Goal: Contribute content: Contribute content

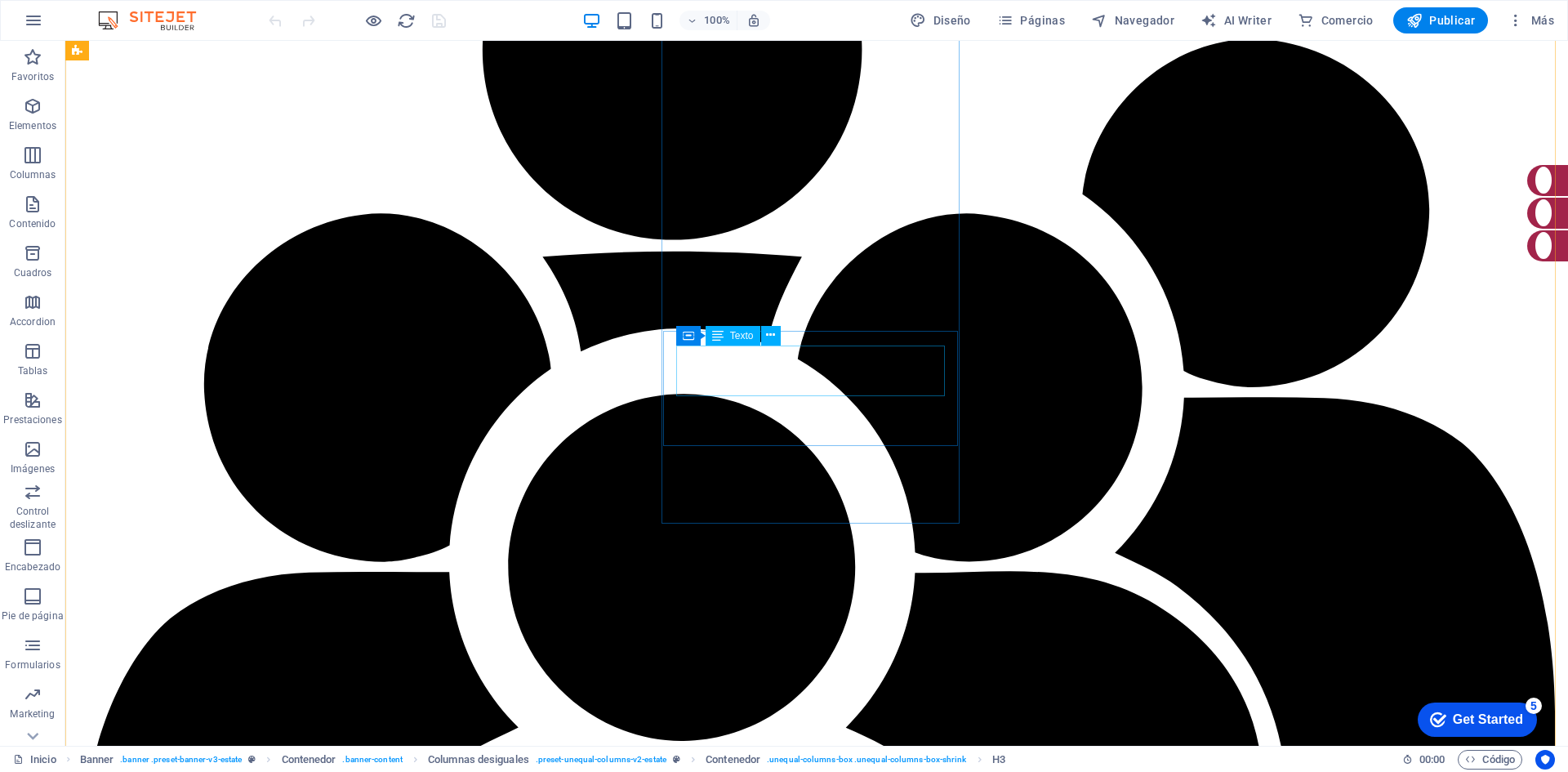
scroll to position [1225, 0]
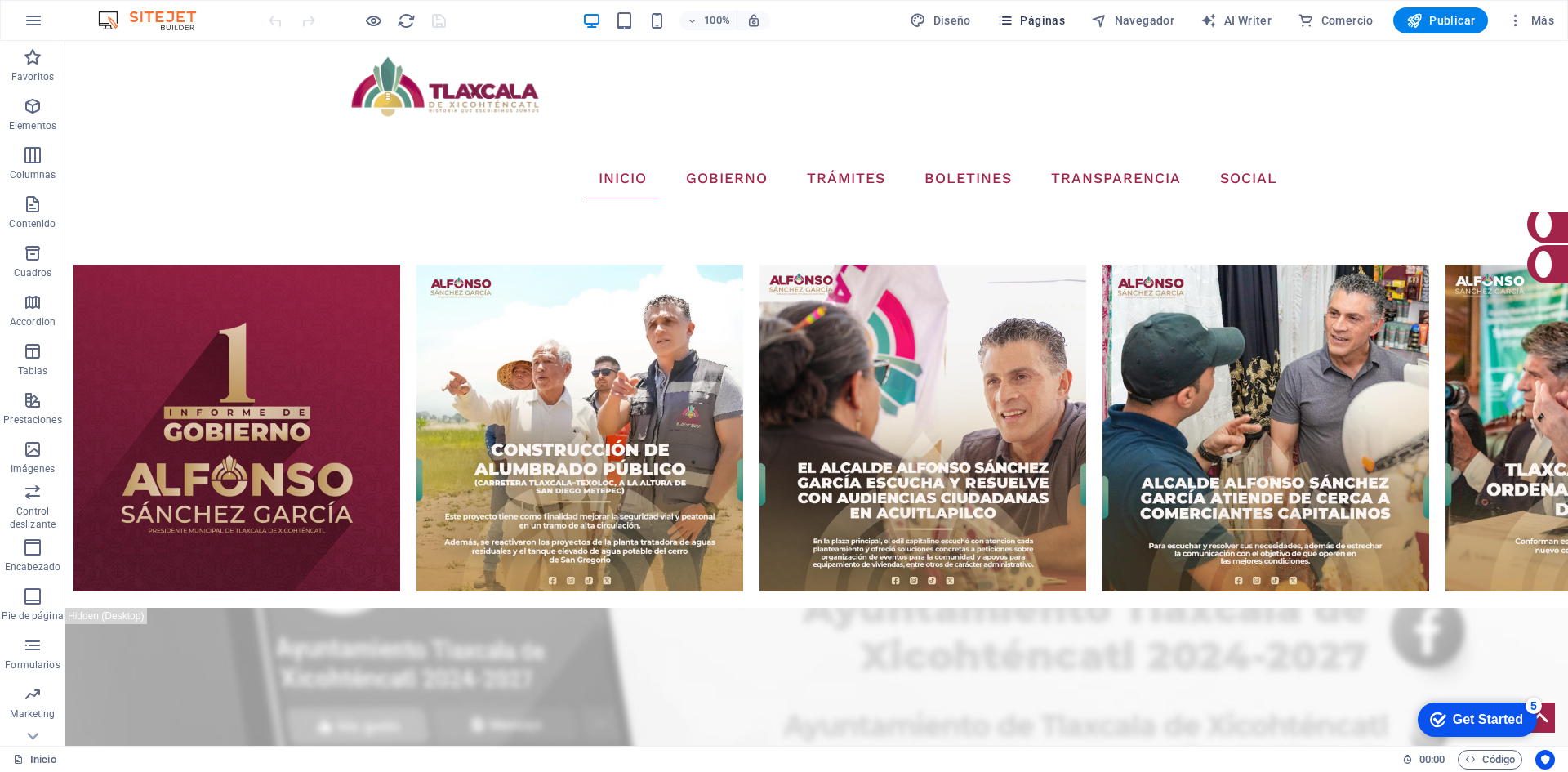
click at [1059, 18] on span "Páginas" at bounding box center [1031, 20] width 68 height 16
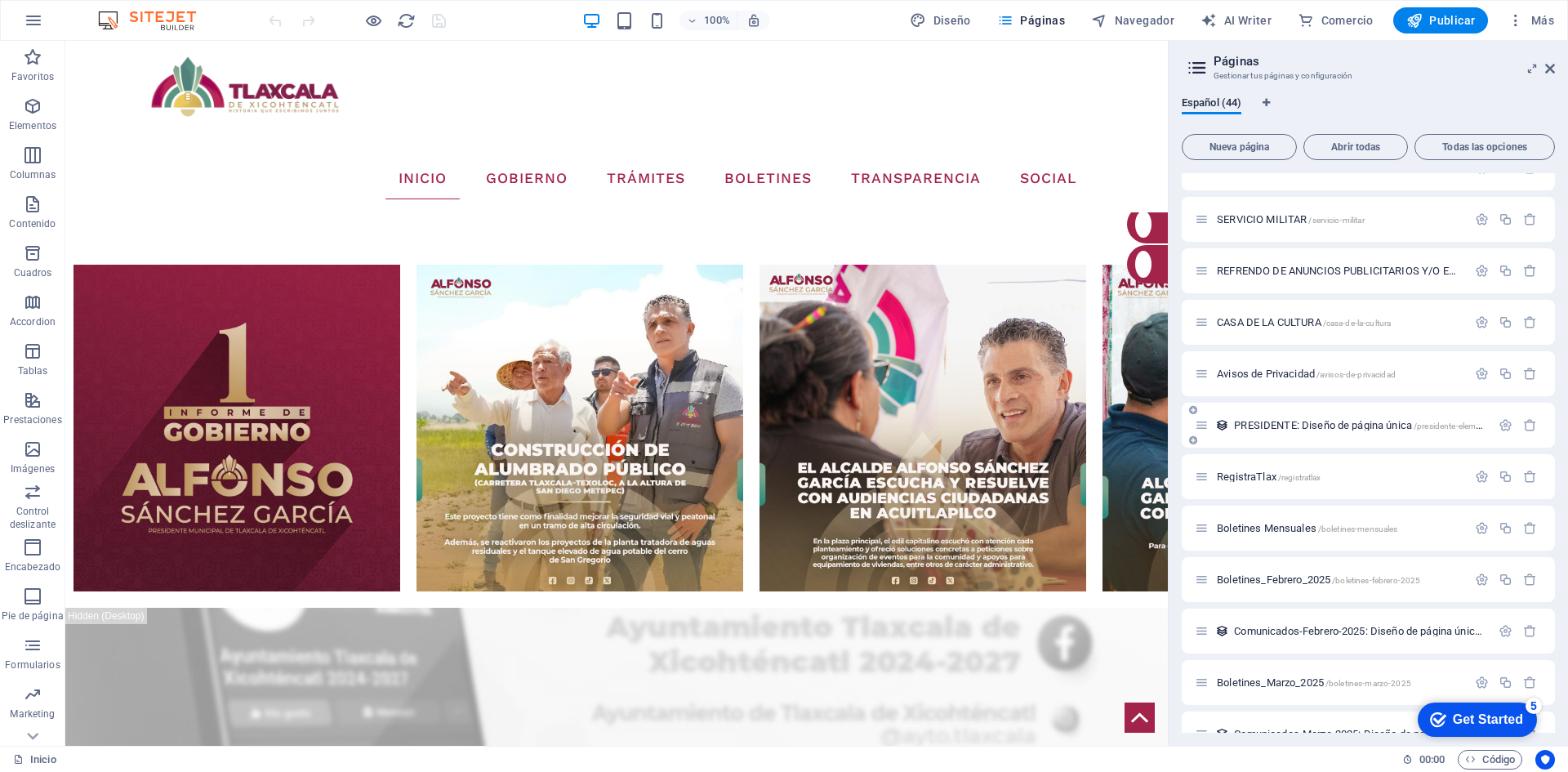
scroll to position [1062, 0]
click at [1292, 522] on span "Boletines Mensuales /boletines-mensuales" at bounding box center [1307, 523] width 180 height 12
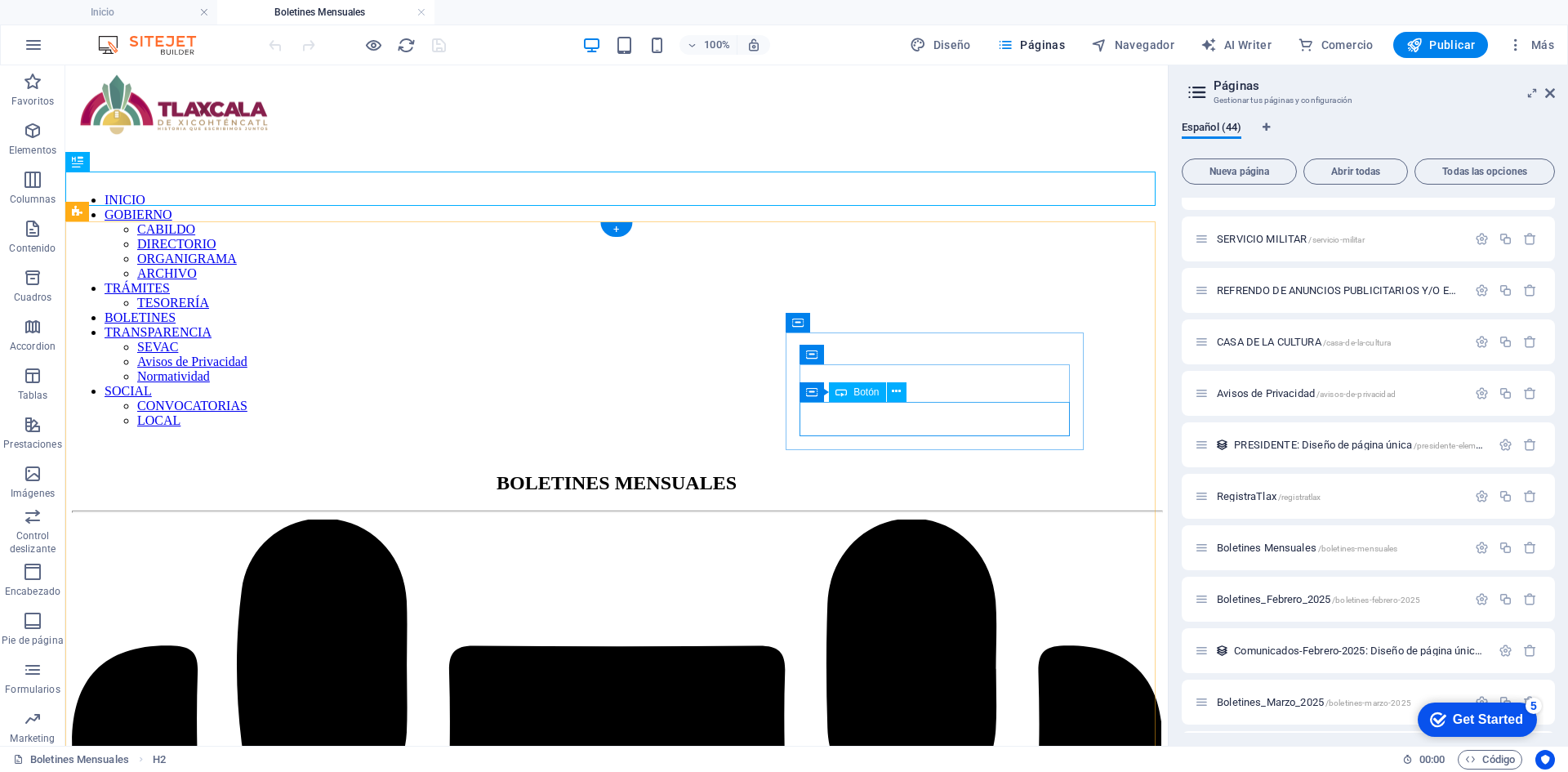
scroll to position [0, 0]
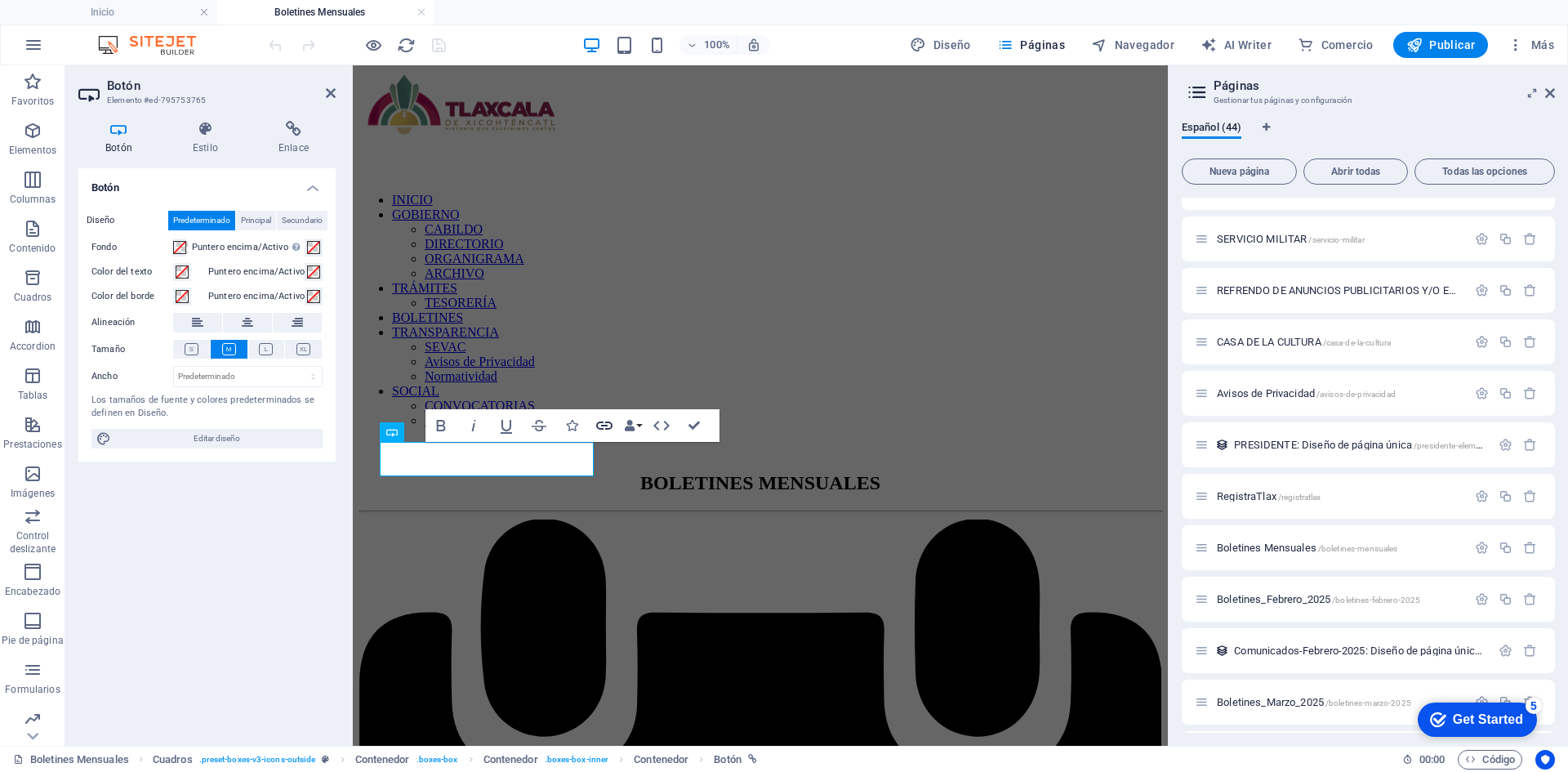
click at [604, 425] on icon "button" at bounding box center [605, 425] width 16 height 8
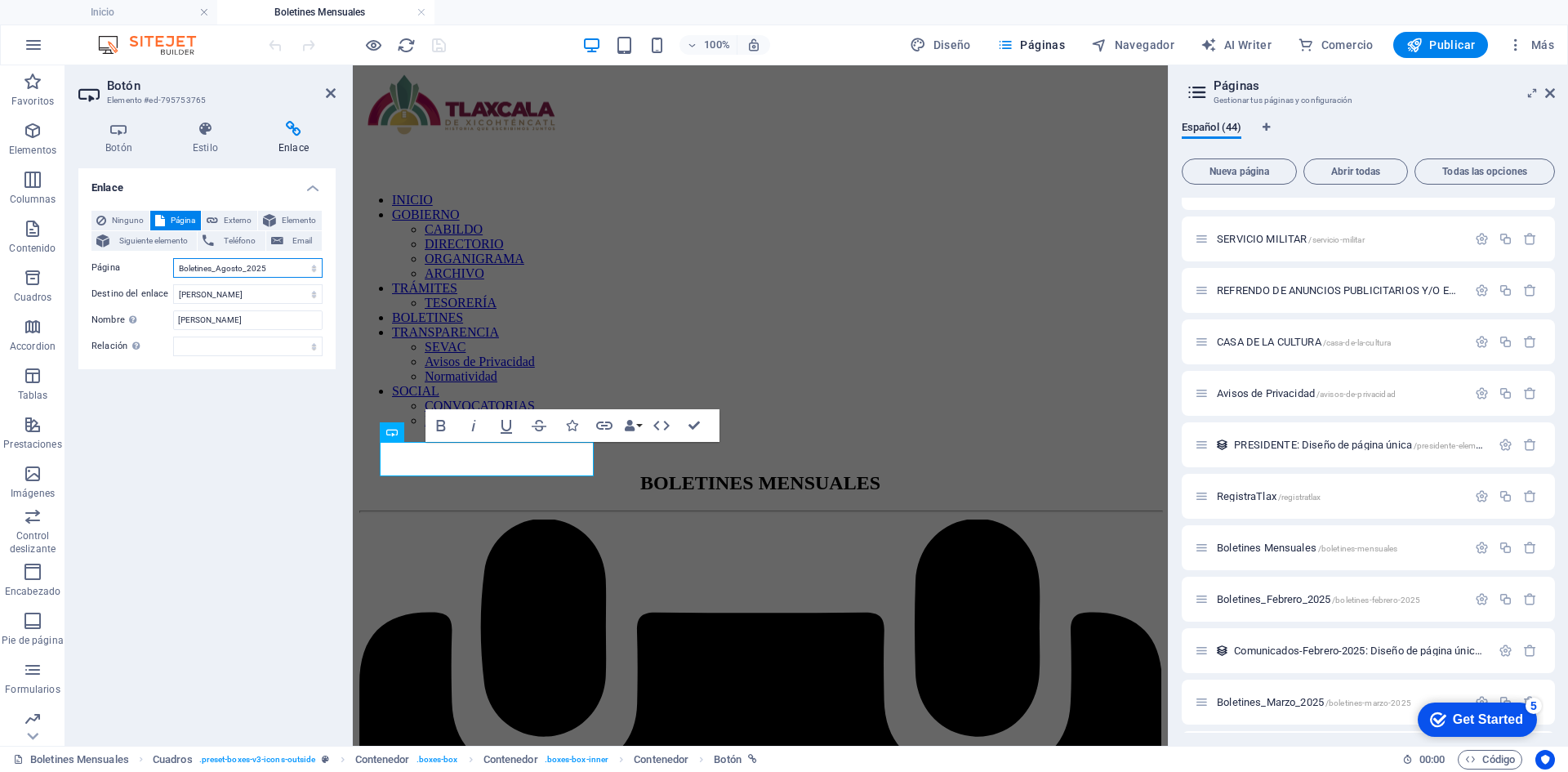
click at [275, 273] on select "Inicio Tramites-Tesoreria Noticias Tu Gobierno Contacto Transparencia SEVAC NOR…" at bounding box center [248, 268] width 149 height 20
select select "29"
click at [173, 258] on select "Inicio Tramites-Tesoreria Noticias Tu Gobierno Contacto Transparencia SEVAC NOR…" at bounding box center [248, 268] width 149 height 20
click at [445, 53] on icon "save" at bounding box center [438, 45] width 19 height 19
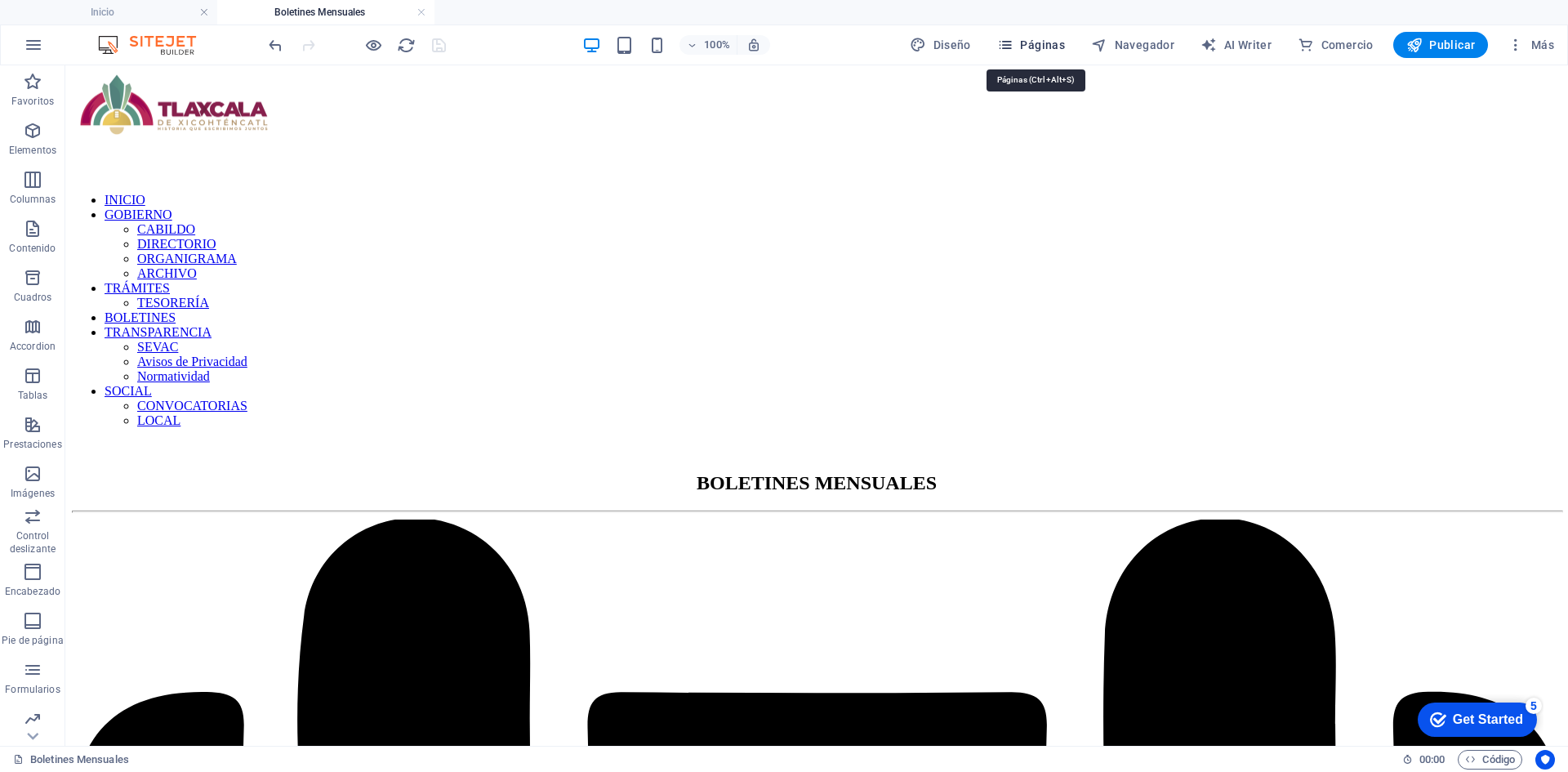
click at [1042, 50] on span "Páginas" at bounding box center [1031, 45] width 68 height 16
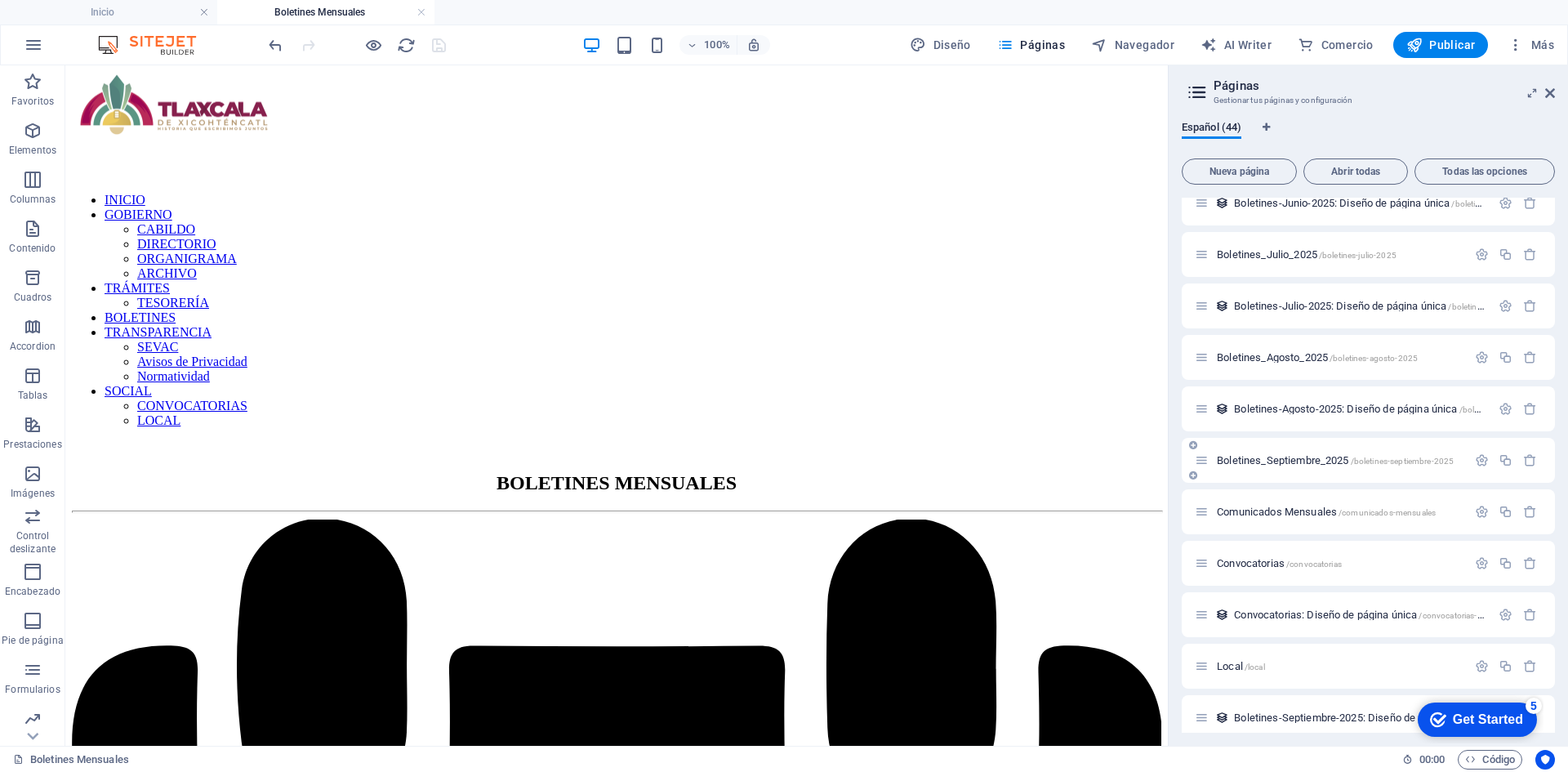
click at [1300, 461] on span "Boletines_Septiembre_2025 /boletines-septiembre-2025" at bounding box center [1336, 460] width 237 height 12
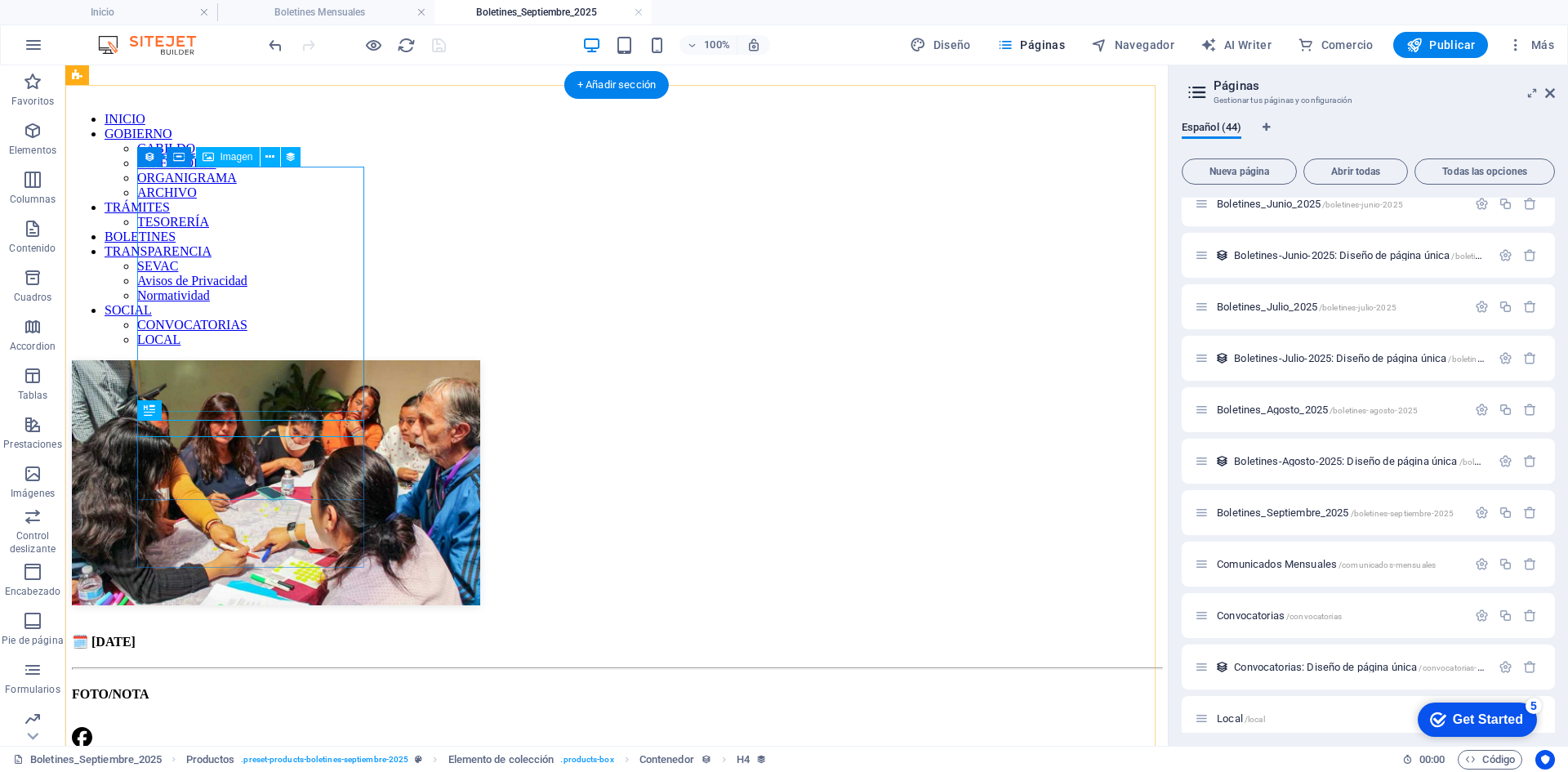
scroll to position [82, 0]
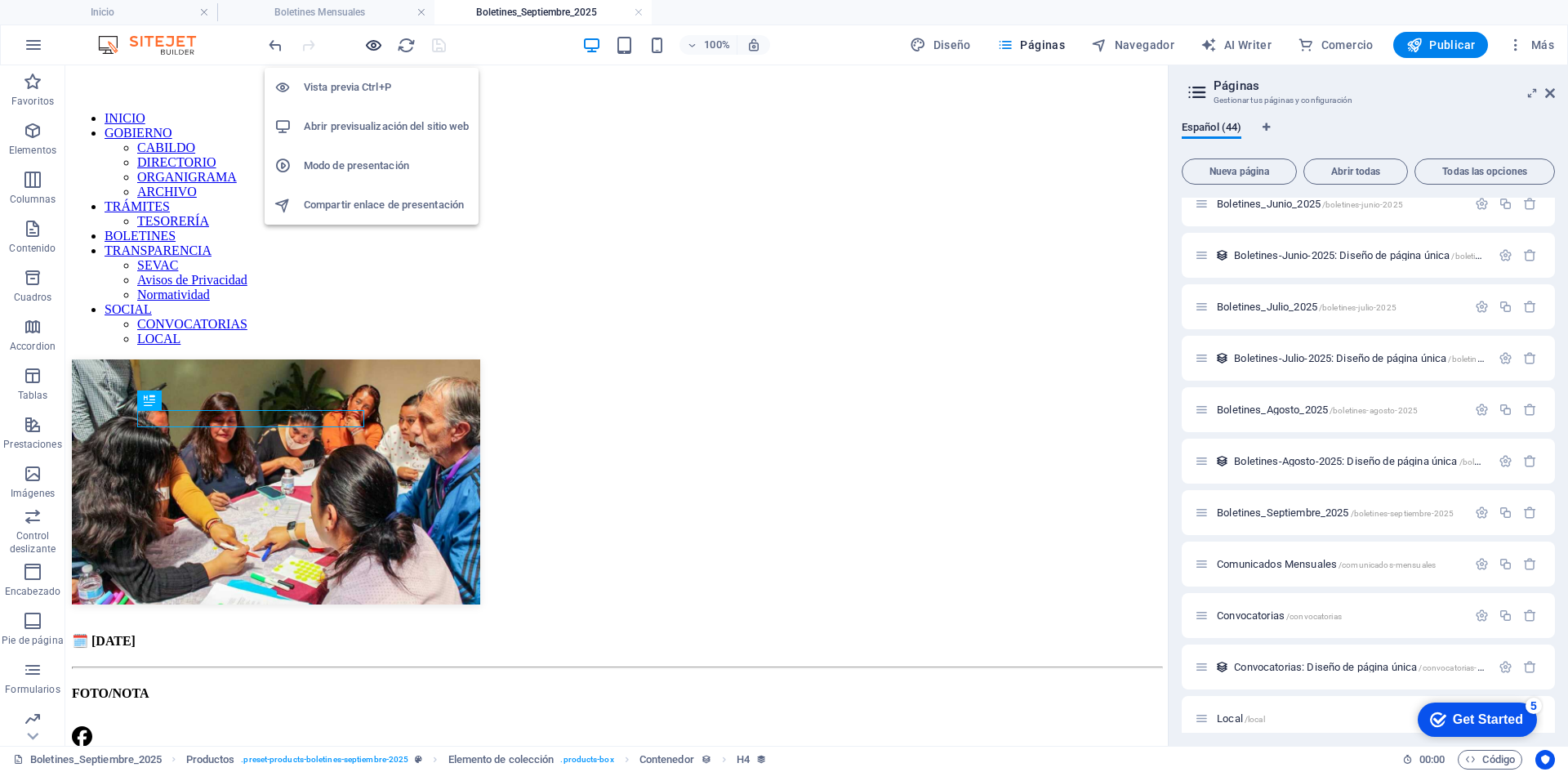
click at [374, 42] on icon "button" at bounding box center [374, 45] width 19 height 19
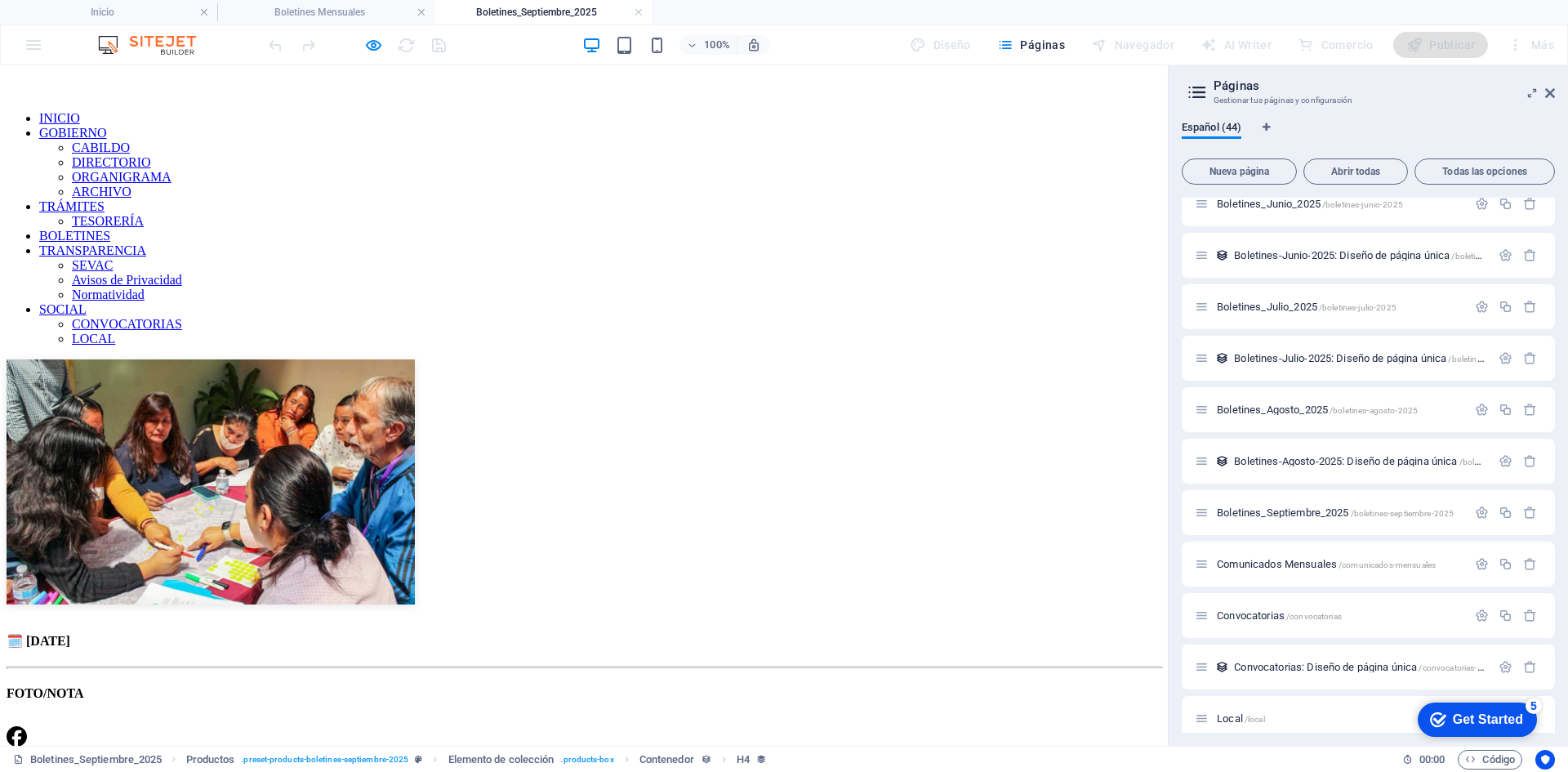
click at [194, 360] on img at bounding box center [211, 482] width 408 height 245
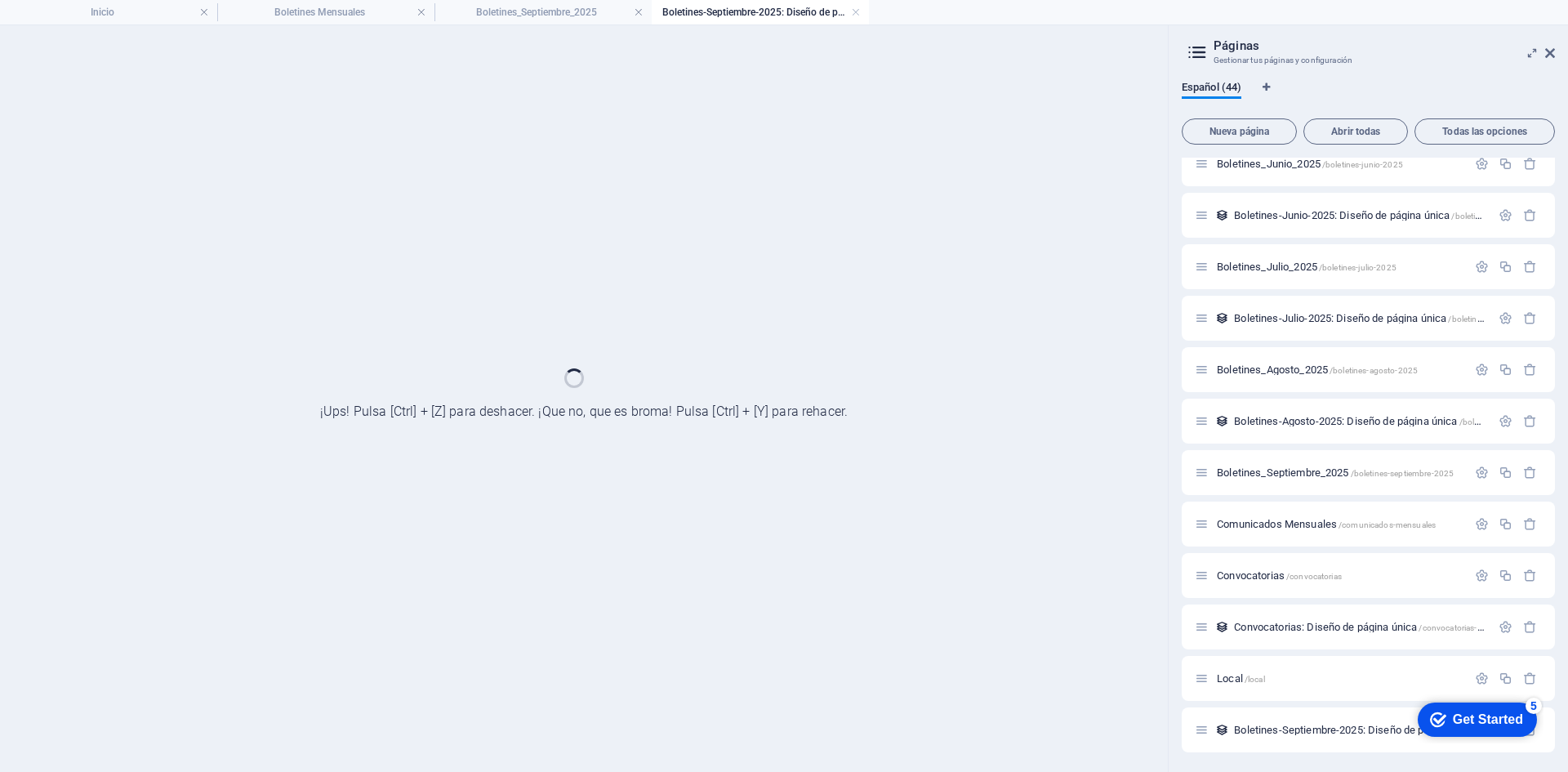
scroll to position [0, 0]
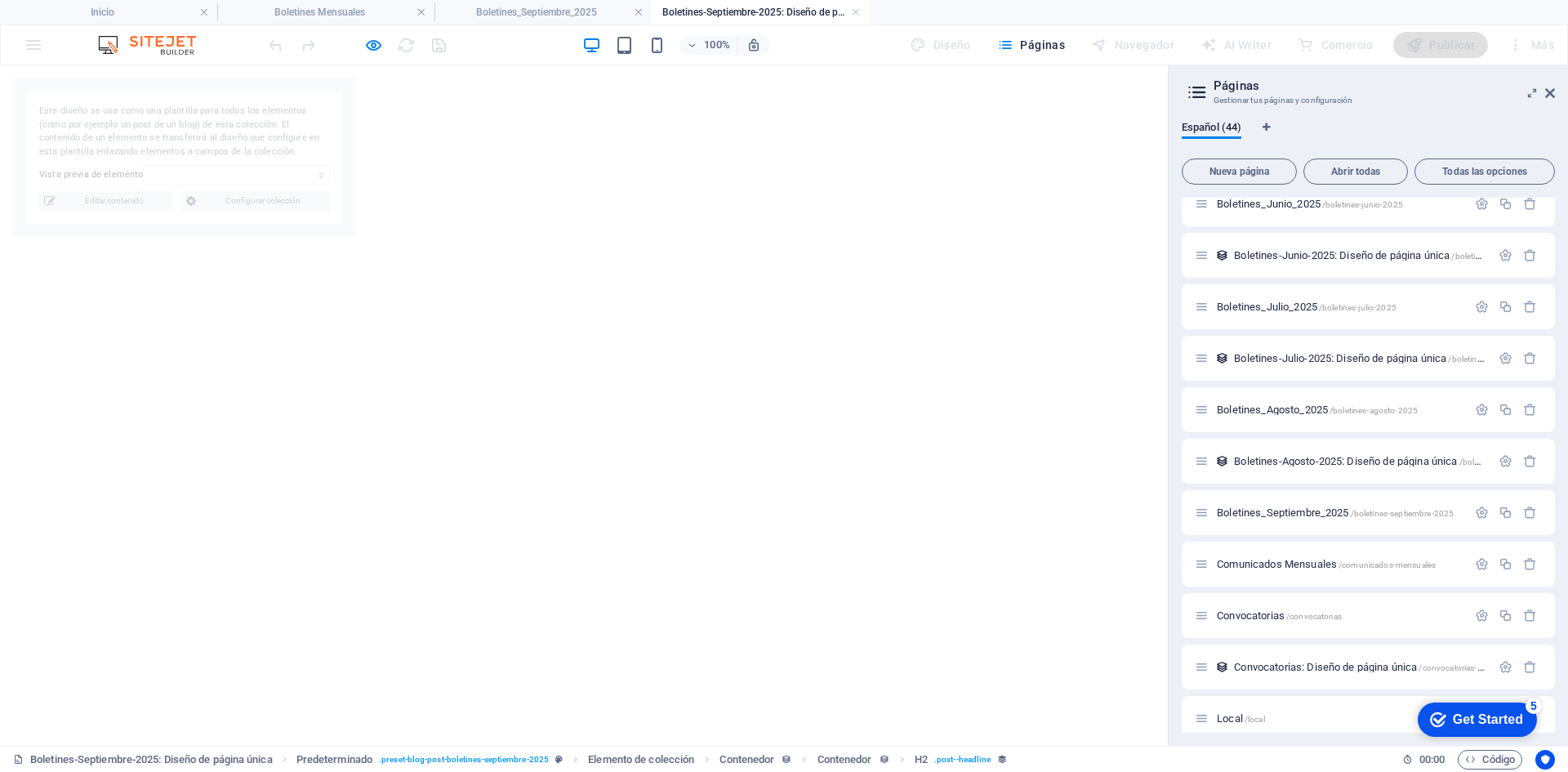
select select "68b7888aab312fe3d701ca58"
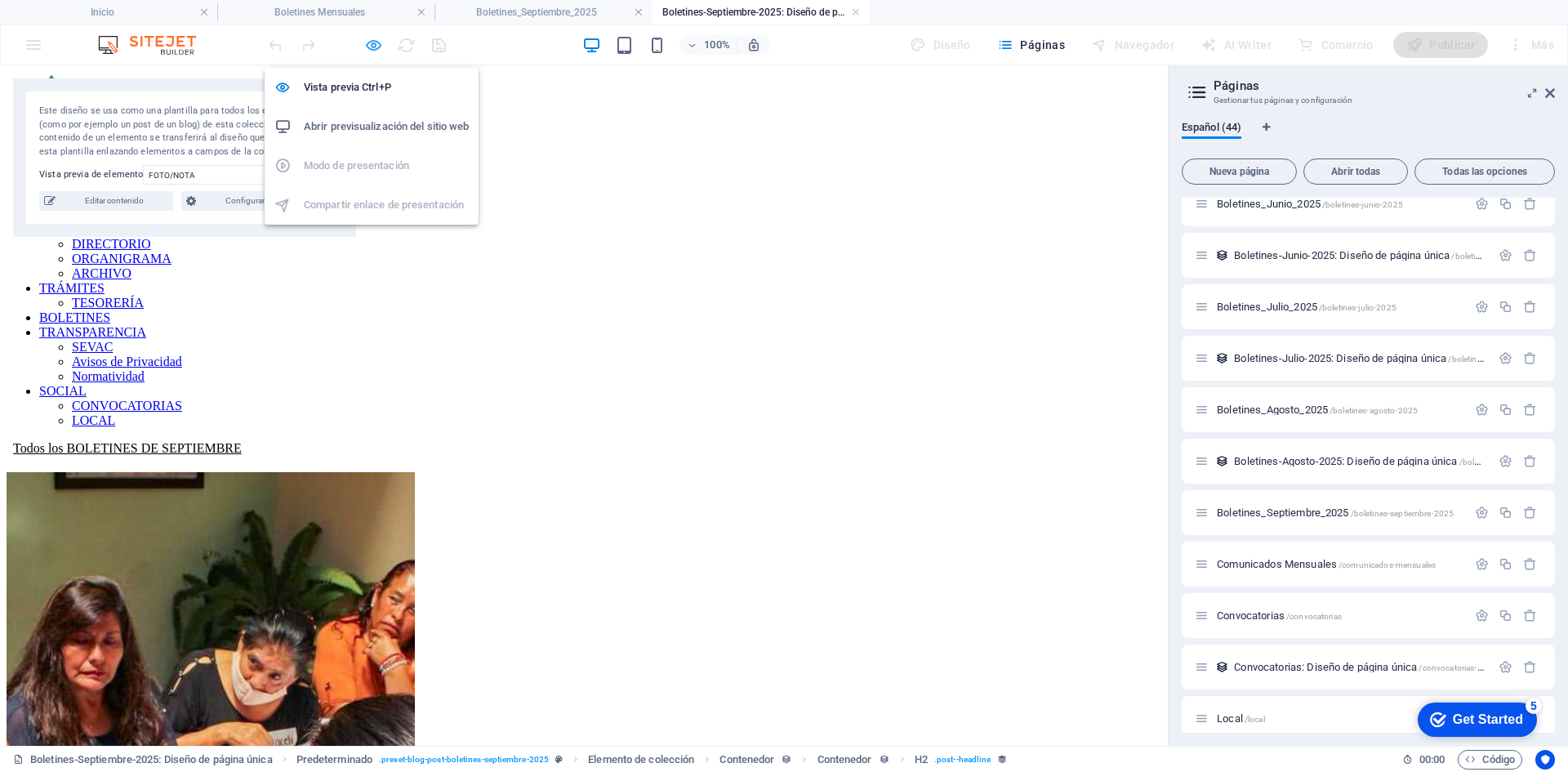
click at [370, 46] on icon "button" at bounding box center [374, 45] width 19 height 19
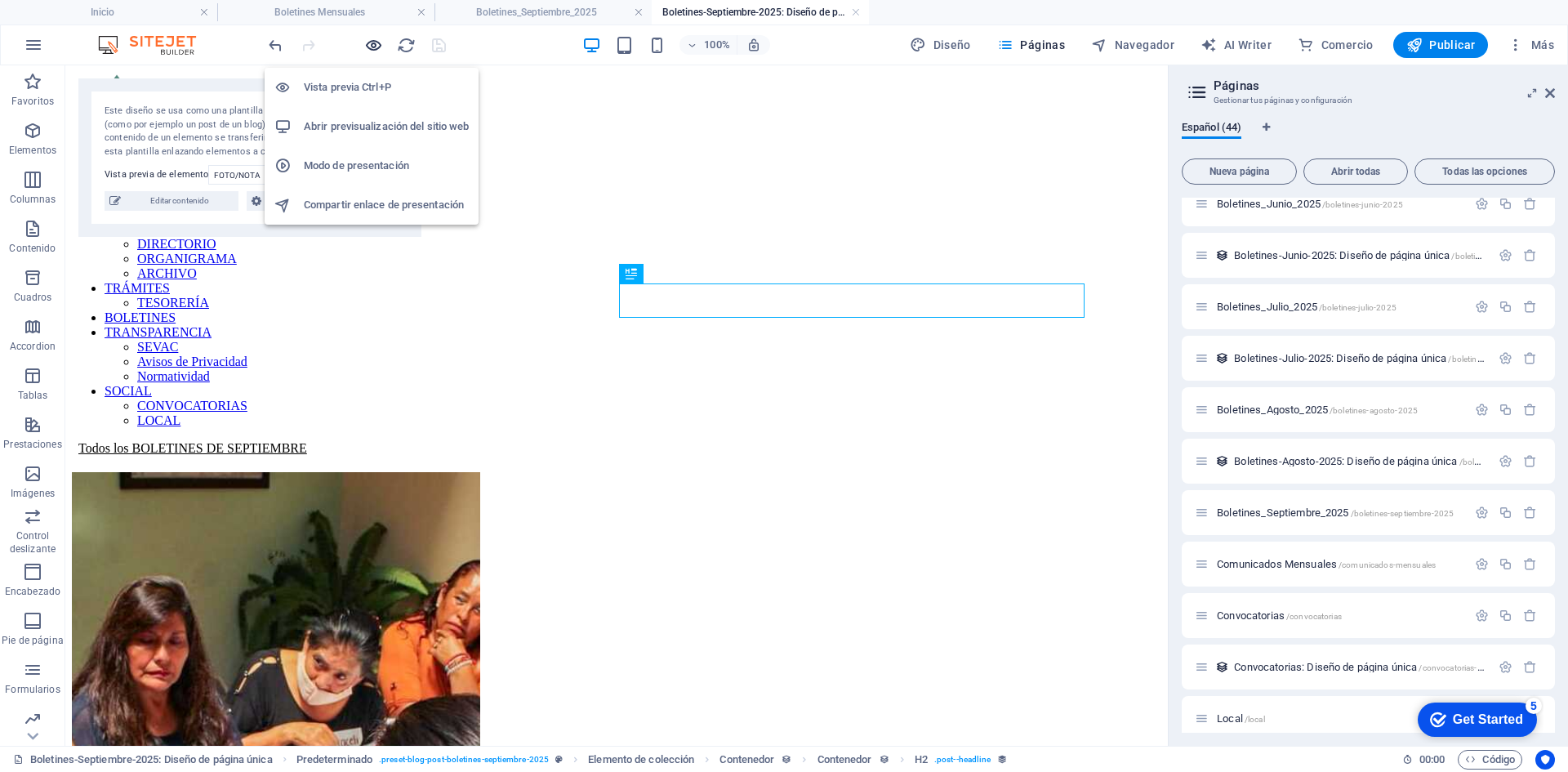
click at [373, 47] on icon "button" at bounding box center [374, 45] width 19 height 19
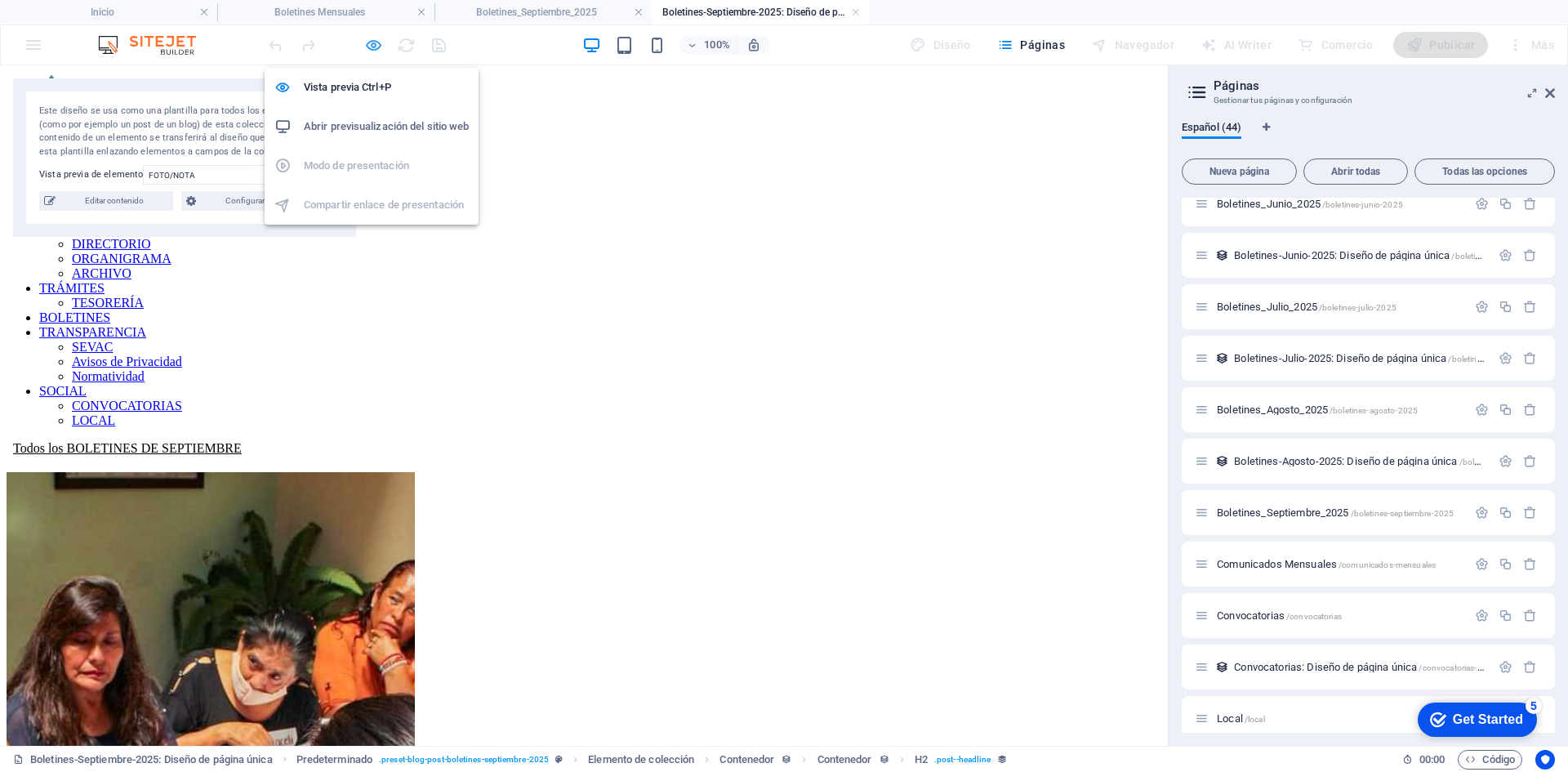
click at [370, 41] on icon "button" at bounding box center [374, 45] width 19 height 19
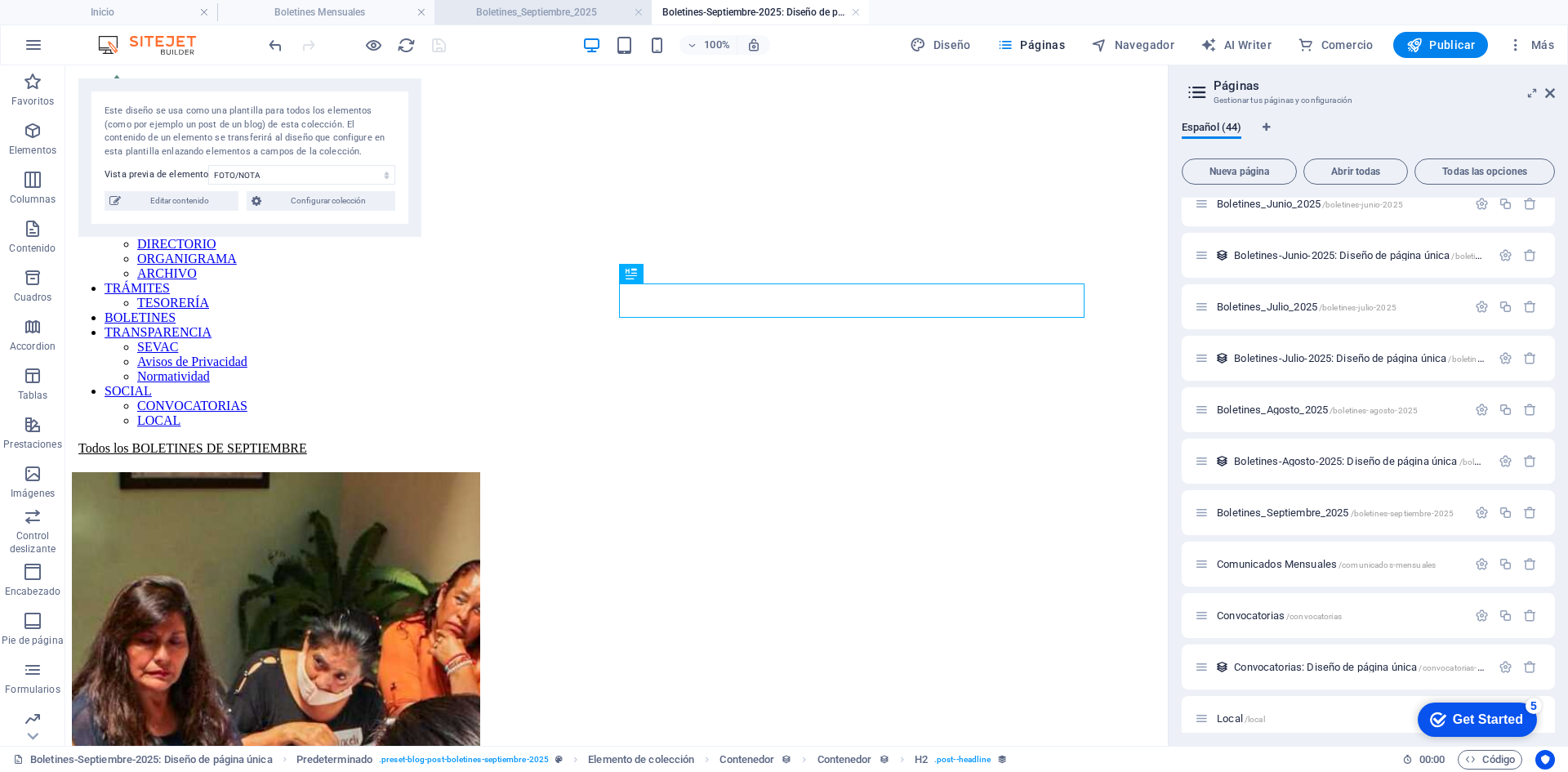
click at [455, 6] on h4 "Boletines_Septiembre_2025" at bounding box center [543, 12] width 217 height 18
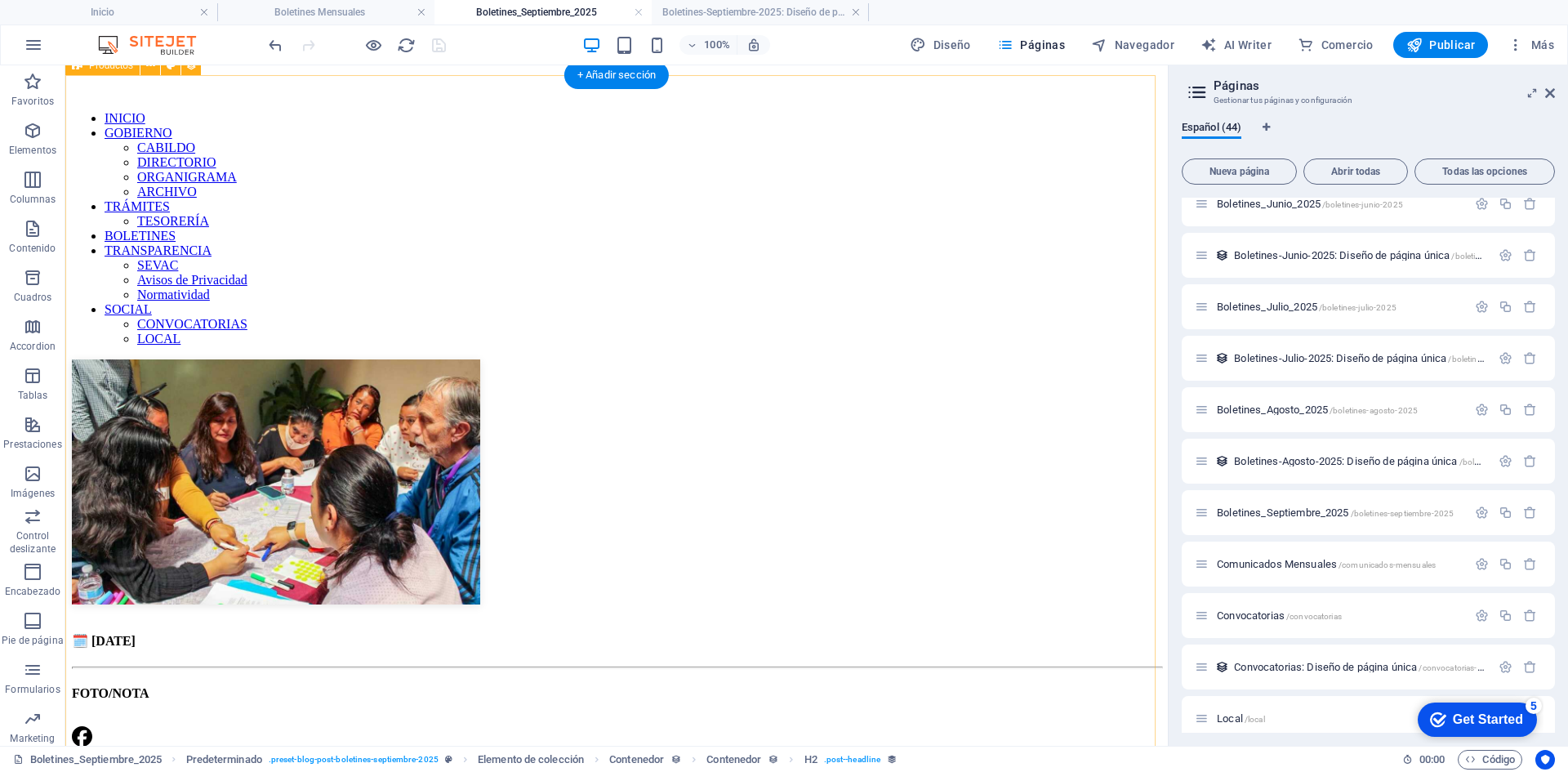
select select "68b78889ec303d56580a2d19"
select select "columns.consecutivo-de-publicacion_DESC"
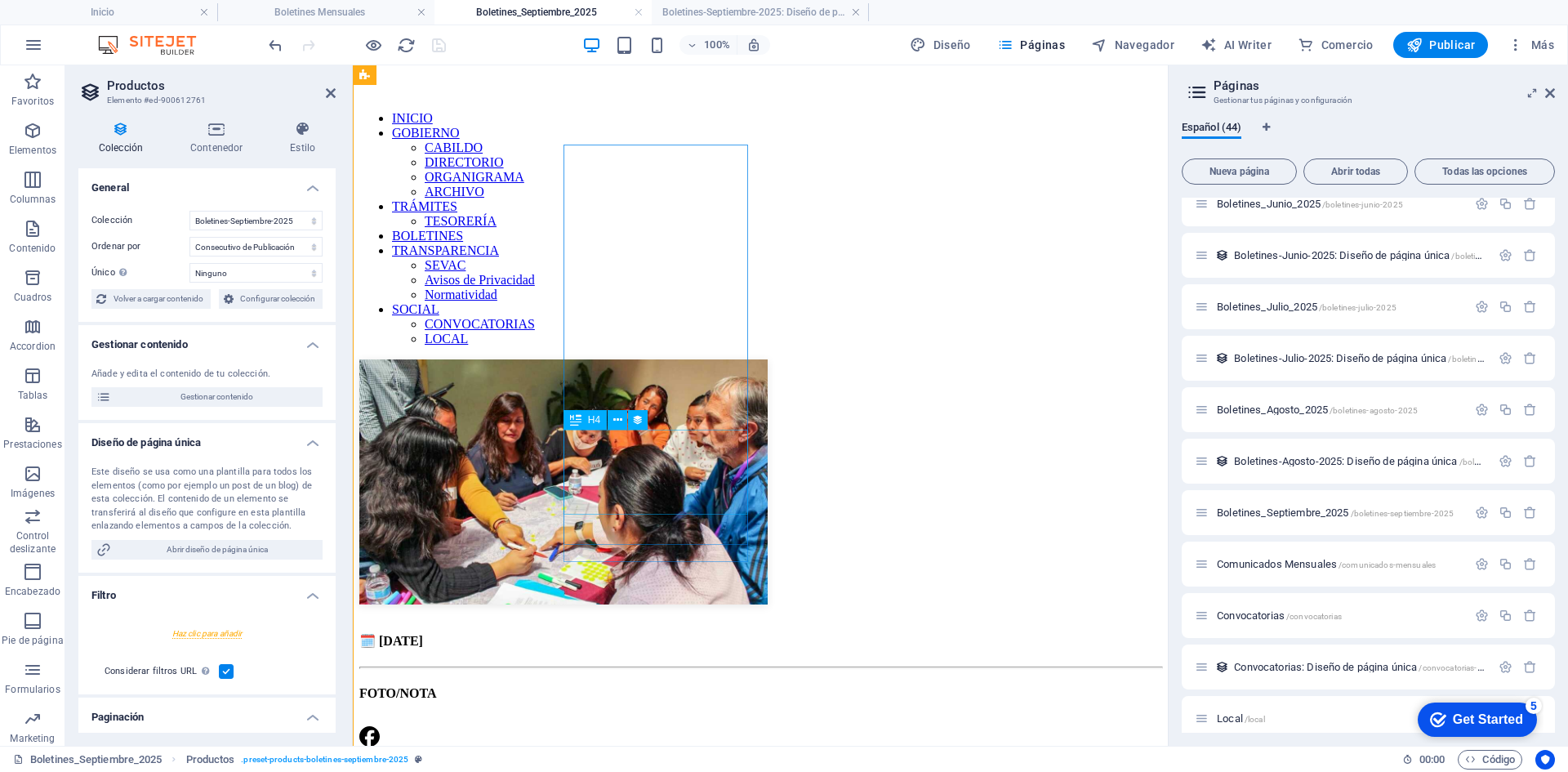
scroll to position [134, 0]
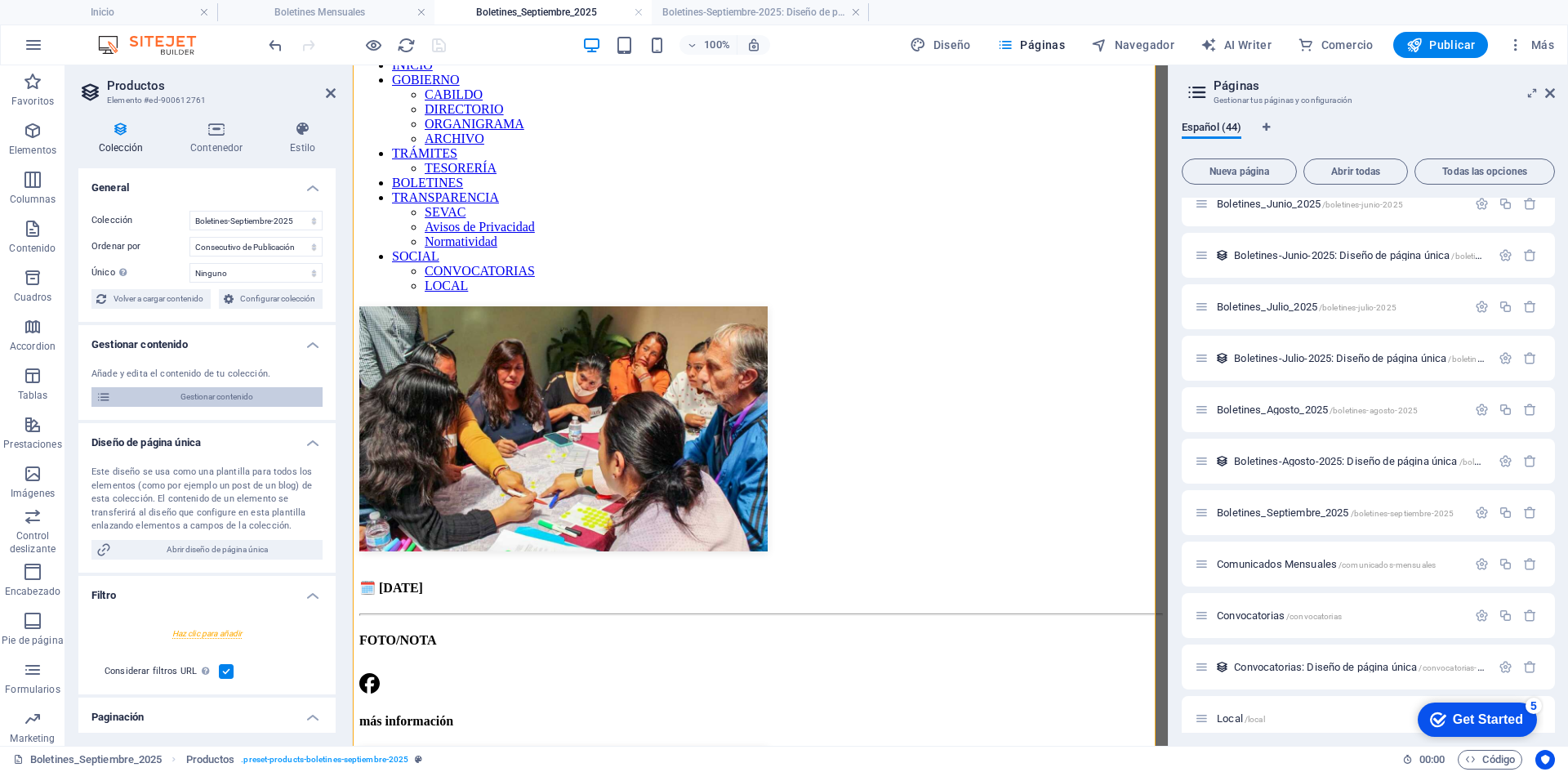
click at [243, 388] on span "Gestionar contenido" at bounding box center [216, 397] width 202 height 20
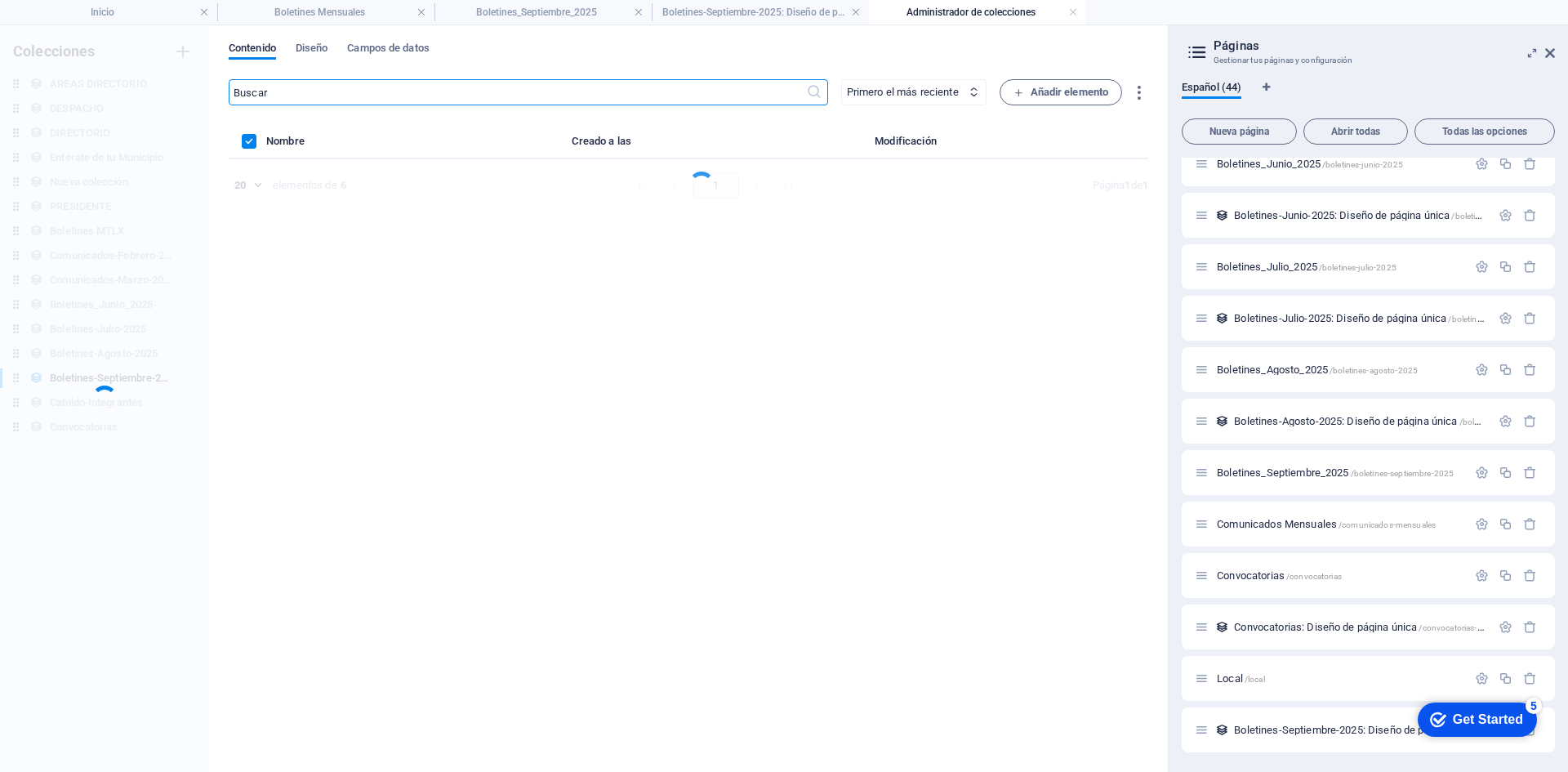
scroll to position [0, 0]
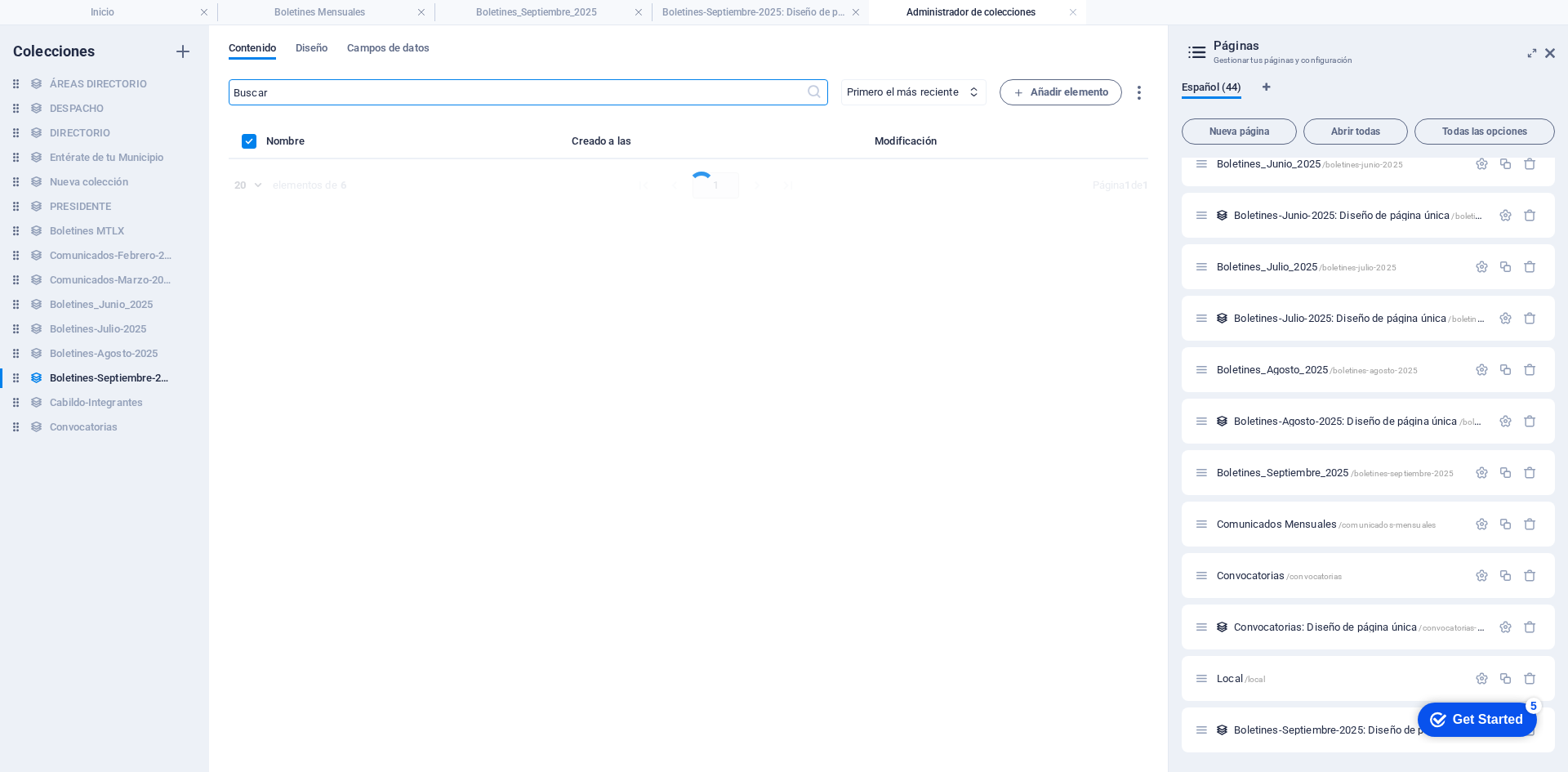
select select "columns.consecutivo-de-publicacion_DESC"
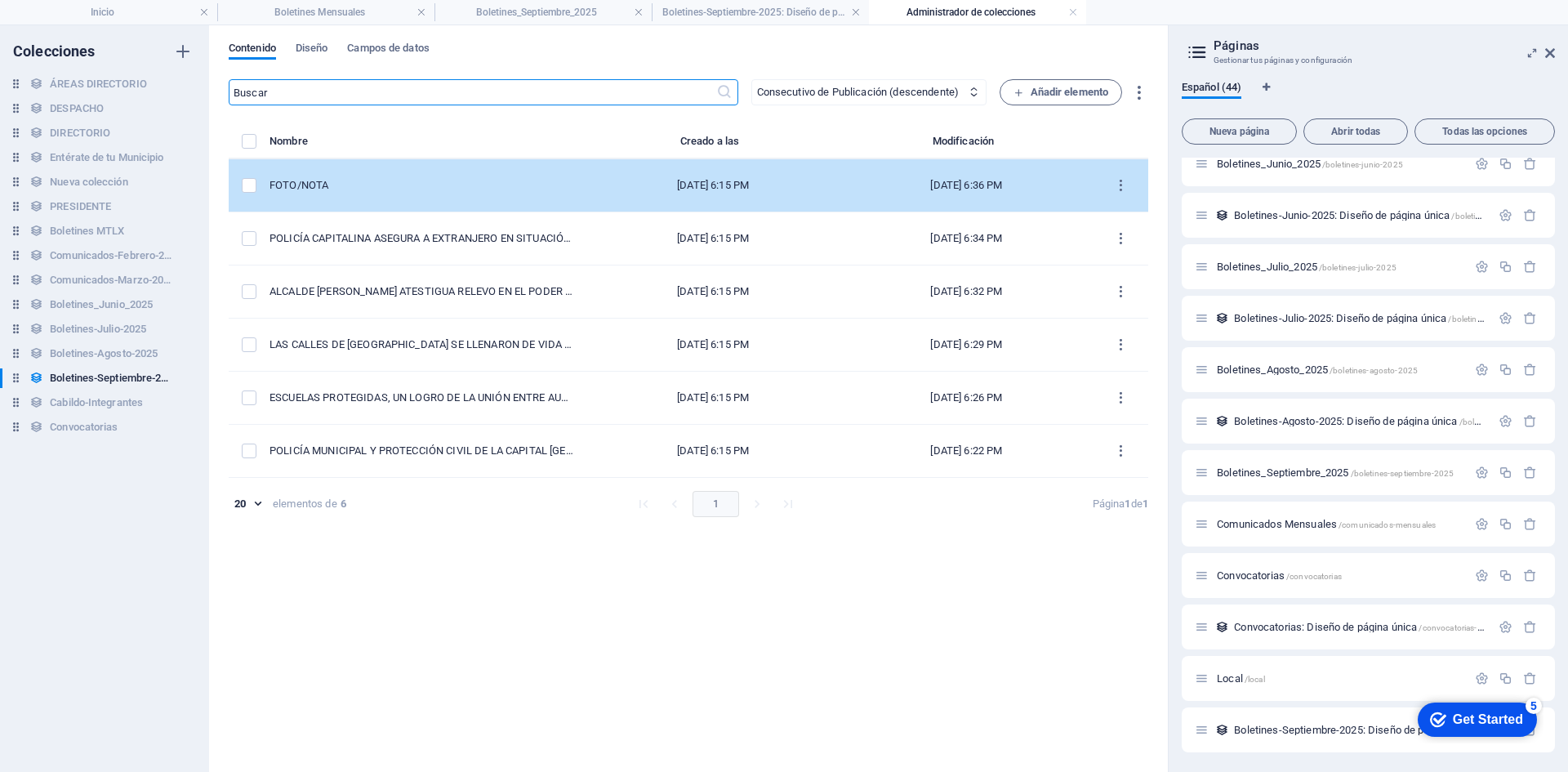
click at [434, 186] on div "FOTO/NOTA" at bounding box center [421, 185] width 304 height 15
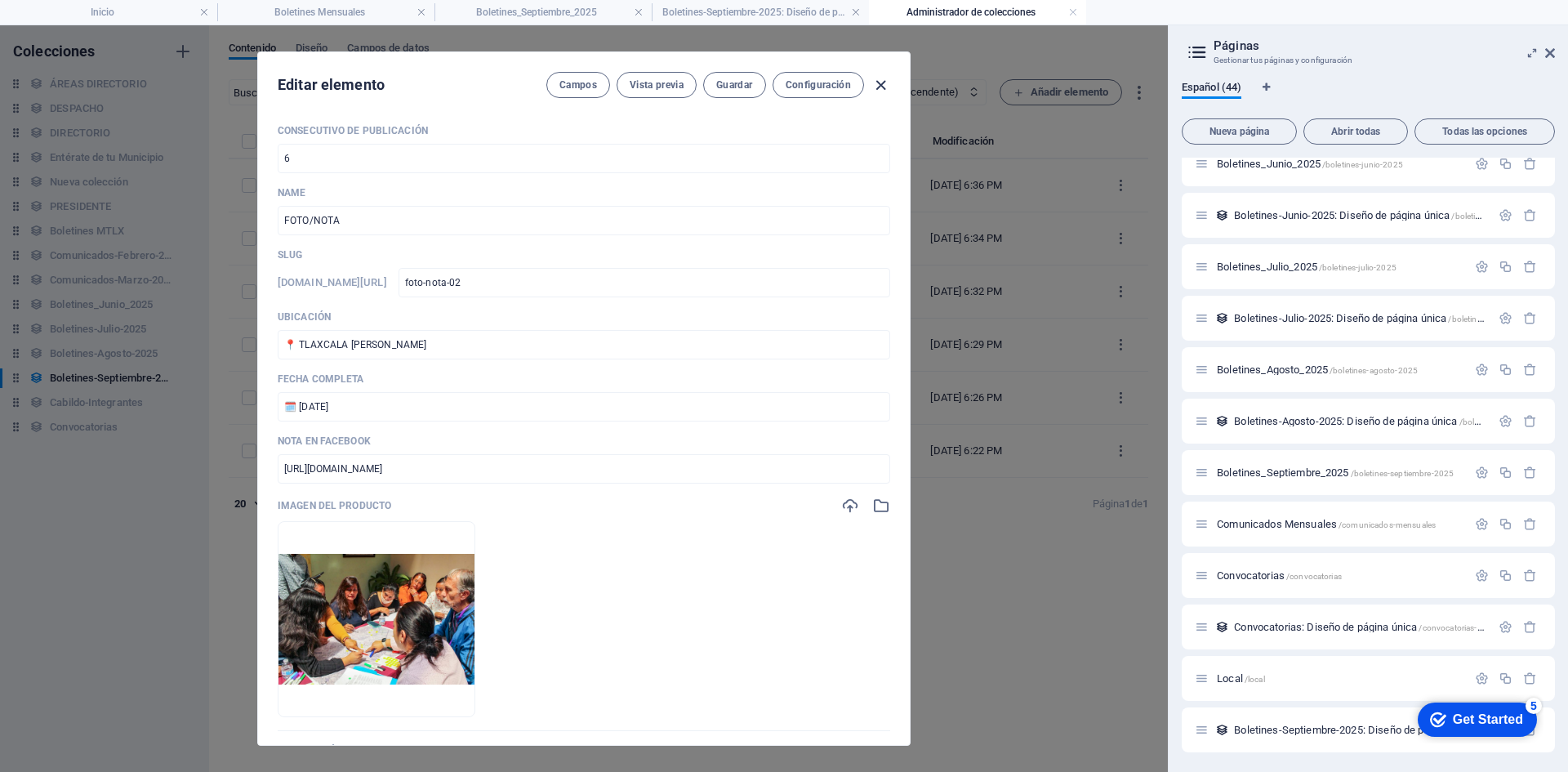
click at [881, 85] on icon "button" at bounding box center [881, 85] width 19 height 19
type input "foto-nota-02"
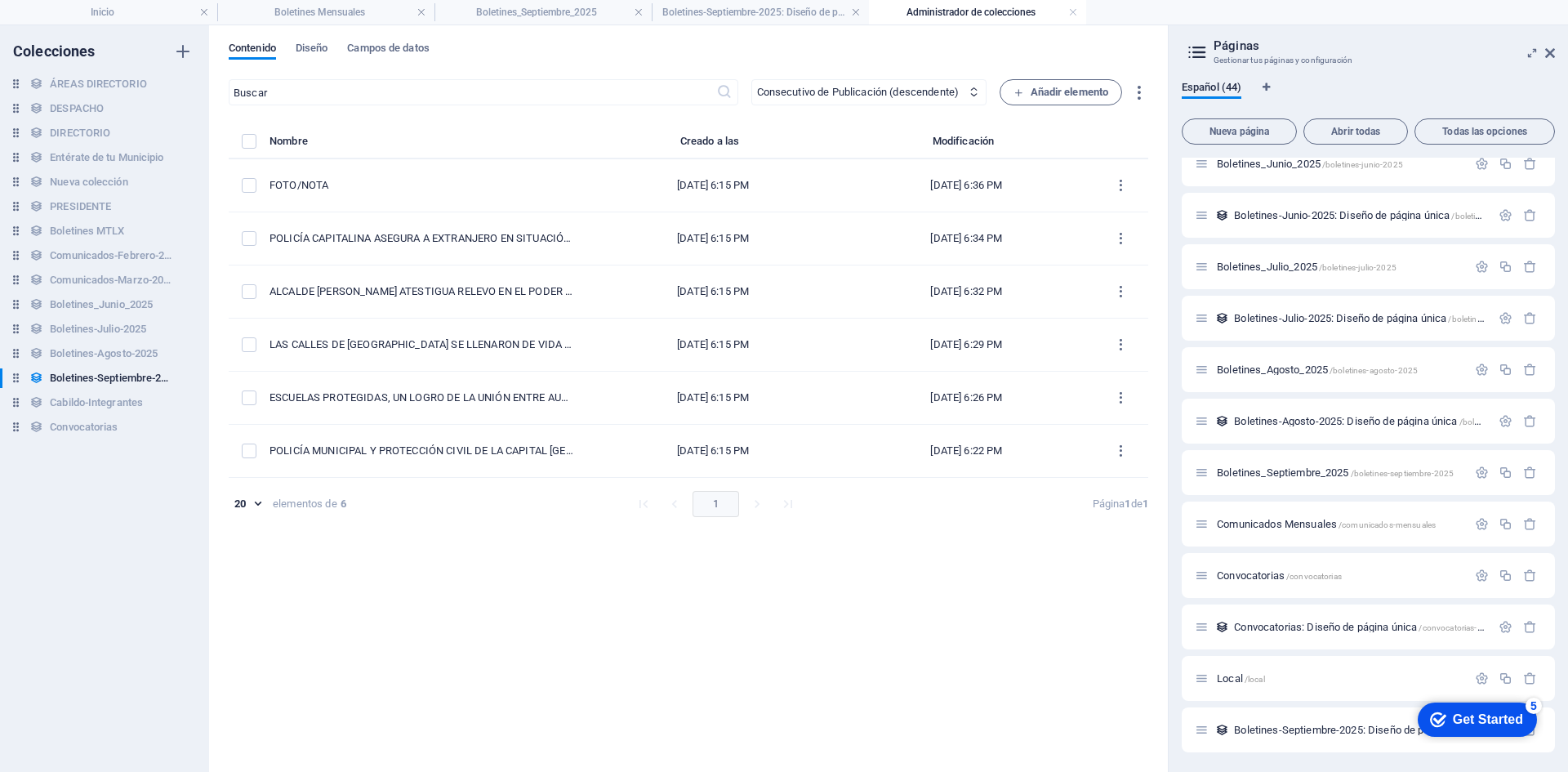
drag, startPoint x: 1069, startPoint y: 10, endPoint x: 983, endPoint y: 12, distance: 86.0
click at [1069, 10] on link at bounding box center [1074, 13] width 10 height 16
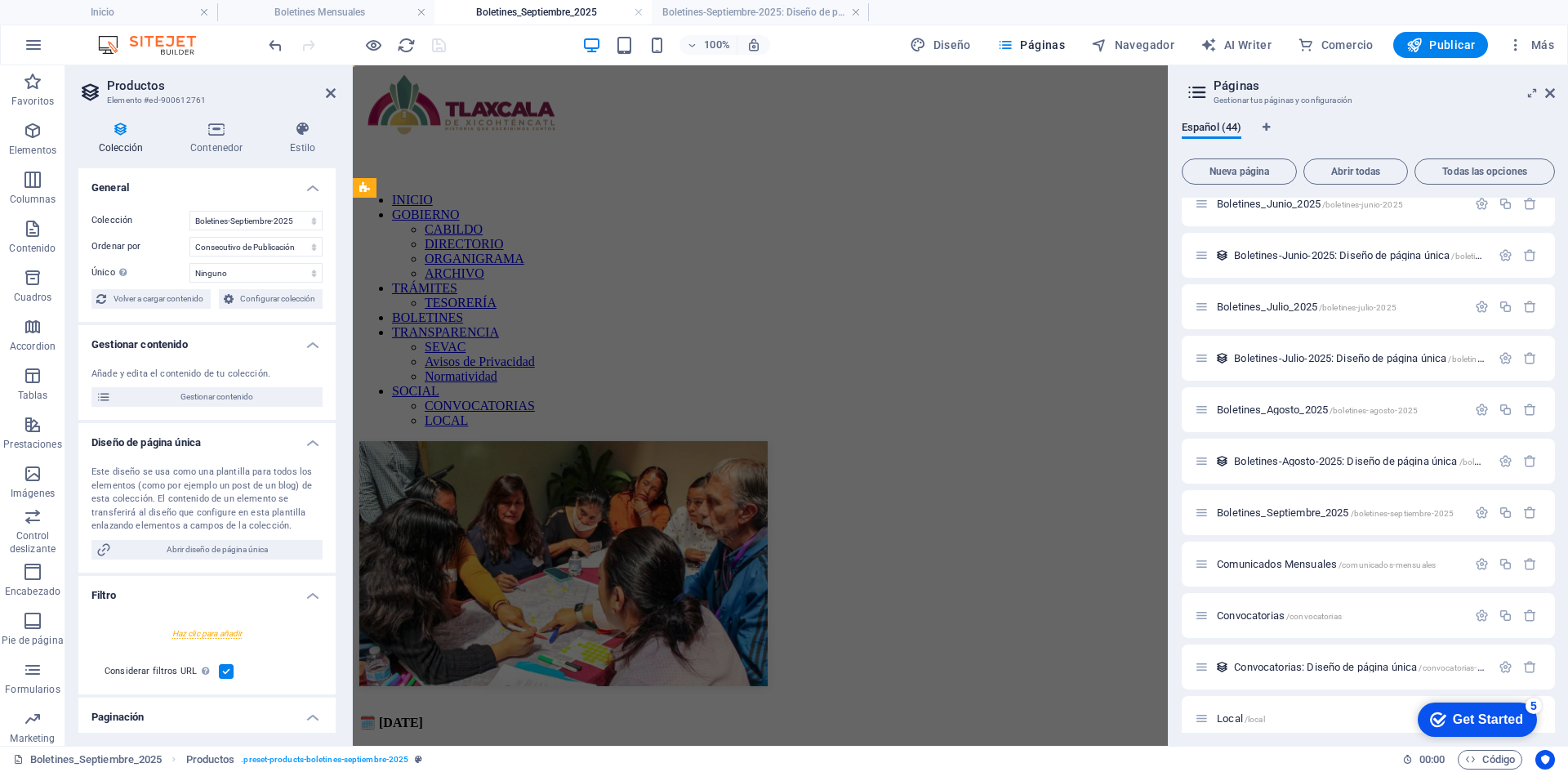
scroll to position [134, 0]
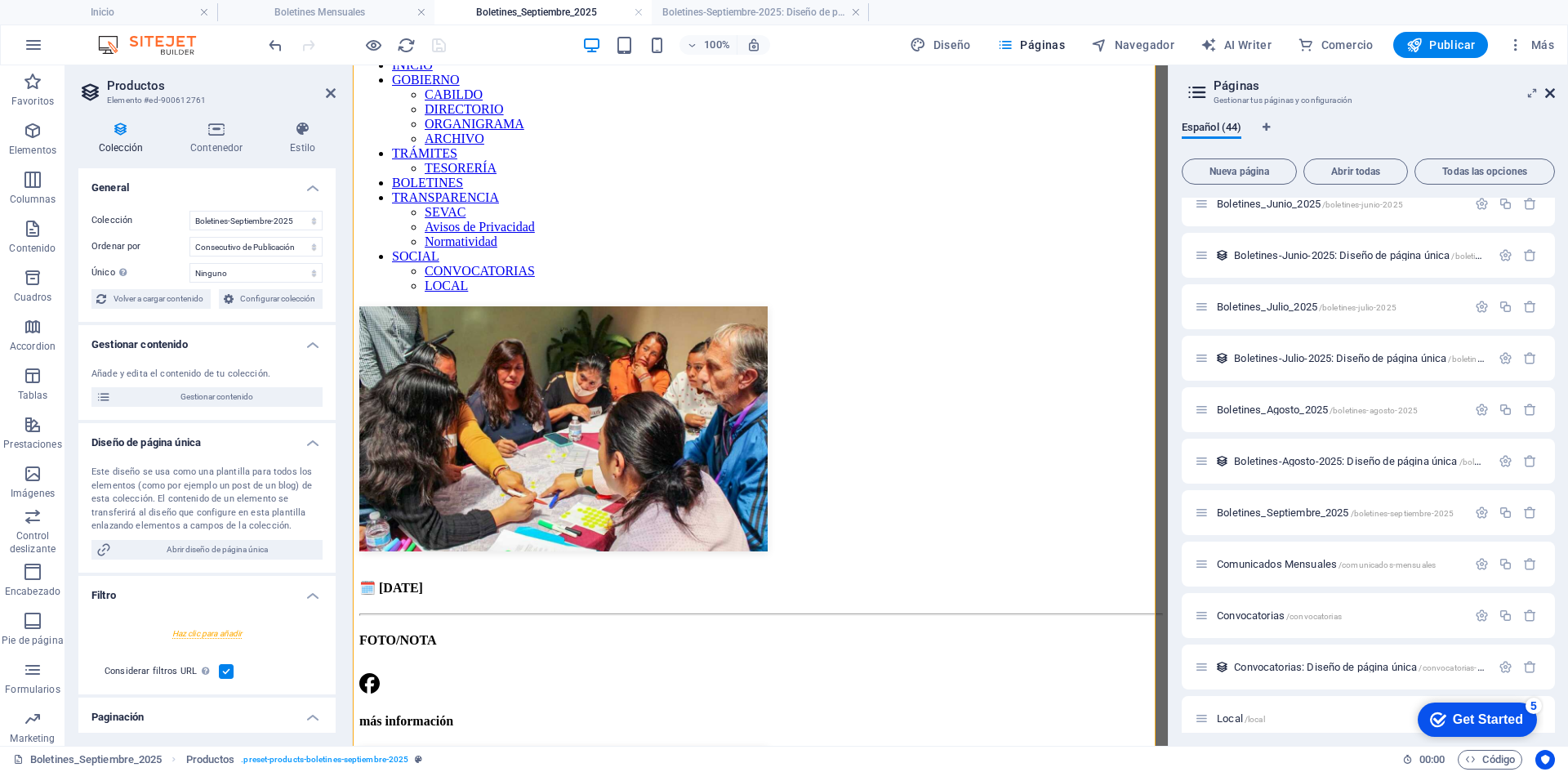
click at [1550, 93] on icon at bounding box center [1551, 93] width 10 height 13
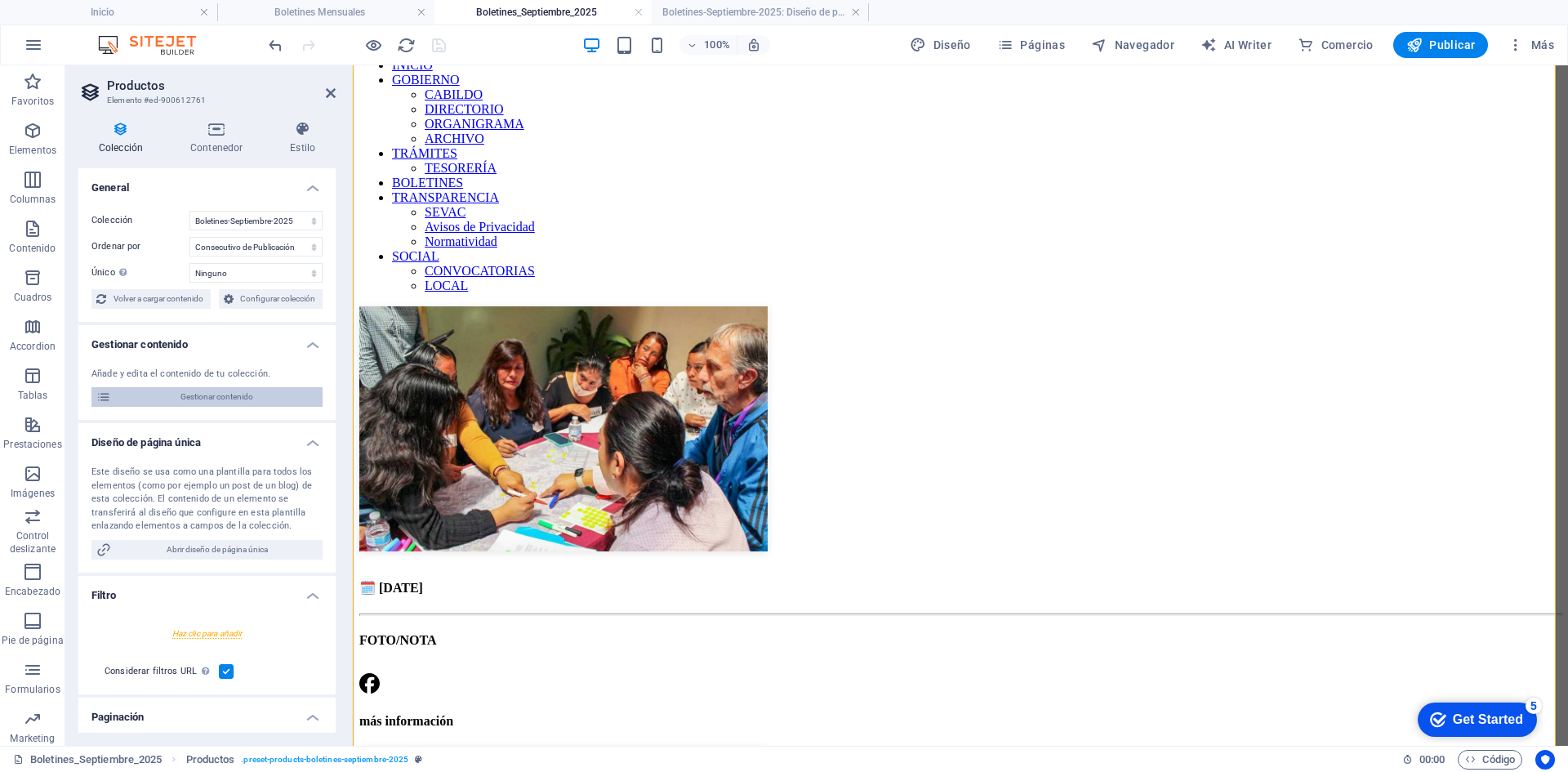
click at [193, 399] on span "Gestionar contenido" at bounding box center [216, 397] width 202 height 20
select select "columns.consecutivo-de-publicacion_DESC"
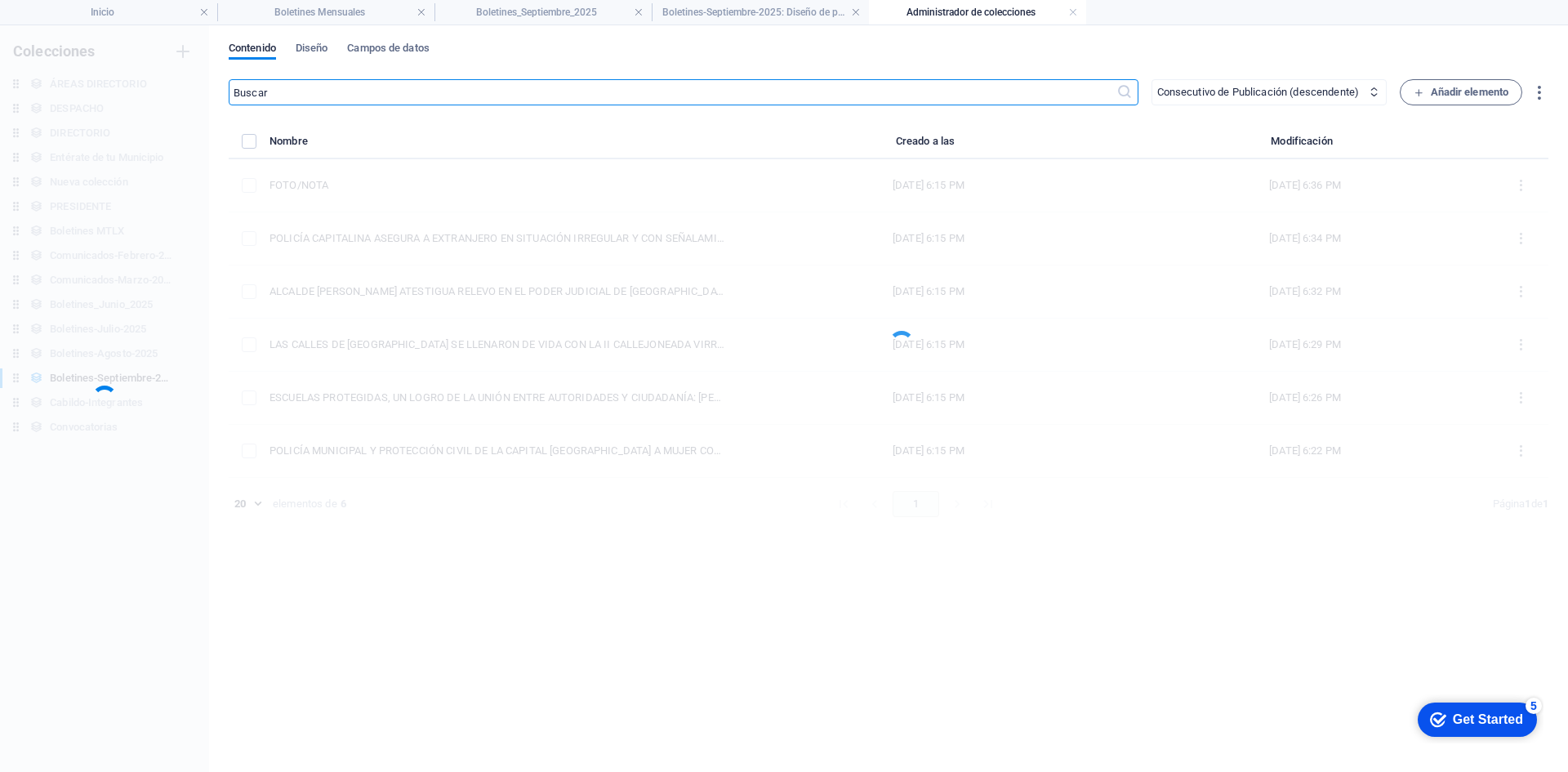
scroll to position [0, 0]
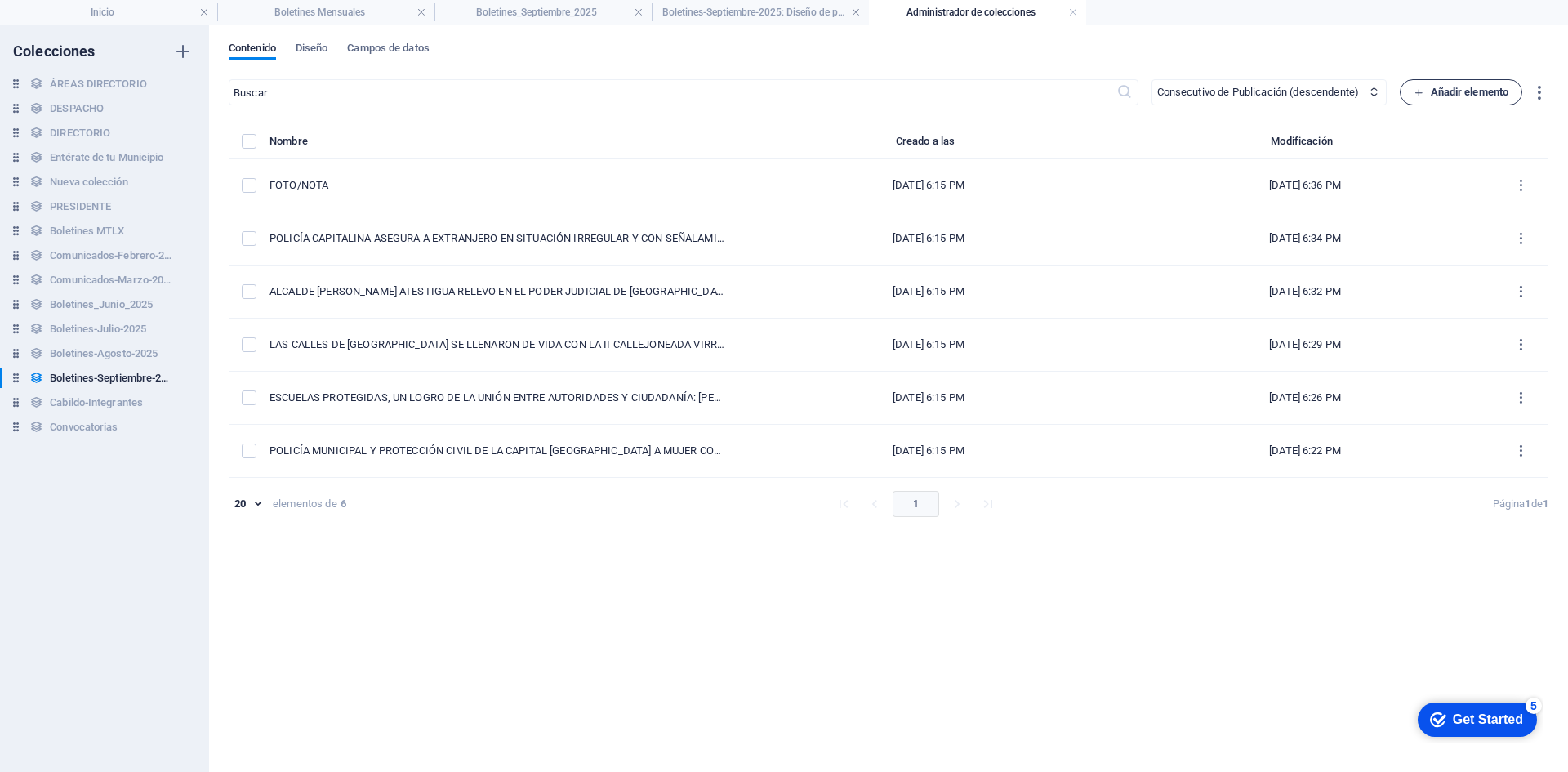
click at [1451, 91] on span "Añadir elemento" at bounding box center [1461, 93] width 96 height 20
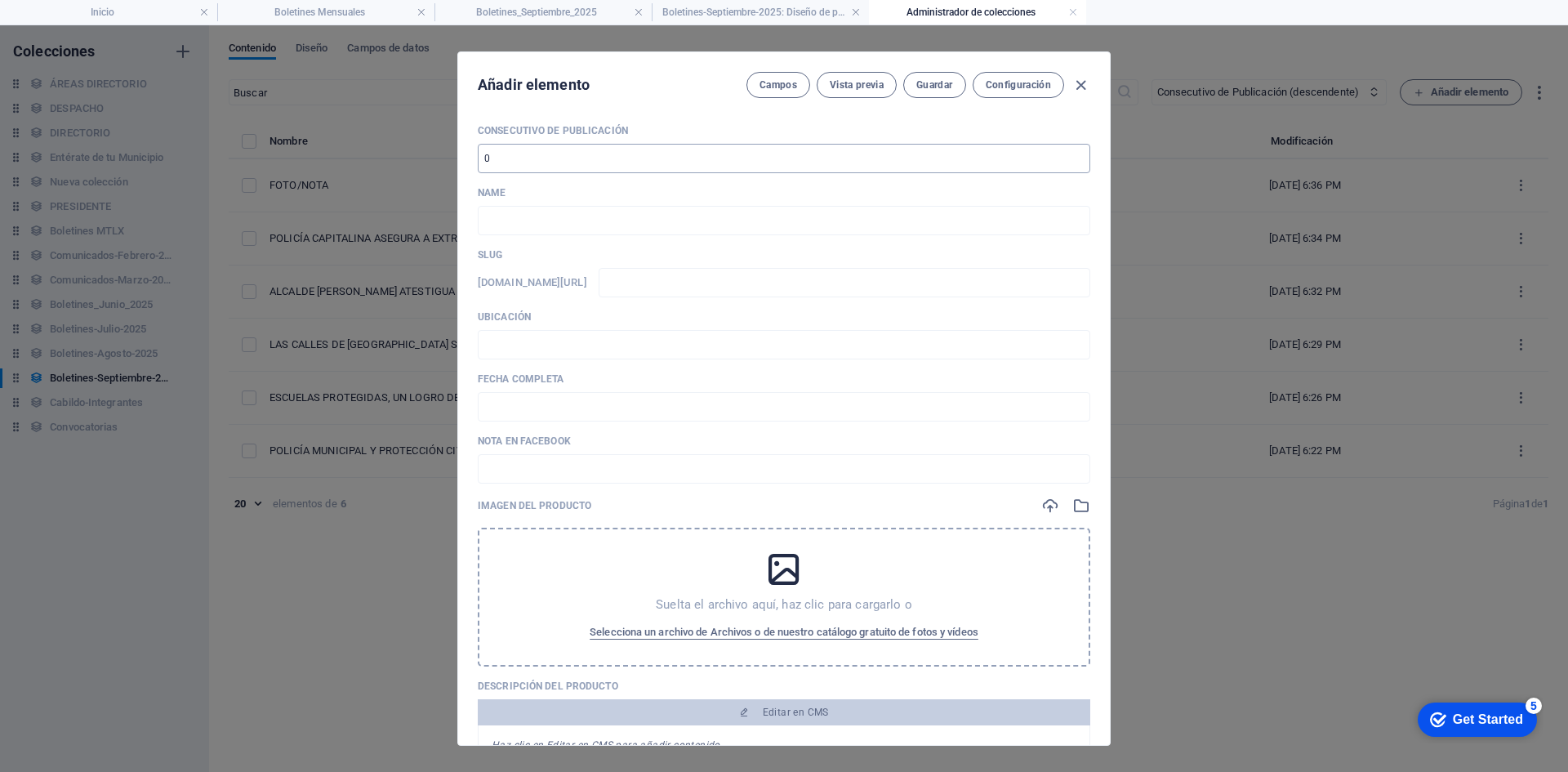
click at [526, 158] on input "number" at bounding box center [784, 158] width 613 height 30
type input "7"
click at [522, 217] on input "text" at bounding box center [784, 221] width 613 height 30
paste input "COMO ACCIÓN PREVENTIVA LA CAPAM DESAZOLVA CANAL SUBTERRÁNEO EN LA [GEOGRAPHIC_D…"
type input "COMO ACCIÓN PREVENTIVA LA CAPAM DESAZOLVA CANAL SUBTERRÁNEO EN LA [GEOGRAPHIC_D…"
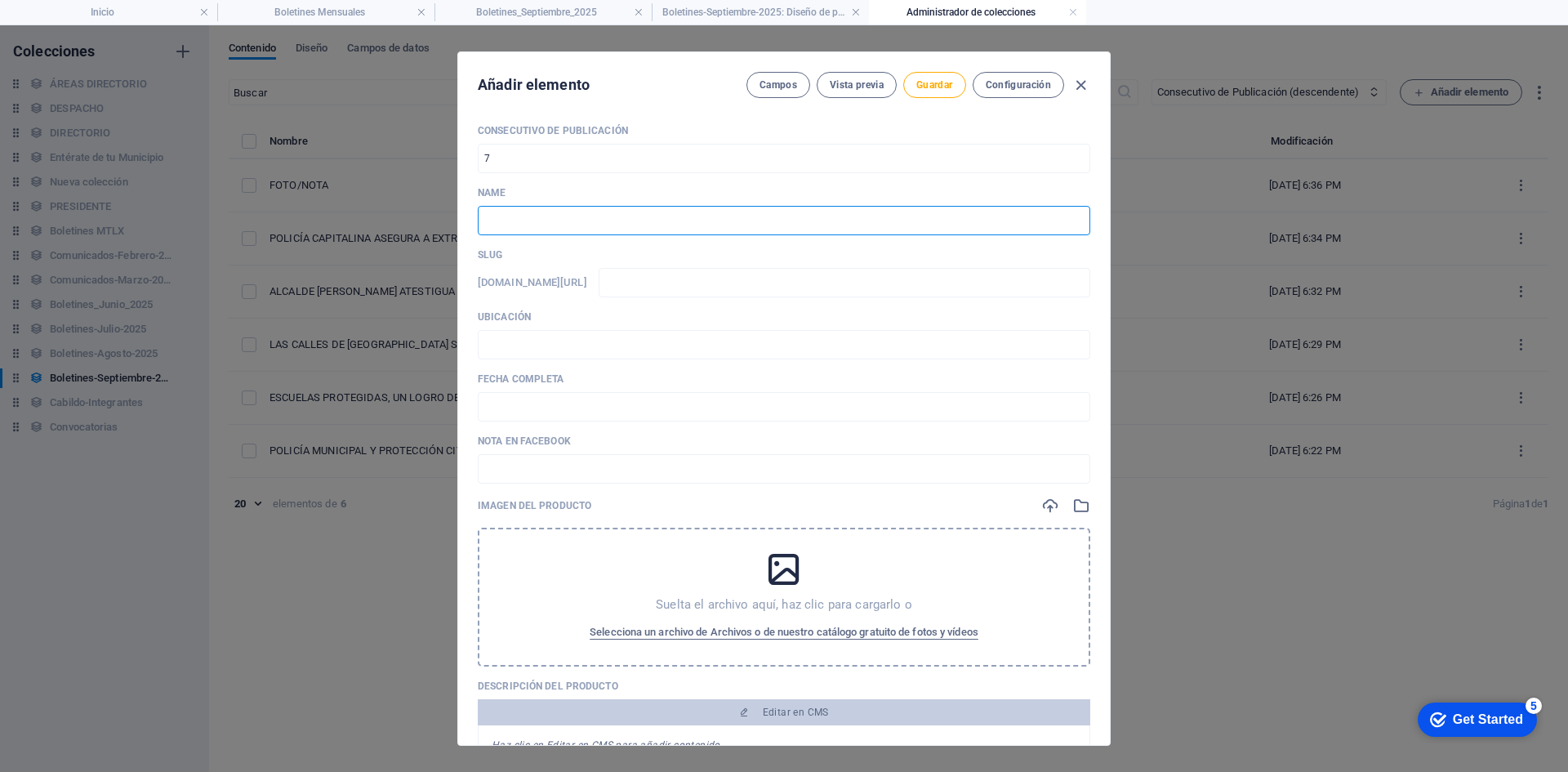
type input "como-accion-preventiva-la-capam-desazolva-canal-subterraneo-en-la-[GEOGRAPHIC_D…"
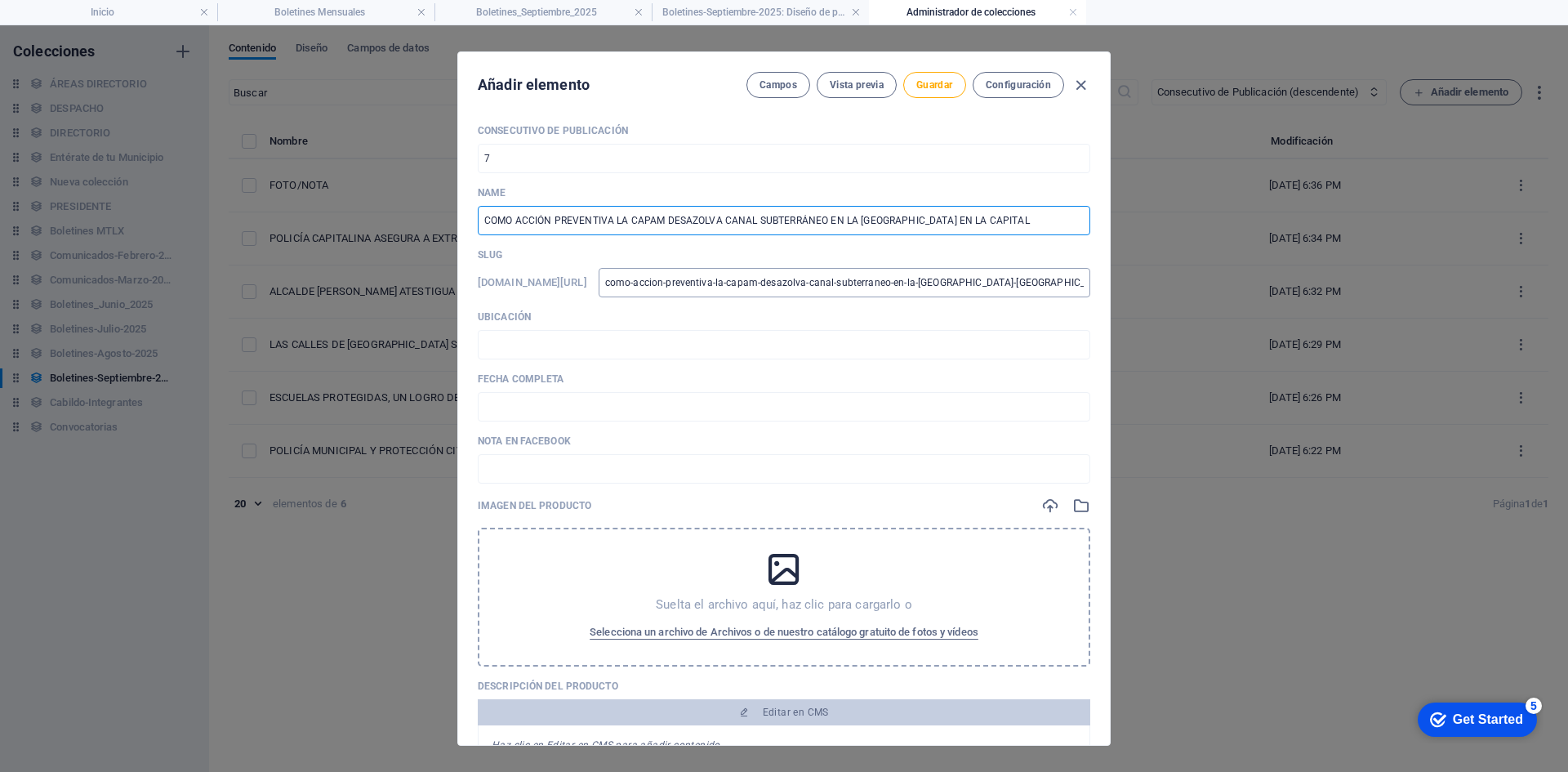
type input "COMO ACCIÓN PREVENTIVA LA CAPAM DESAZOLVA CANAL SUBTERRÁNEO EN LA [GEOGRAPHIC_D…"
click at [872, 293] on input "como-accion-preventiva-la-capam-desazolva-canal-subterraneo-en-la-[GEOGRAPHIC_D…" at bounding box center [845, 283] width 492 height 30
type input "0"
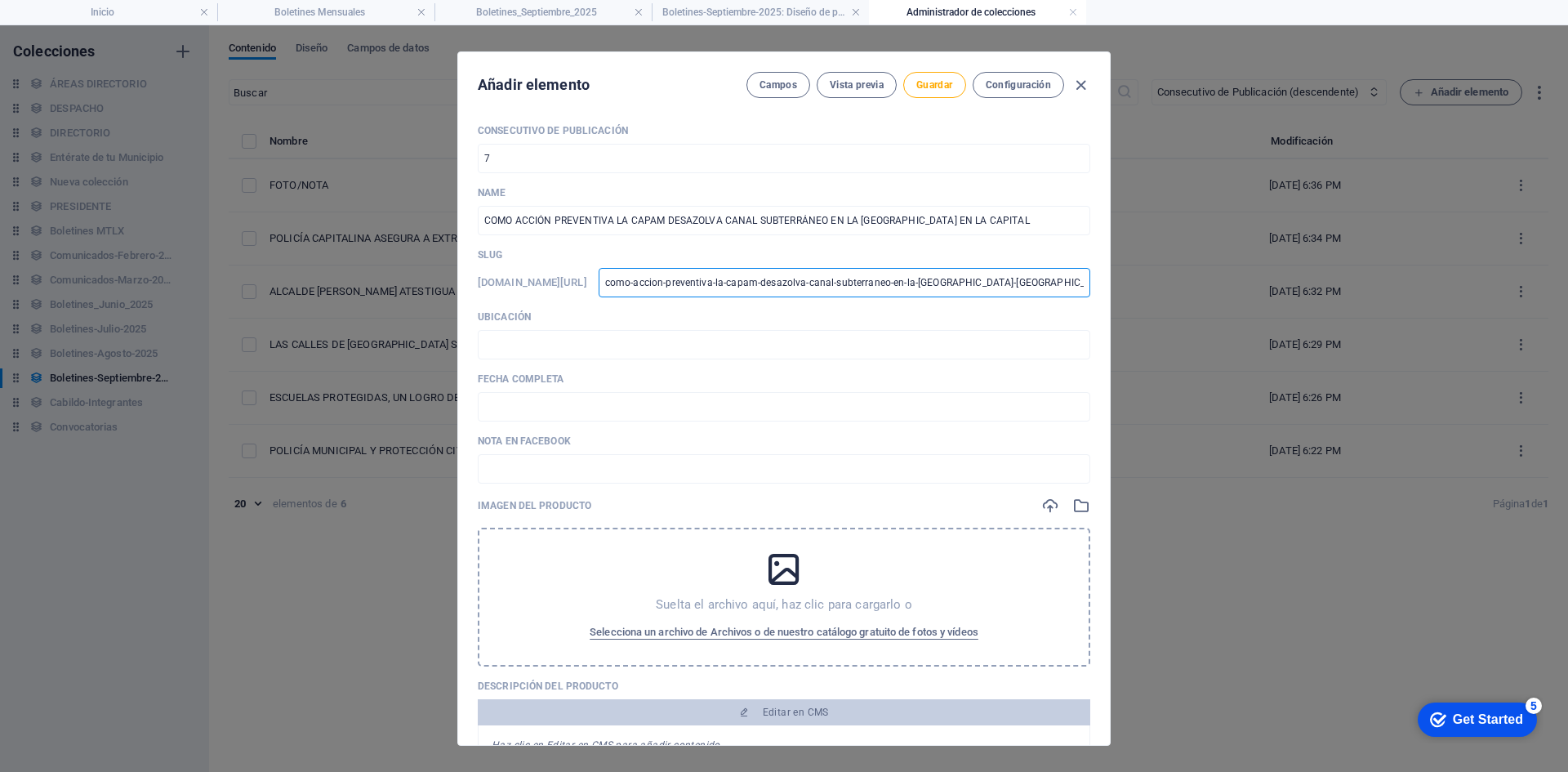
type input "0"
type input "02"
type input "020"
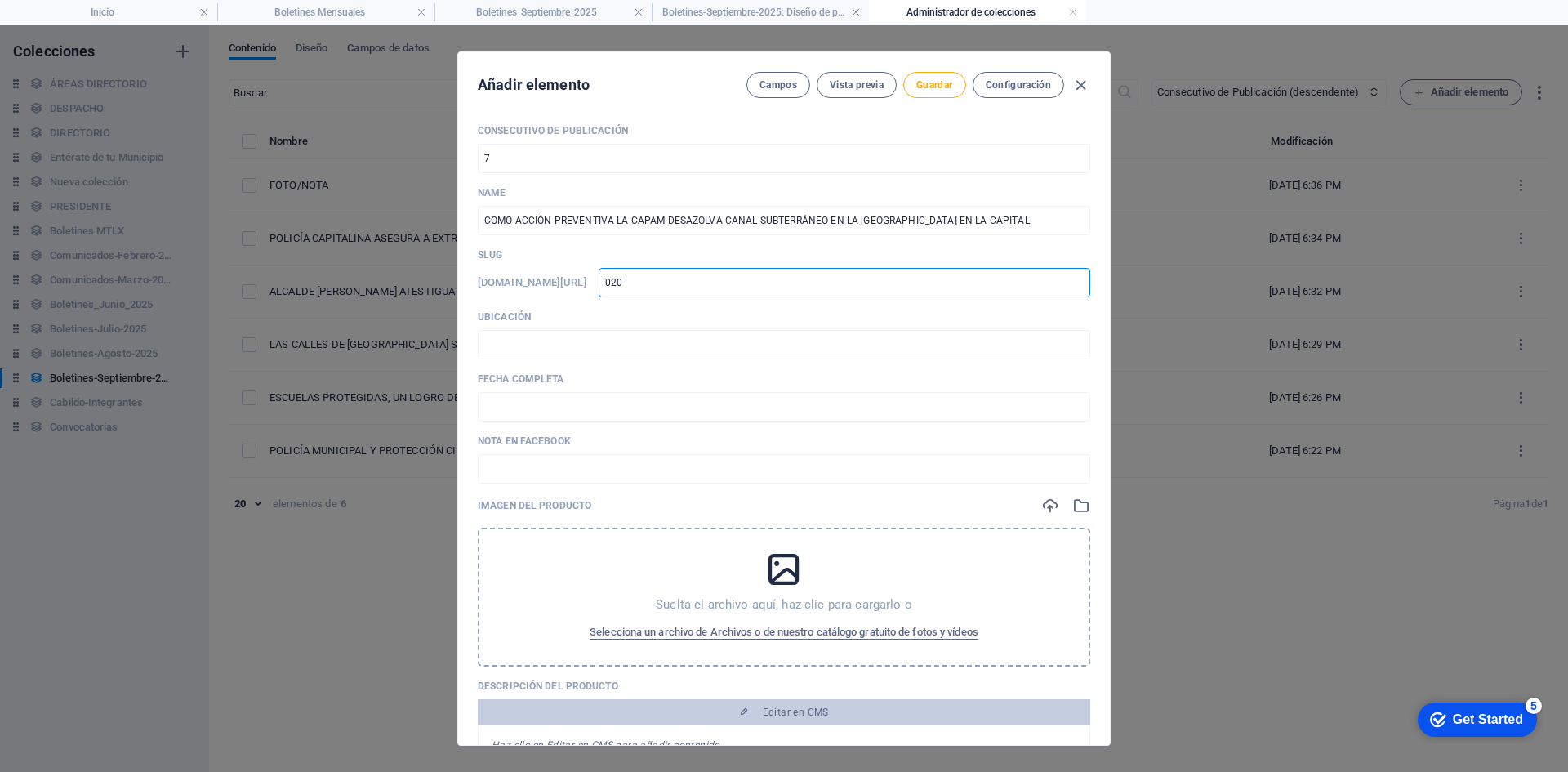
type input "0209"
type input "02092"
type input "020920"
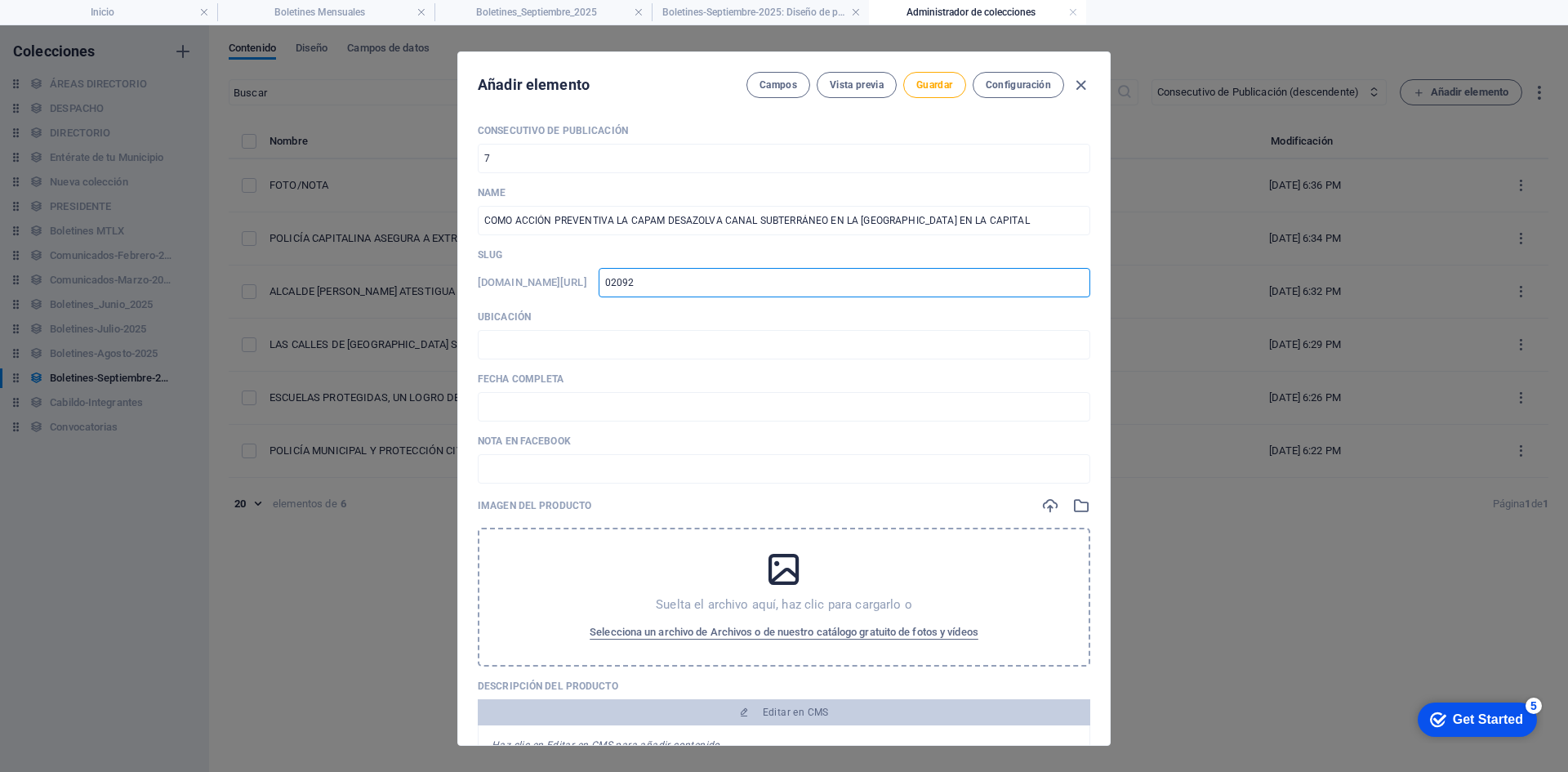
type input "020920"
type input "0209202"
type input "02092025"
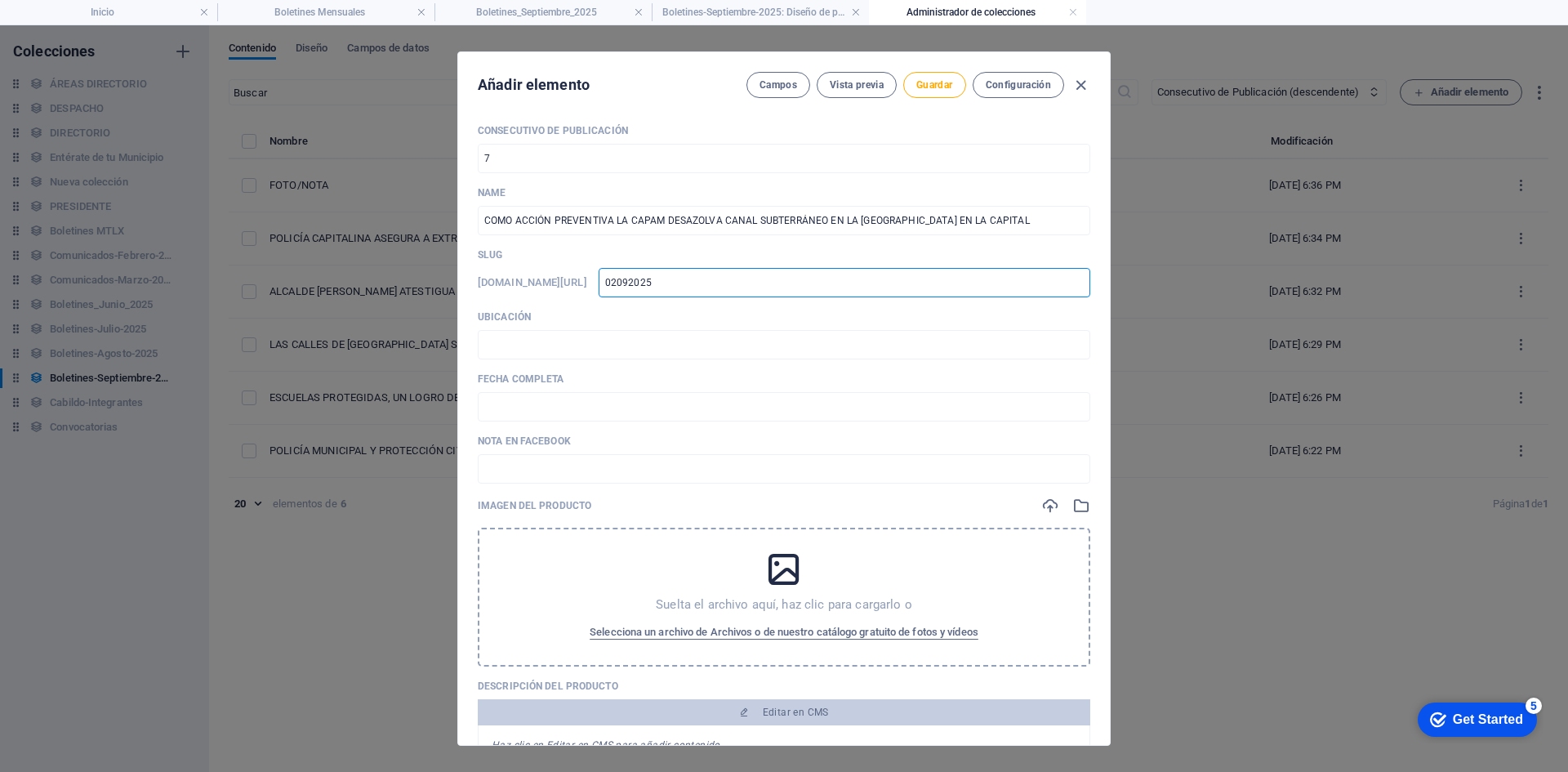
type input "02092025-"
type input "02092025"
type input "02092025-"
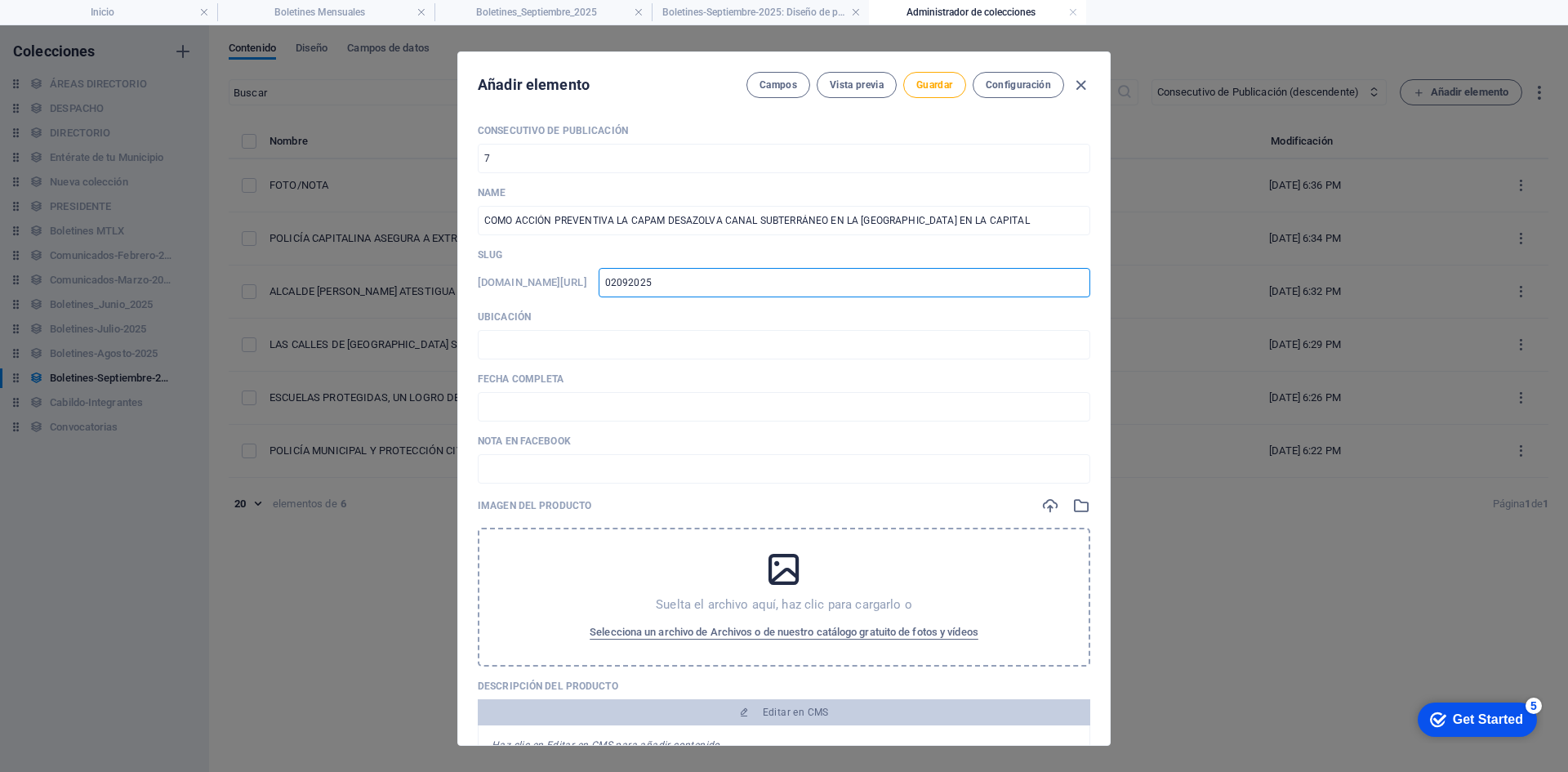
type input "02092025-"
type input "02092025-0"
type input "02092025-03"
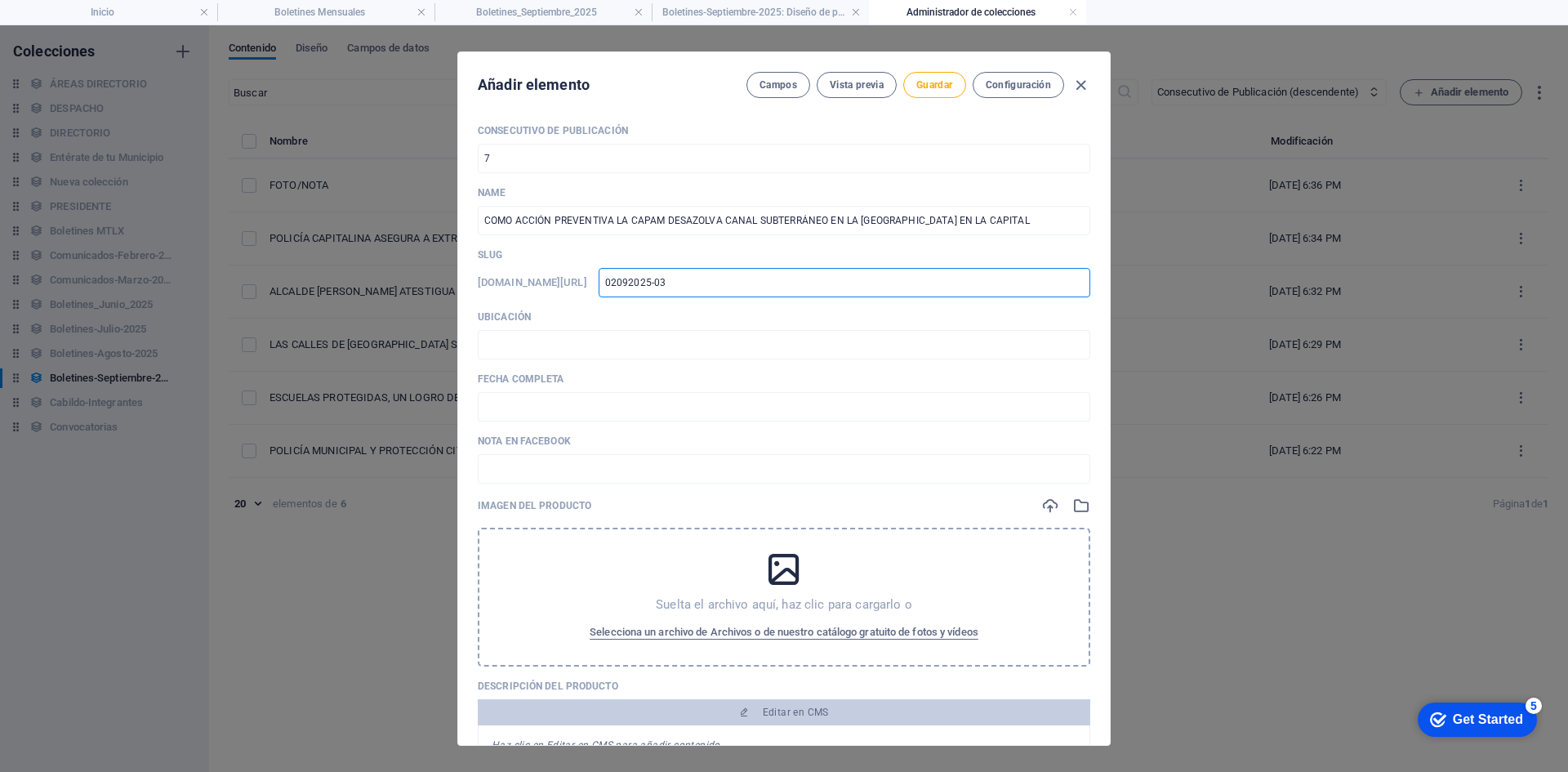
type input "02092025-03"
click at [539, 464] on input "text" at bounding box center [784, 469] width 613 height 30
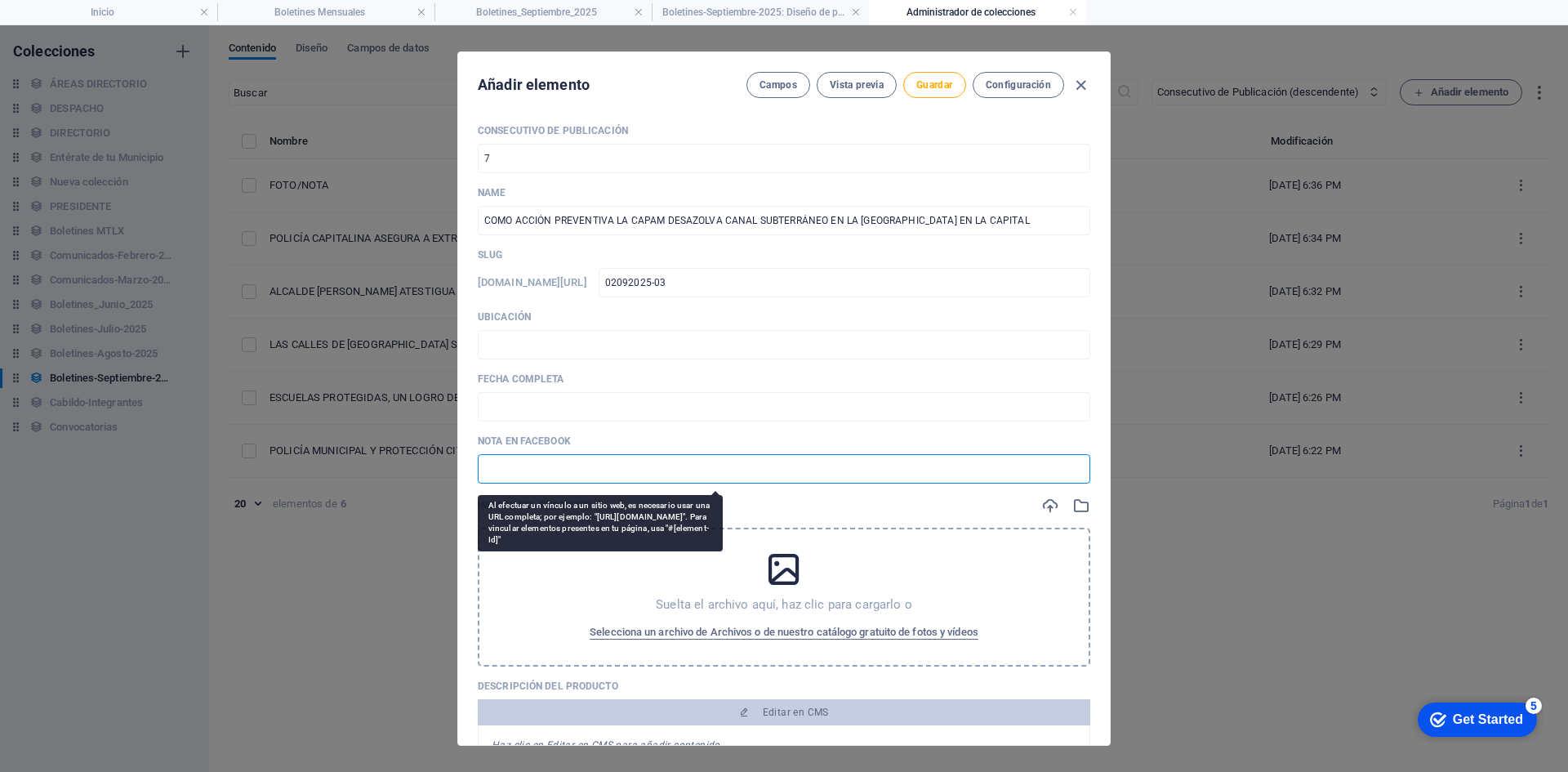
paste input "[URL][DOMAIN_NAME]"
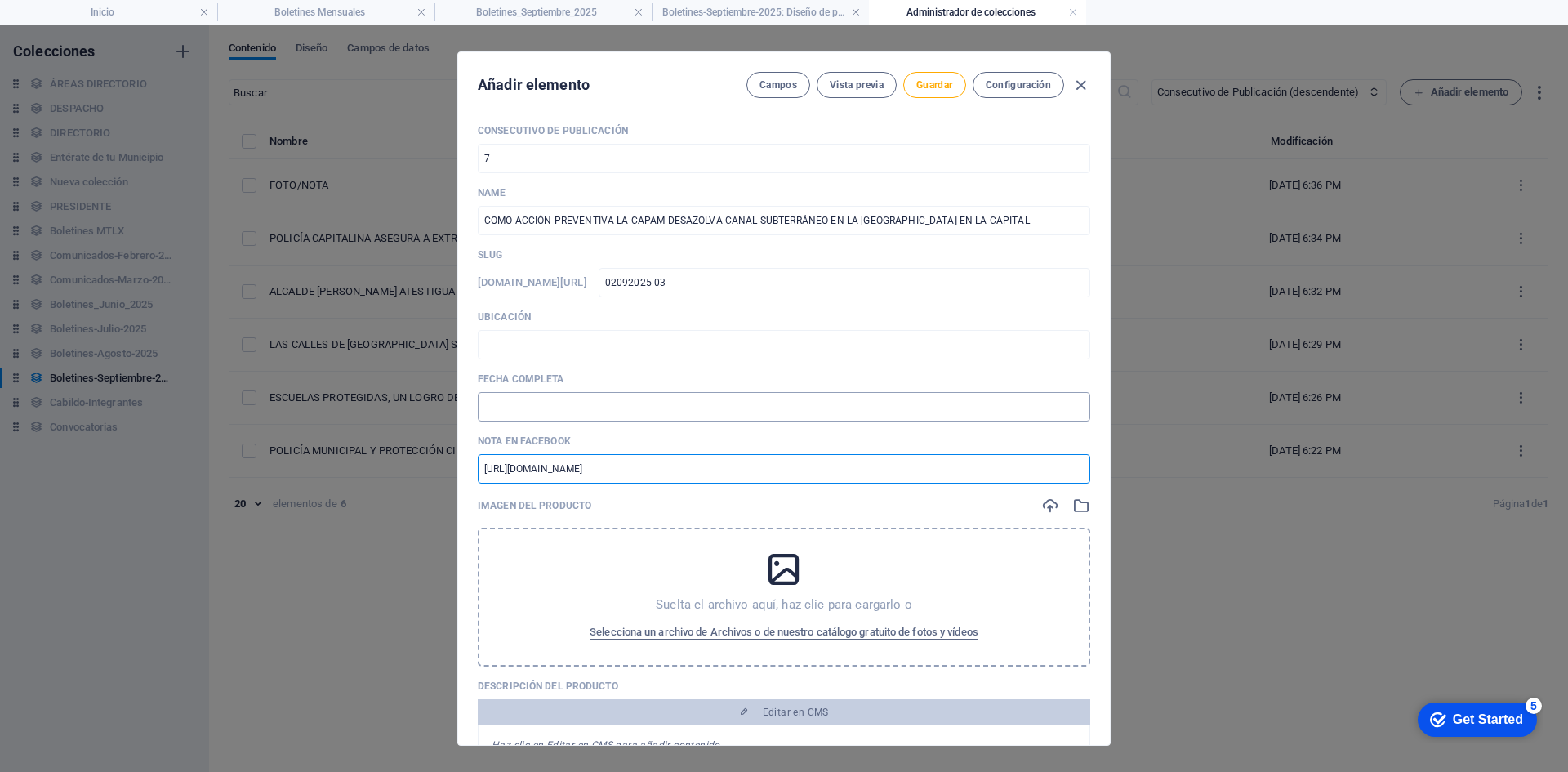
type input "[URL][DOMAIN_NAME]"
click at [519, 406] on input "text" at bounding box center [784, 407] width 613 height 30
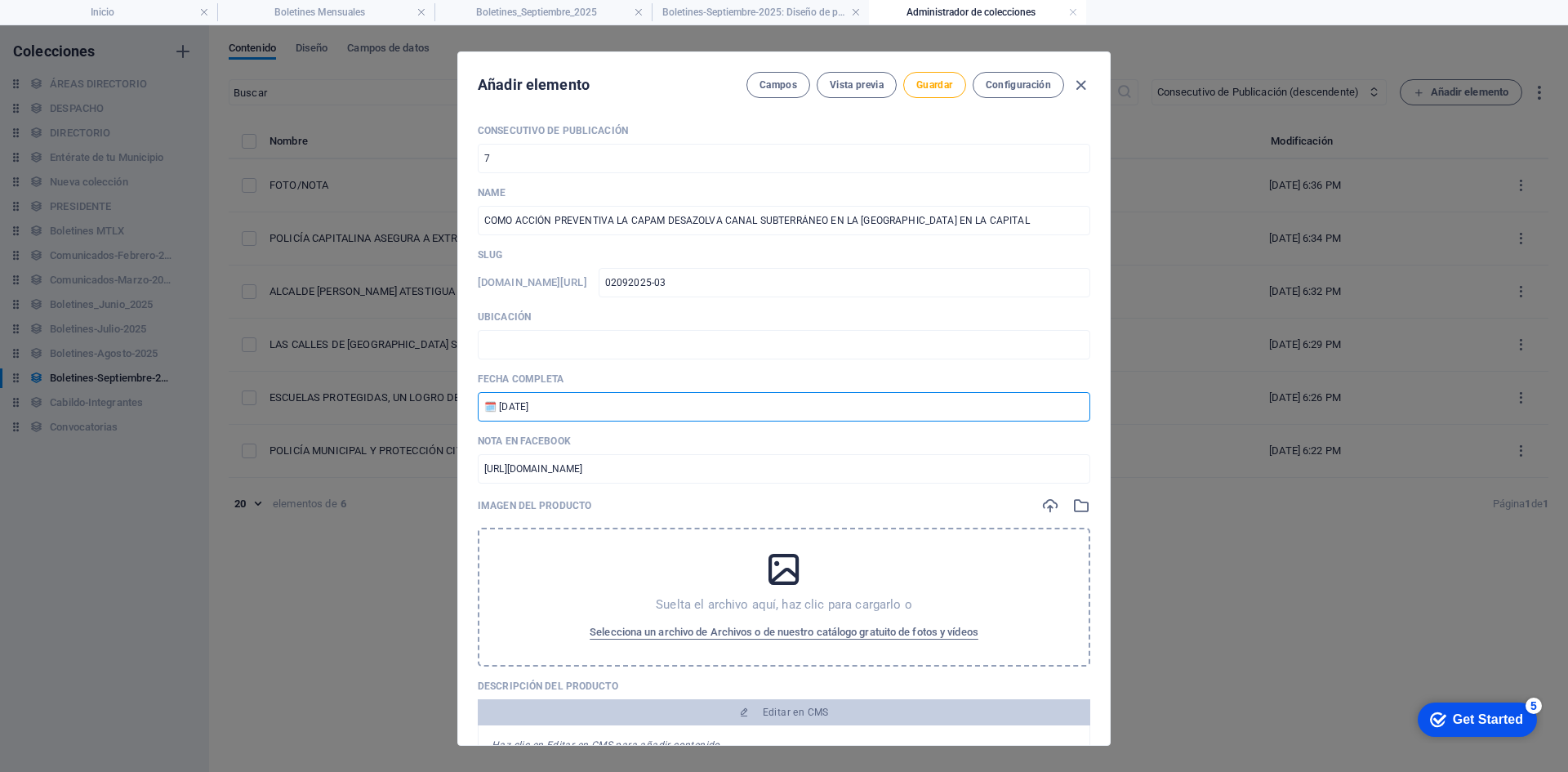
drag, startPoint x: 556, startPoint y: 407, endPoint x: 508, endPoint y: 407, distance: 48.0
click at [508, 407] on input "🗓️ [DATE]" at bounding box center [784, 407] width 613 height 30
type input "🗓️ [DATE]"
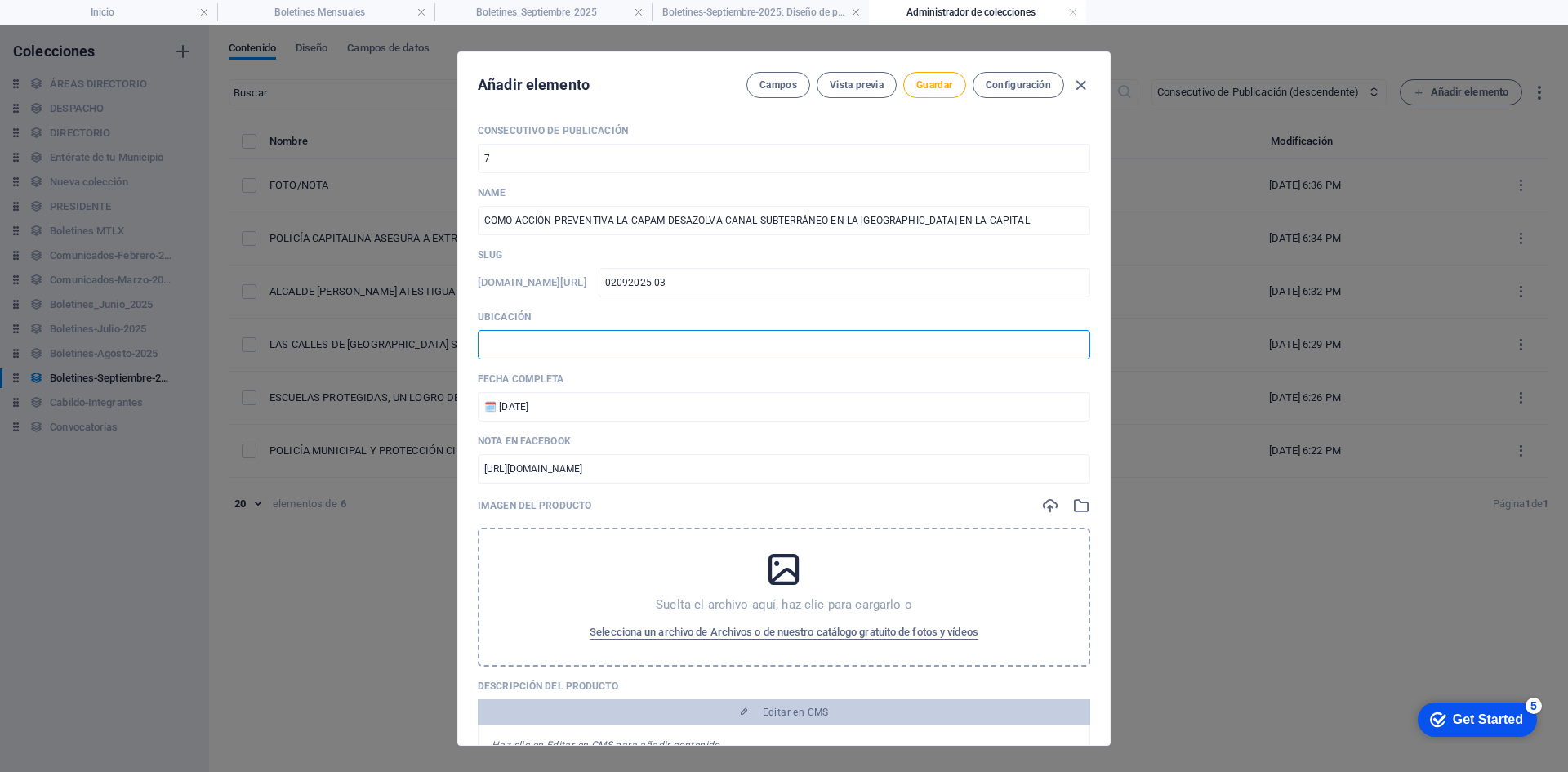
click at [552, 348] on input "text" at bounding box center [784, 345] width 613 height 30
type input "📍 TLAXCALA [PERSON_NAME]"
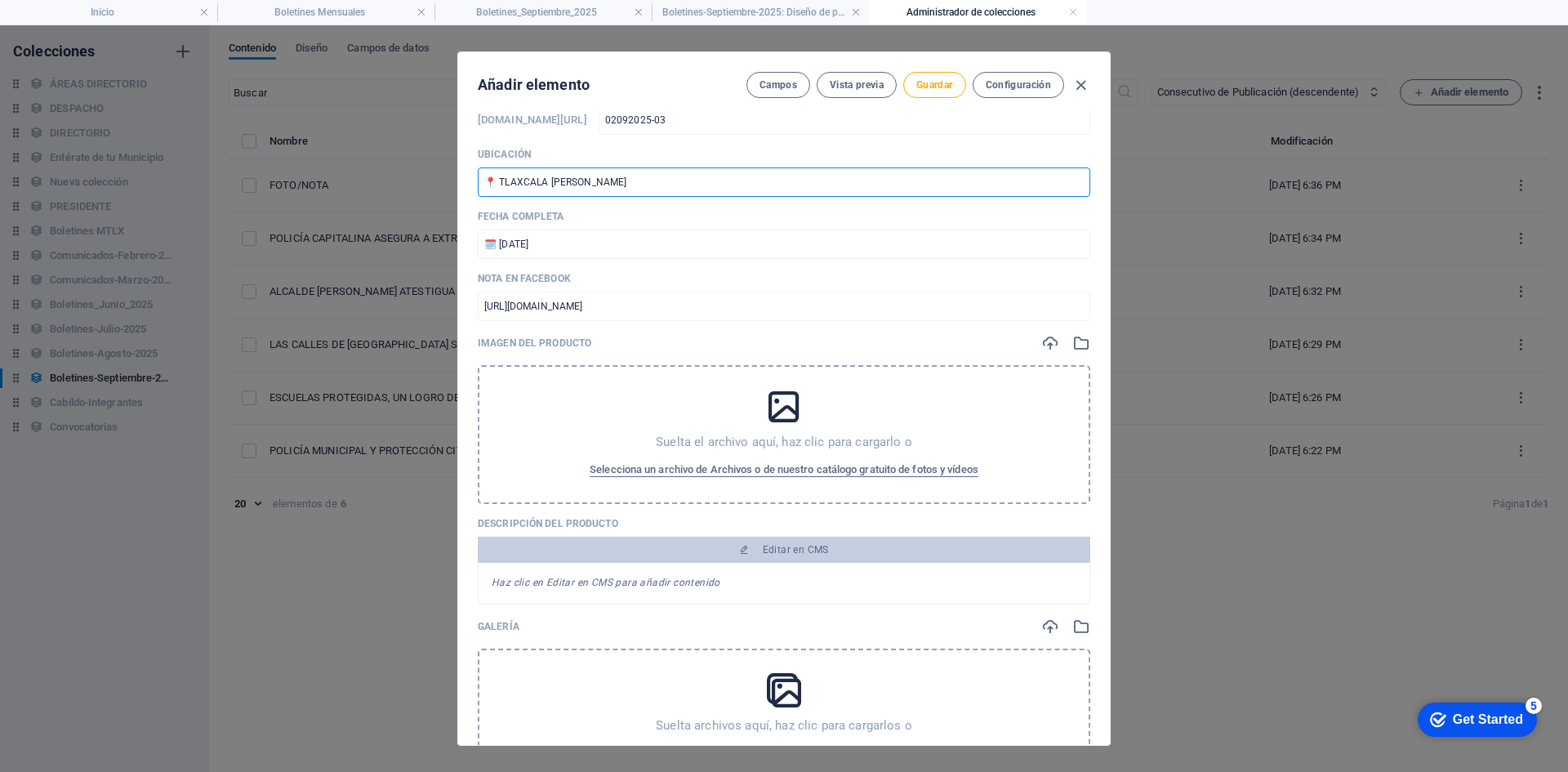
scroll to position [163, 0]
click at [1052, 338] on icon "button" at bounding box center [1051, 343] width 18 height 18
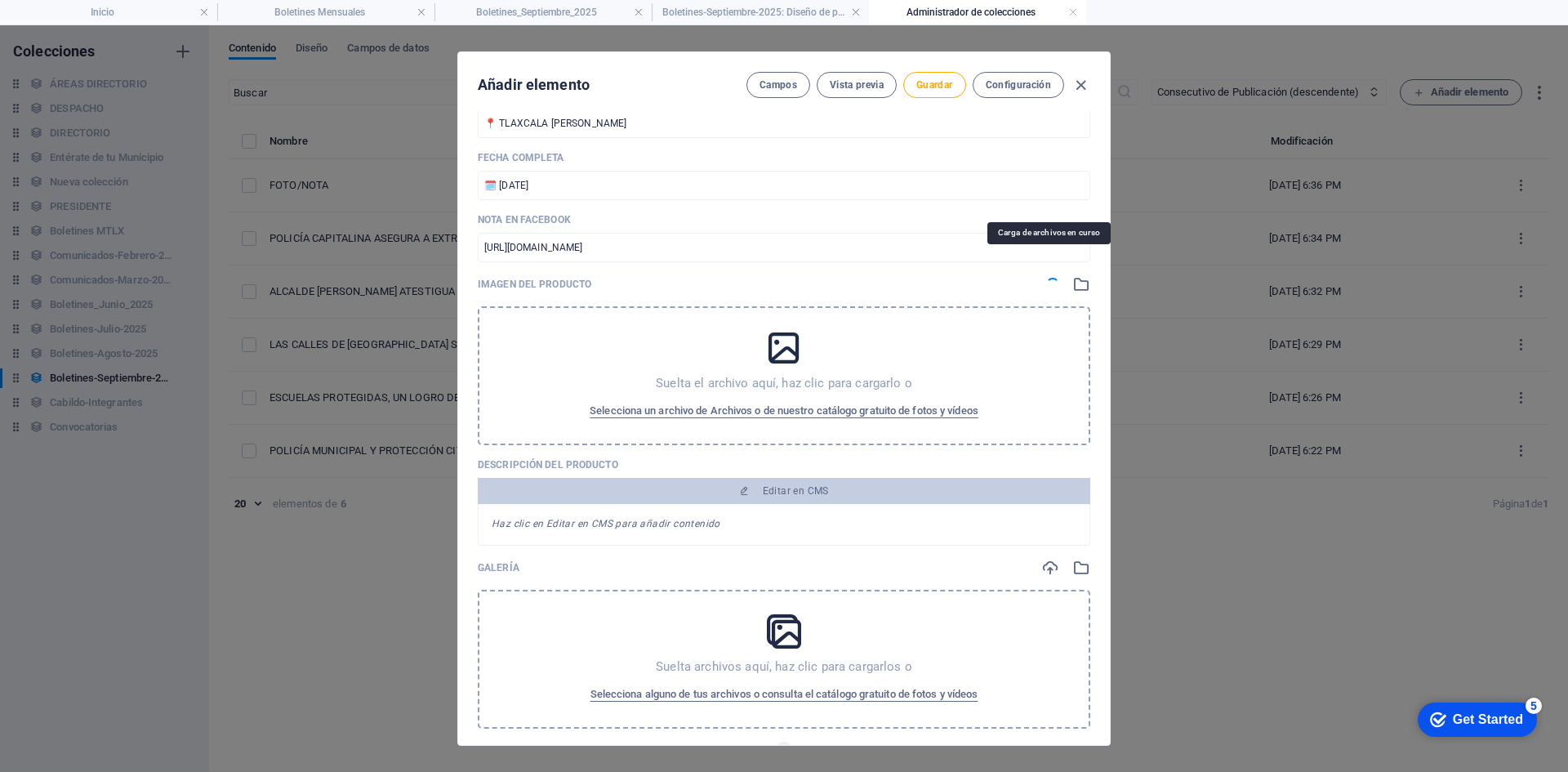
scroll to position [245, 0]
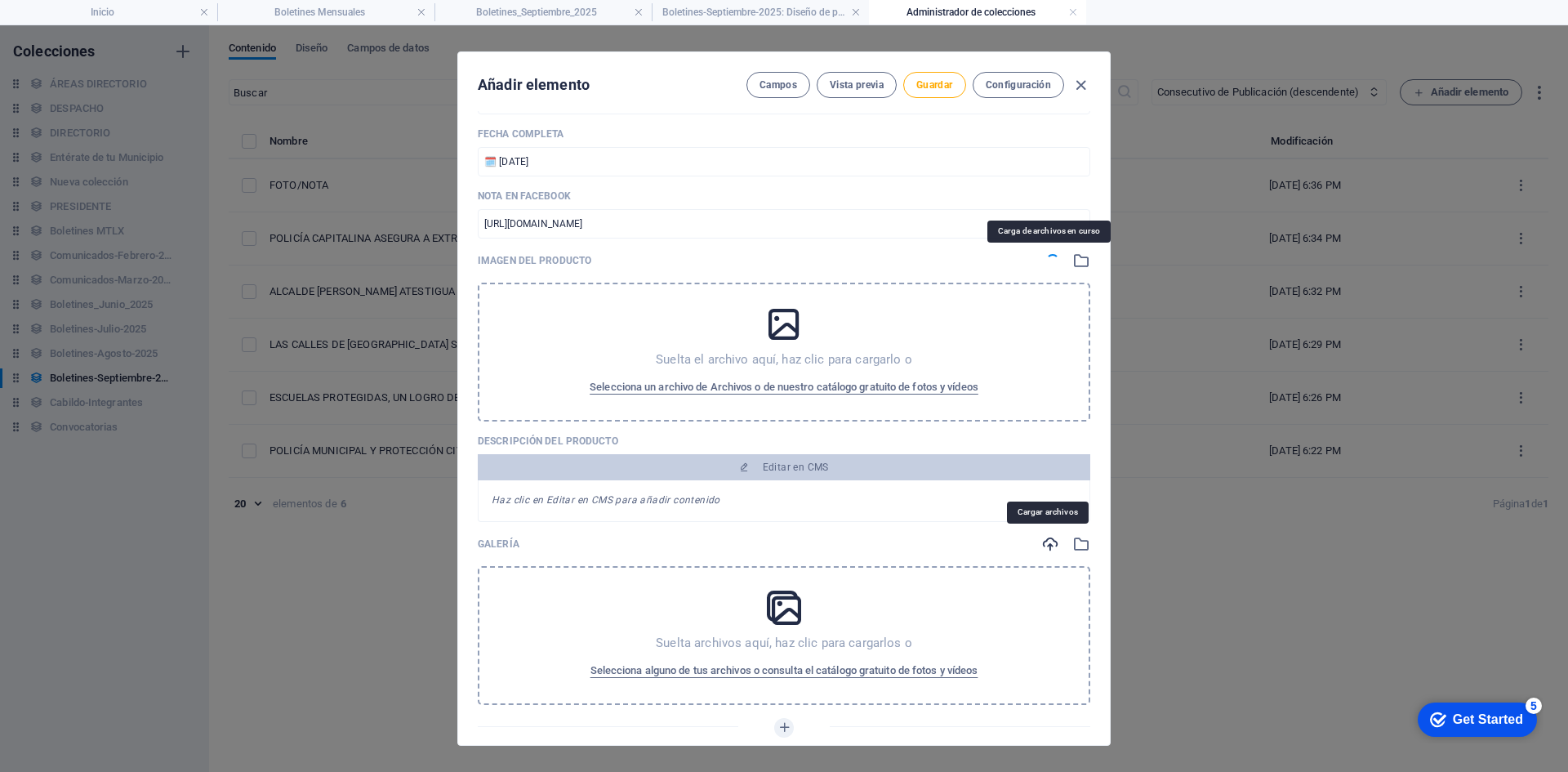
click at [1044, 542] on div "Consecutivo de Publicación 7 ​ Name COMO ACCIÓN PREVENTIVA LA CAPAM DESAZOLVA C…" at bounding box center [784, 332] width 613 height 904
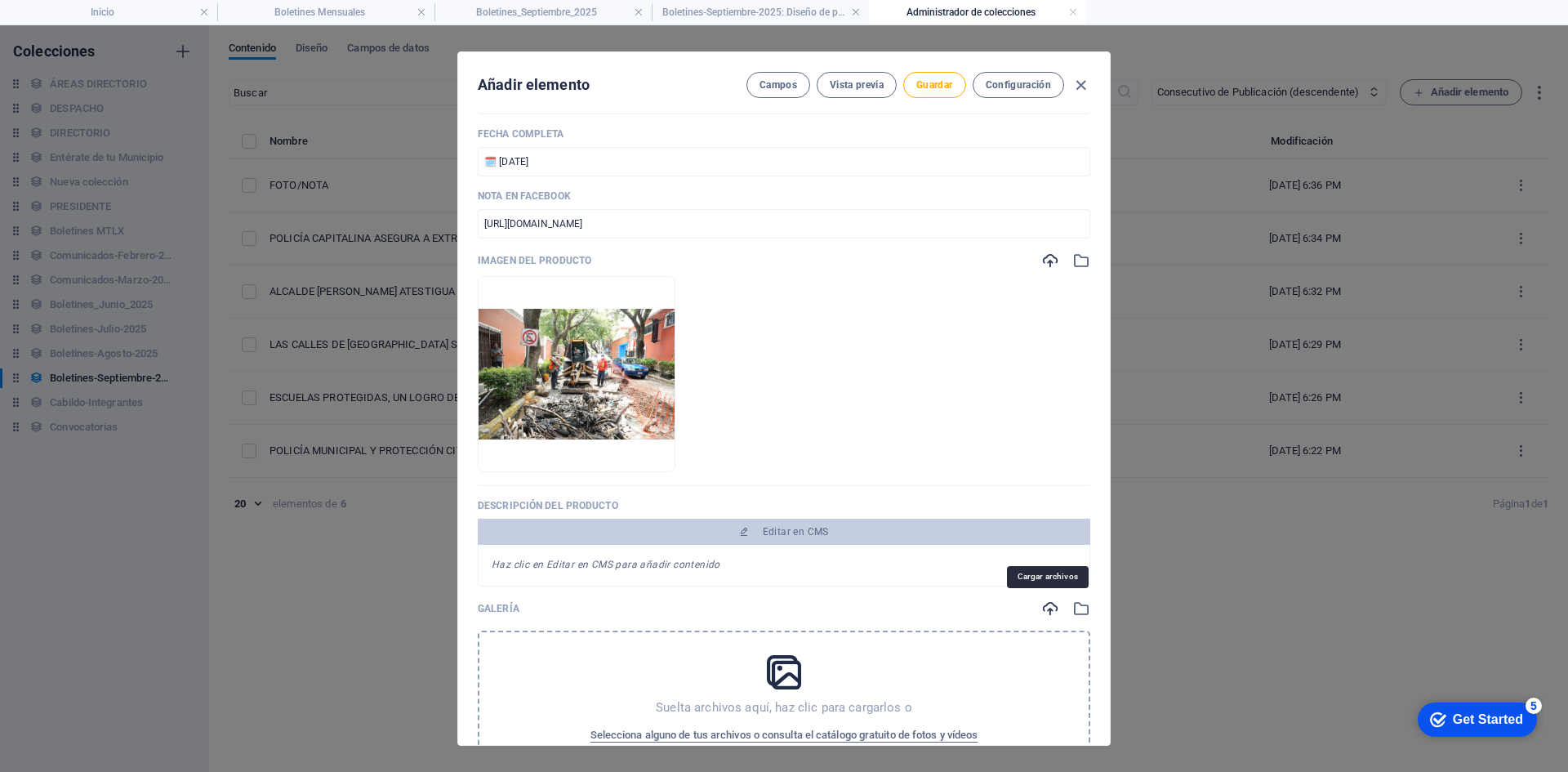
click at [1051, 608] on icon "button" at bounding box center [1051, 609] width 18 height 18
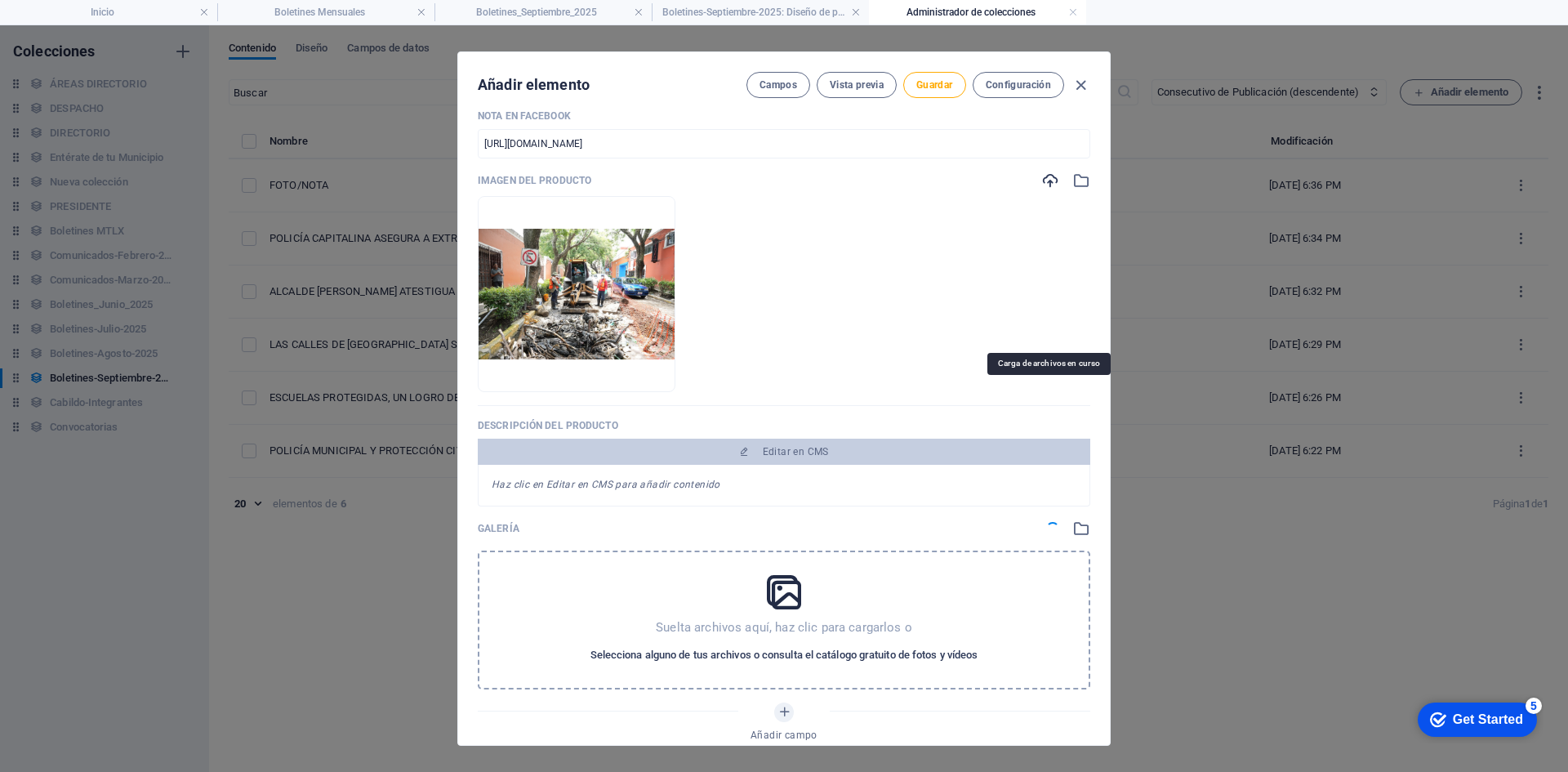
scroll to position [572, 0]
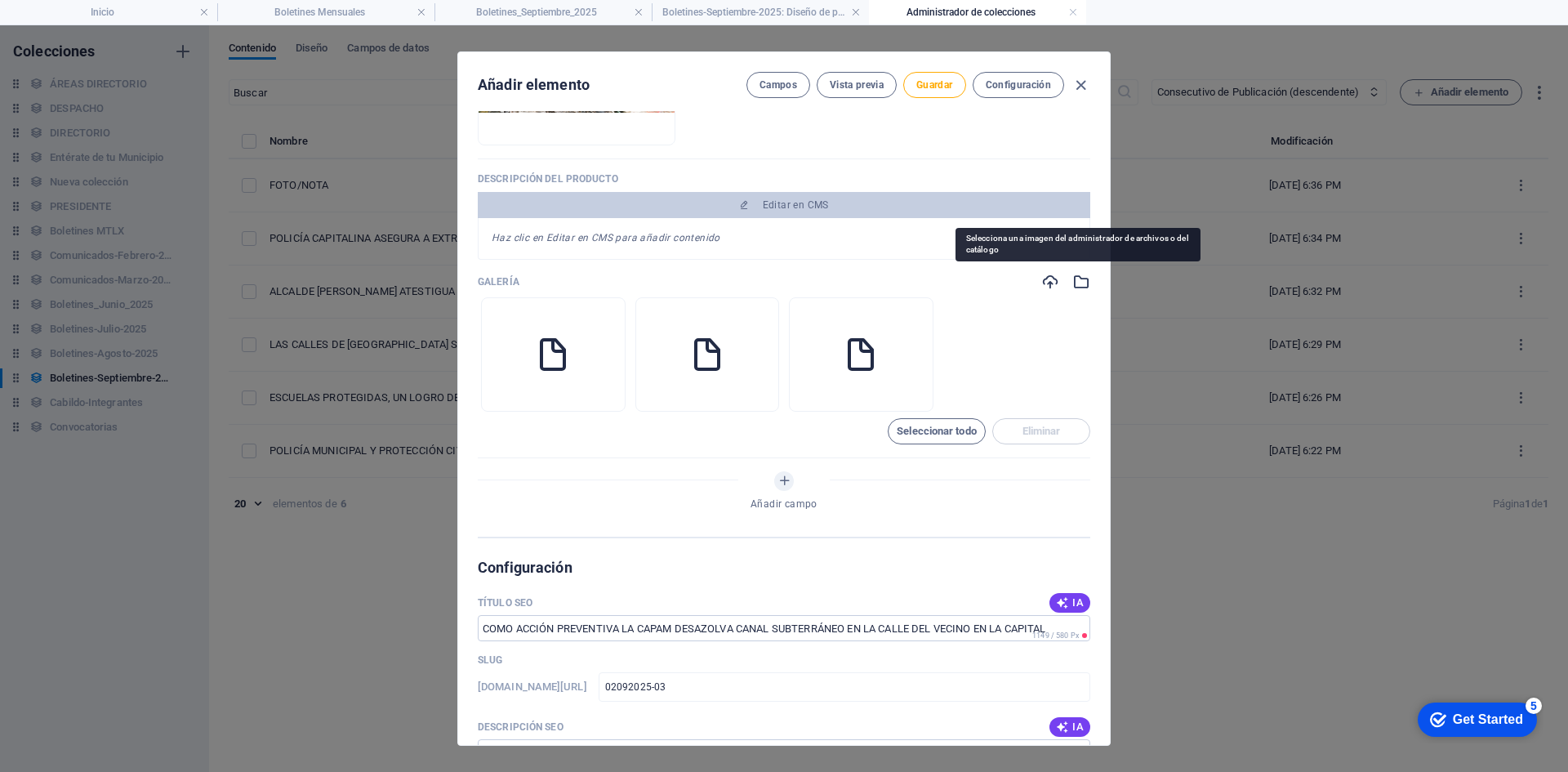
click at [1074, 281] on icon "button" at bounding box center [1082, 282] width 18 height 18
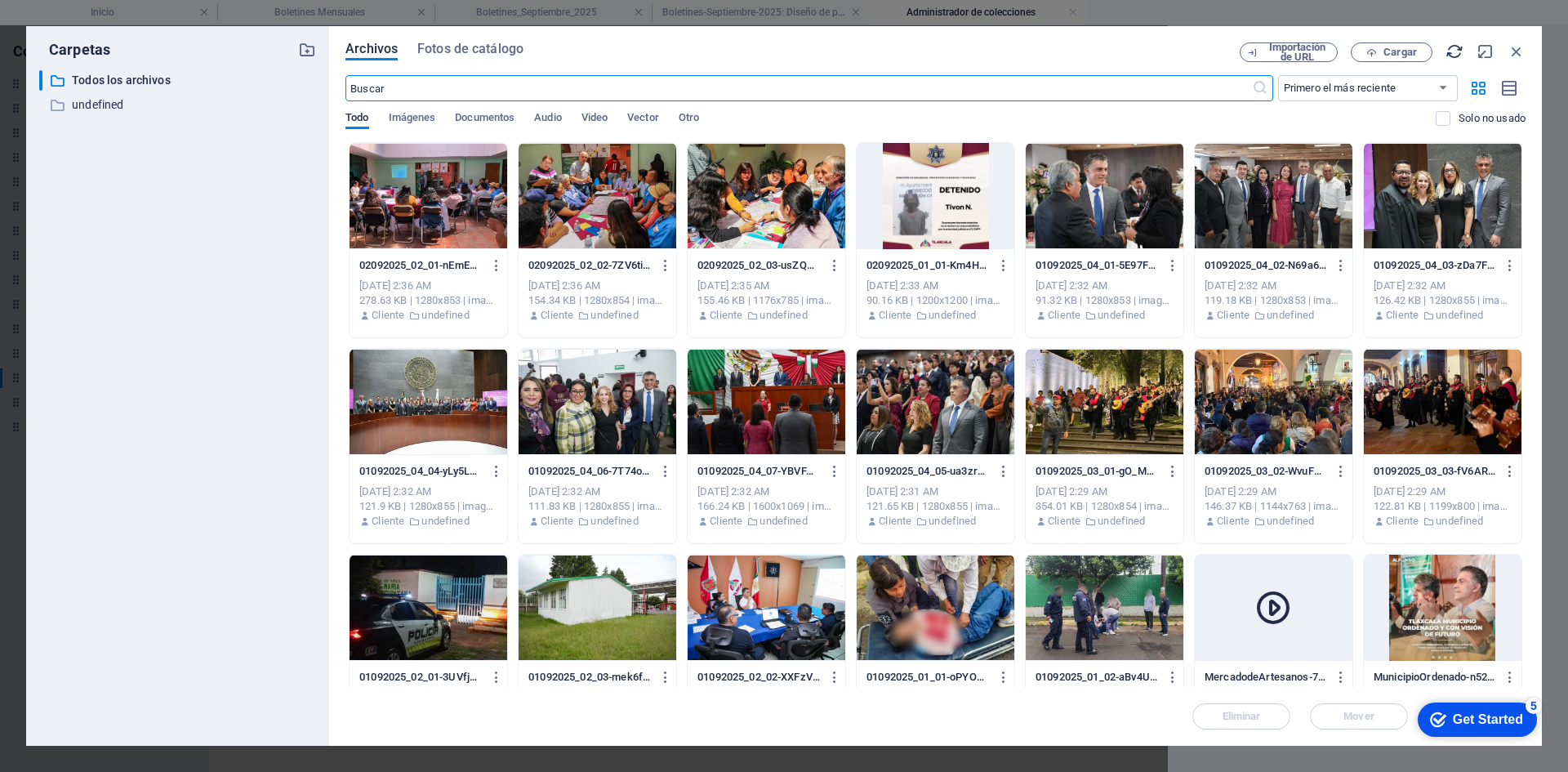
click at [1458, 56] on icon "button" at bounding box center [1454, 52] width 18 height 18
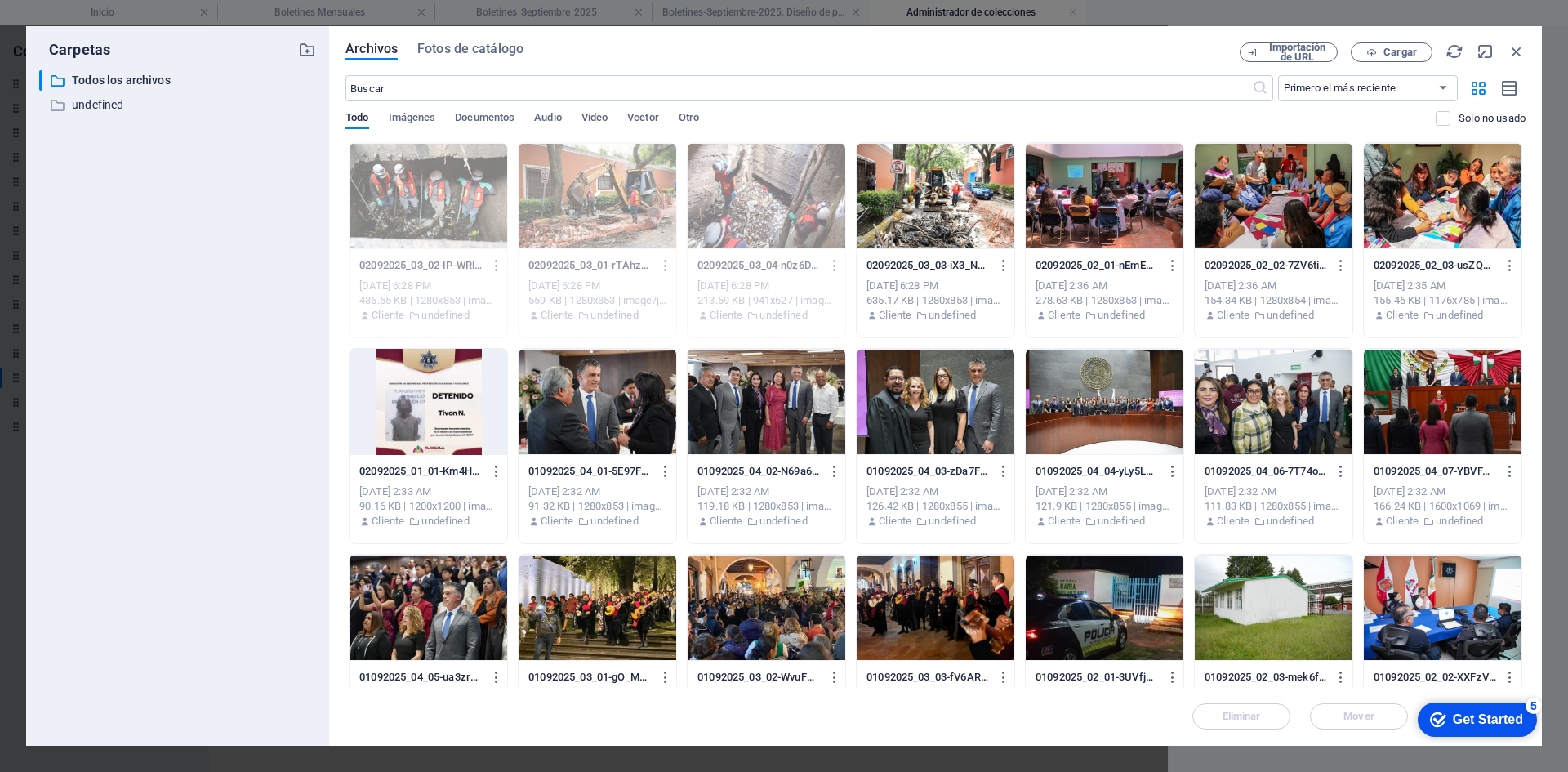
click at [933, 219] on div at bounding box center [935, 196] width 157 height 107
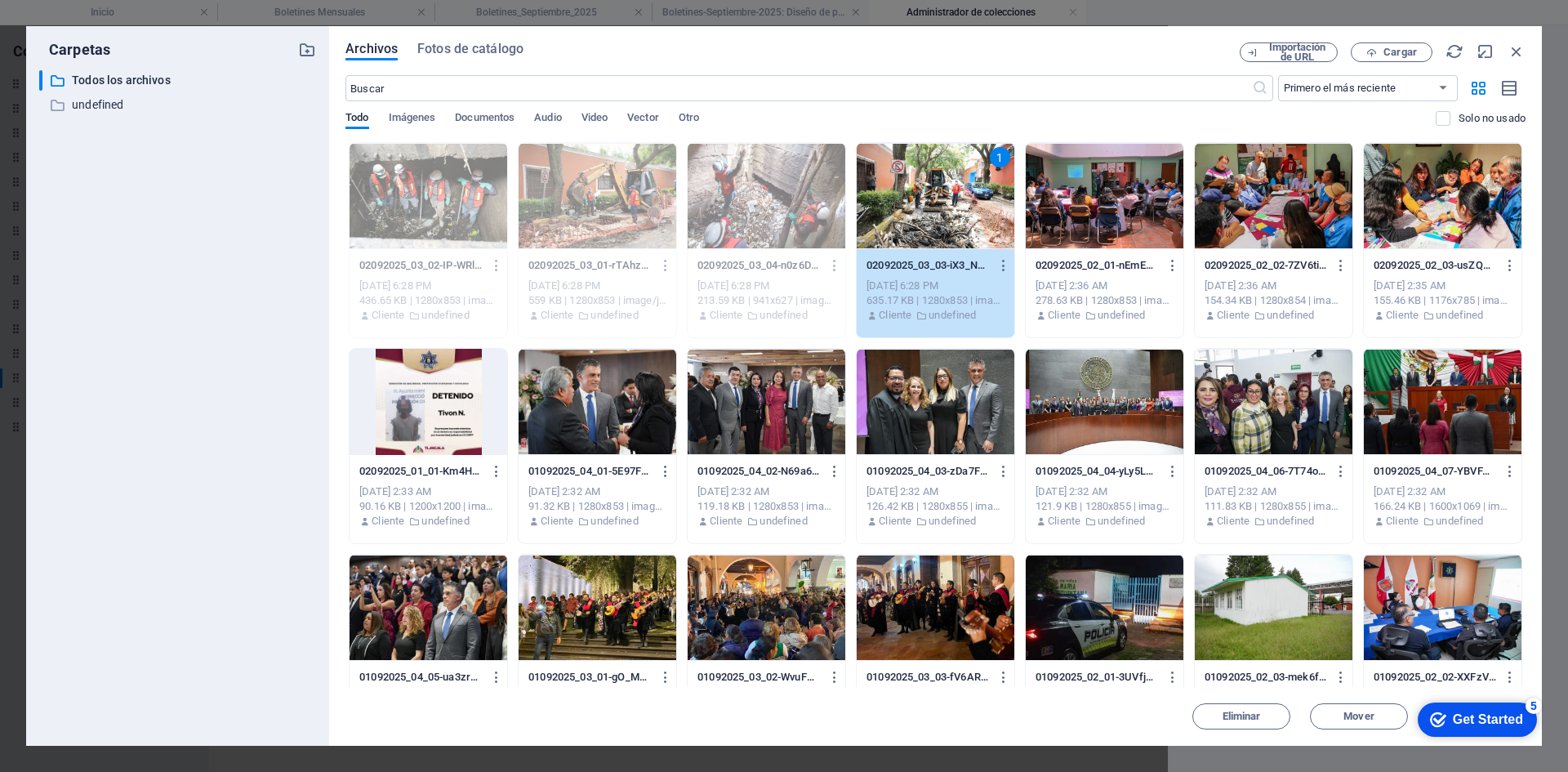
click at [933, 219] on div "1" at bounding box center [935, 196] width 157 height 107
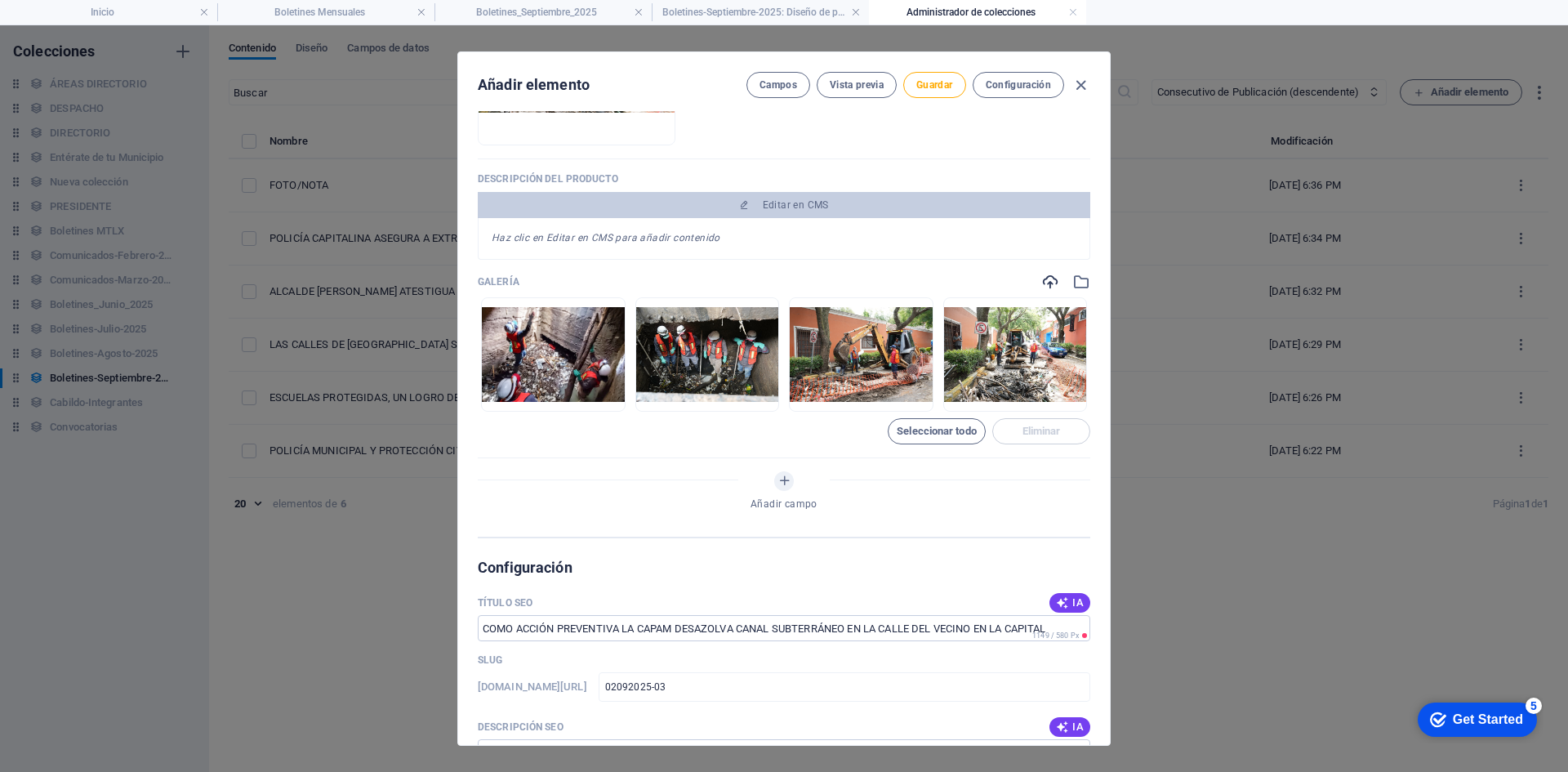
scroll to position [245, 0]
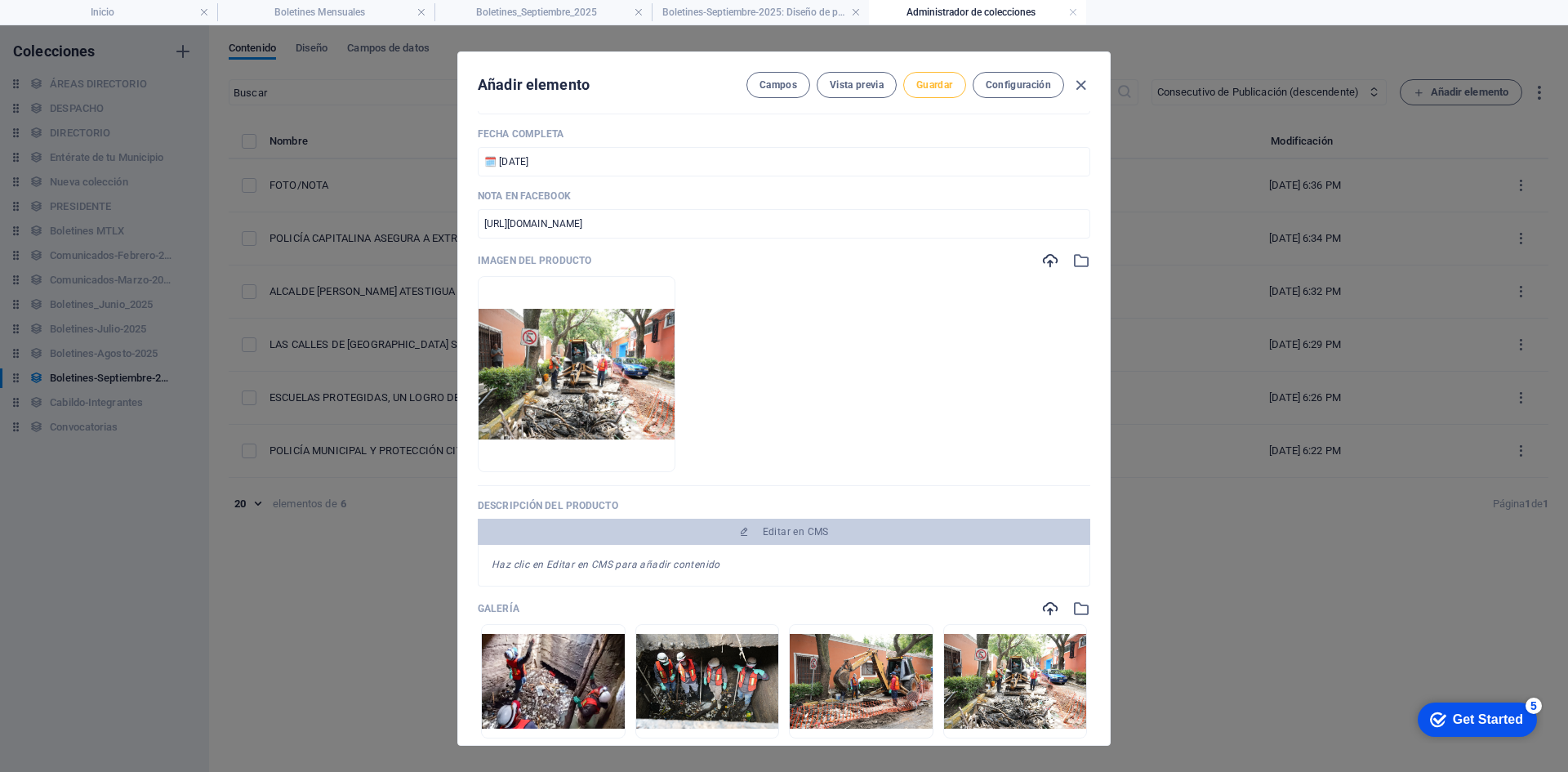
click at [933, 82] on span "Guardar" at bounding box center [934, 85] width 36 height 13
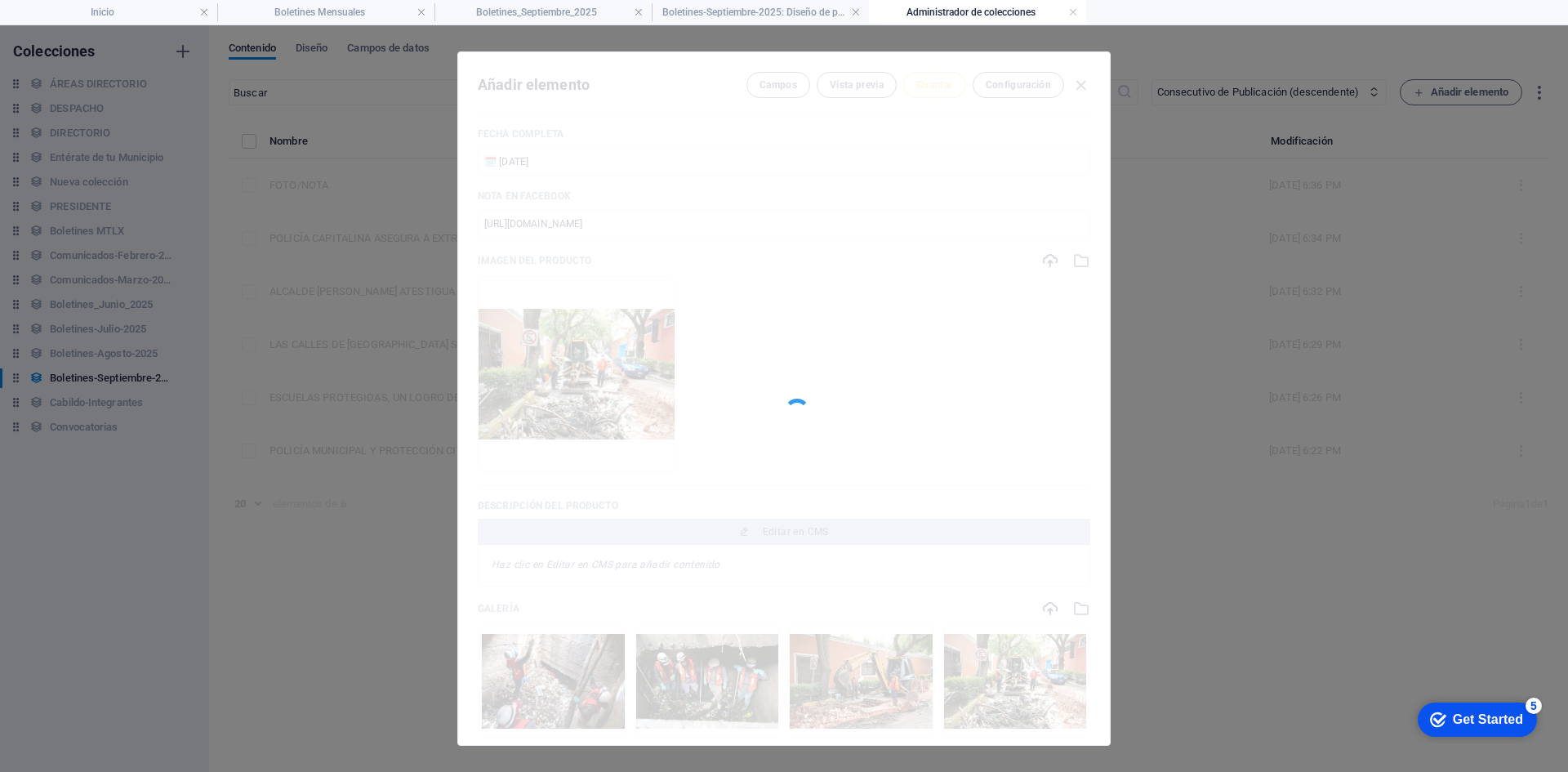
type input "02092025-03"
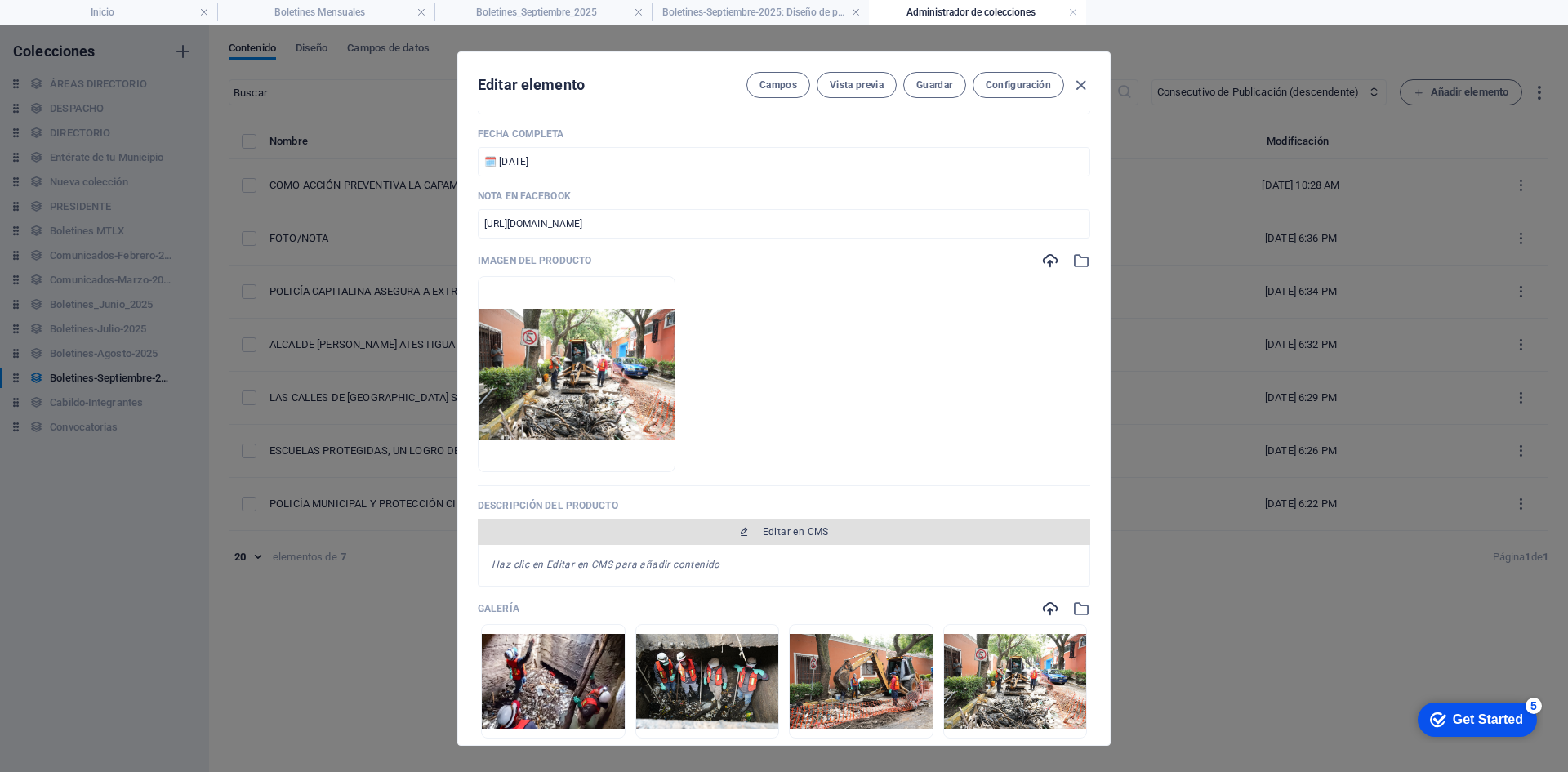
click at [795, 534] on span "Editar en CMS" at bounding box center [796, 531] width 66 height 13
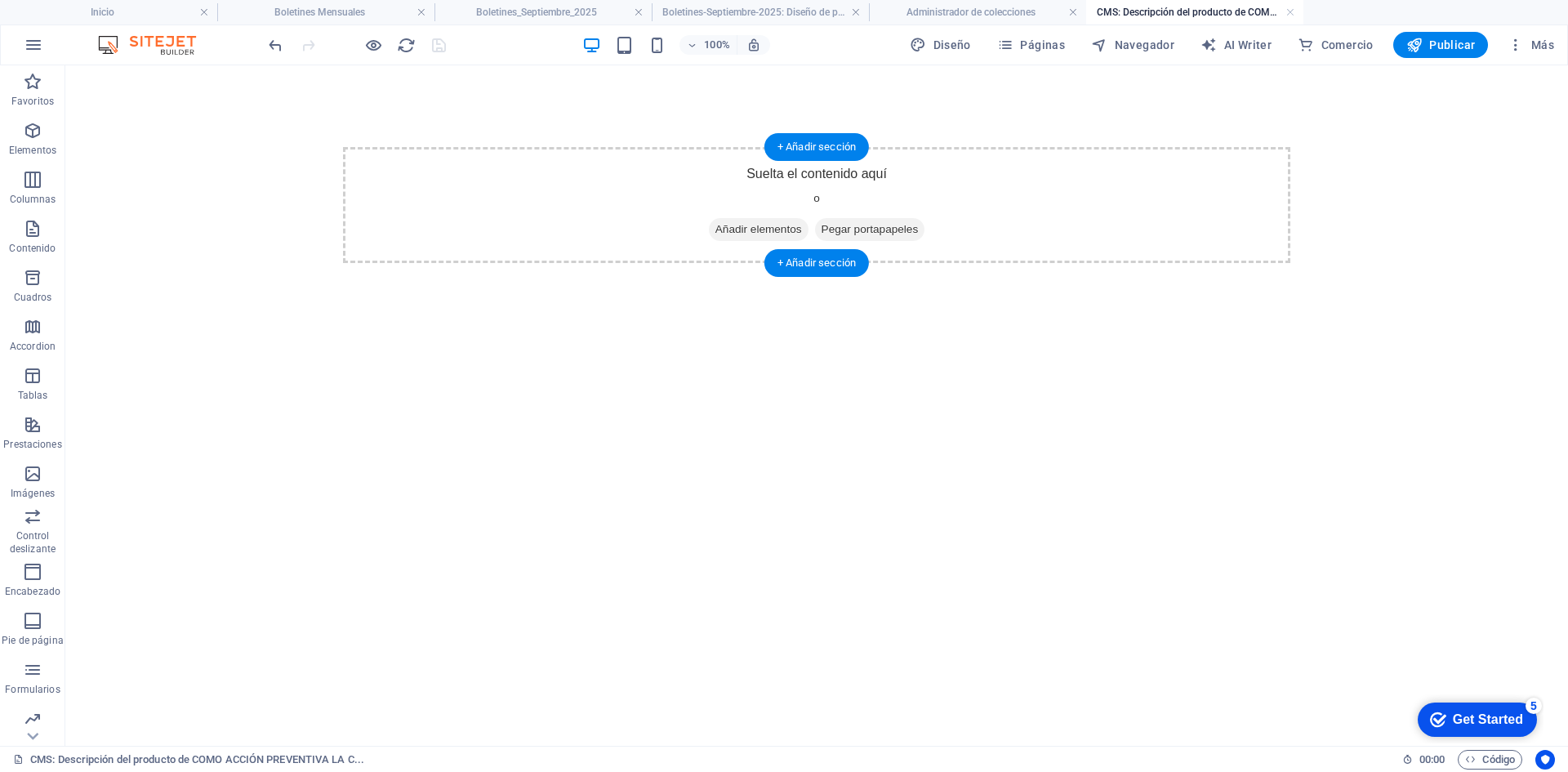
scroll to position [0, 0]
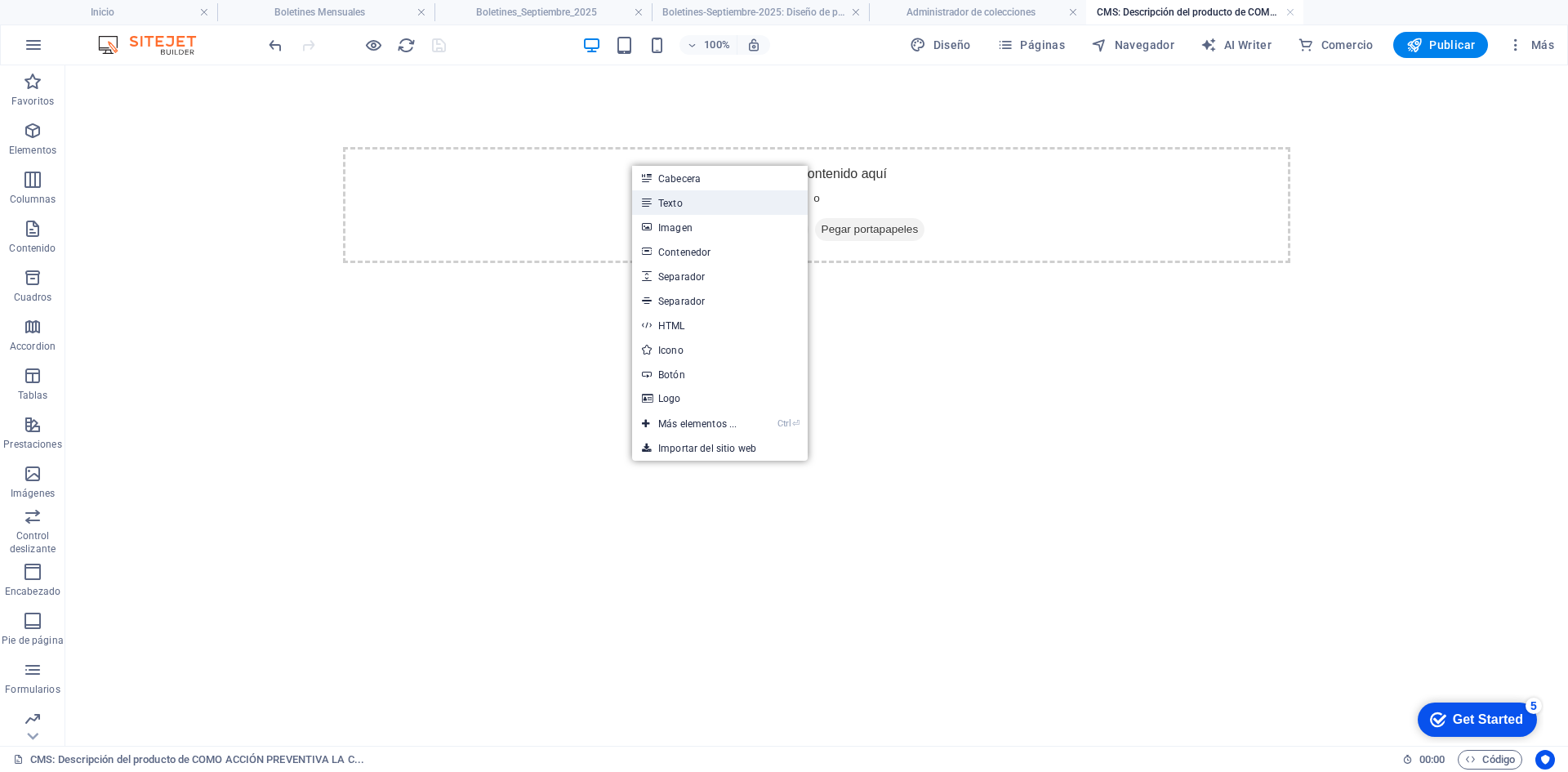
click at [670, 195] on link "Texto" at bounding box center [720, 202] width 175 height 25
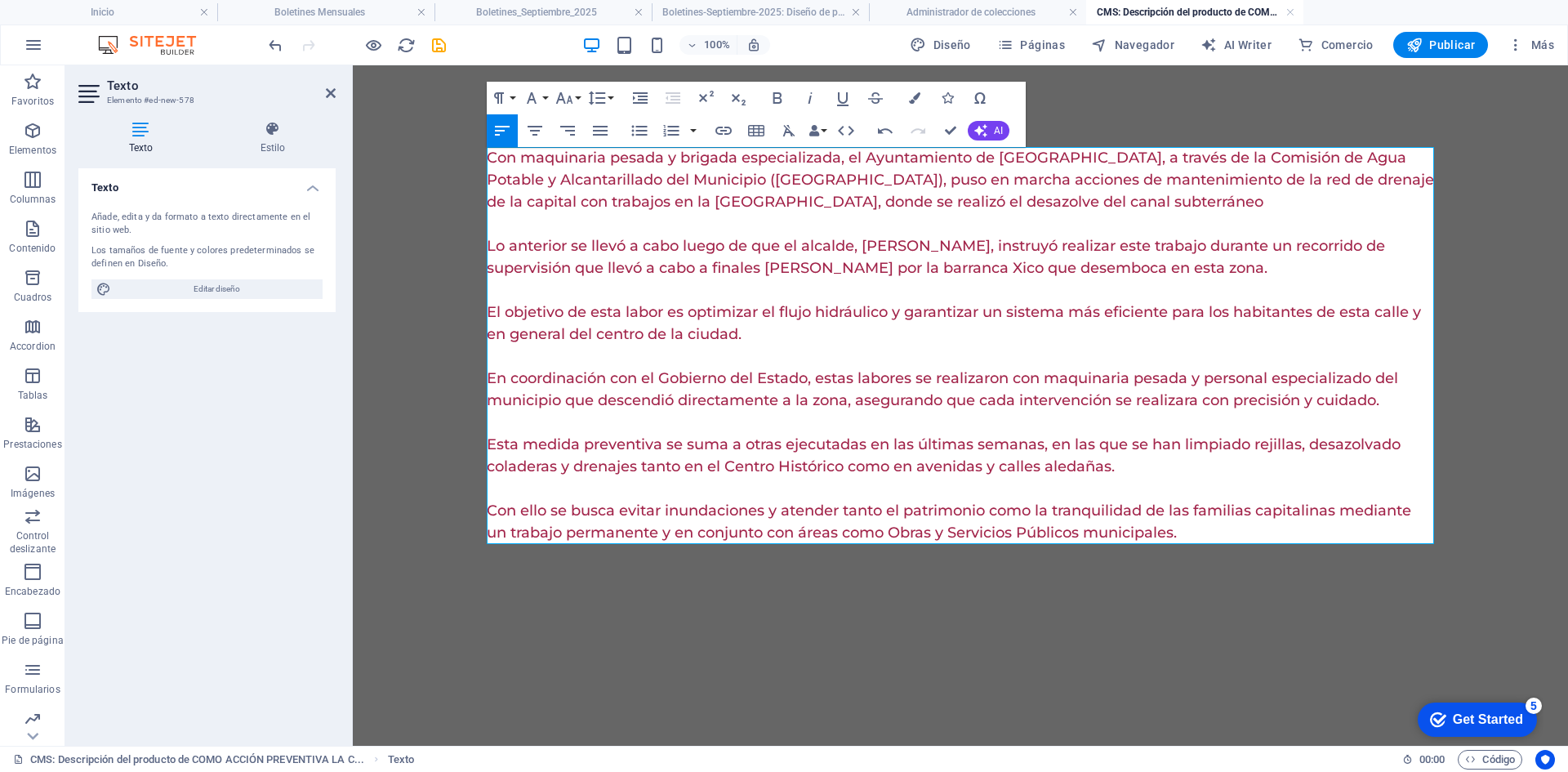
scroll to position [23406, 2]
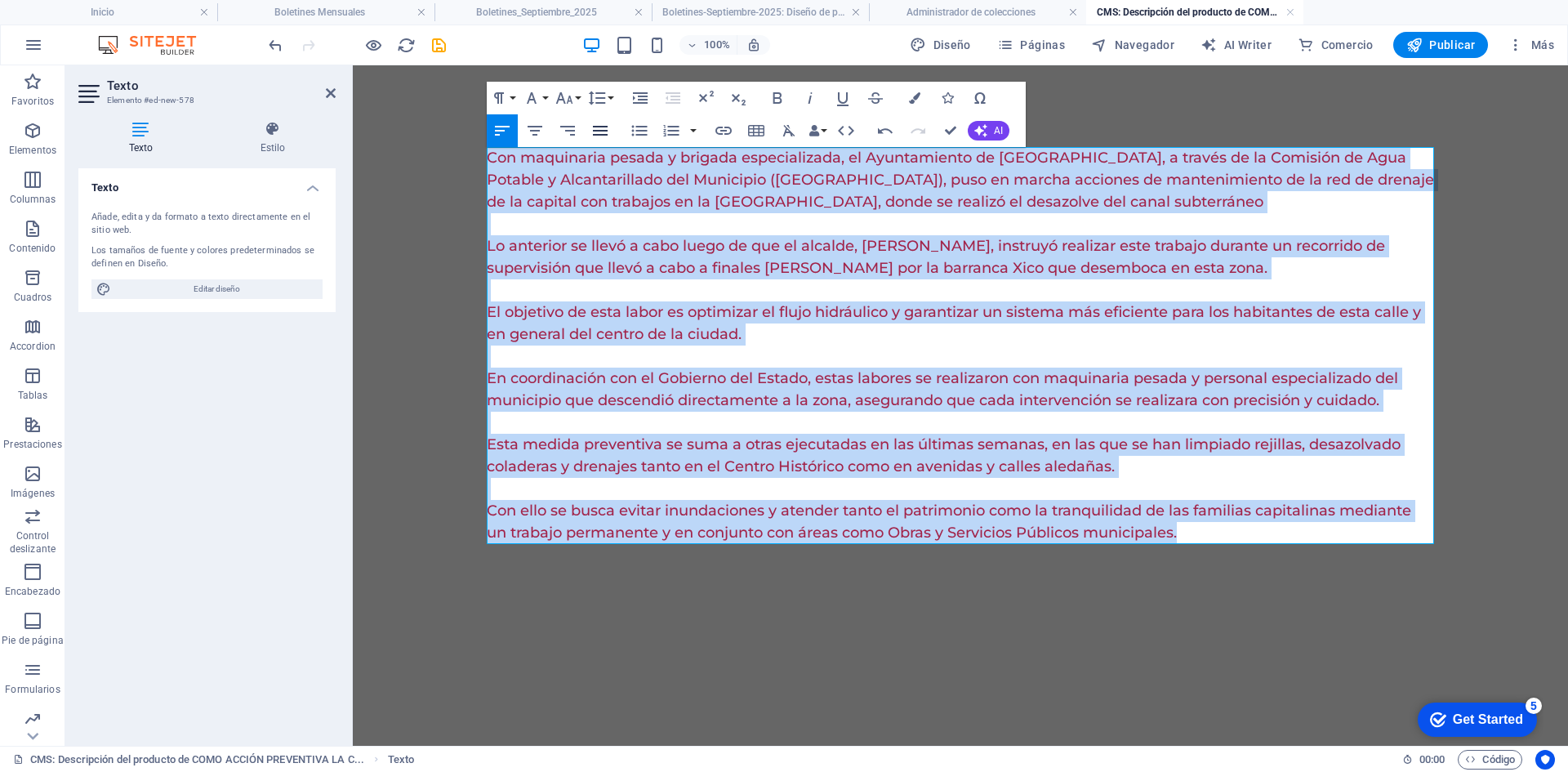
click at [611, 132] on button "Align Justify" at bounding box center [600, 130] width 31 height 33
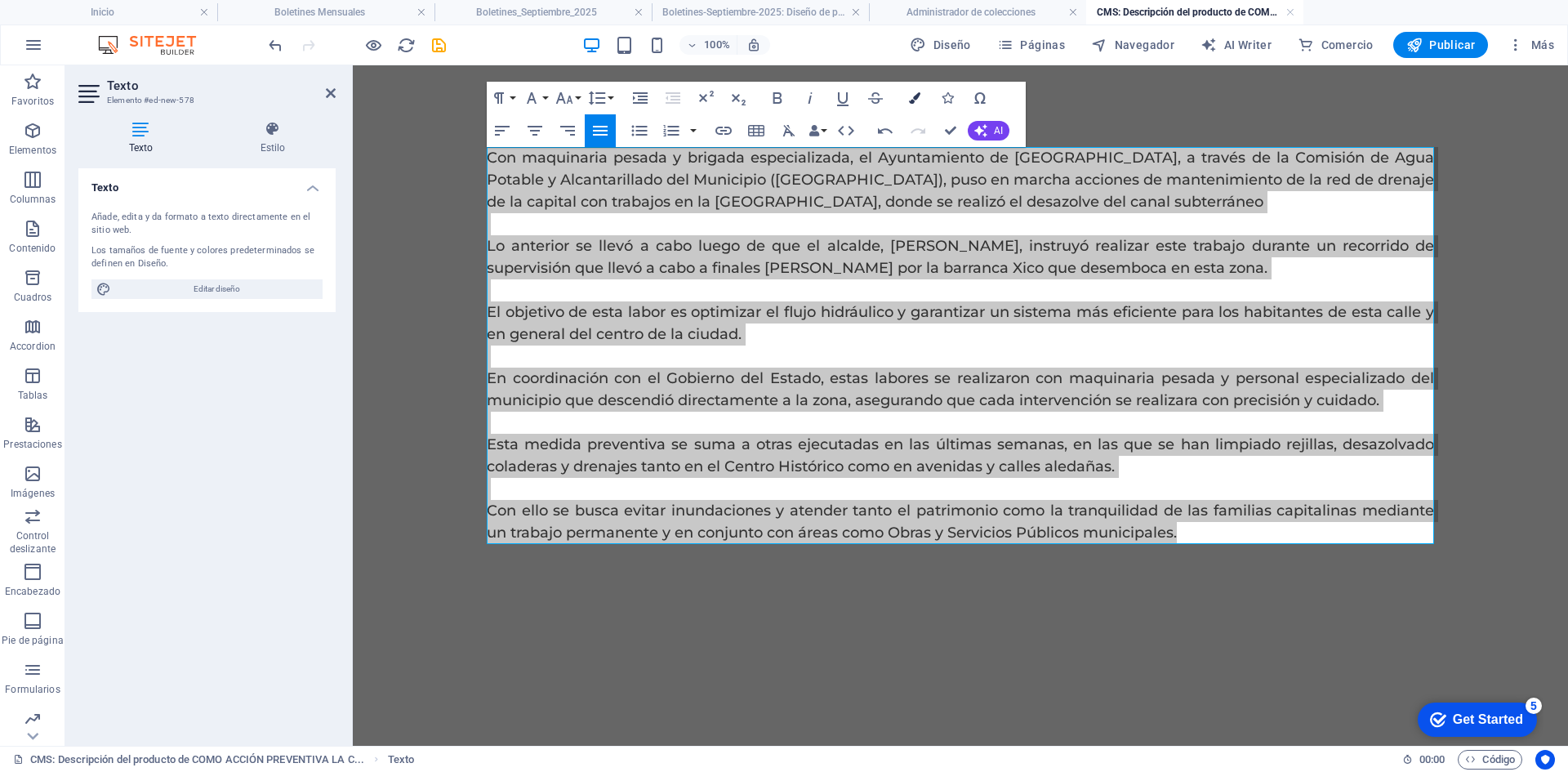
click at [917, 106] on button "Colors" at bounding box center [915, 98] width 31 height 33
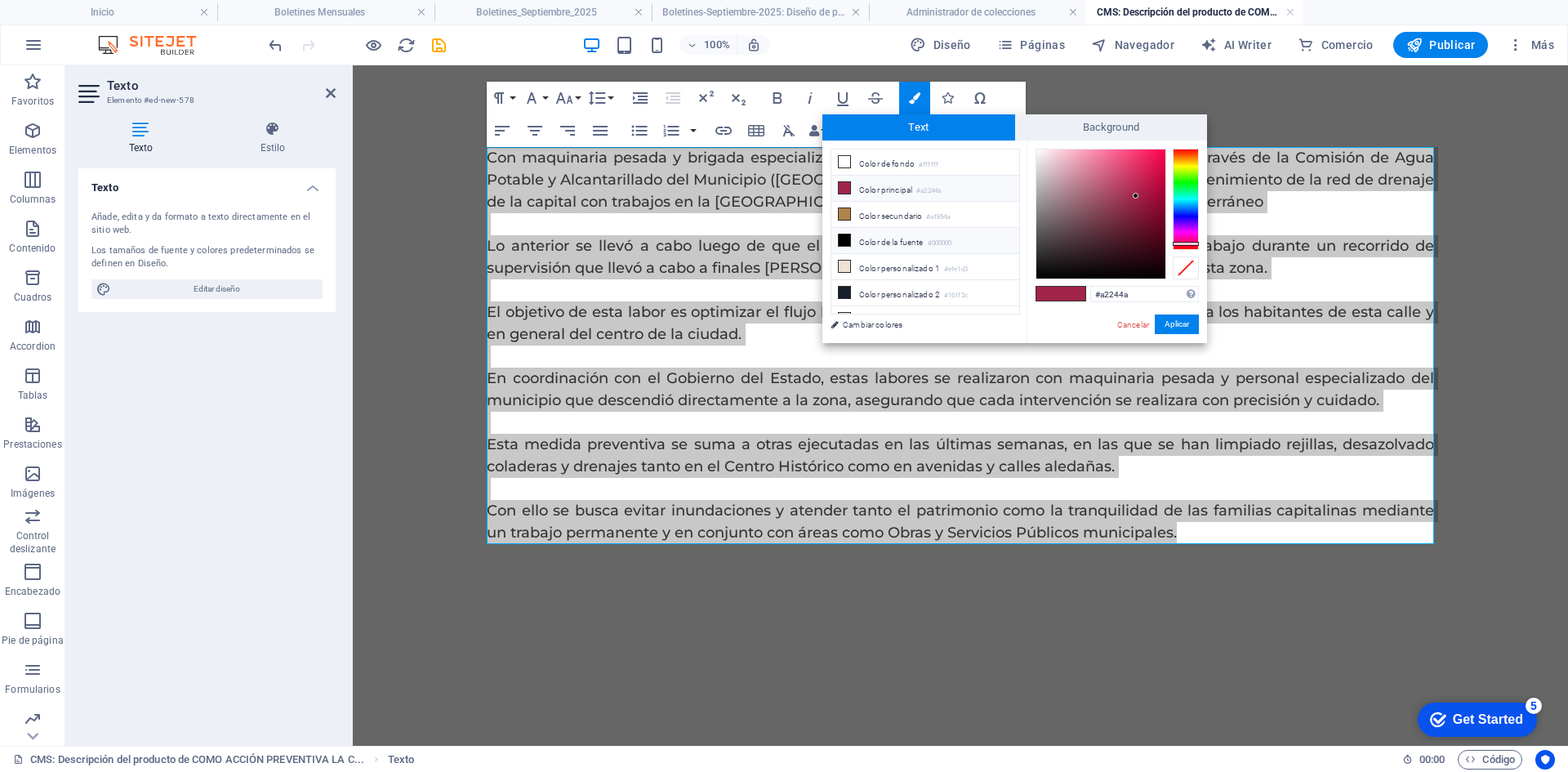
click at [875, 237] on li "Color de la fuente #000000" at bounding box center [925, 241] width 188 height 26
type input "#000000"
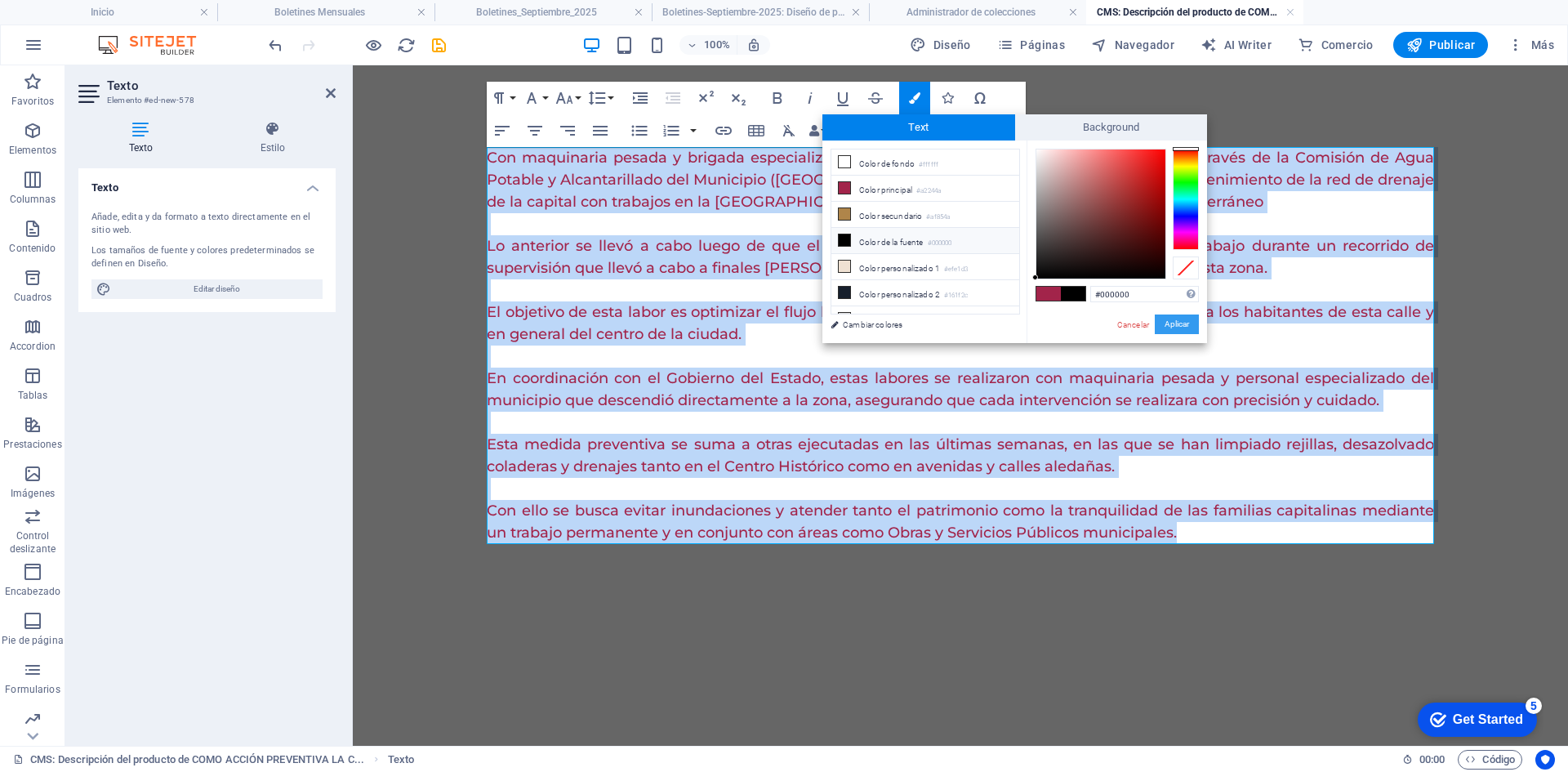
click at [1174, 325] on button "Aplicar" at bounding box center [1177, 325] width 44 height 20
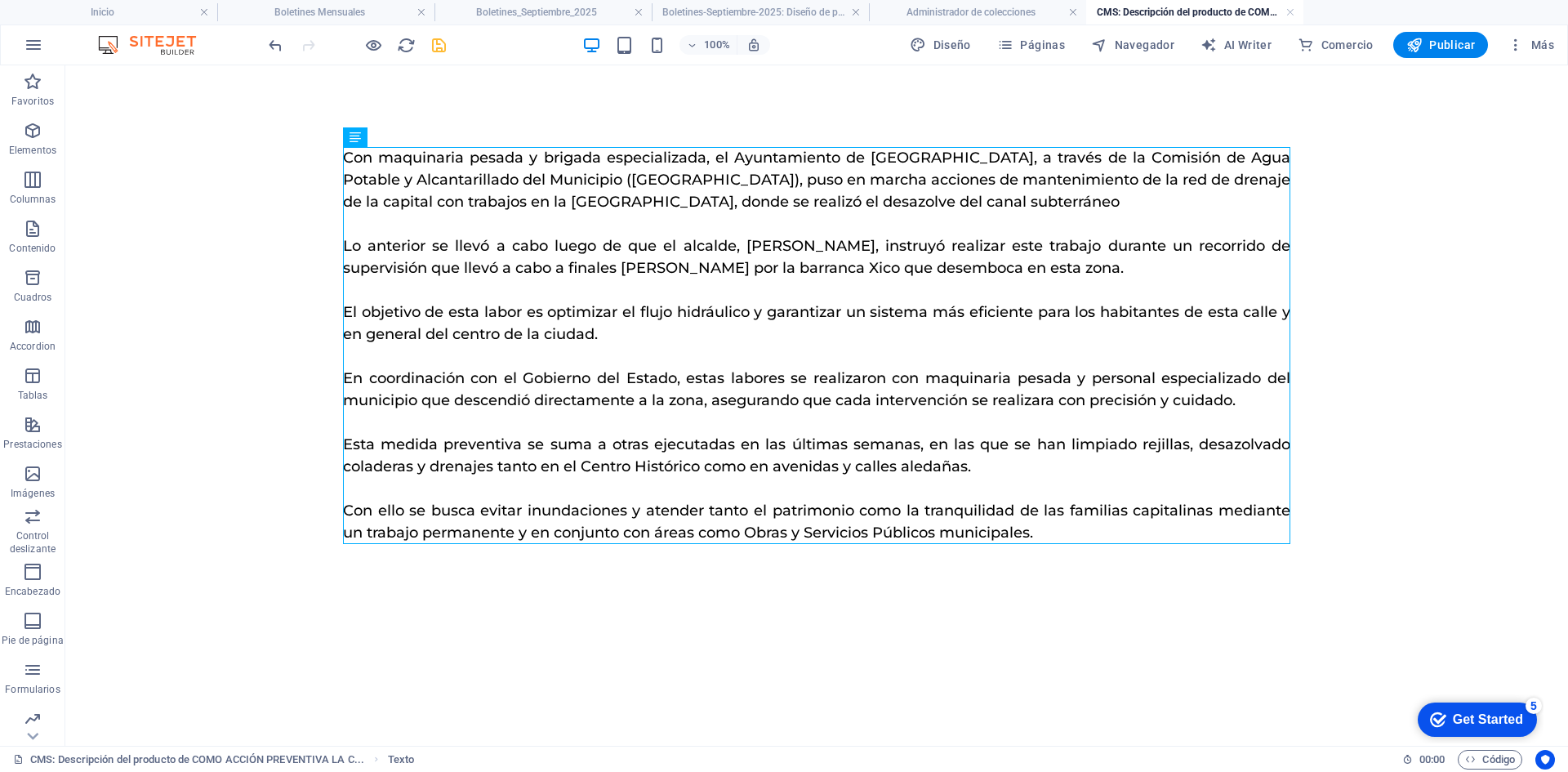
click at [444, 53] on icon "save" at bounding box center [438, 45] width 19 height 19
click at [1292, 11] on link at bounding box center [1291, 13] width 10 height 16
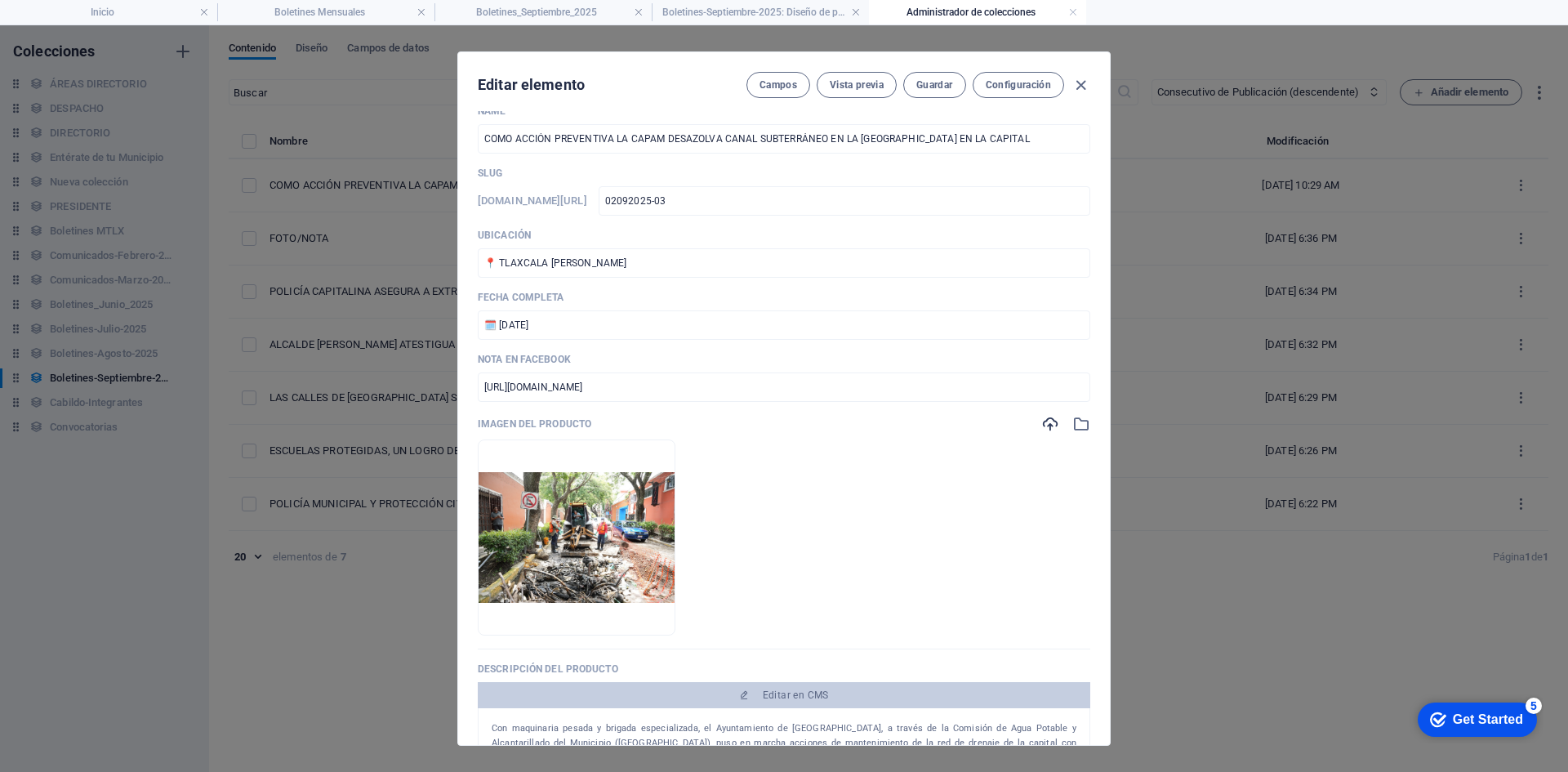
scroll to position [0, 0]
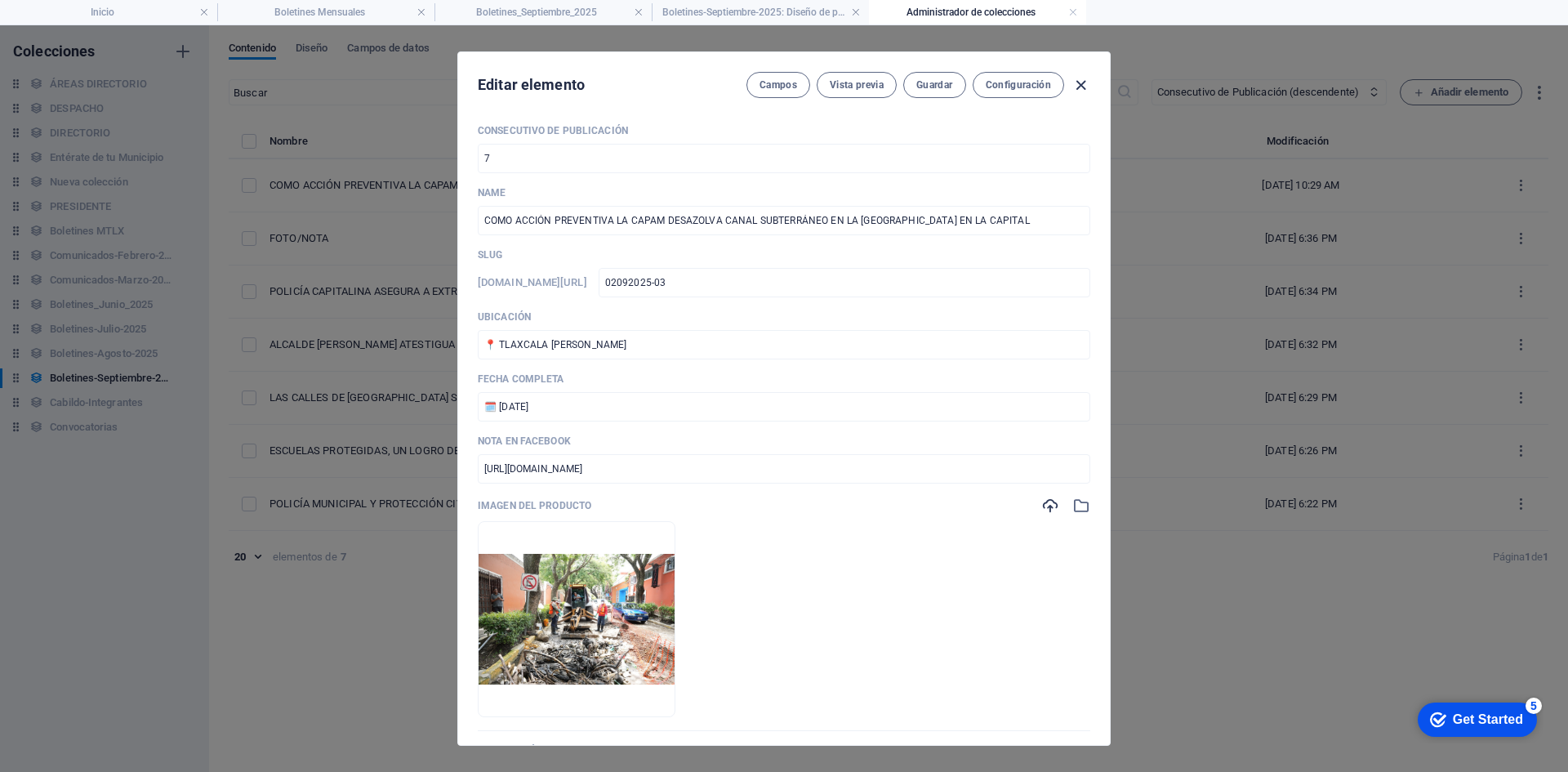
click at [1078, 83] on icon "button" at bounding box center [1081, 85] width 19 height 19
type input "como-accion-preventiva-la-capam-desazolva-canal-subterraneo-en-la-[GEOGRAPHIC_D…"
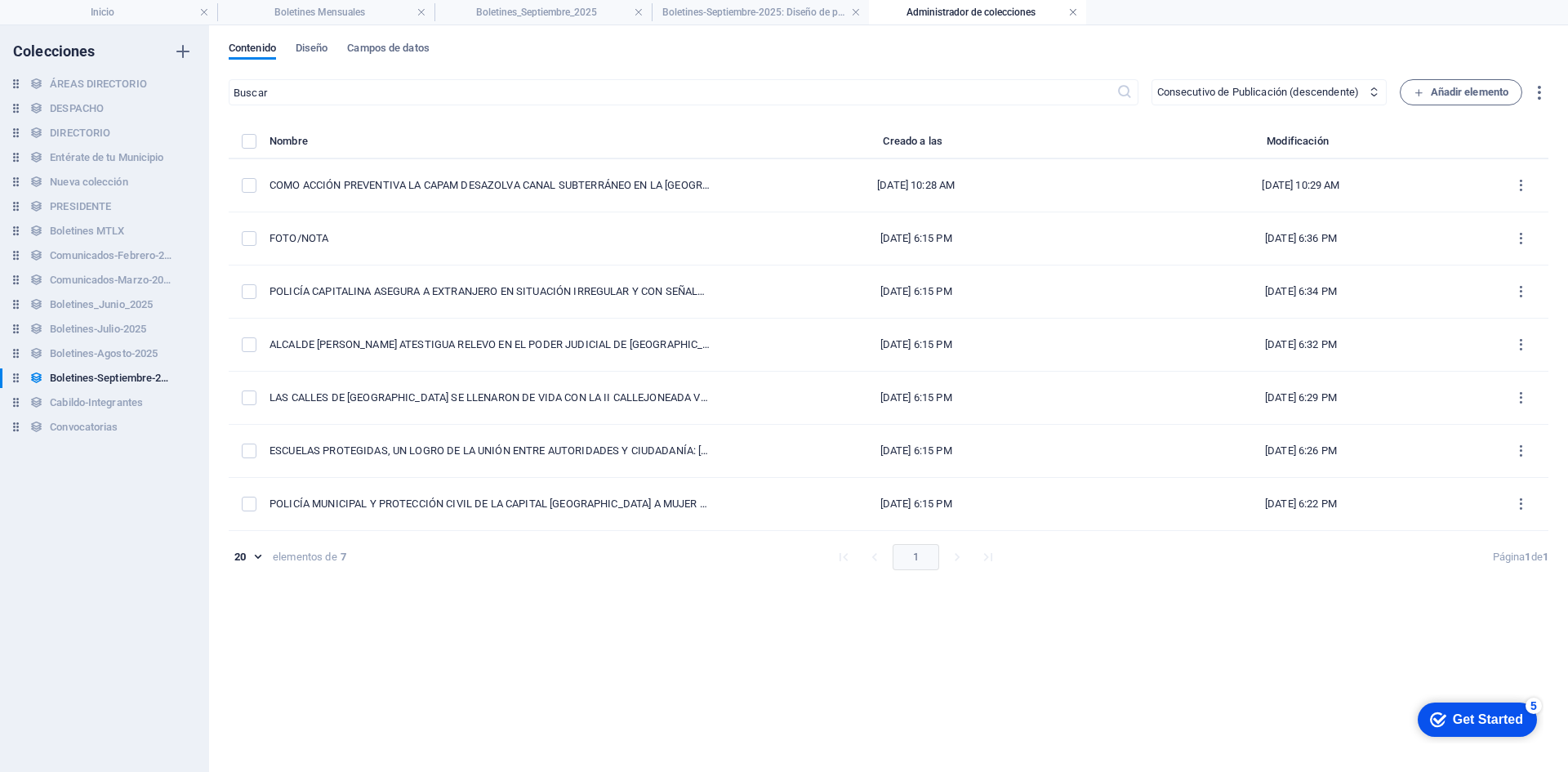
click at [1072, 11] on link at bounding box center [1074, 13] width 10 height 16
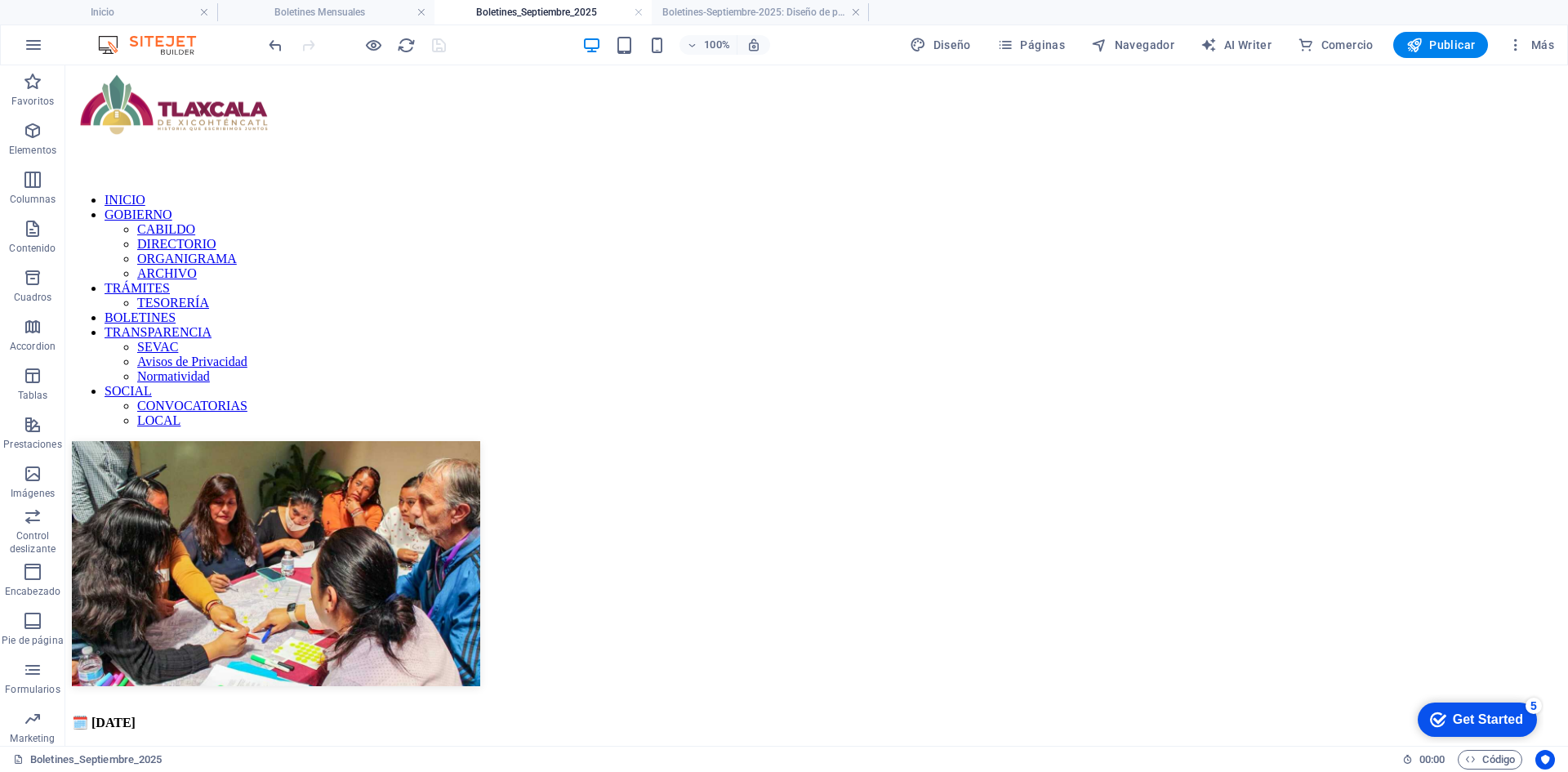
scroll to position [134, 0]
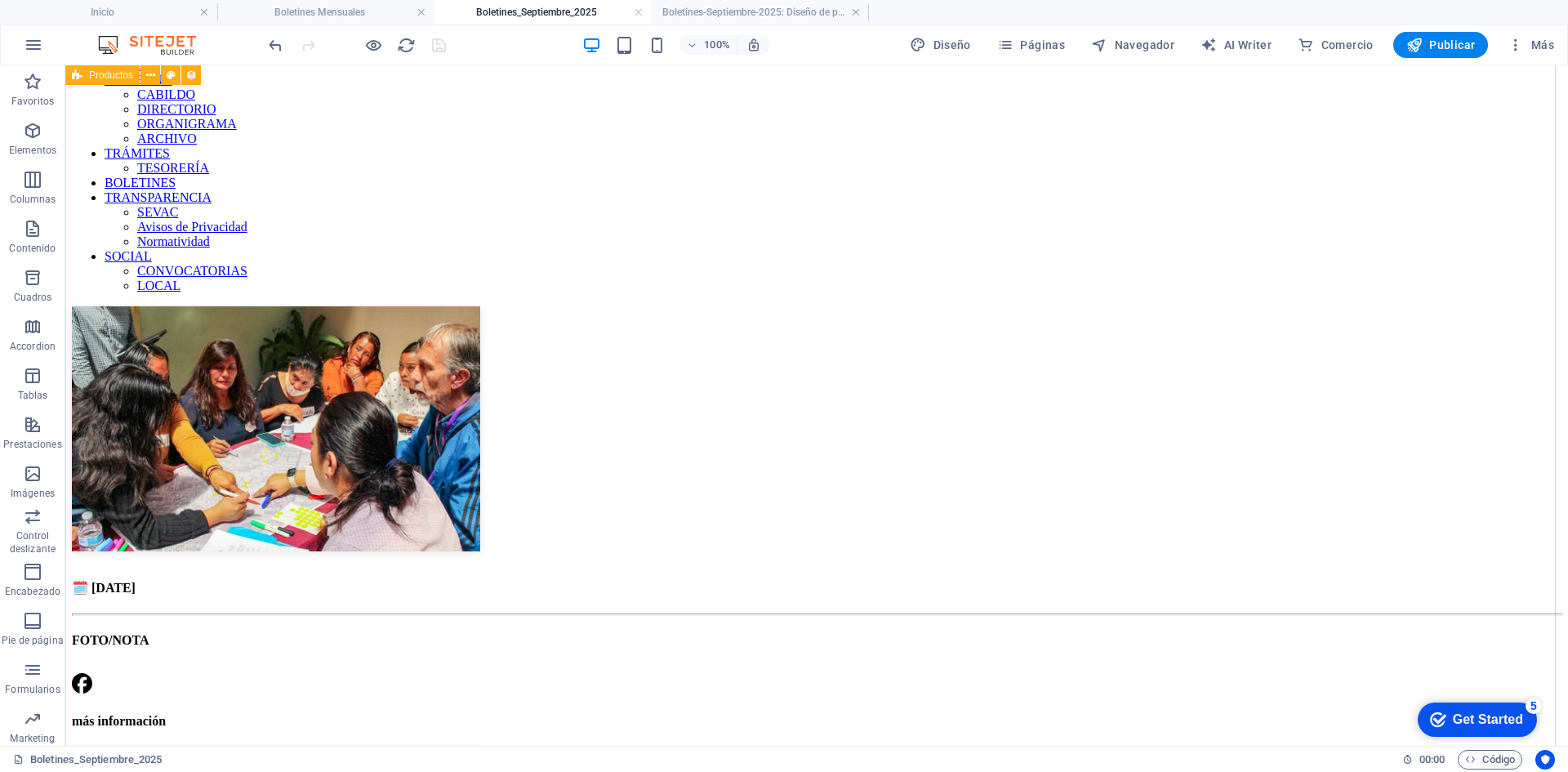
select select "68b78889ec303d56580a2d19"
select select "columns.consecutivo-de-publicacion_DESC"
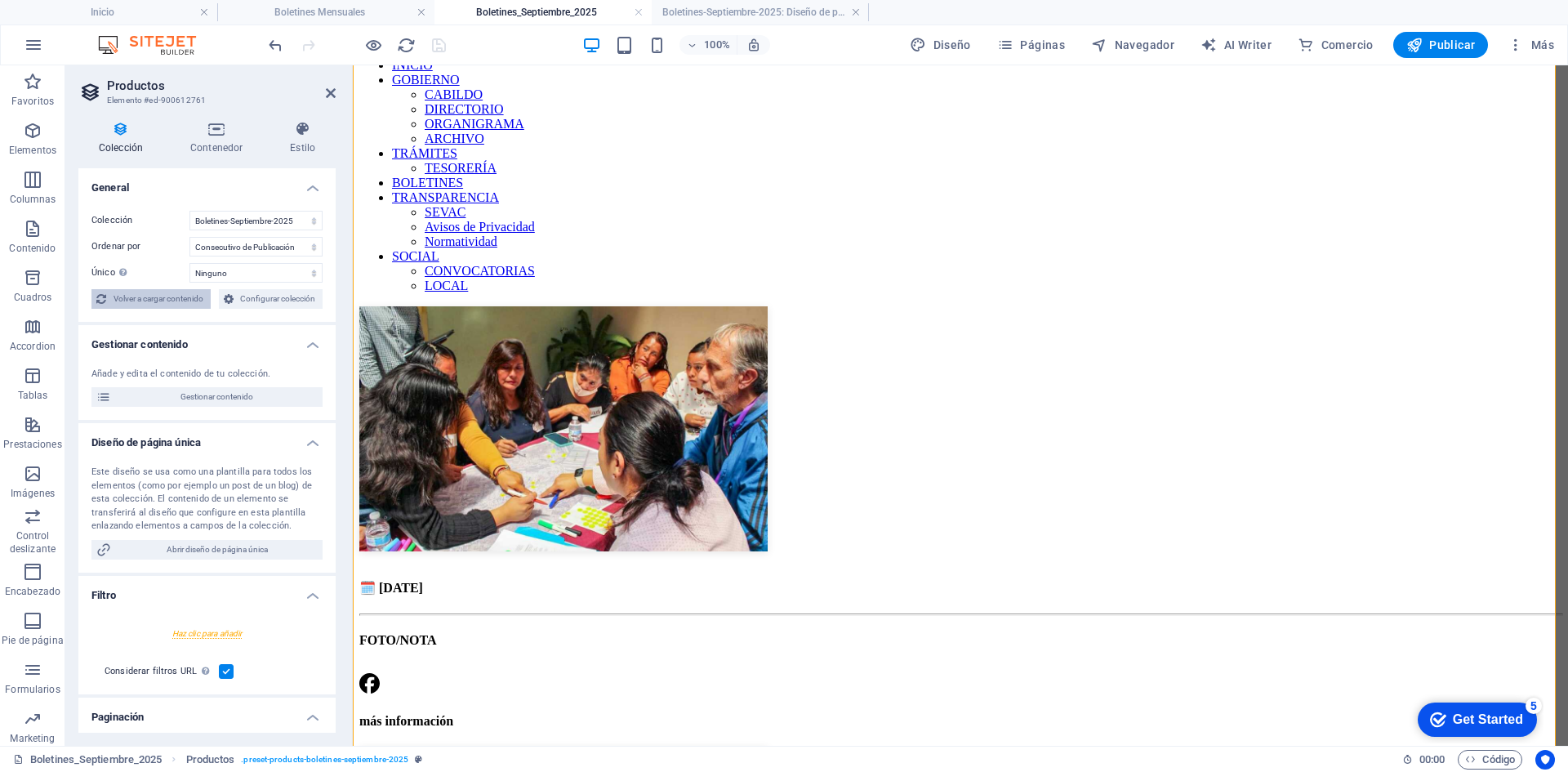
click at [138, 301] on span "Volver a cargar contenido" at bounding box center [158, 299] width 95 height 20
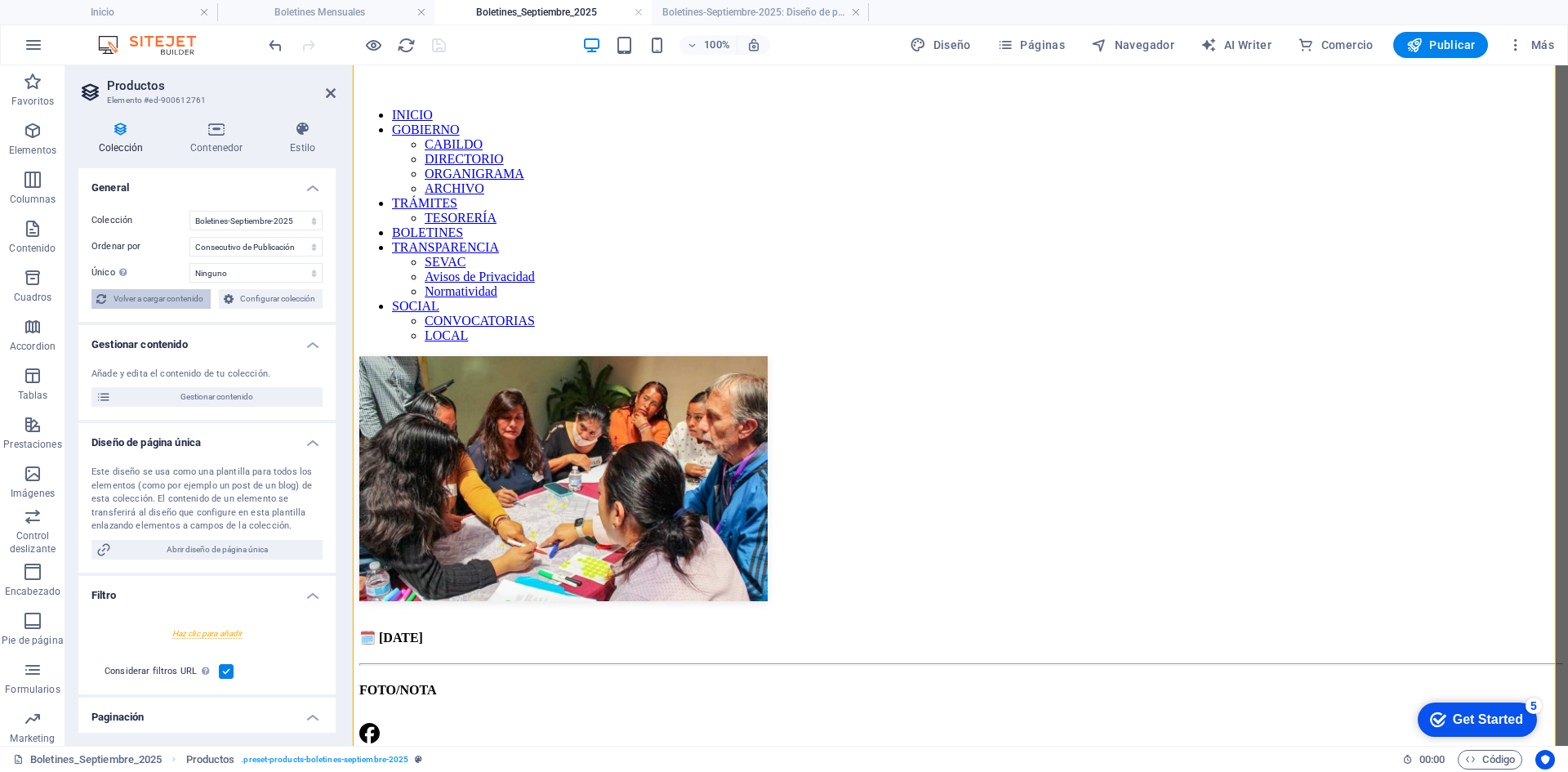
select select "68b78889ec303d56580a2d19"
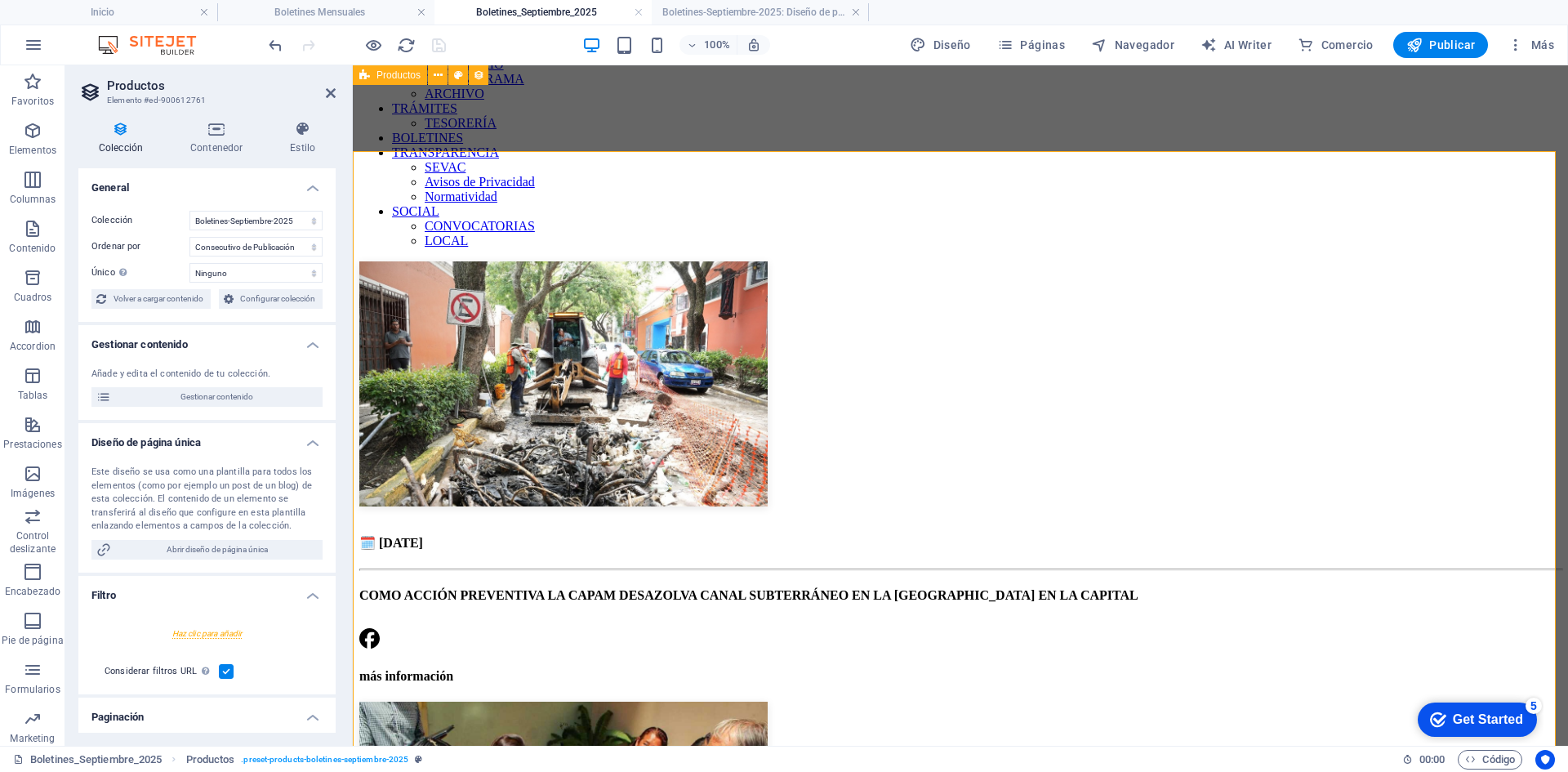
scroll to position [3, 0]
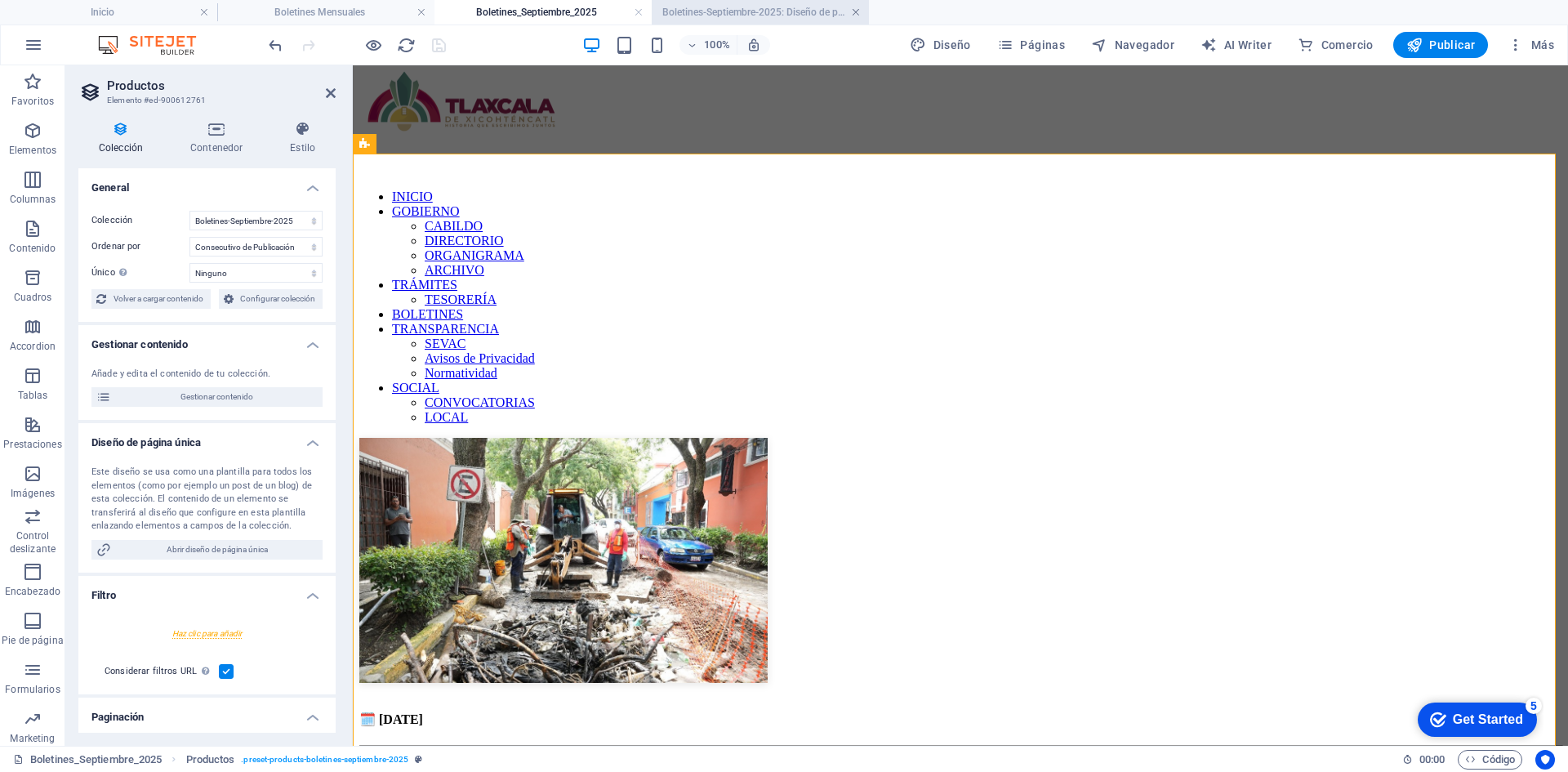
click at [856, 11] on link at bounding box center [856, 13] width 10 height 16
click at [586, 13] on h4 "Boletines_Septiembre_2025" at bounding box center [543, 12] width 217 height 18
click at [641, 9] on link at bounding box center [639, 13] width 10 height 16
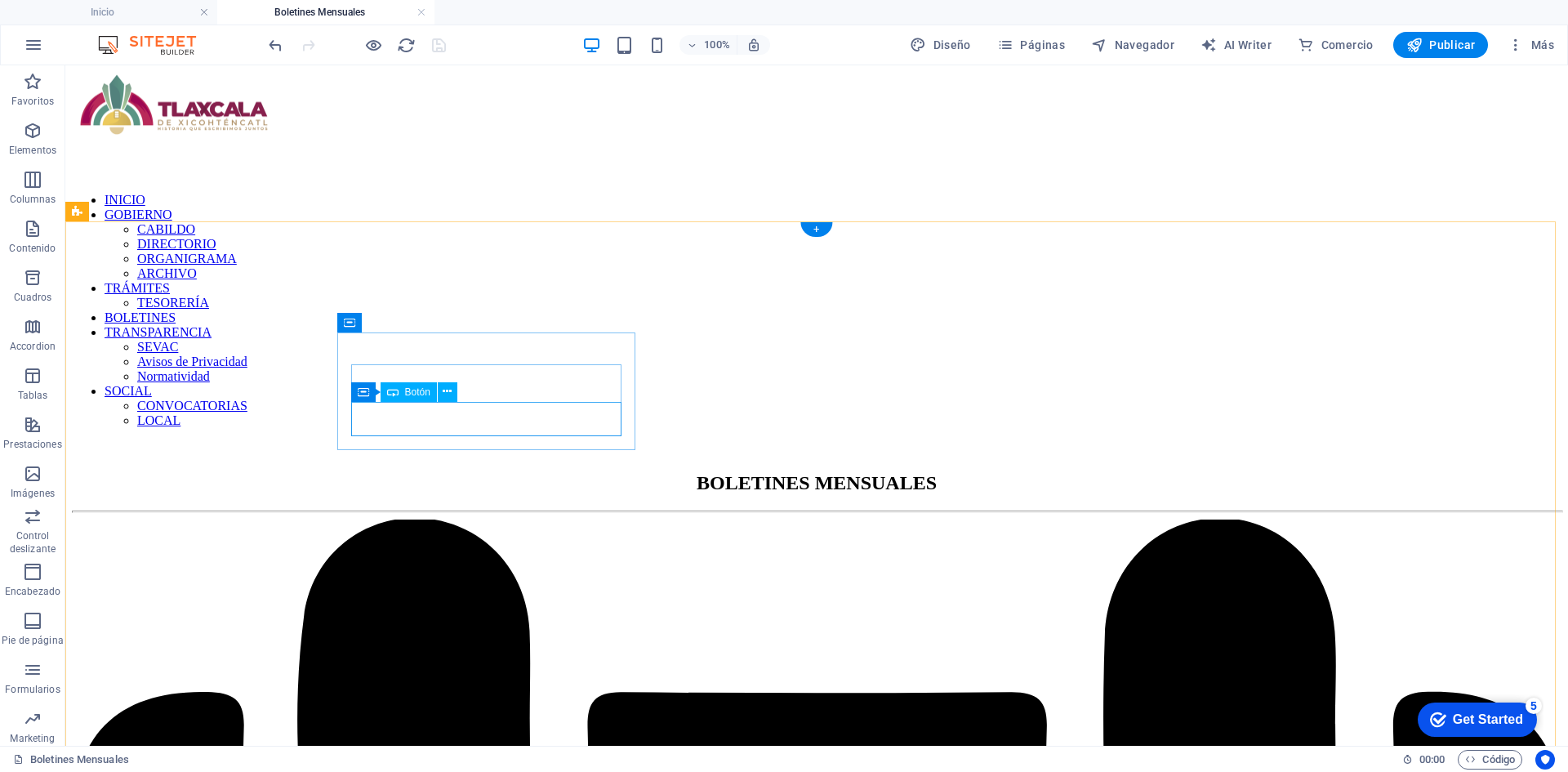
select select "29"
select select
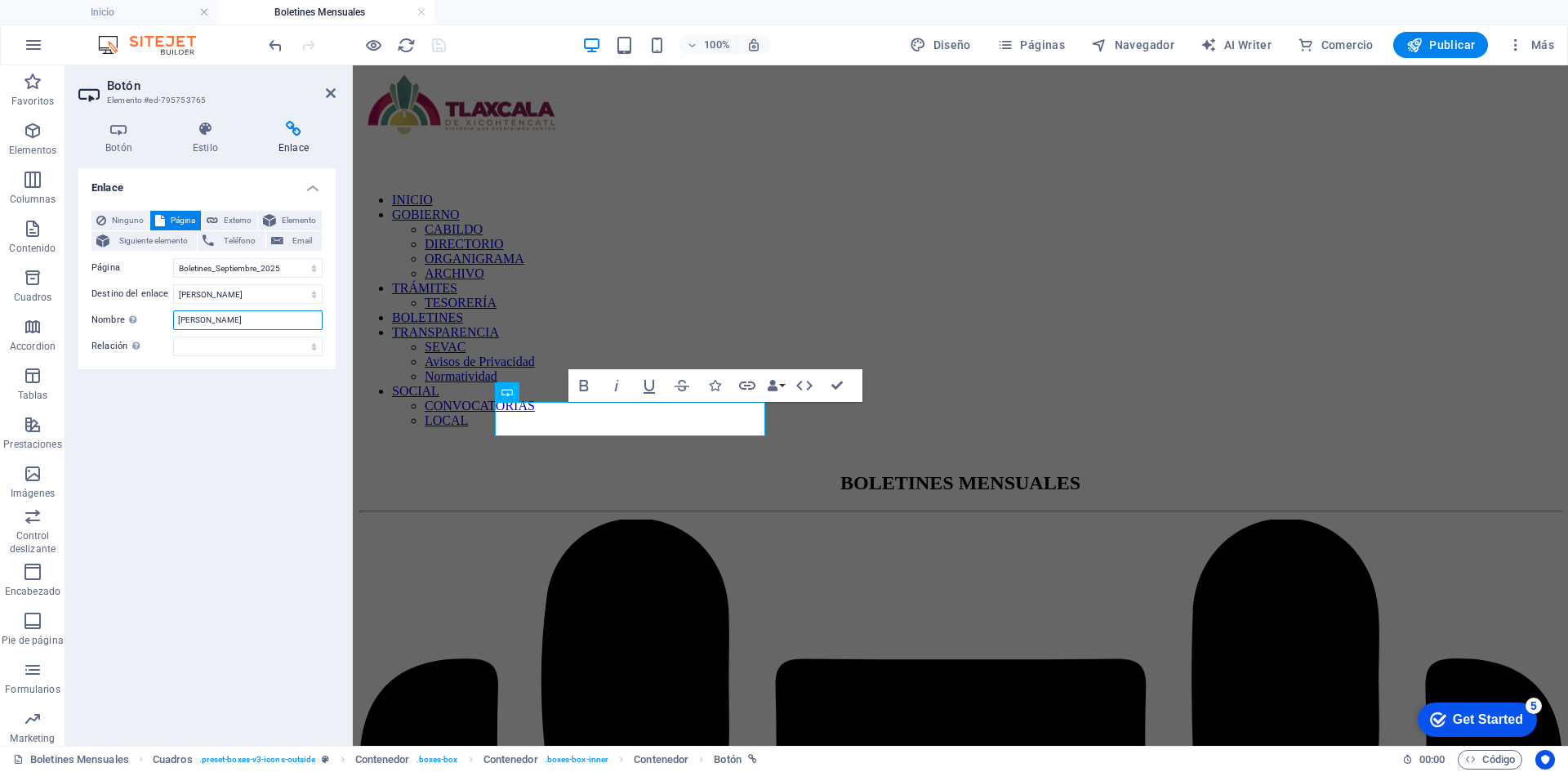
drag, startPoint x: 220, startPoint y: 320, endPoint x: 125, endPoint y: 308, distance: 95.8
click at [125, 308] on div "Ninguno Página Externo Elemento Siguiente elemento Teléfono Email Página Inicio…" at bounding box center [207, 284] width 231 height 145
type input "Septiembre"
click at [432, 43] on icon "save" at bounding box center [438, 45] width 19 height 19
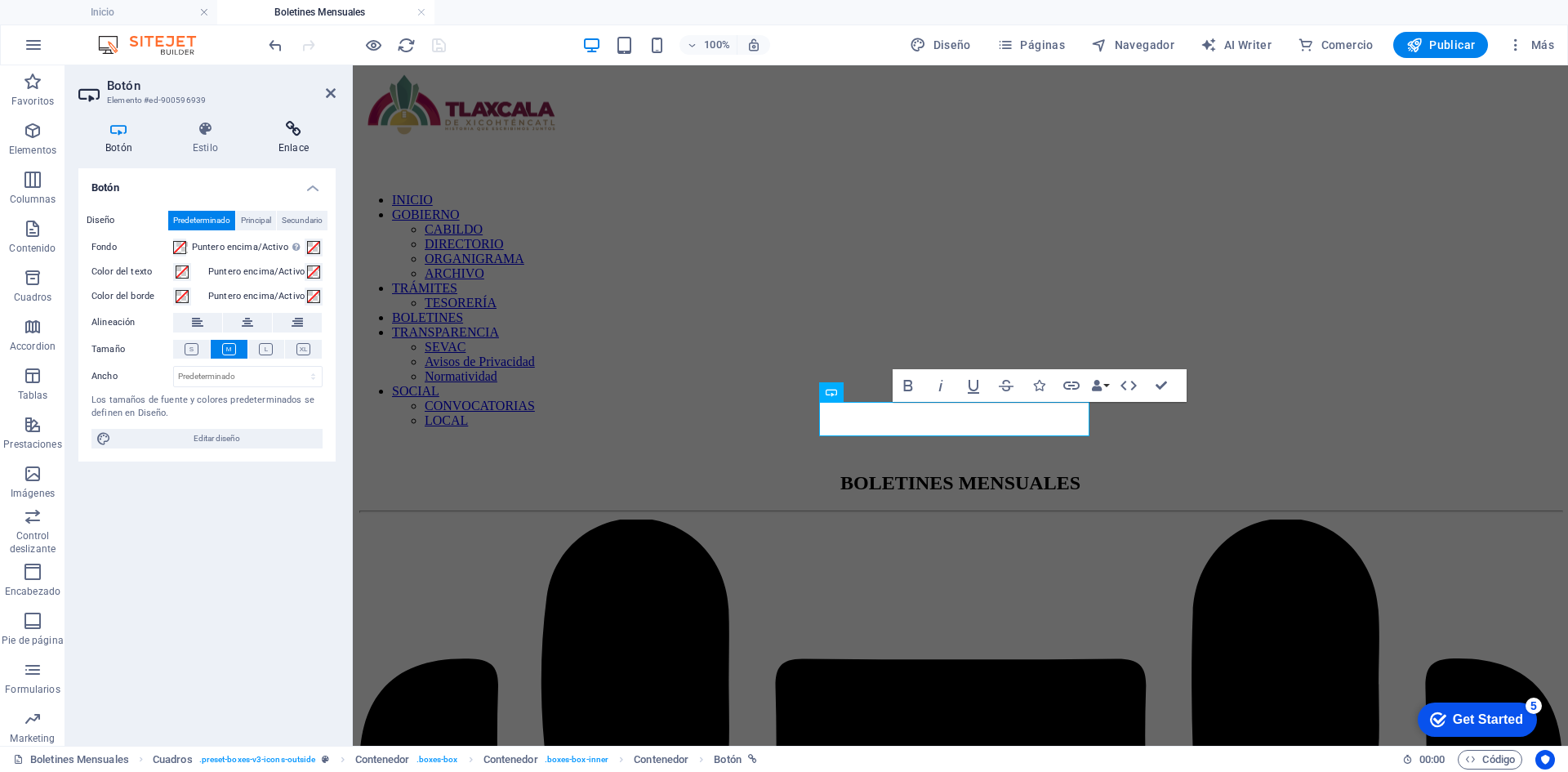
click at [291, 138] on h4 "Enlace" at bounding box center [294, 137] width 84 height 34
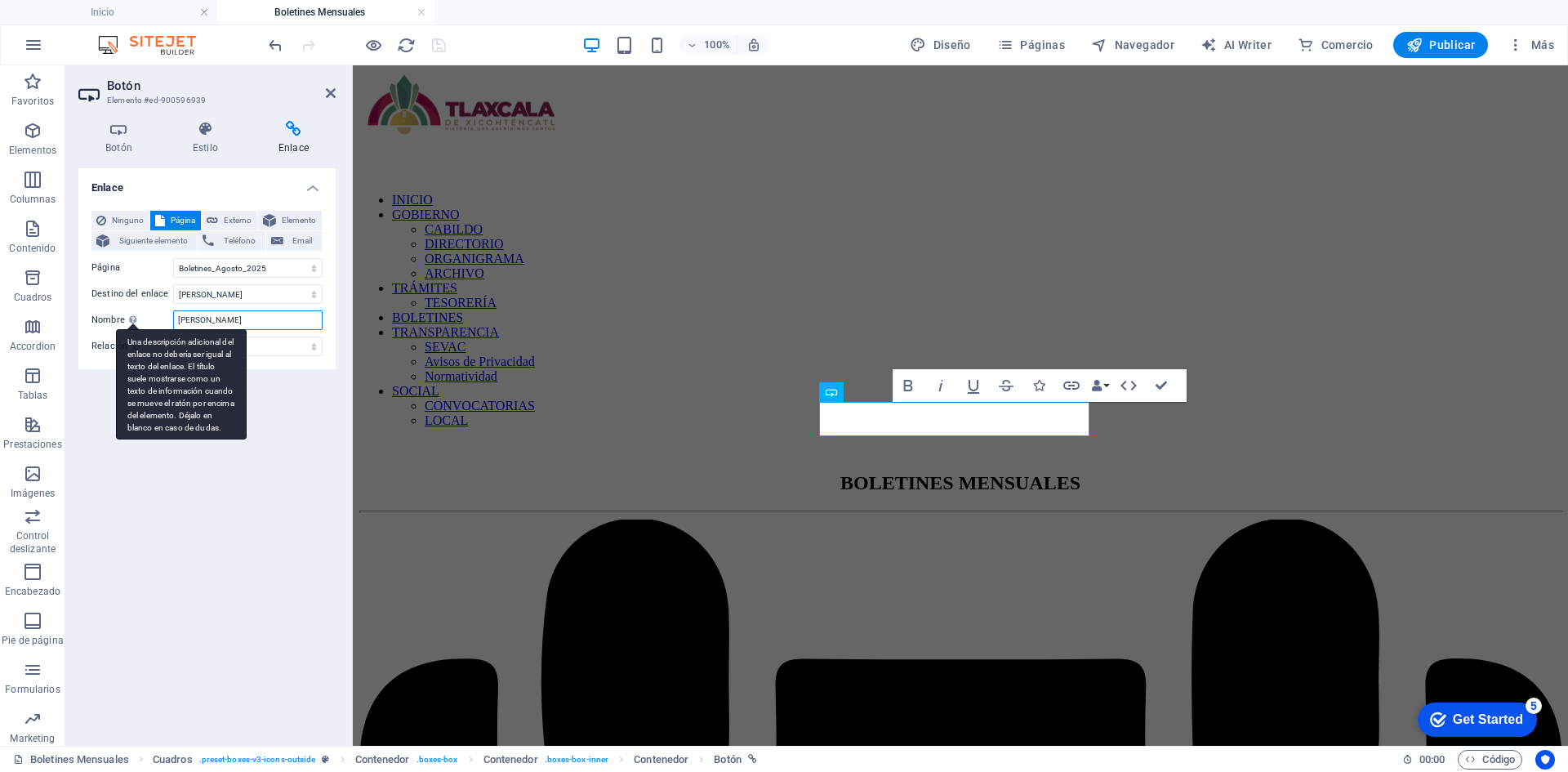
drag, startPoint x: 209, startPoint y: 324, endPoint x: 125, endPoint y: 316, distance: 84.4
click at [125, 316] on div "Nombre Una descripción adicional del enlace no debería ser igual al texto del e…" at bounding box center [207, 321] width 231 height 20
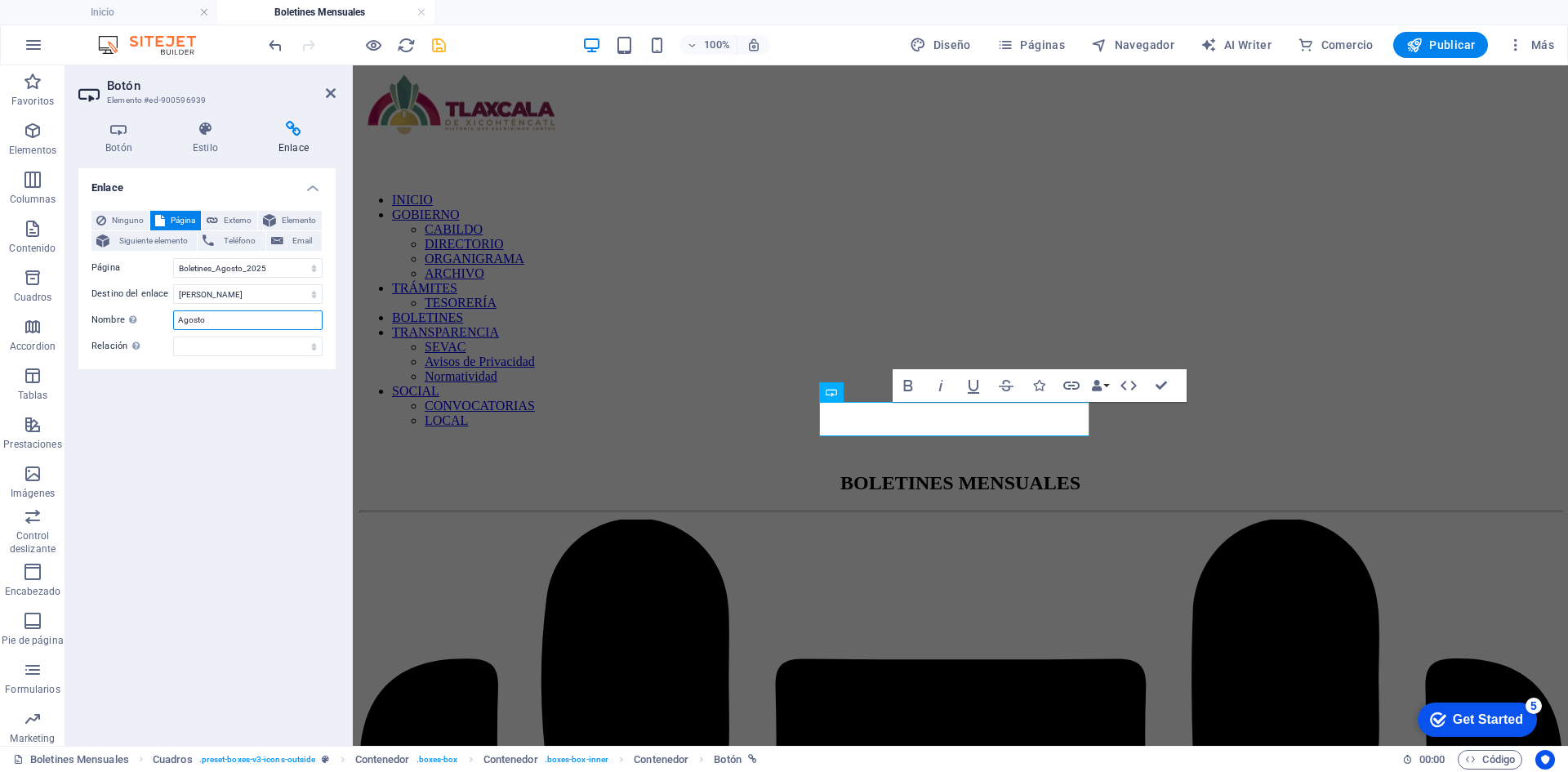
type input "Agosto"
click at [439, 39] on icon "save" at bounding box center [438, 45] width 19 height 19
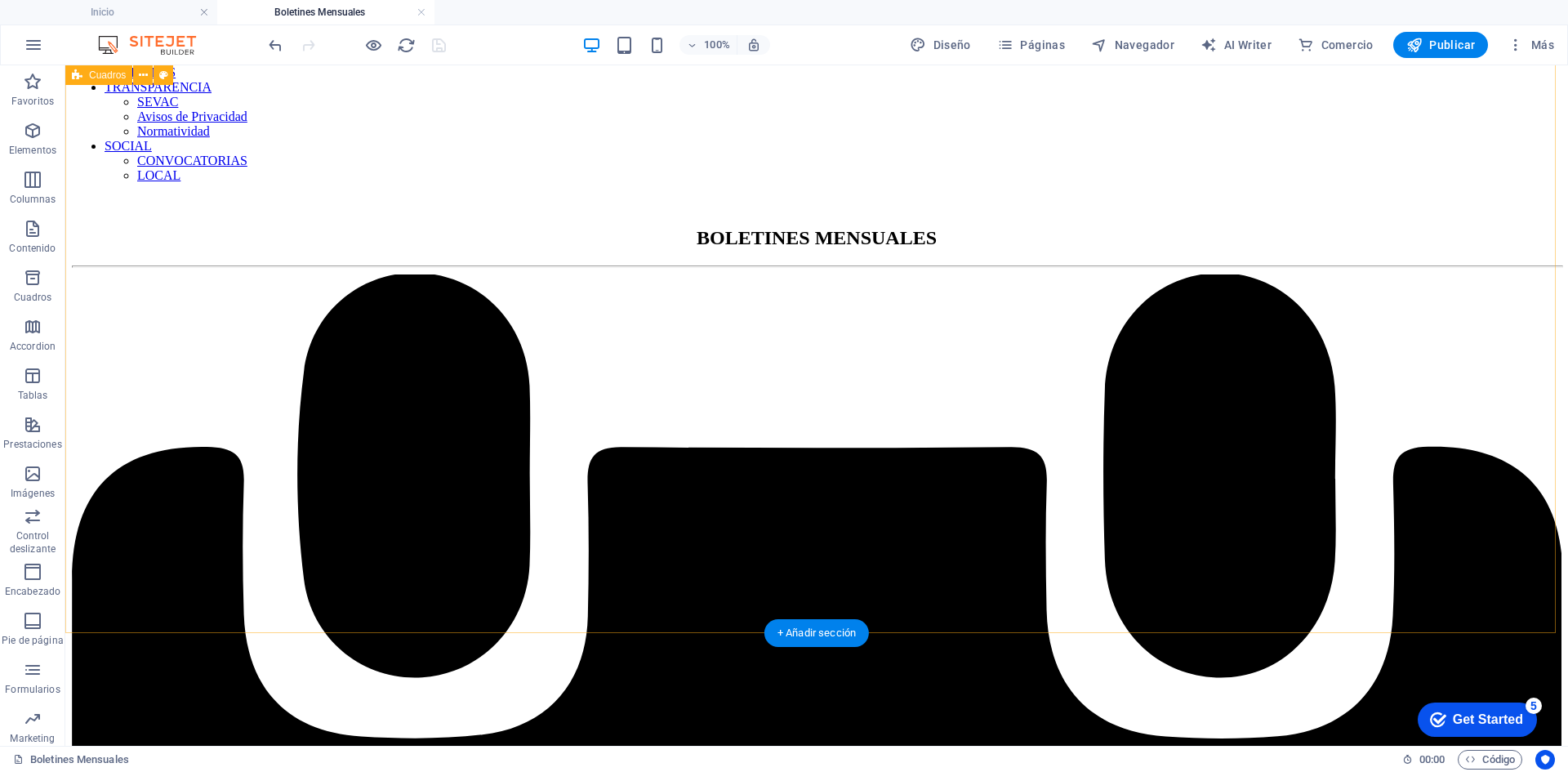
scroll to position [0, 0]
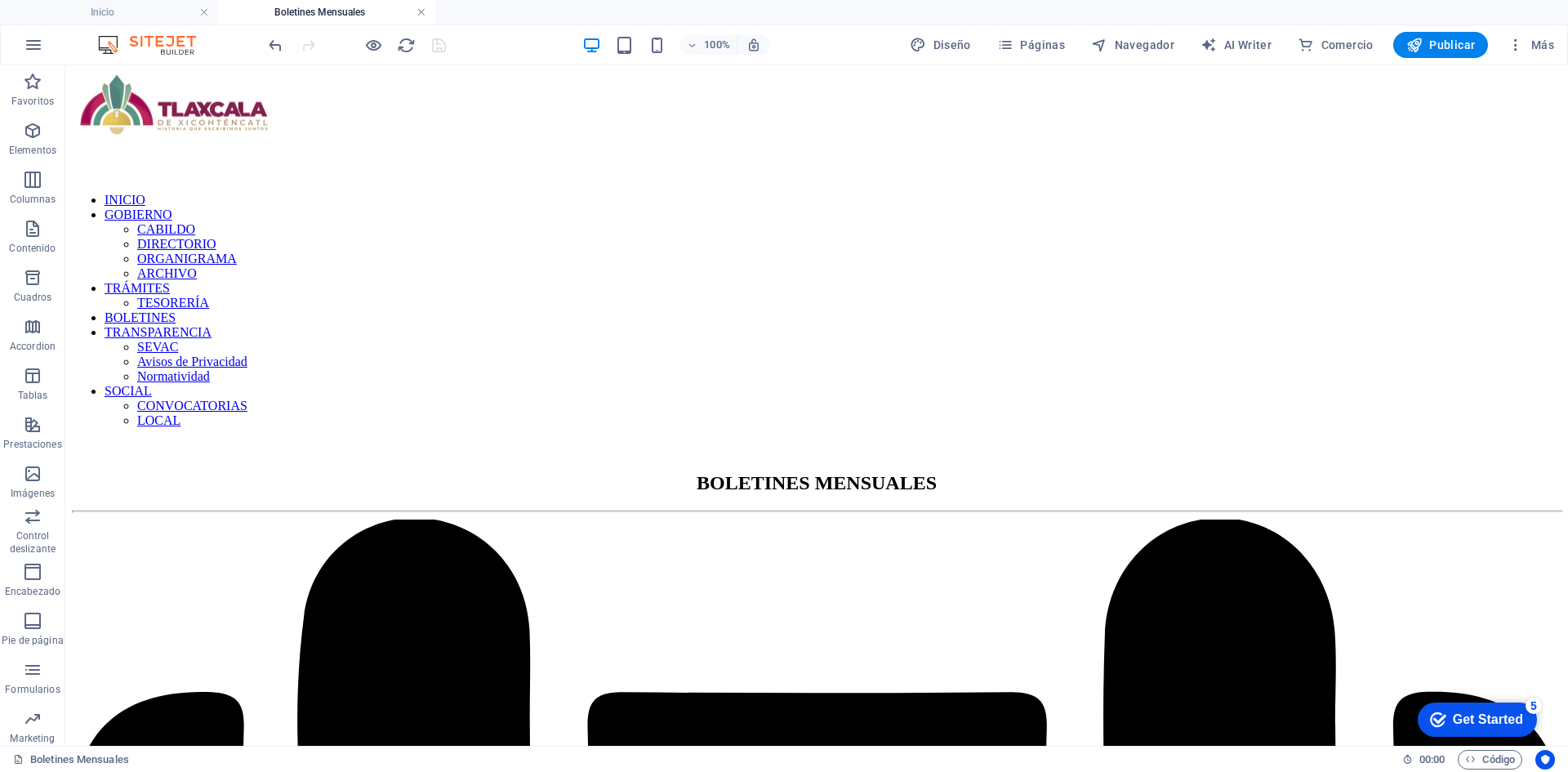
click at [420, 13] on link at bounding box center [421, 13] width 10 height 16
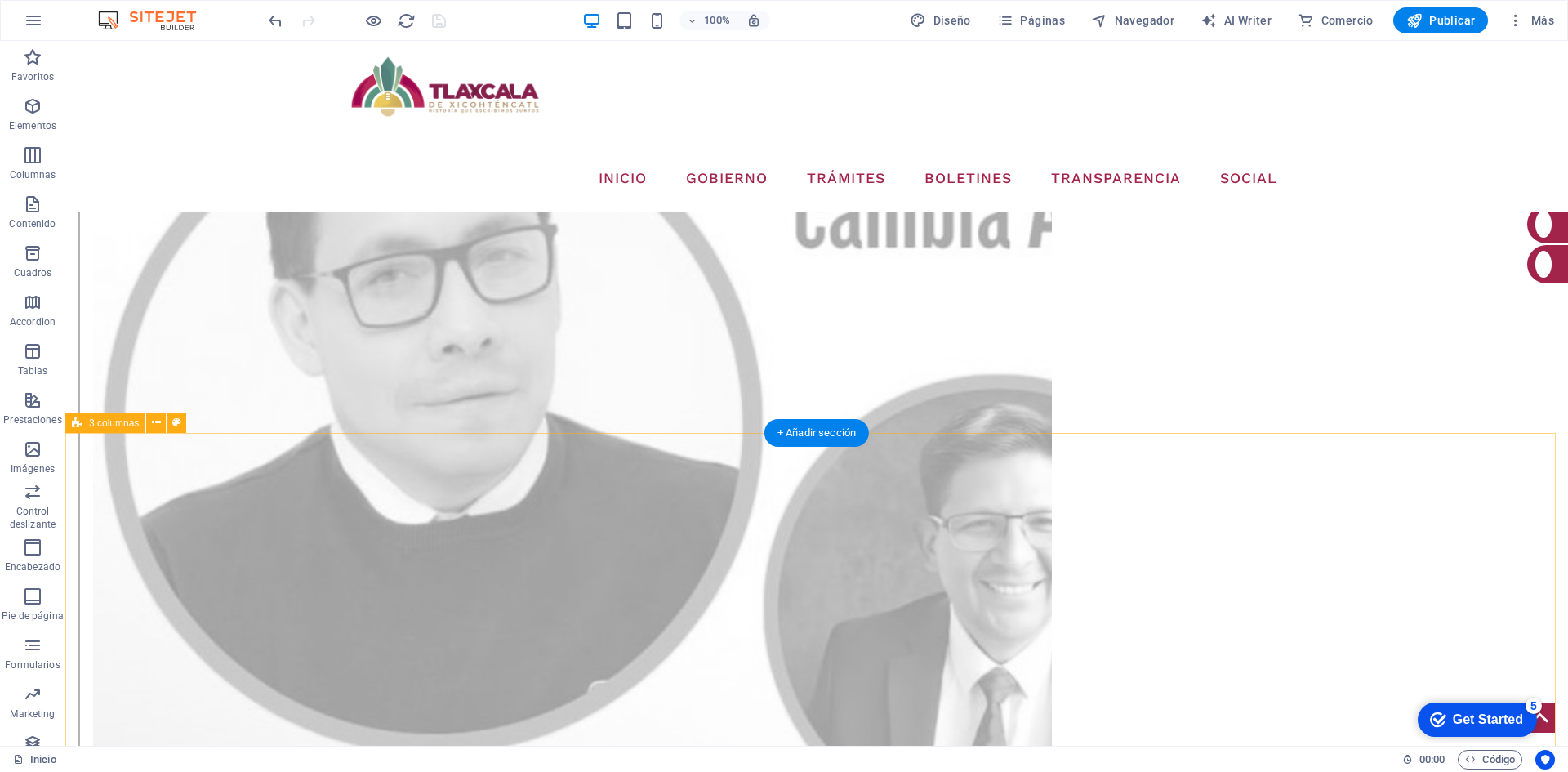
scroll to position [3186, 0]
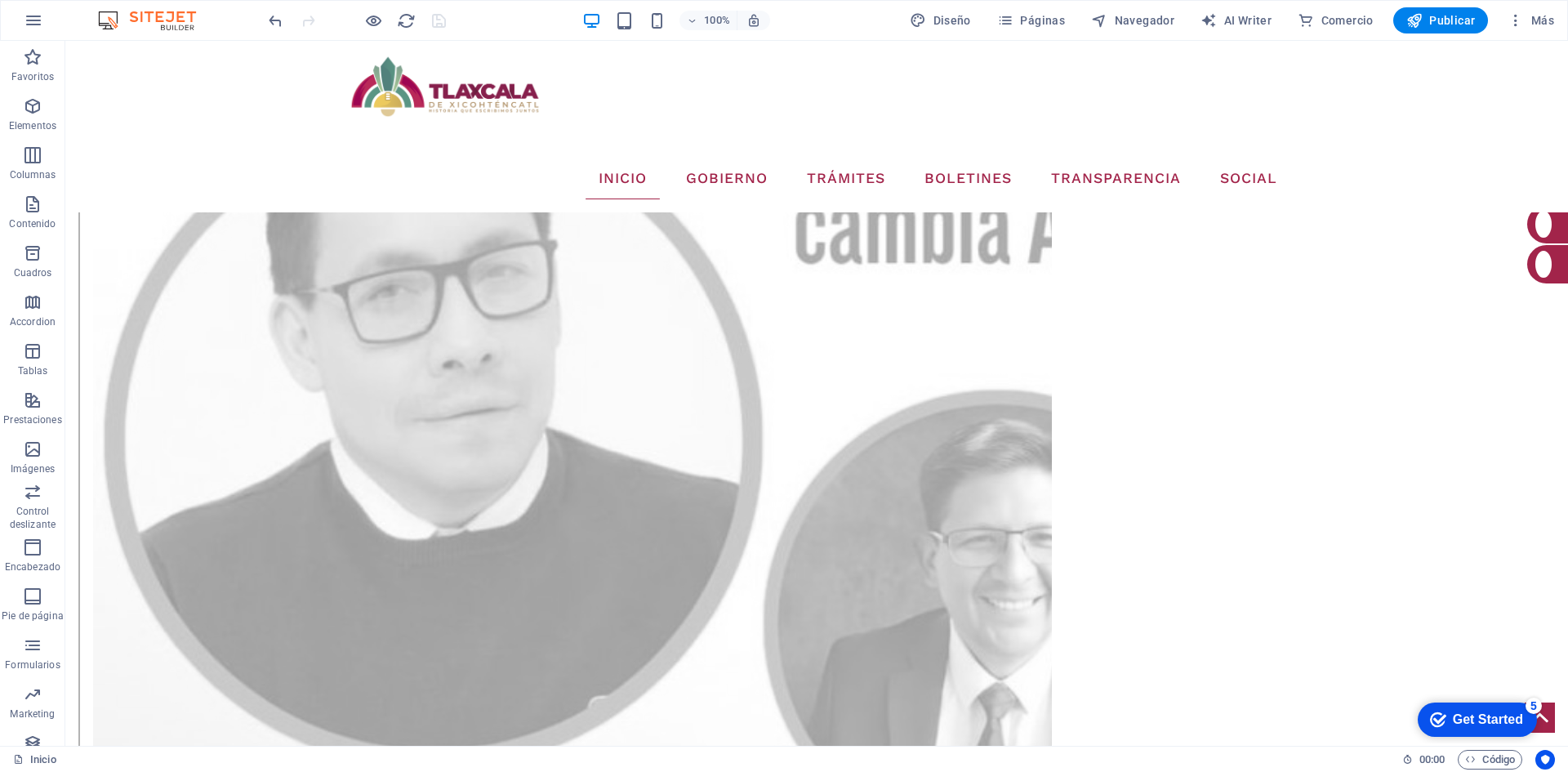
click at [422, 27] on div at bounding box center [358, 20] width 183 height 26
click at [406, 27] on icon "reload" at bounding box center [406, 20] width 19 height 19
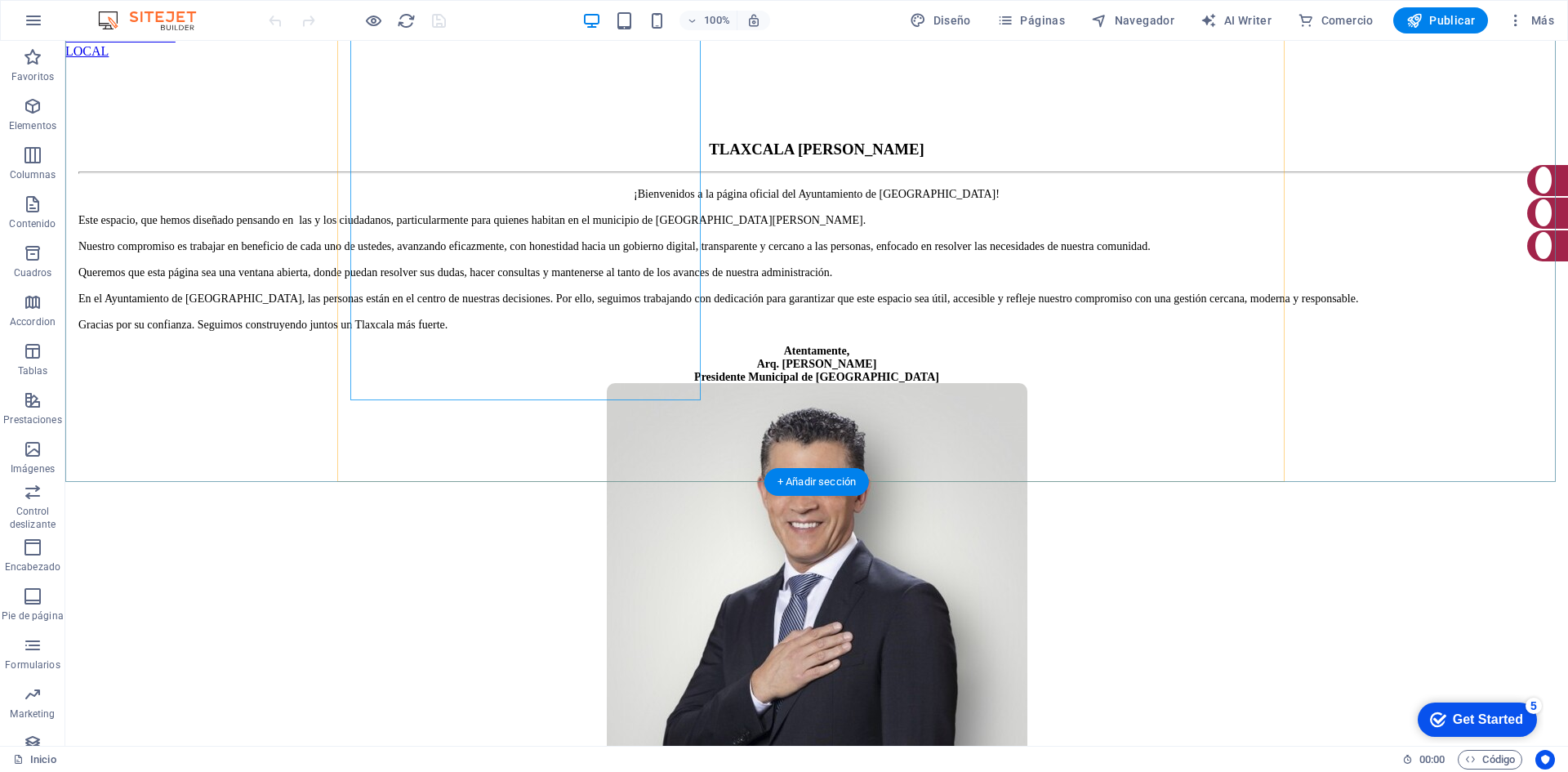
scroll to position [327, 0]
click at [39, 76] on p "Favoritos" at bounding box center [32, 77] width 43 height 13
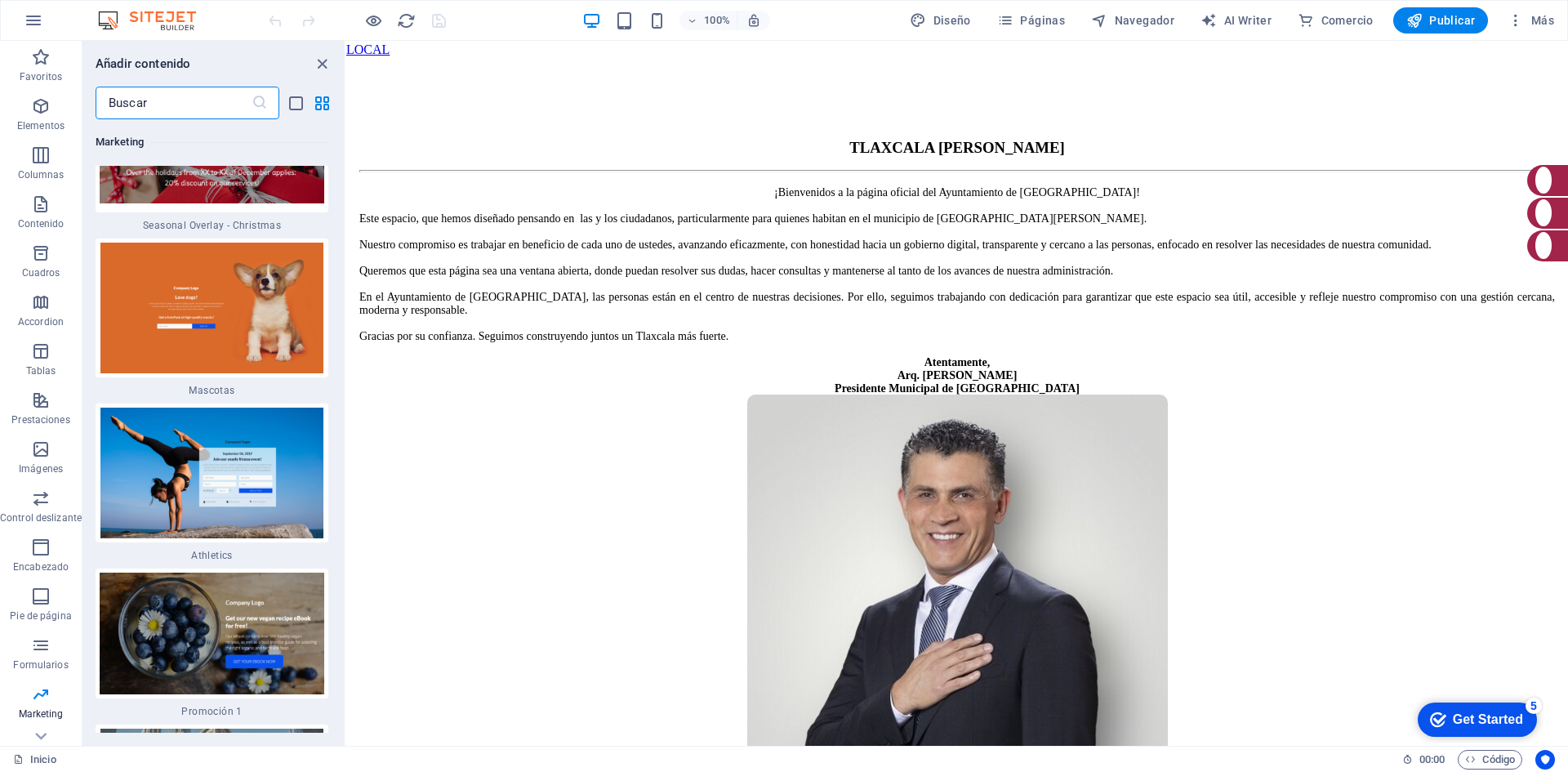
scroll to position [28018, 0]
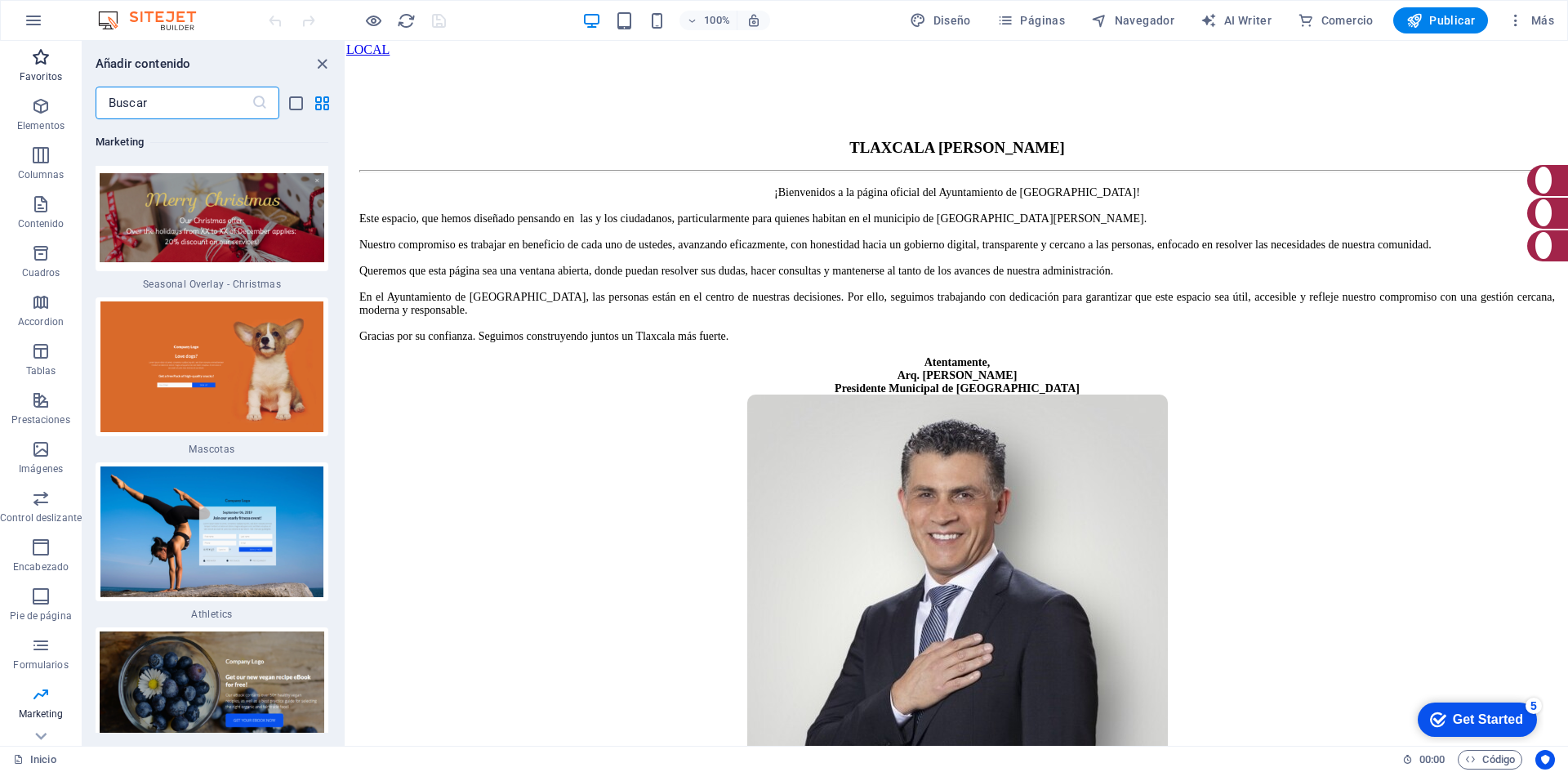
click at [44, 78] on p "Favoritos" at bounding box center [41, 77] width 43 height 13
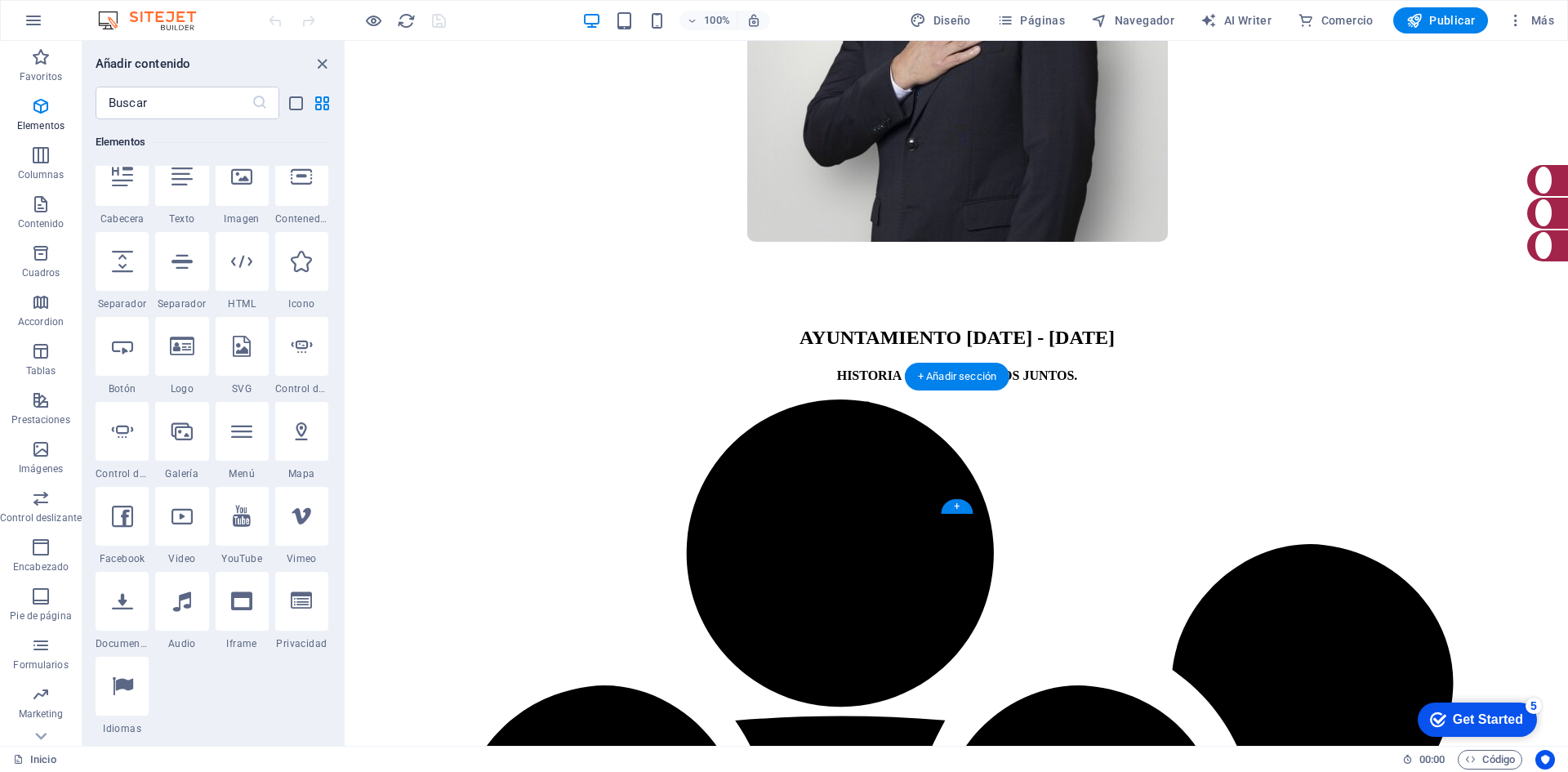
scroll to position [980, 0]
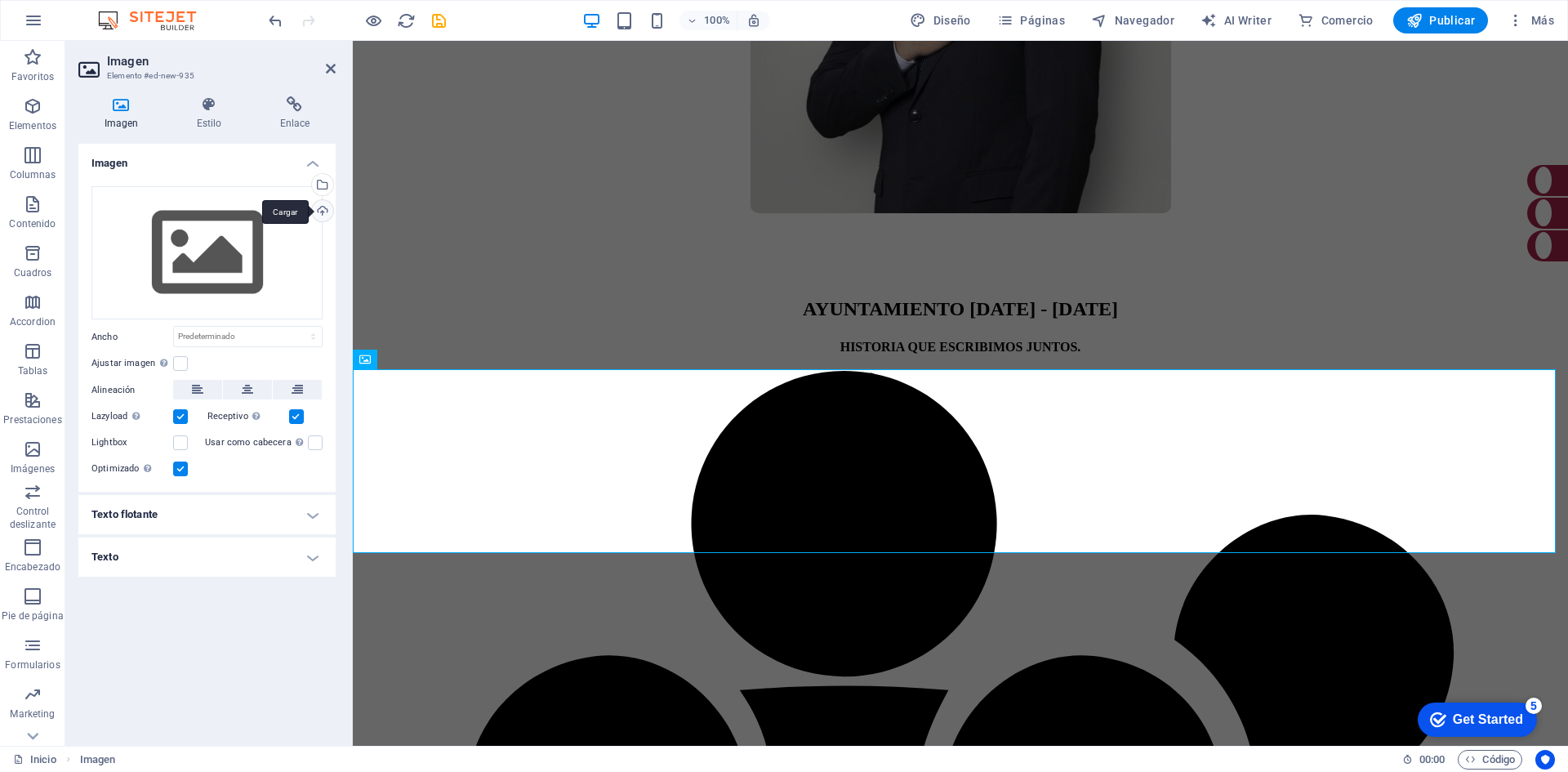
click at [326, 213] on div "Cargar" at bounding box center [321, 212] width 25 height 25
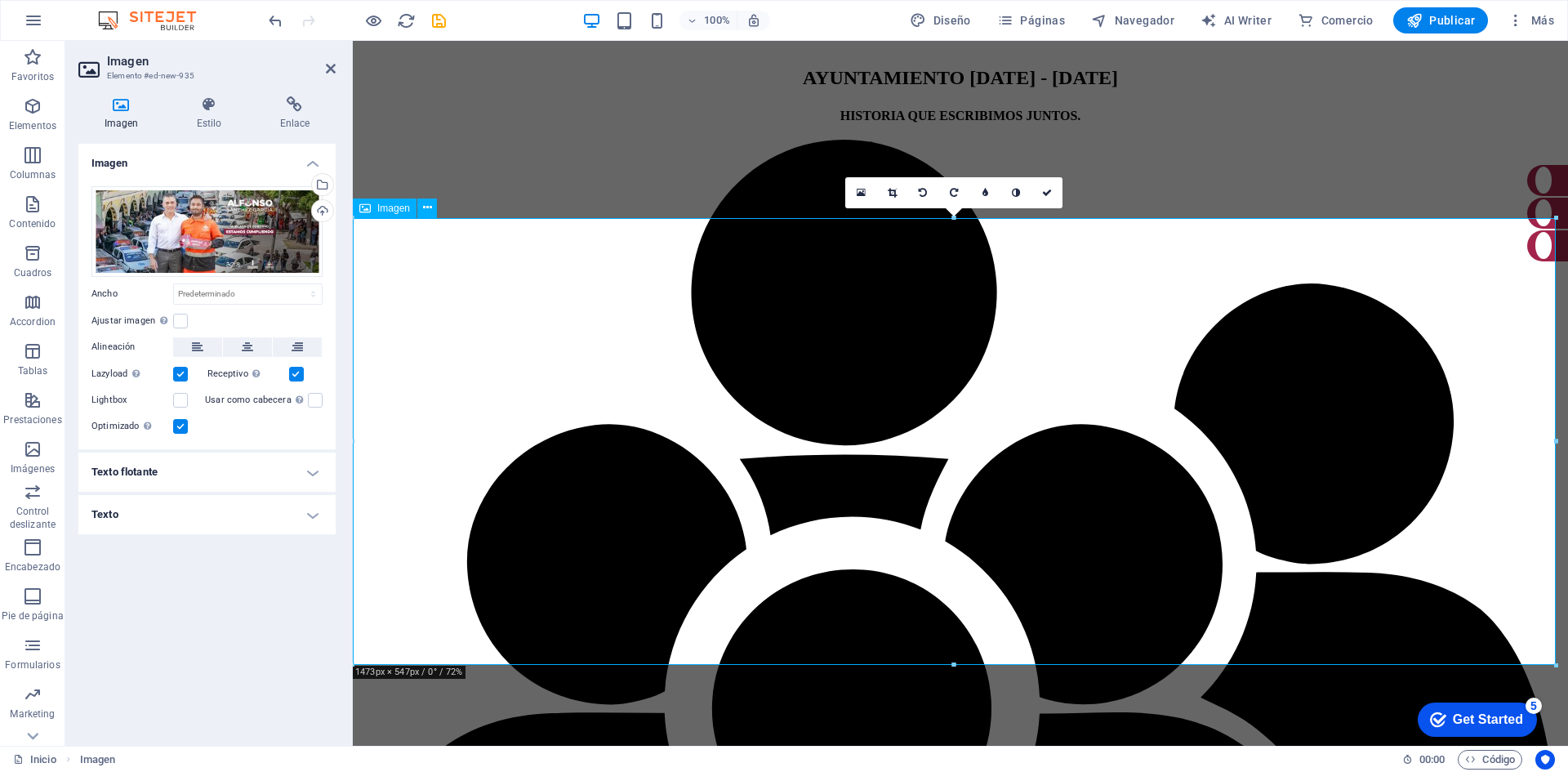
scroll to position [1225, 0]
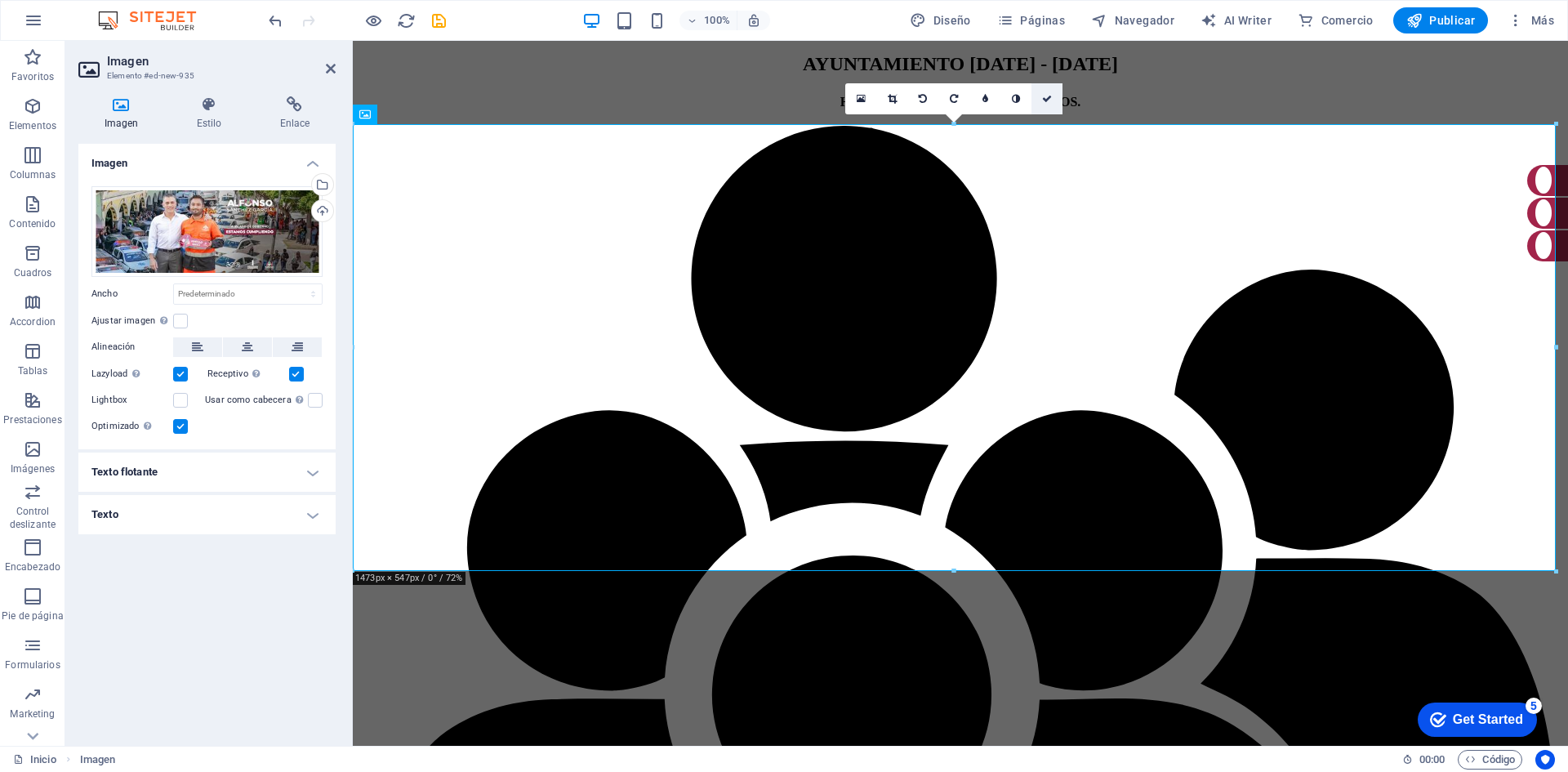
click at [1043, 98] on icon at bounding box center [1047, 99] width 10 height 10
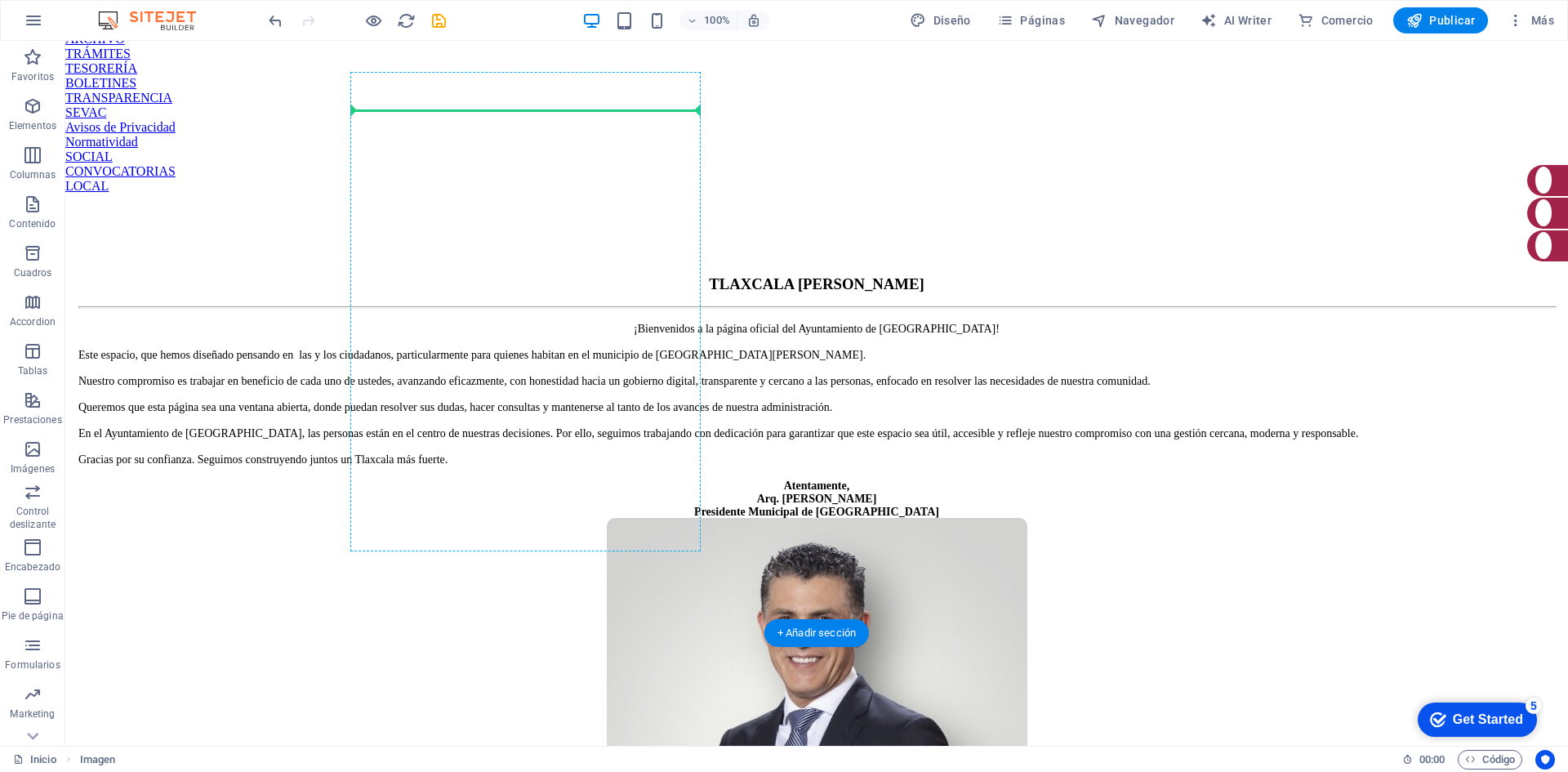
scroll to position [408, 0]
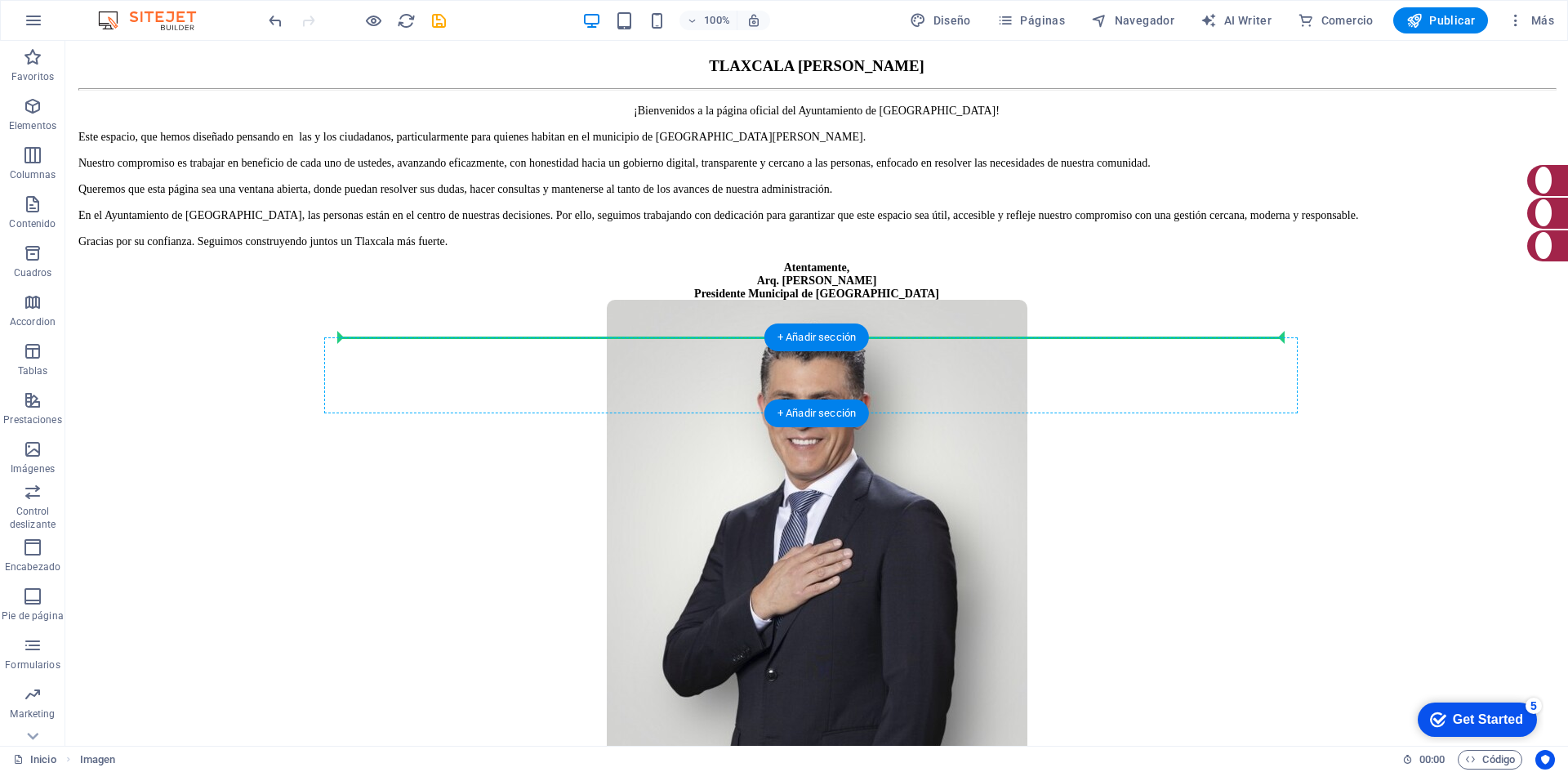
drag, startPoint x: 161, startPoint y: 567, endPoint x: 501, endPoint y: 338, distance: 409.9
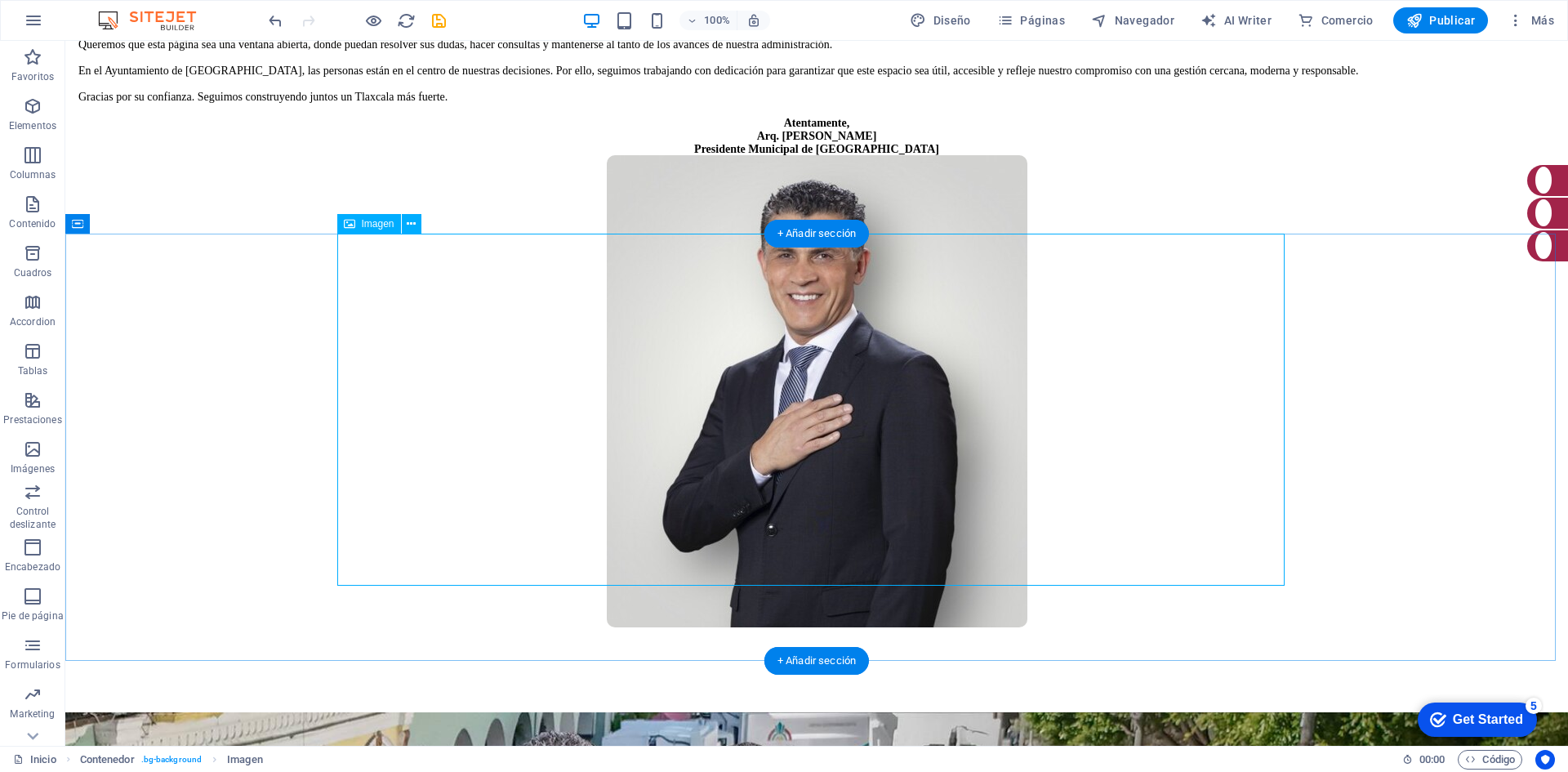
scroll to position [490, 0]
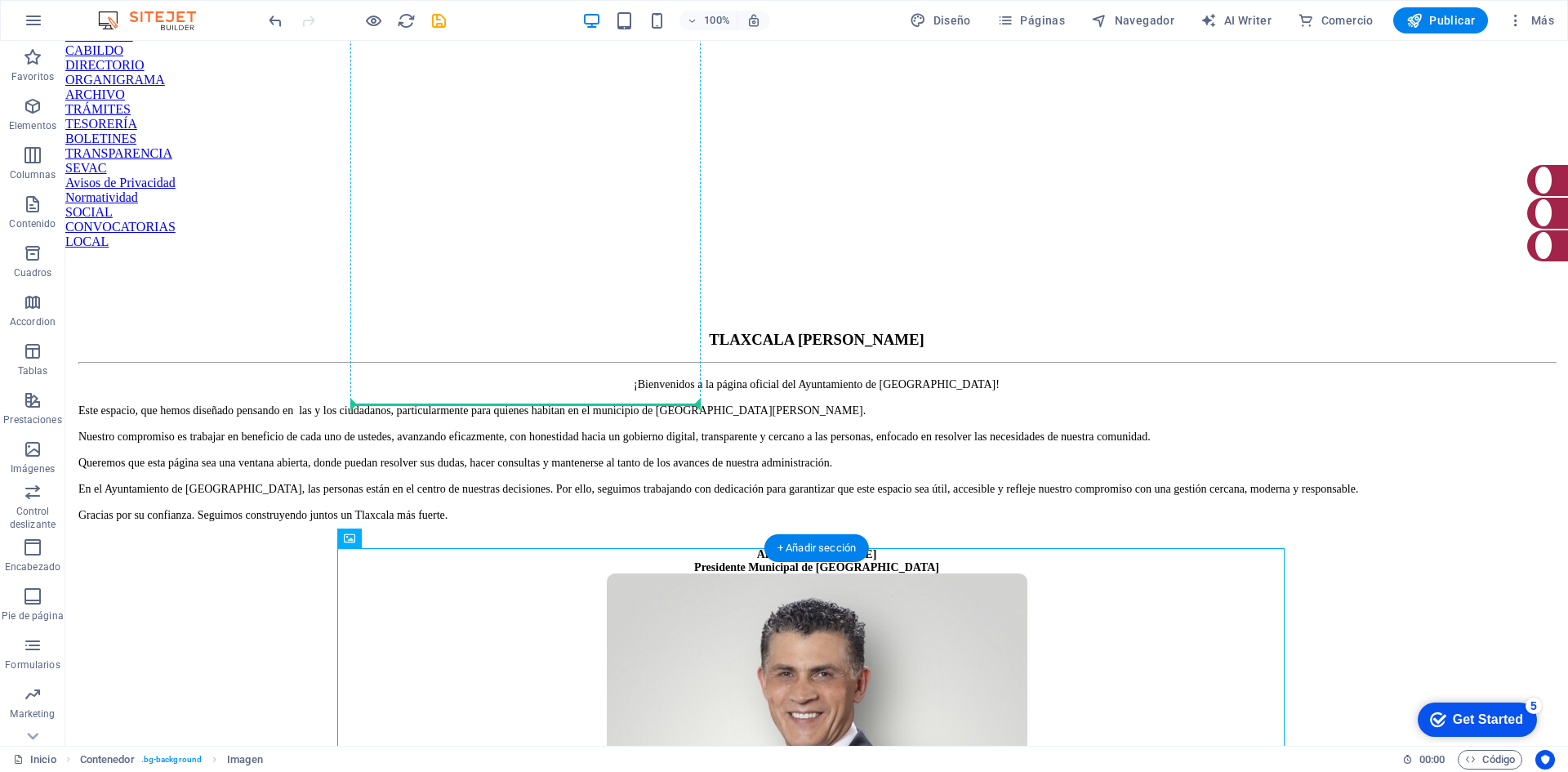
scroll to position [0, 0]
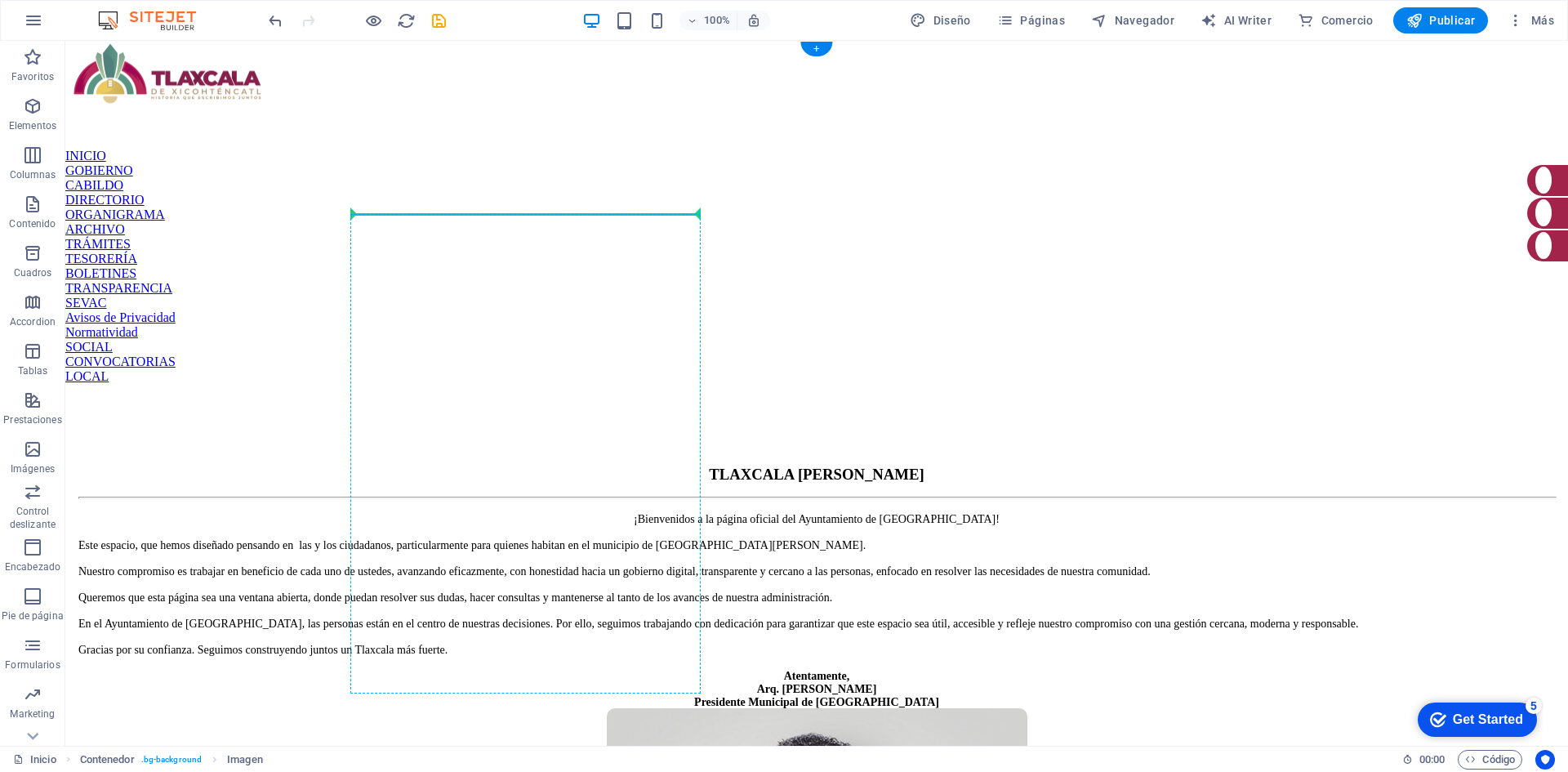
drag, startPoint x: 444, startPoint y: 533, endPoint x: 659, endPoint y: 217, distance: 382.2
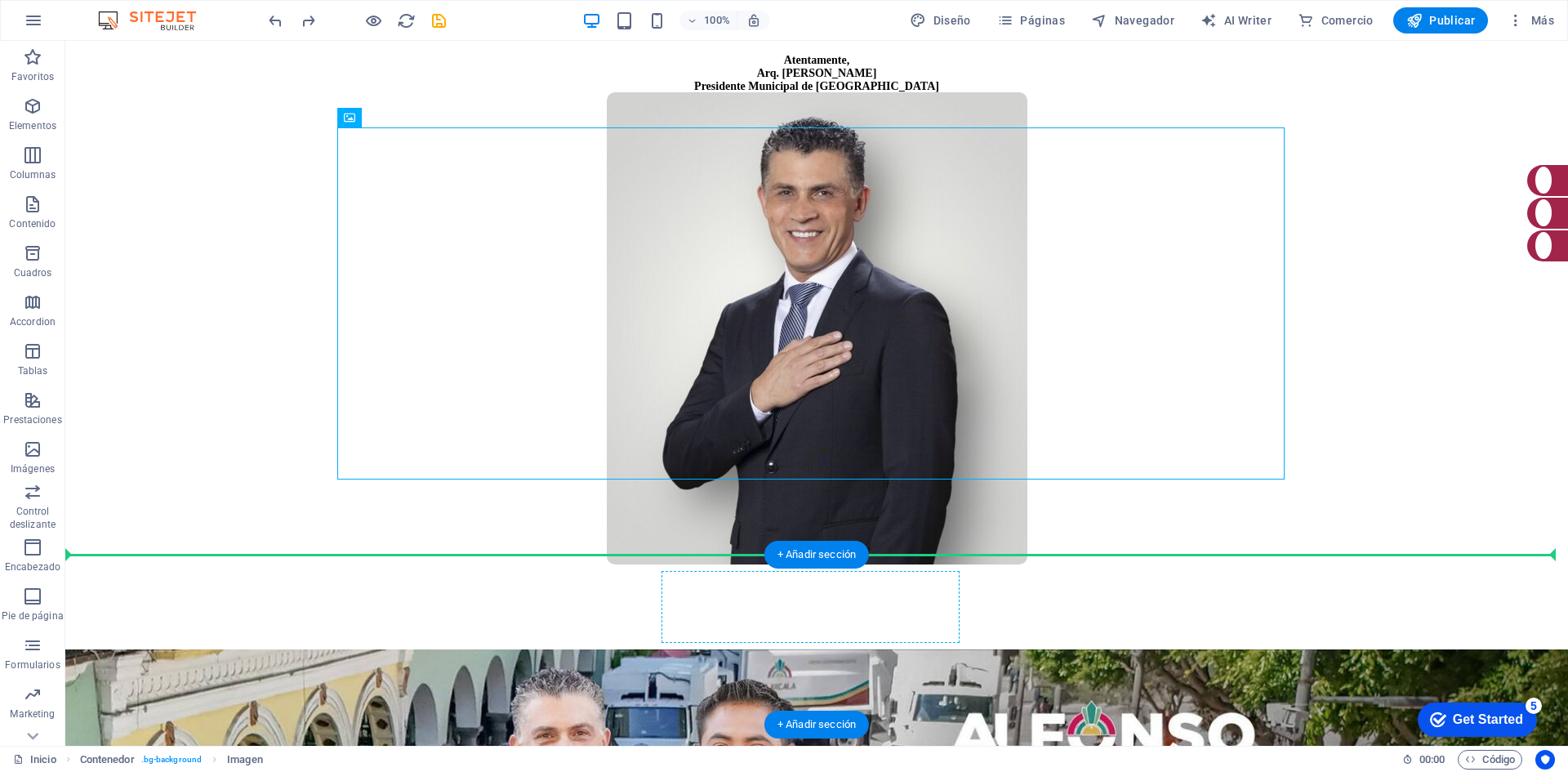
scroll to position [619, 0]
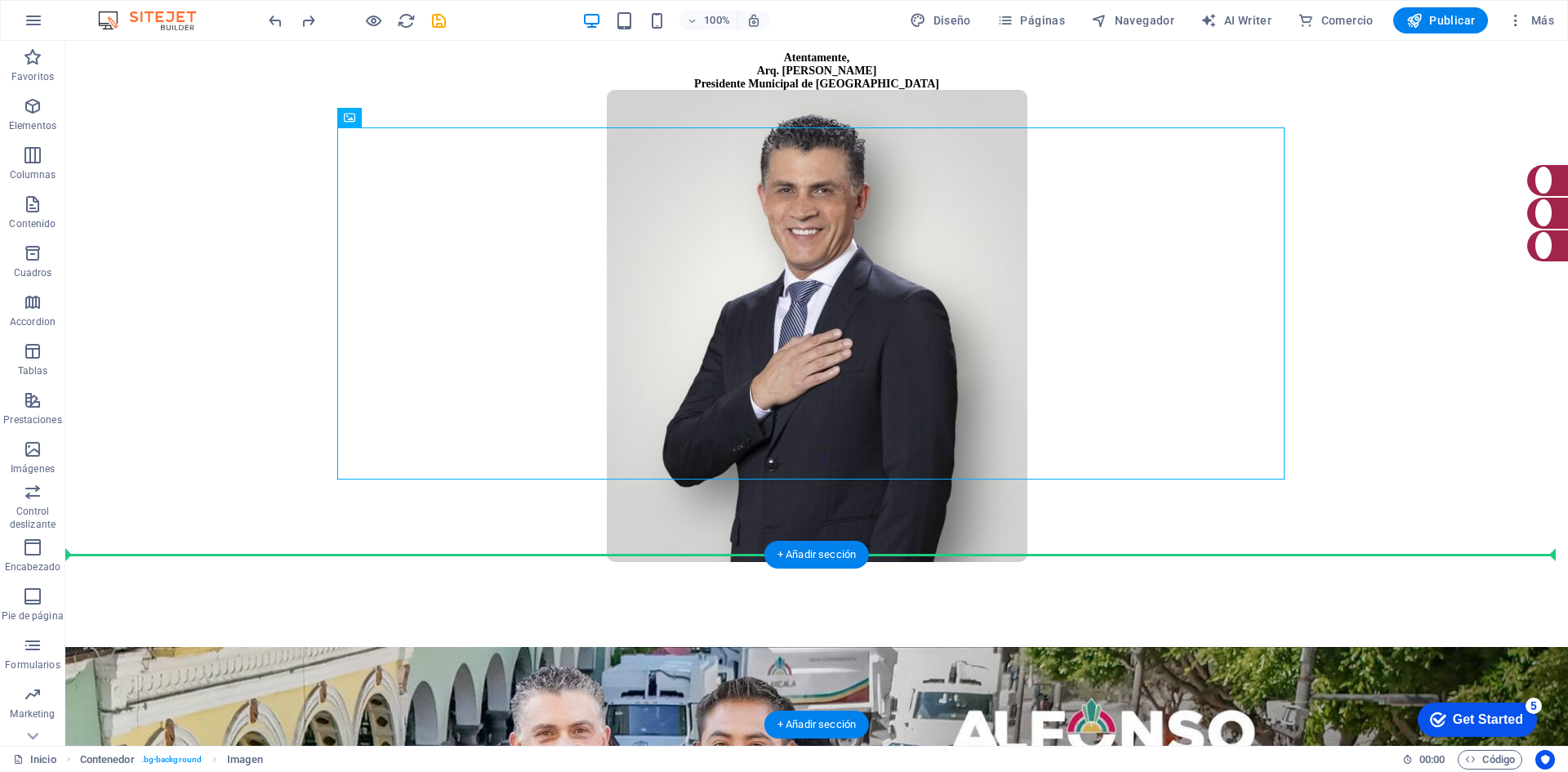
drag, startPoint x: 437, startPoint y: 244, endPoint x: 719, endPoint y: 555, distance: 419.8
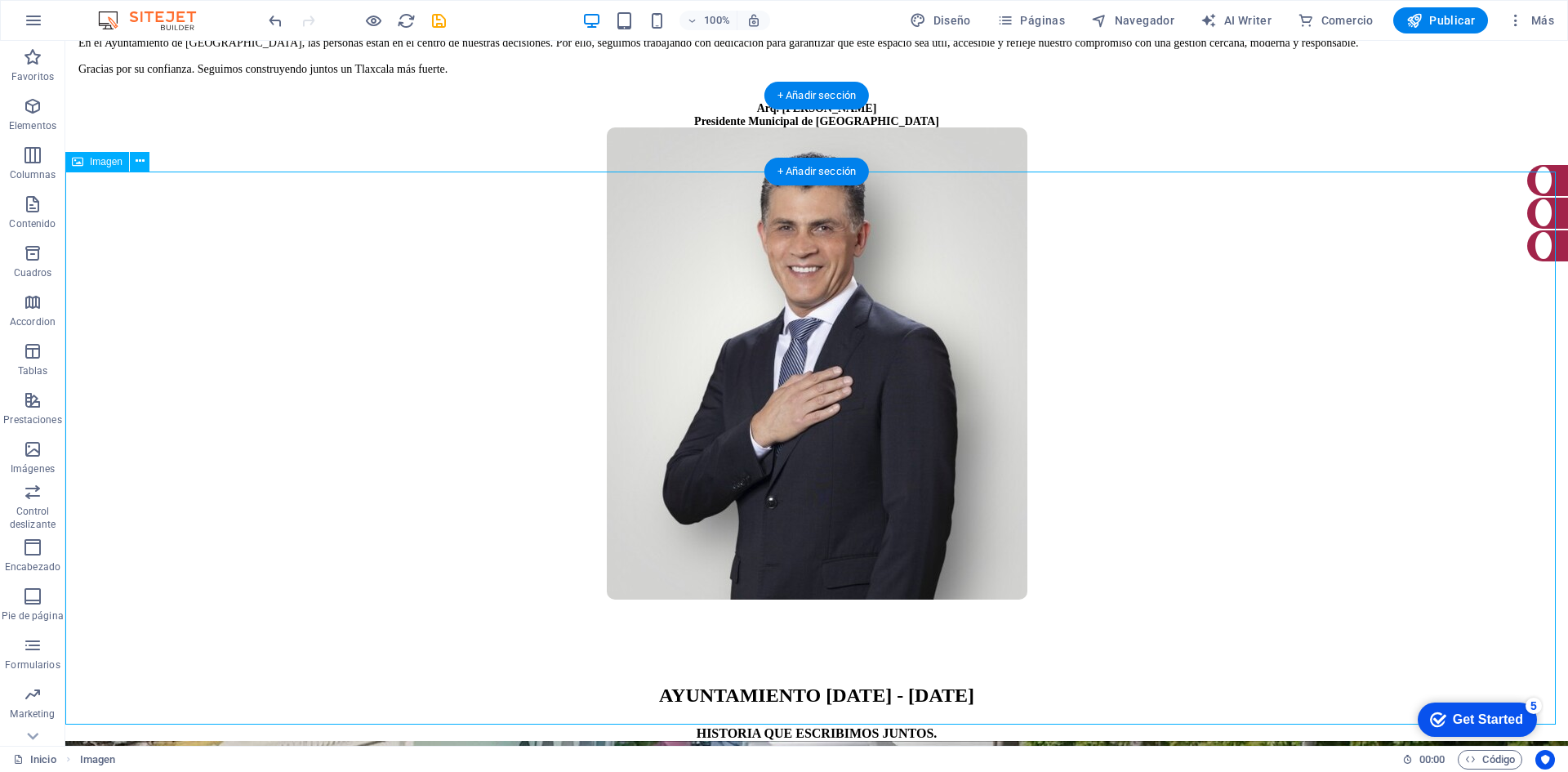
scroll to position [455, 0]
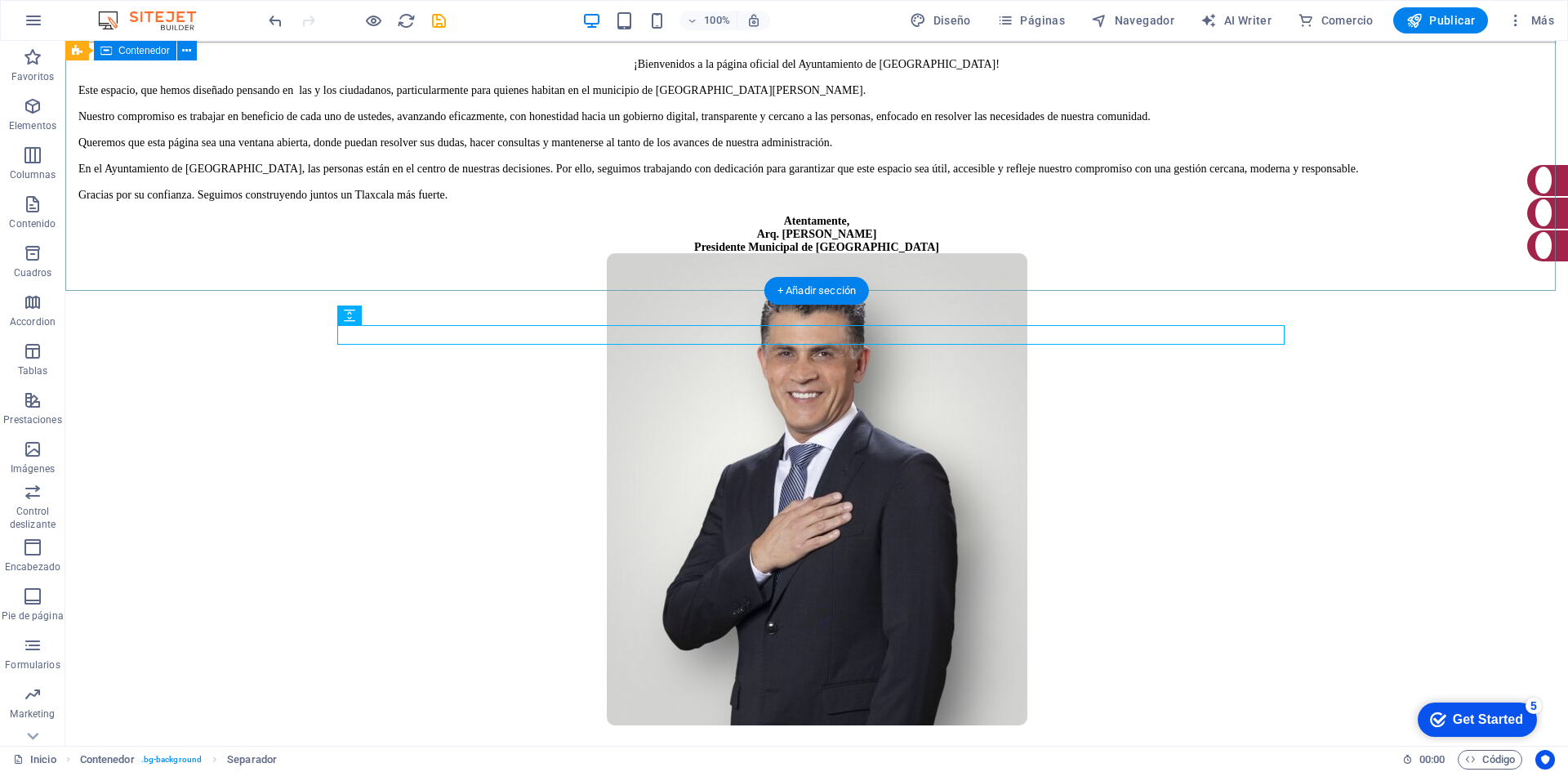
click at [817, 243] on div "TLAXCALA [PERSON_NAME] ¡Bienvenidos a la página oficial del Ayuntamiento de [GE…" at bounding box center [817, 370] width 1503 height 882
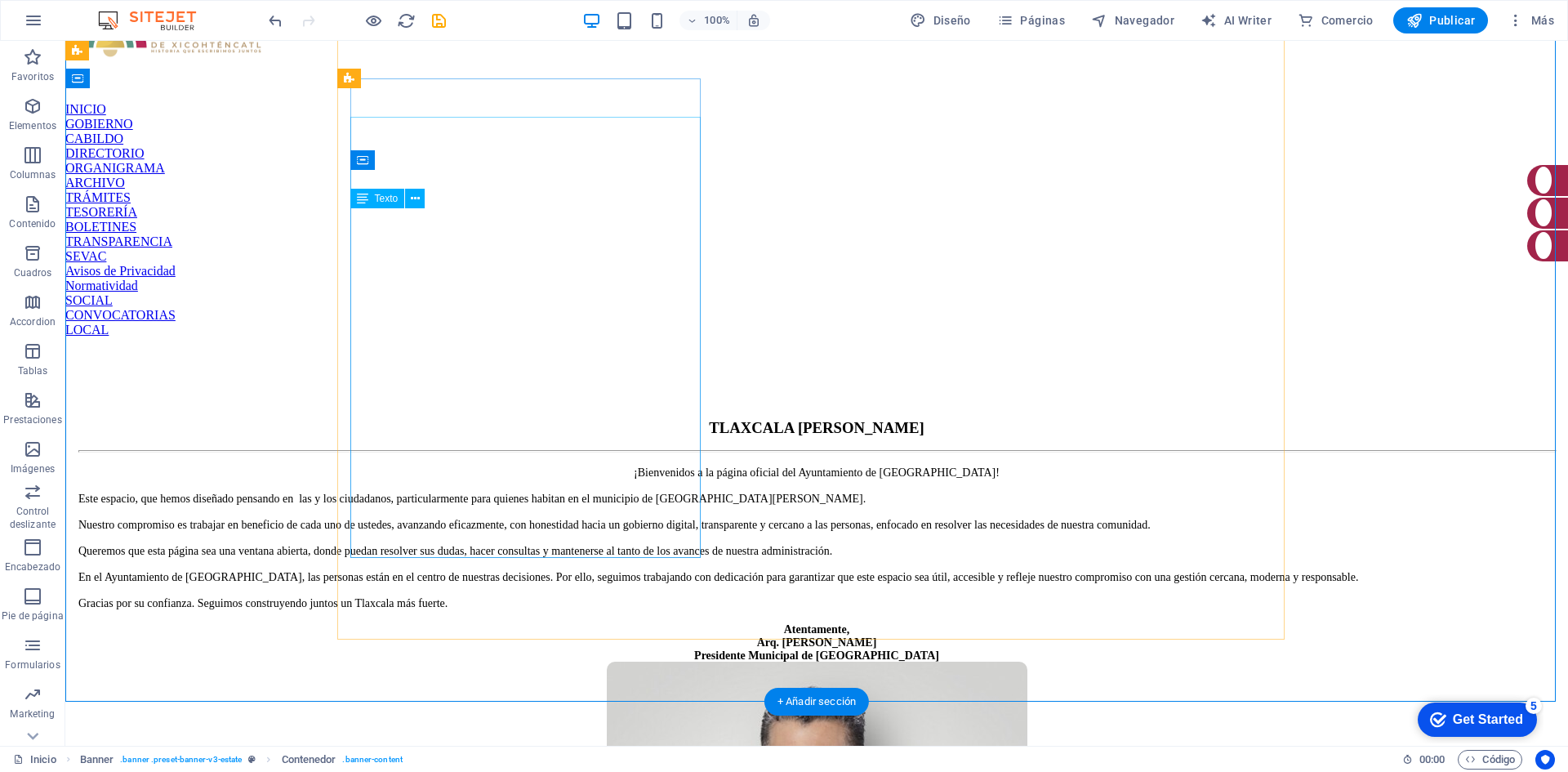
scroll to position [0, 0]
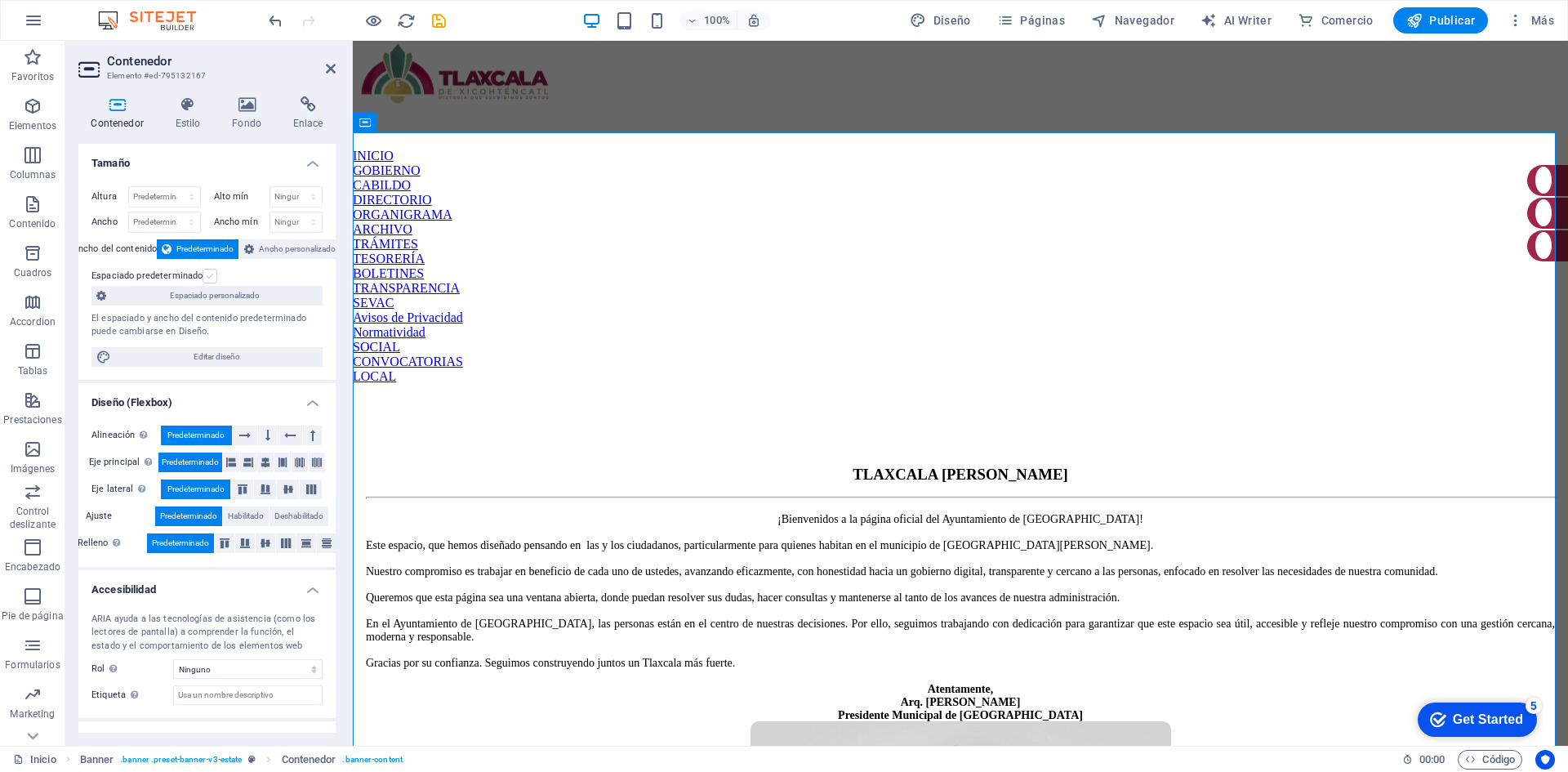
click at [214, 277] on label at bounding box center [209, 276] width 15 height 15
click at [0, 0] on input "Espaciado predeterminado" at bounding box center [0, 0] width 0 height 0
click at [214, 277] on label at bounding box center [209, 276] width 15 height 15
click at [0, 0] on input "Espaciado predeterminado" at bounding box center [0, 0] width 0 height 0
click at [326, 67] on icon at bounding box center [331, 68] width 10 height 13
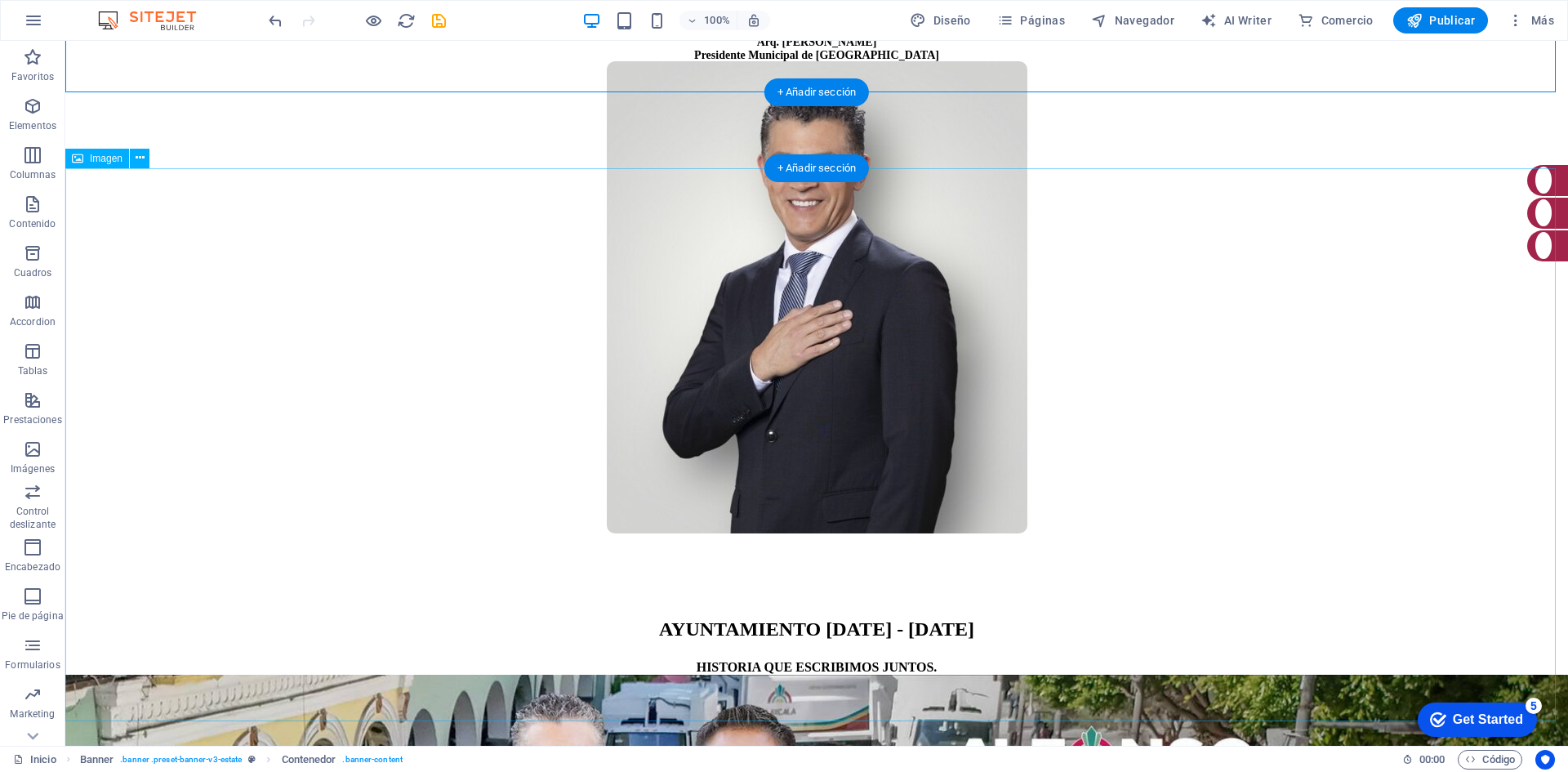
scroll to position [653, 0]
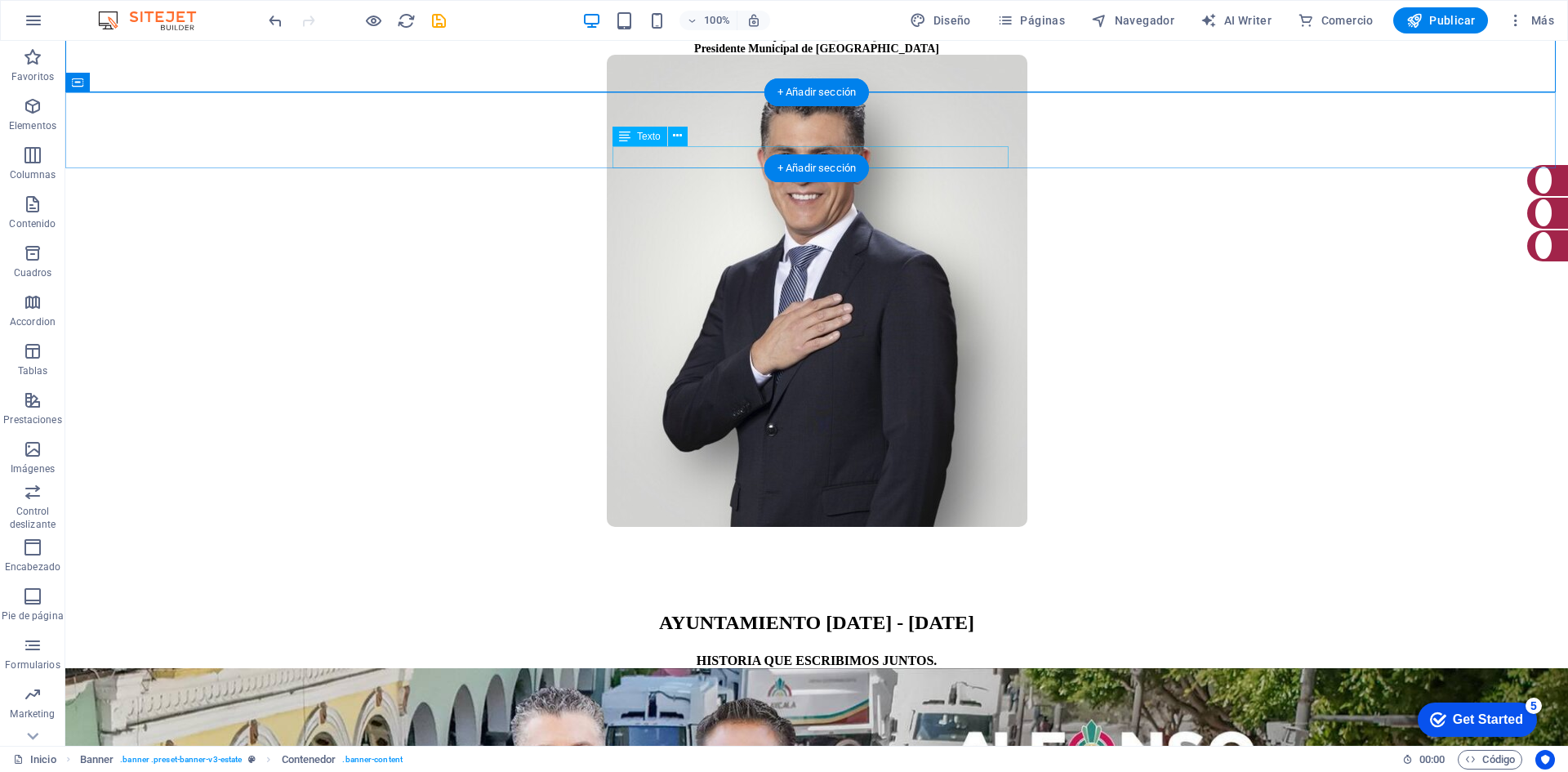
click at [967, 653] on div "HISTORIA QUE ESCRIBIMOS JUNTOS." at bounding box center [817, 660] width 1503 height 15
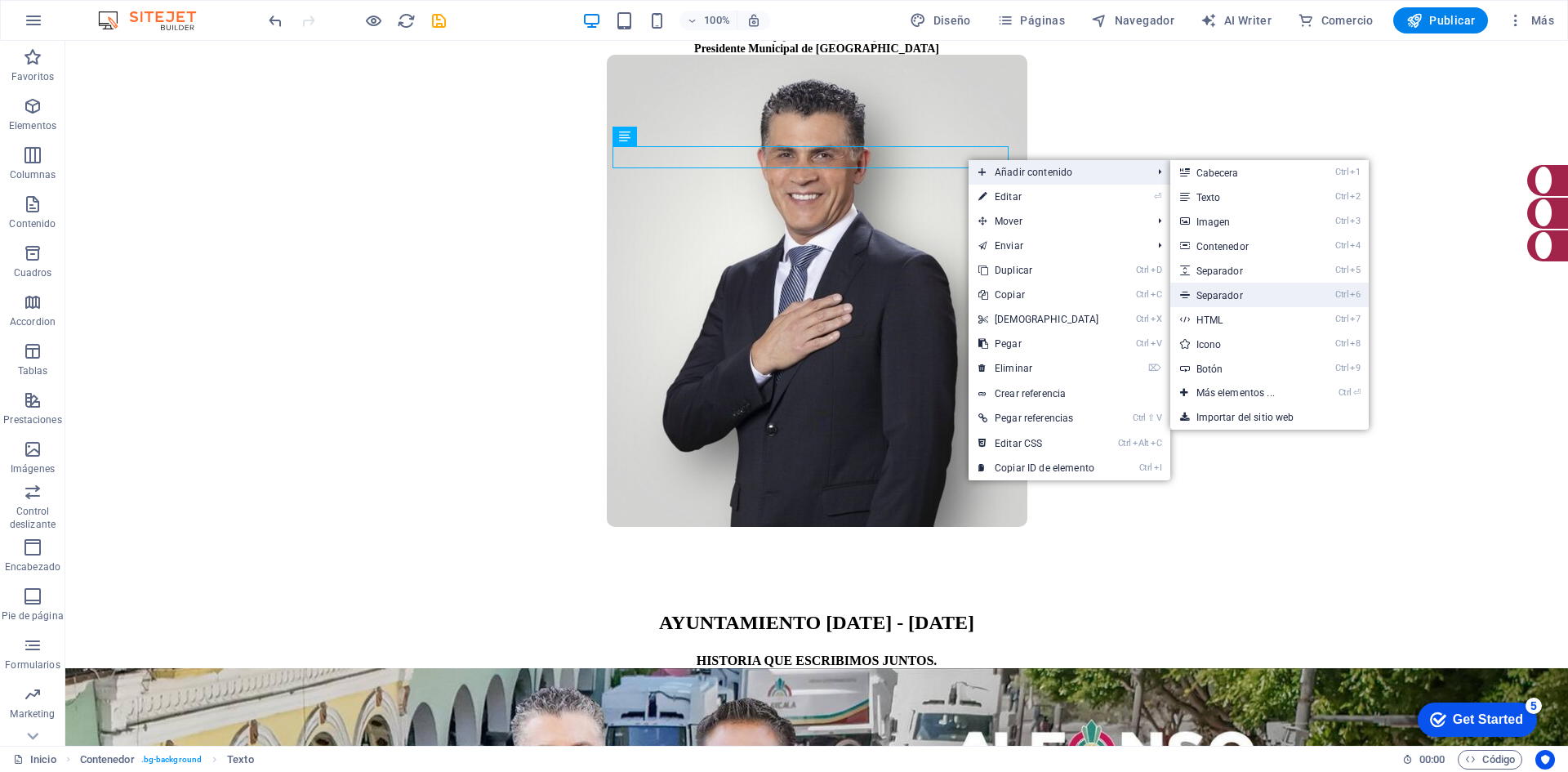
click at [1223, 292] on link "Ctrl 6 Separador" at bounding box center [1239, 295] width 137 height 25
select select "%"
select select "px"
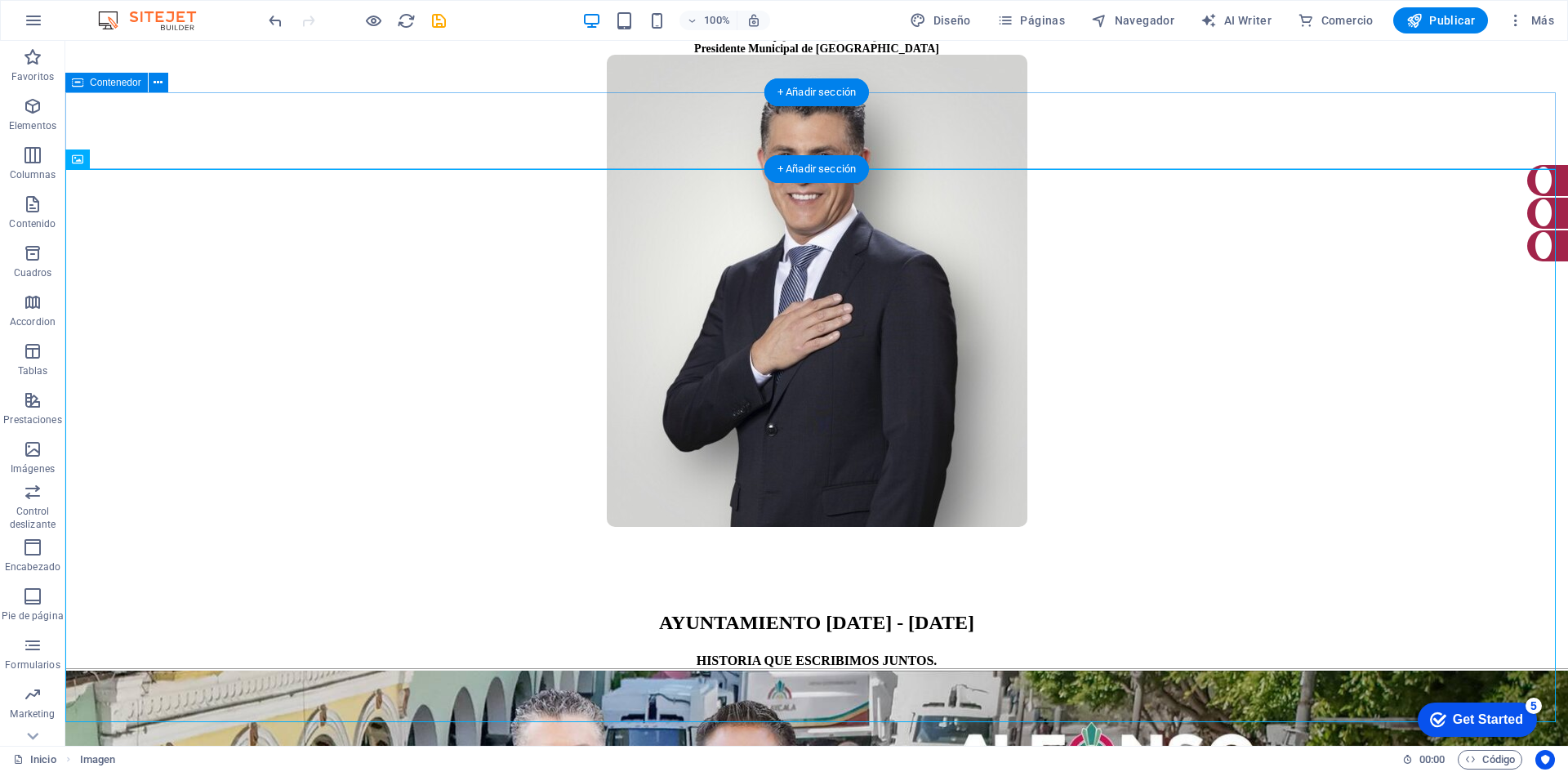
click at [547, 612] on div "AYUNTAMIENTO [DATE] - [DATE] HISTORIA QUE ESCRIBIMOS JUNTOS." at bounding box center [817, 641] width 1503 height 59
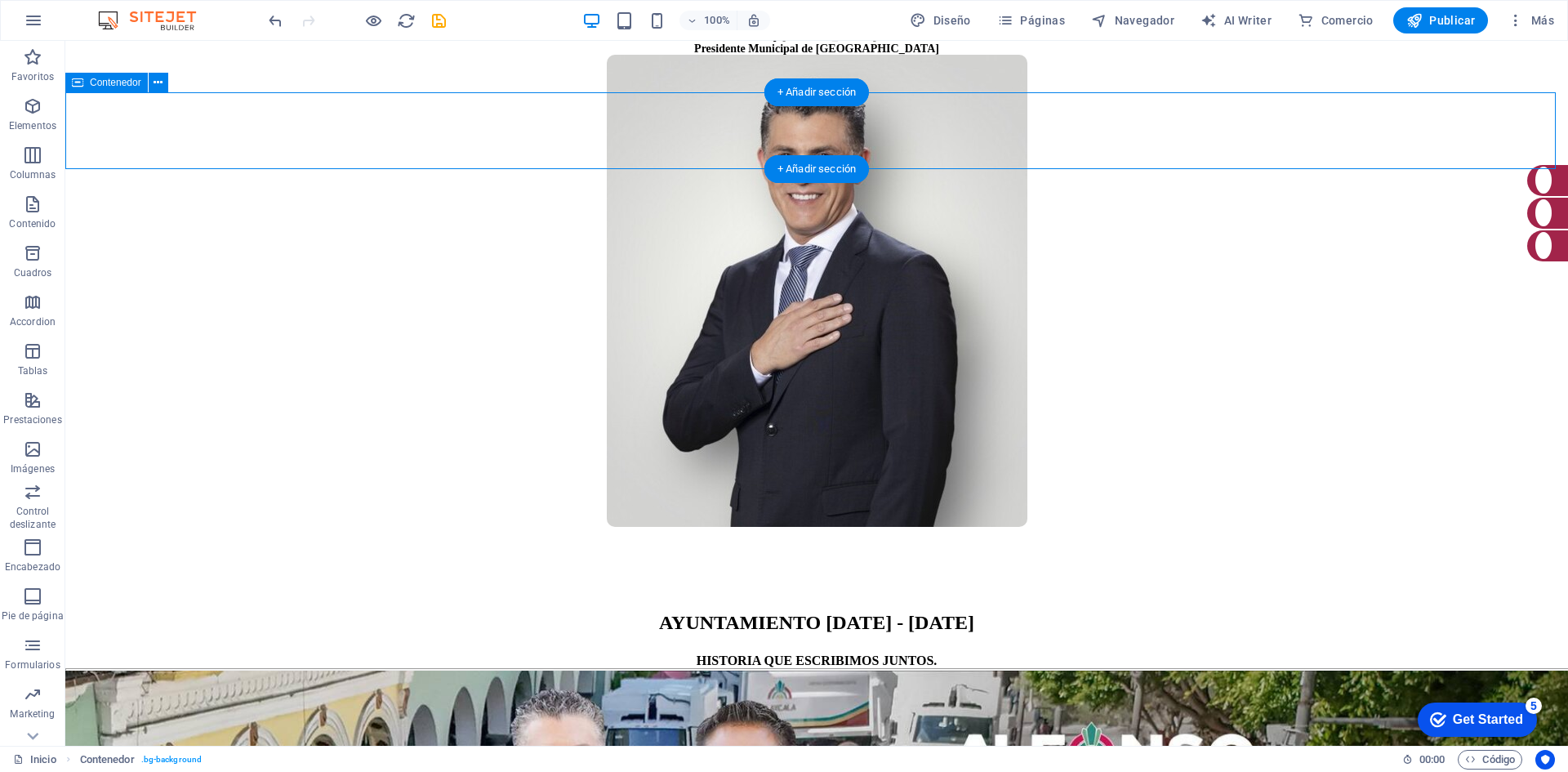
click at [544, 612] on div "AYUNTAMIENTO [DATE] - [DATE] HISTORIA QUE ESCRIBIMOS JUNTOS." at bounding box center [817, 641] width 1503 height 59
click at [541, 668] on div at bounding box center [817, 669] width 1503 height 2
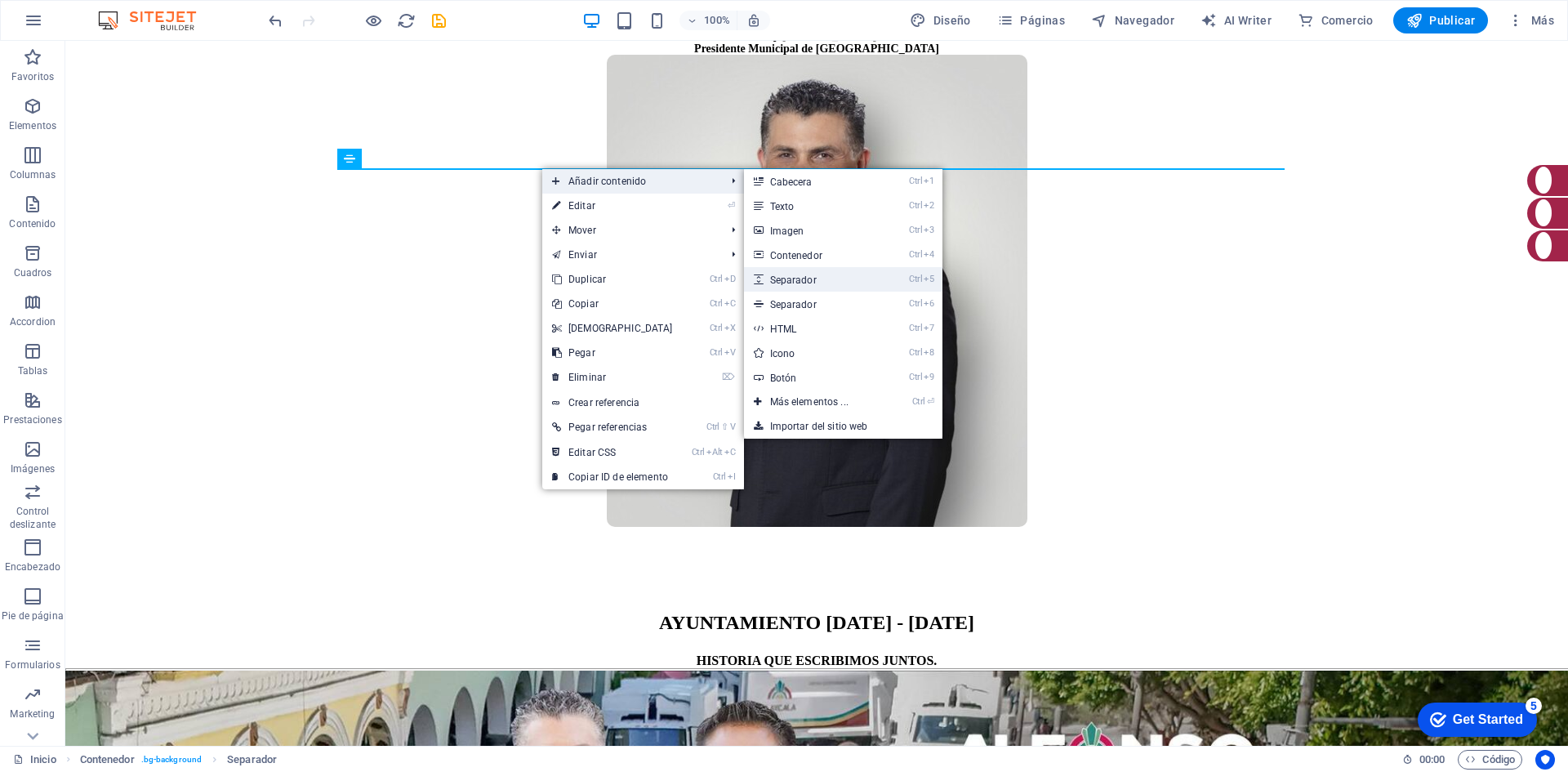
click at [833, 284] on link "Ctrl 5 Separador" at bounding box center [813, 279] width 137 height 25
select select "px"
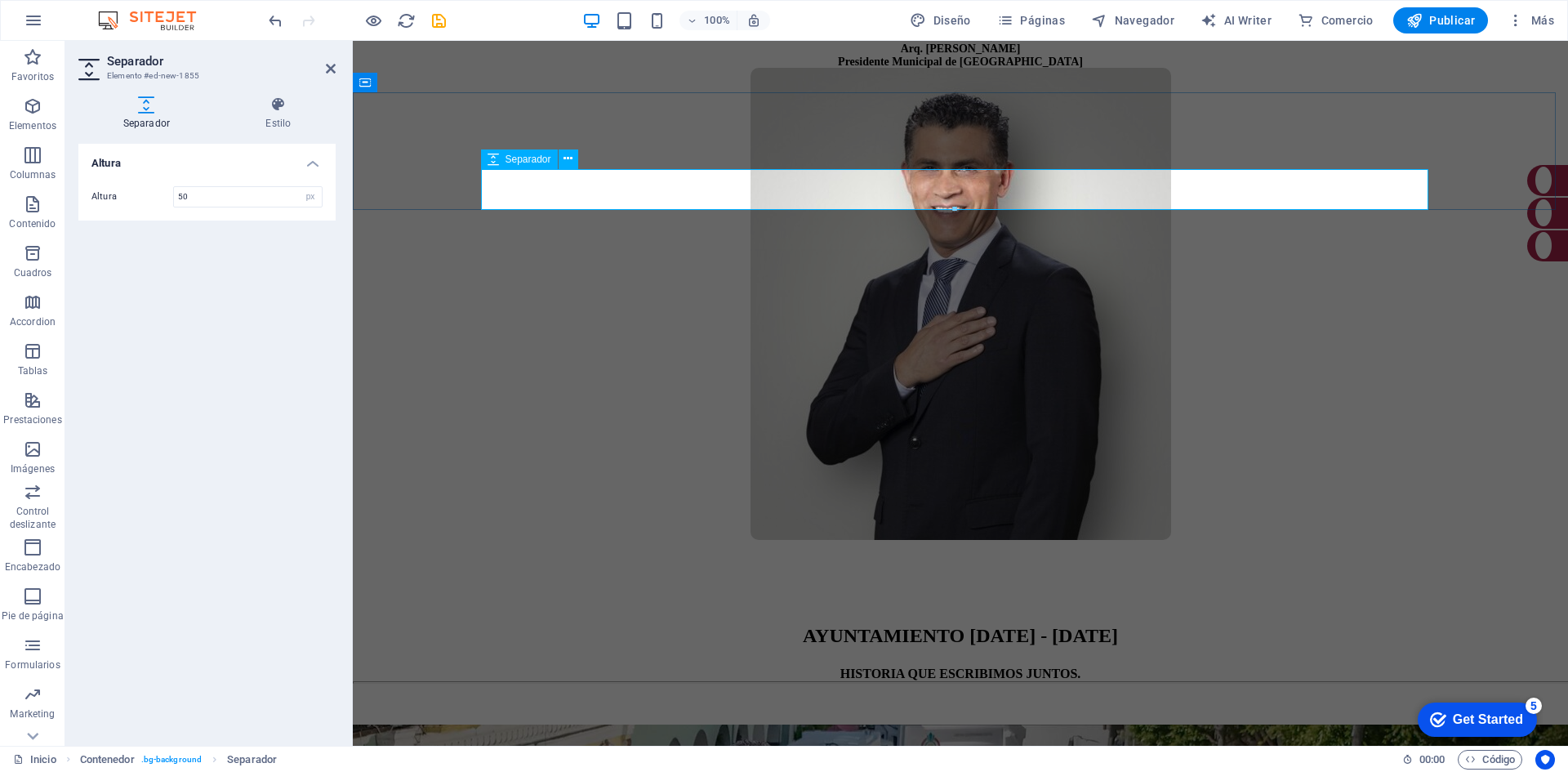
drag, startPoint x: 1308, startPoint y: 248, endPoint x: 957, endPoint y: 186, distance: 356.4
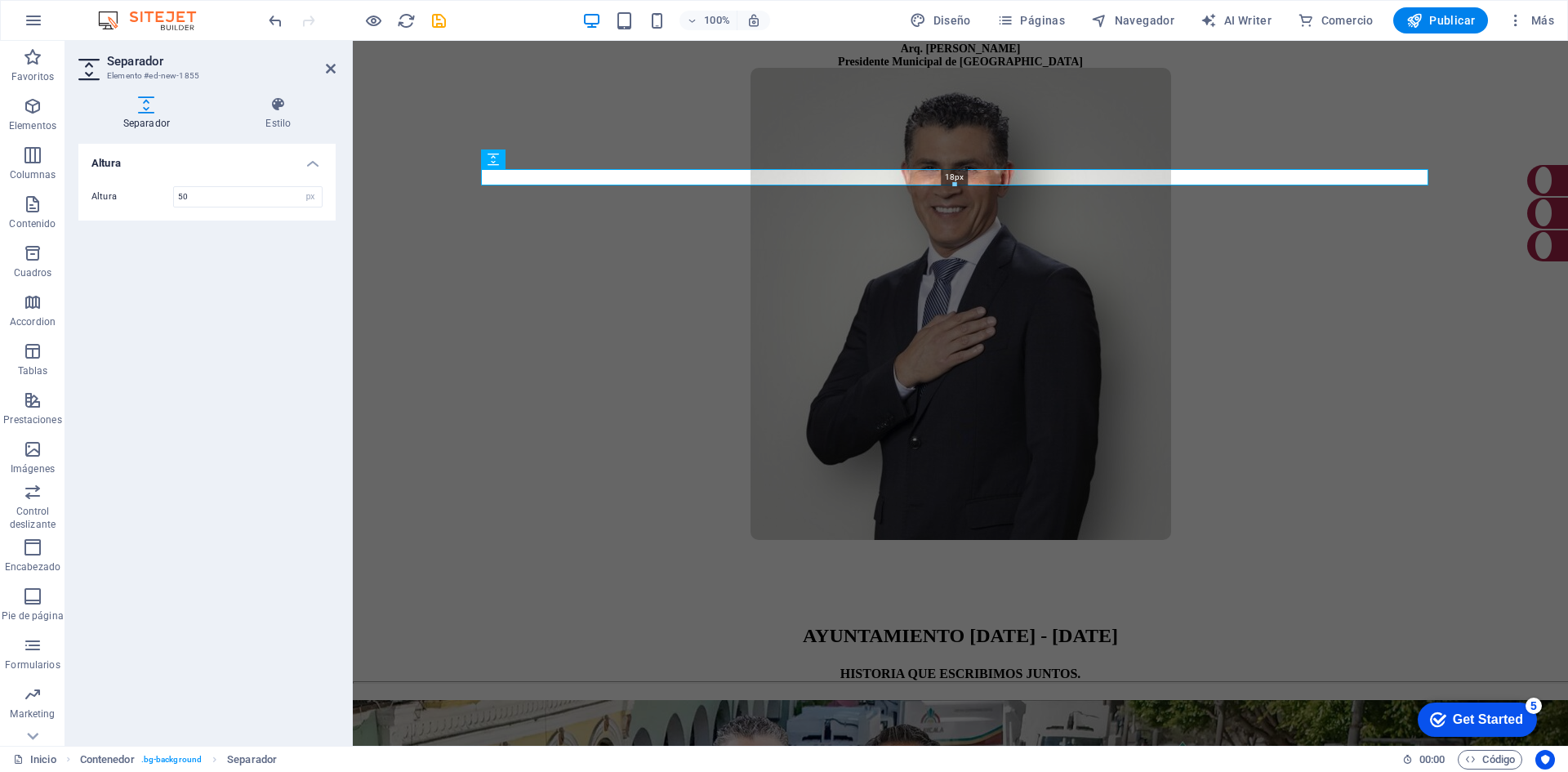
drag, startPoint x: 957, startPoint y: 211, endPoint x: 952, endPoint y: 182, distance: 29.4
click at [952, 182] on div at bounding box center [955, 185] width 946 height 6
type input "18"
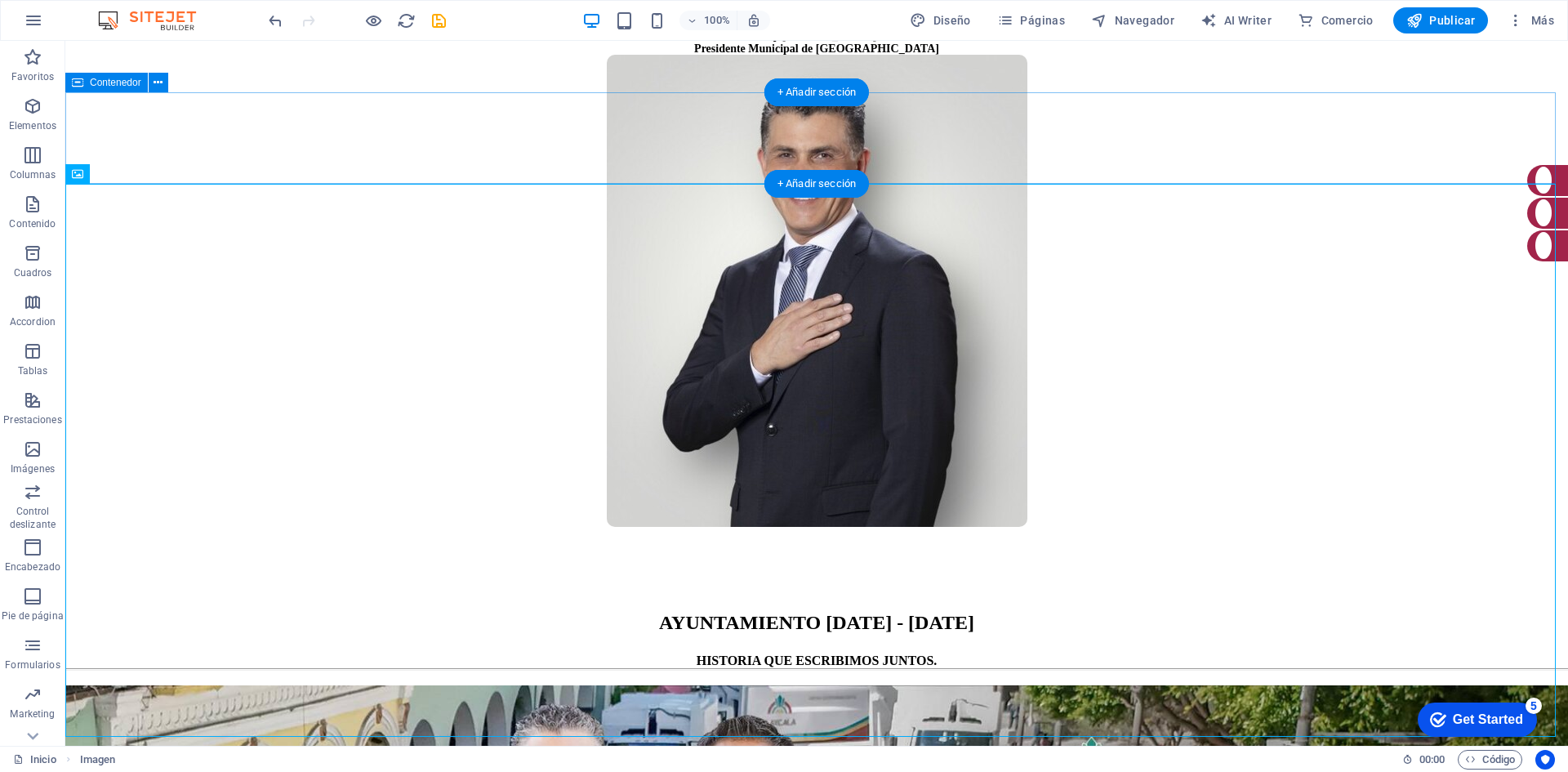
click at [1382, 612] on div "AYUNTAMIENTO [DATE] - [DATE] HISTORIA QUE ESCRIBIMOS JUNTOS." at bounding box center [817, 648] width 1503 height 74
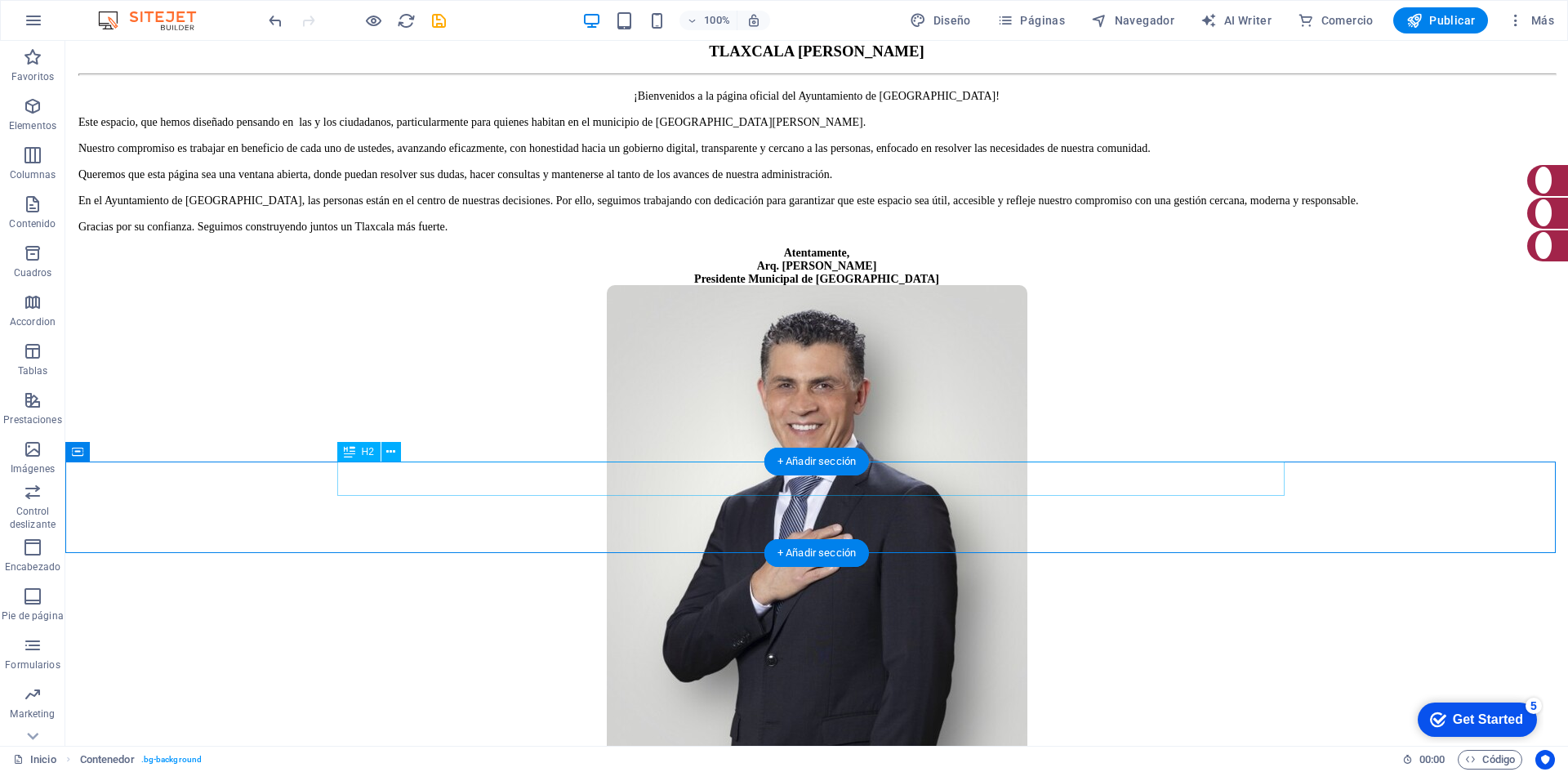
scroll to position [572, 0]
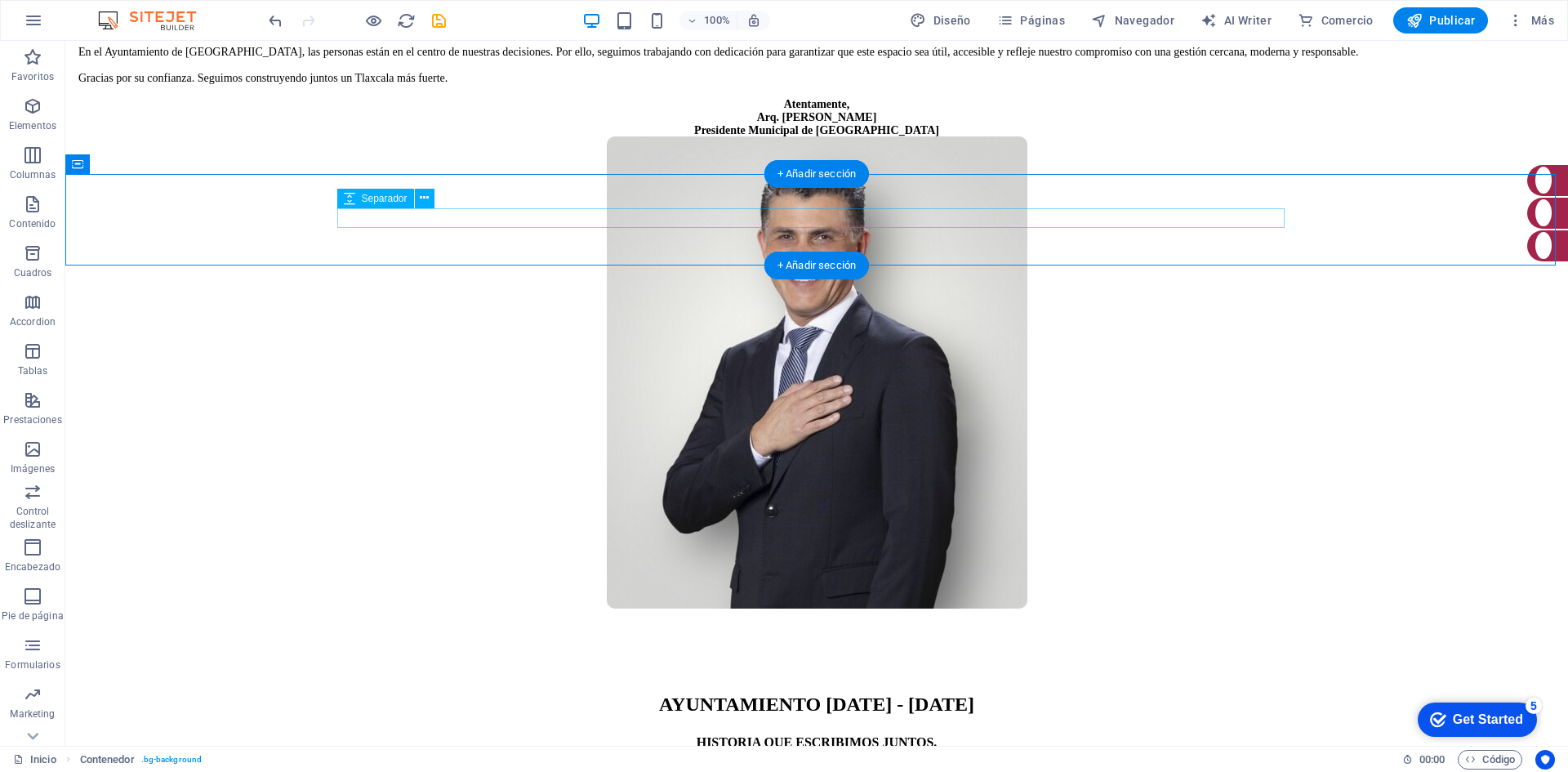
click at [902, 715] on div at bounding box center [817, 725] width 1503 height 20
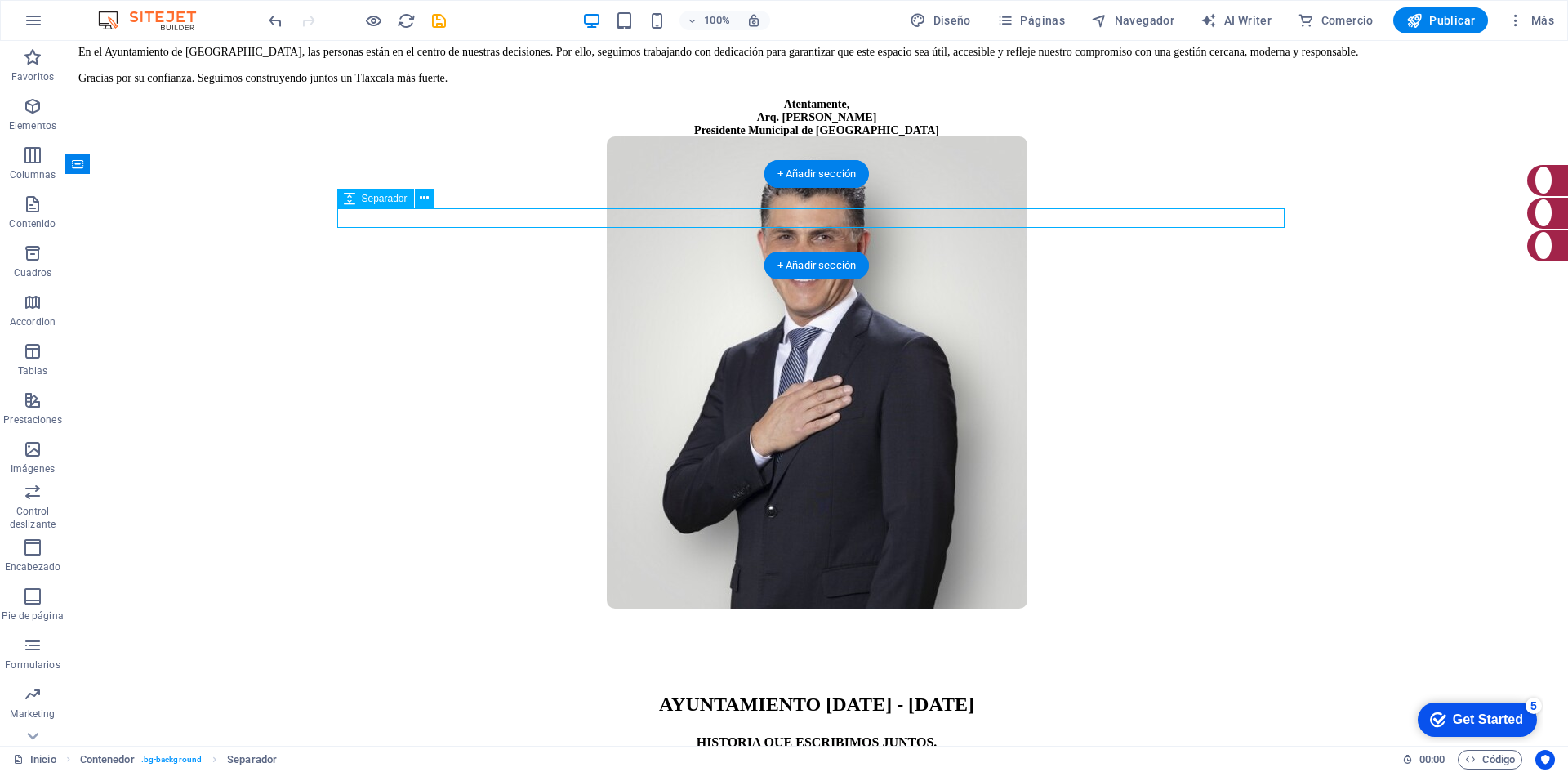
click at [902, 715] on div at bounding box center [817, 725] width 1503 height 20
select select "px"
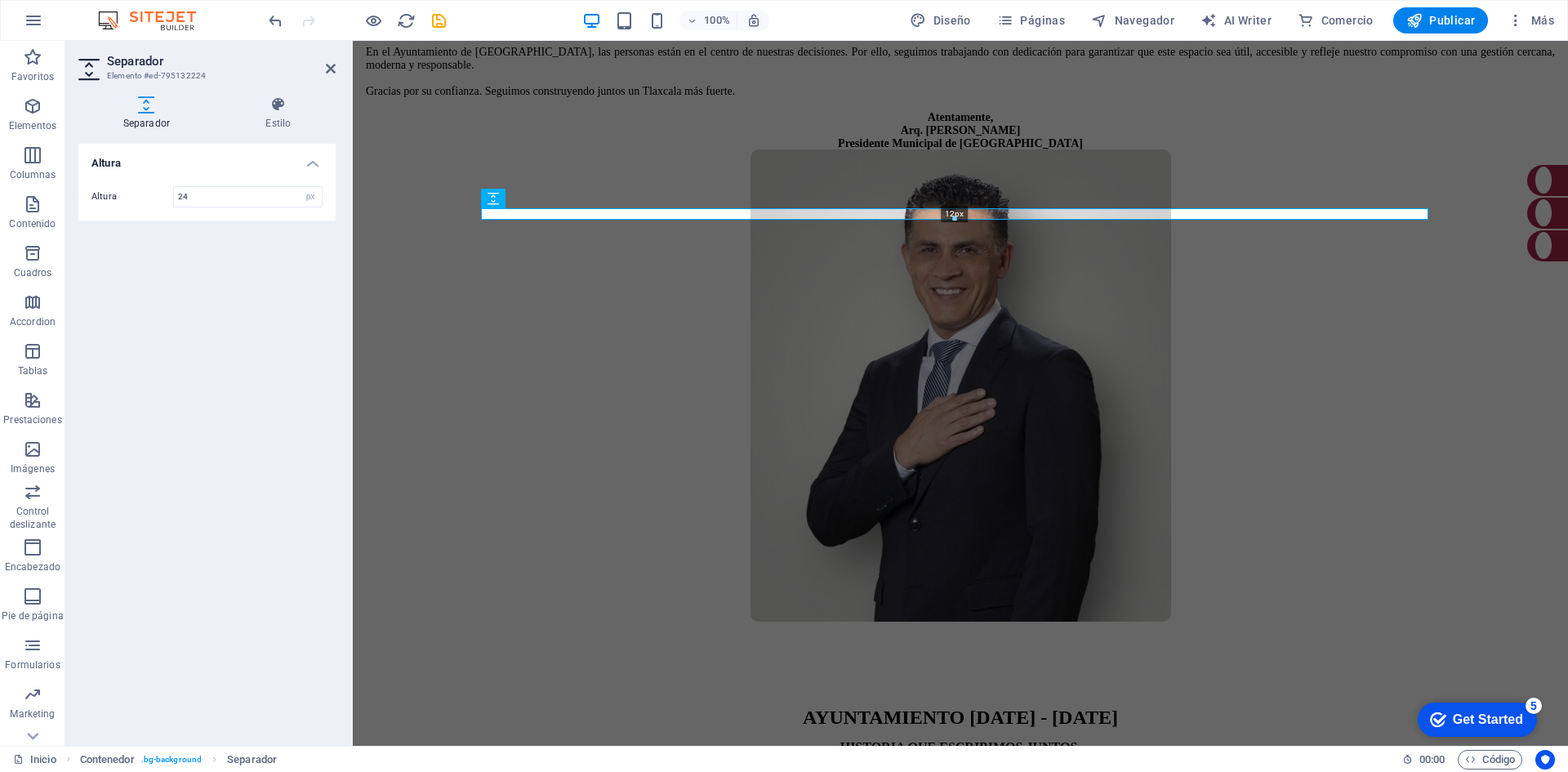
drag, startPoint x: 954, startPoint y: 227, endPoint x: 602, endPoint y: 170, distance: 356.6
click at [956, 211] on div "12px" at bounding box center [954, 213] width 947 height 11
type input "12"
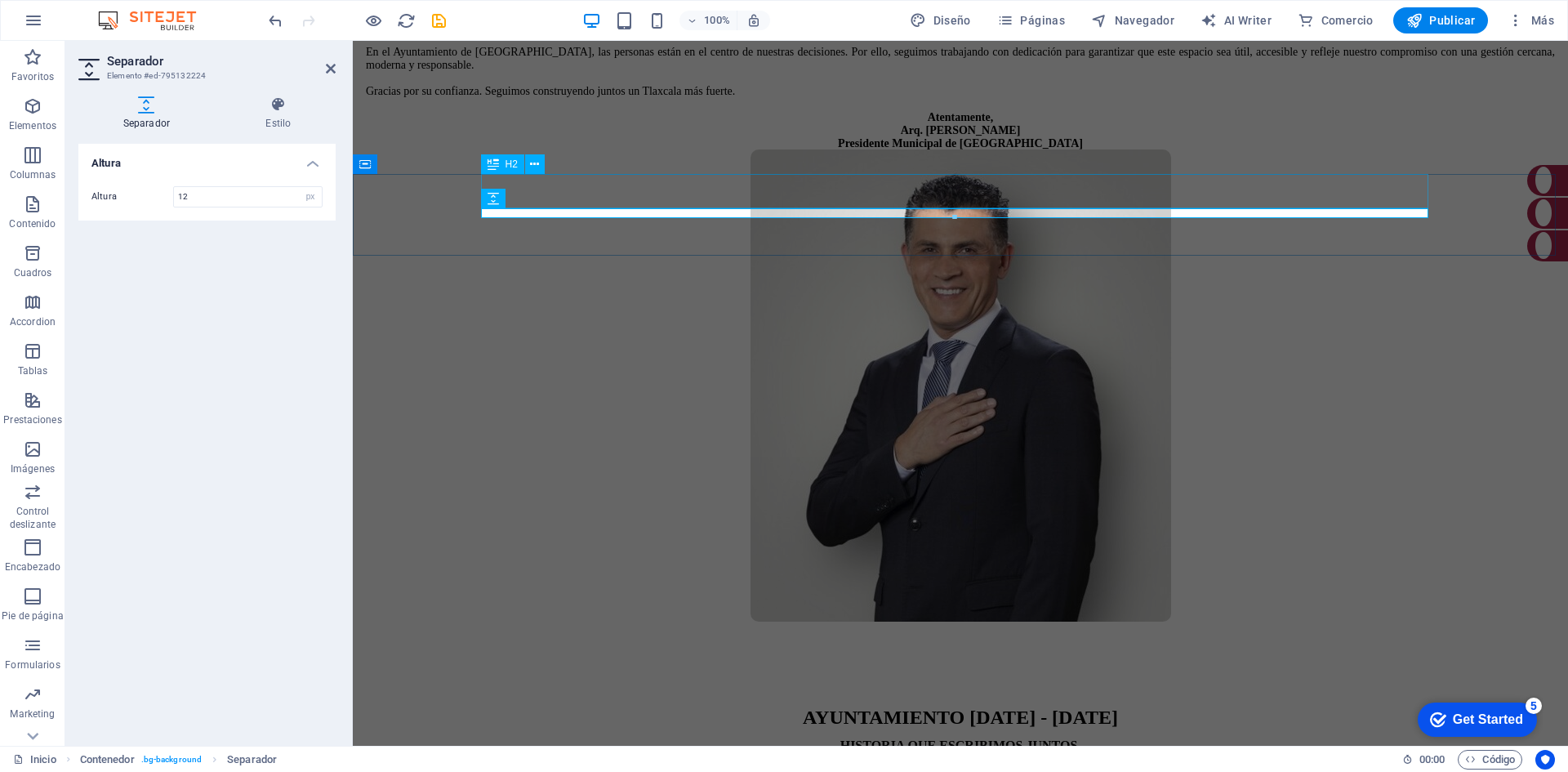
click at [664, 706] on div "AYUNTAMIENTO [DATE] - [DATE]" at bounding box center [960, 717] width 1215 height 22
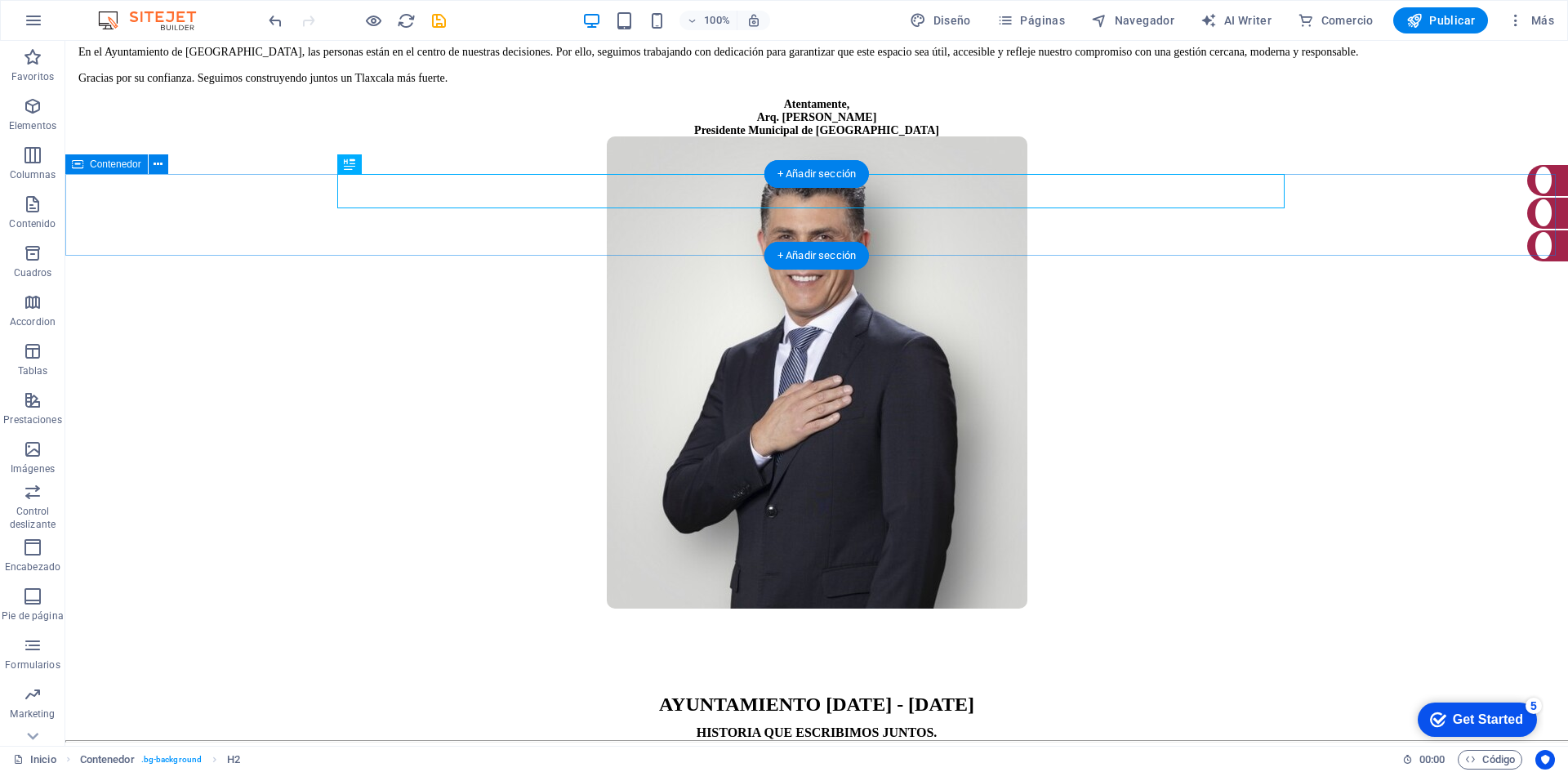
click at [1372, 693] on div "AYUNTAMIENTO [DATE] - [DATE] HISTORIA QUE ESCRIBIMOS JUNTOS." at bounding box center [817, 725] width 1503 height 64
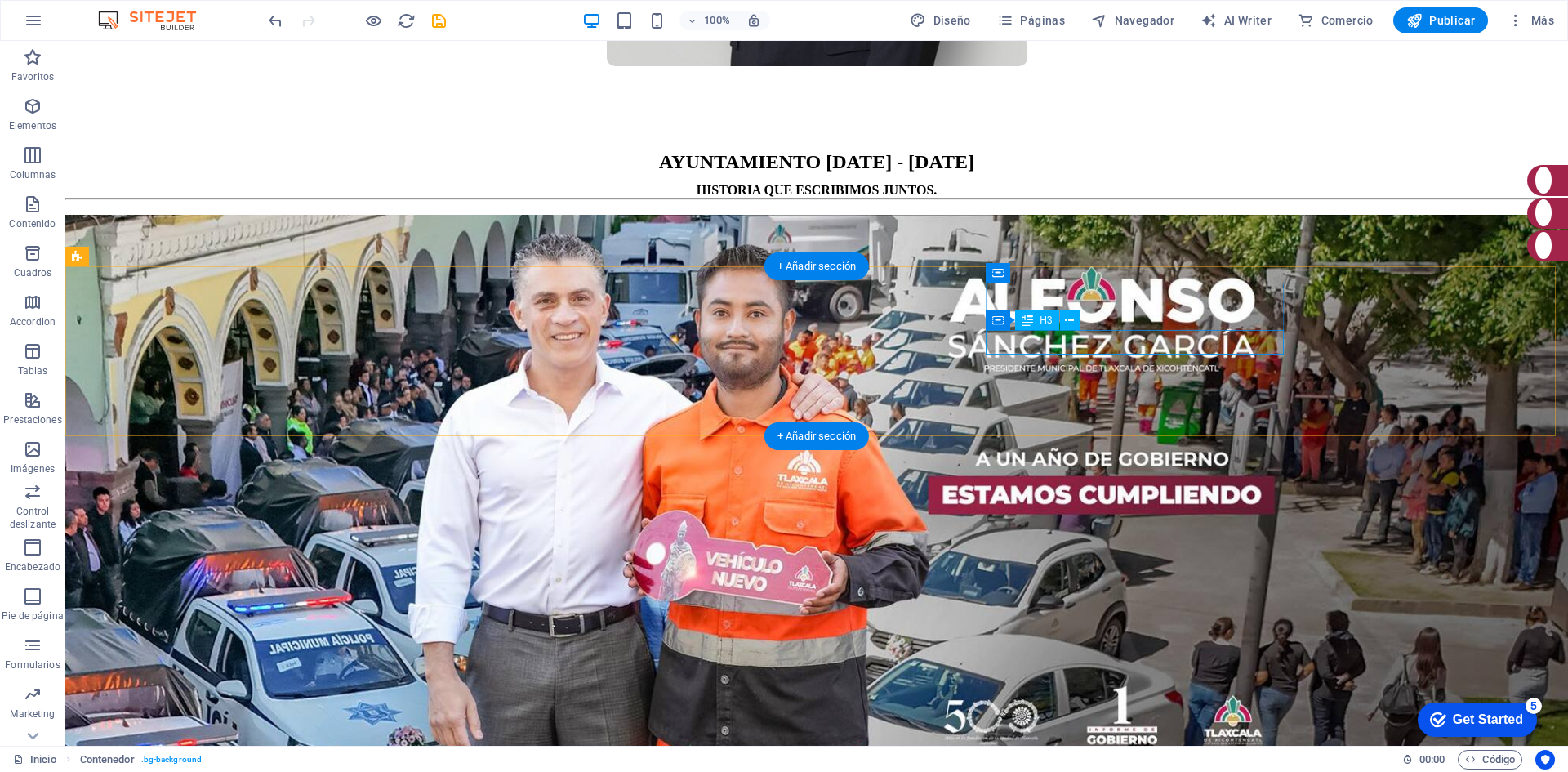
scroll to position [1144, 0]
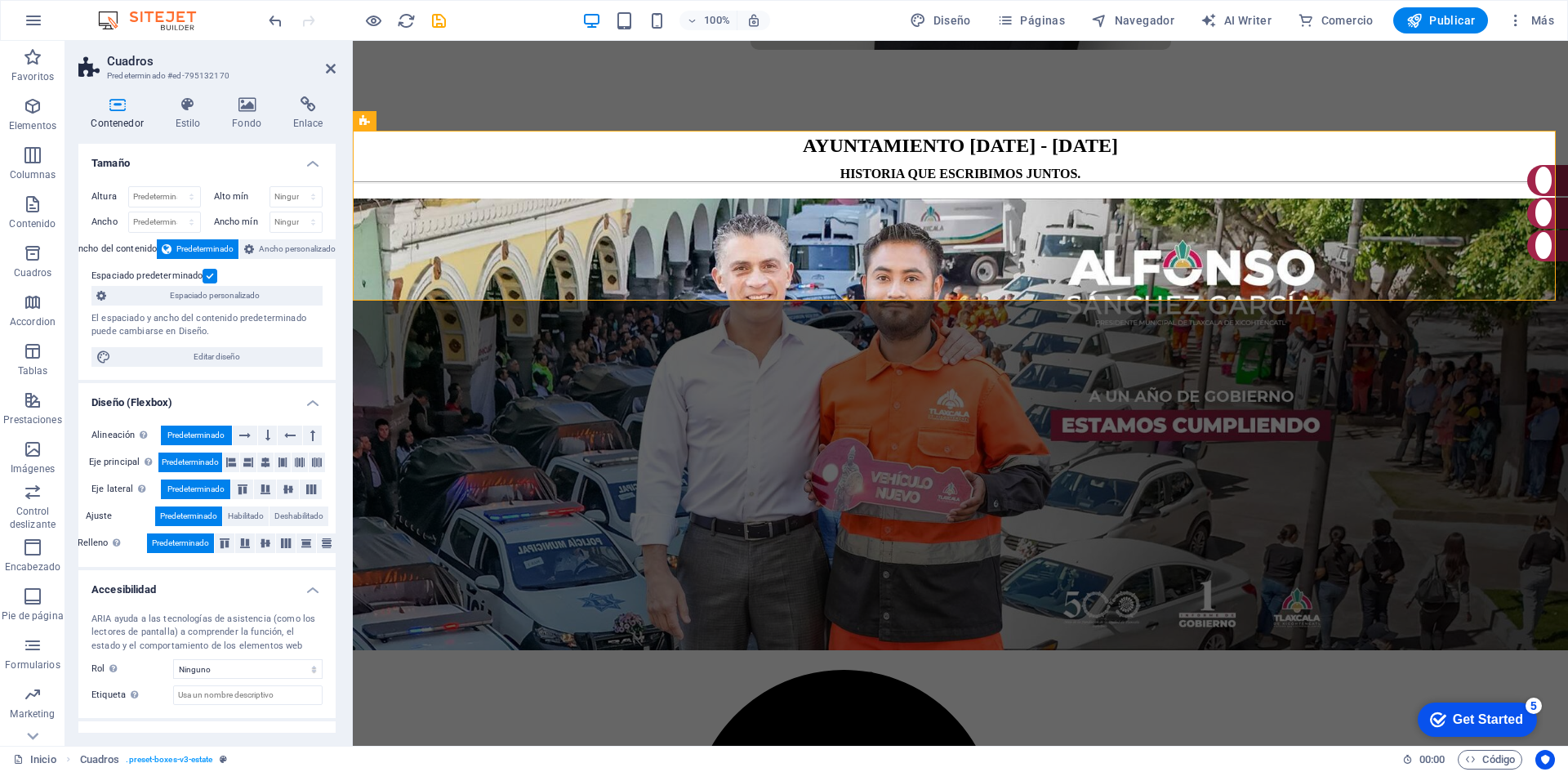
click at [206, 282] on label at bounding box center [209, 276] width 15 height 15
click at [0, 0] on input "Espaciado predeterminado" at bounding box center [0, 0] width 0 height 0
click at [211, 275] on label at bounding box center [209, 276] width 15 height 15
click at [0, 0] on input "Espaciado predeterminado" at bounding box center [0, 0] width 0 height 0
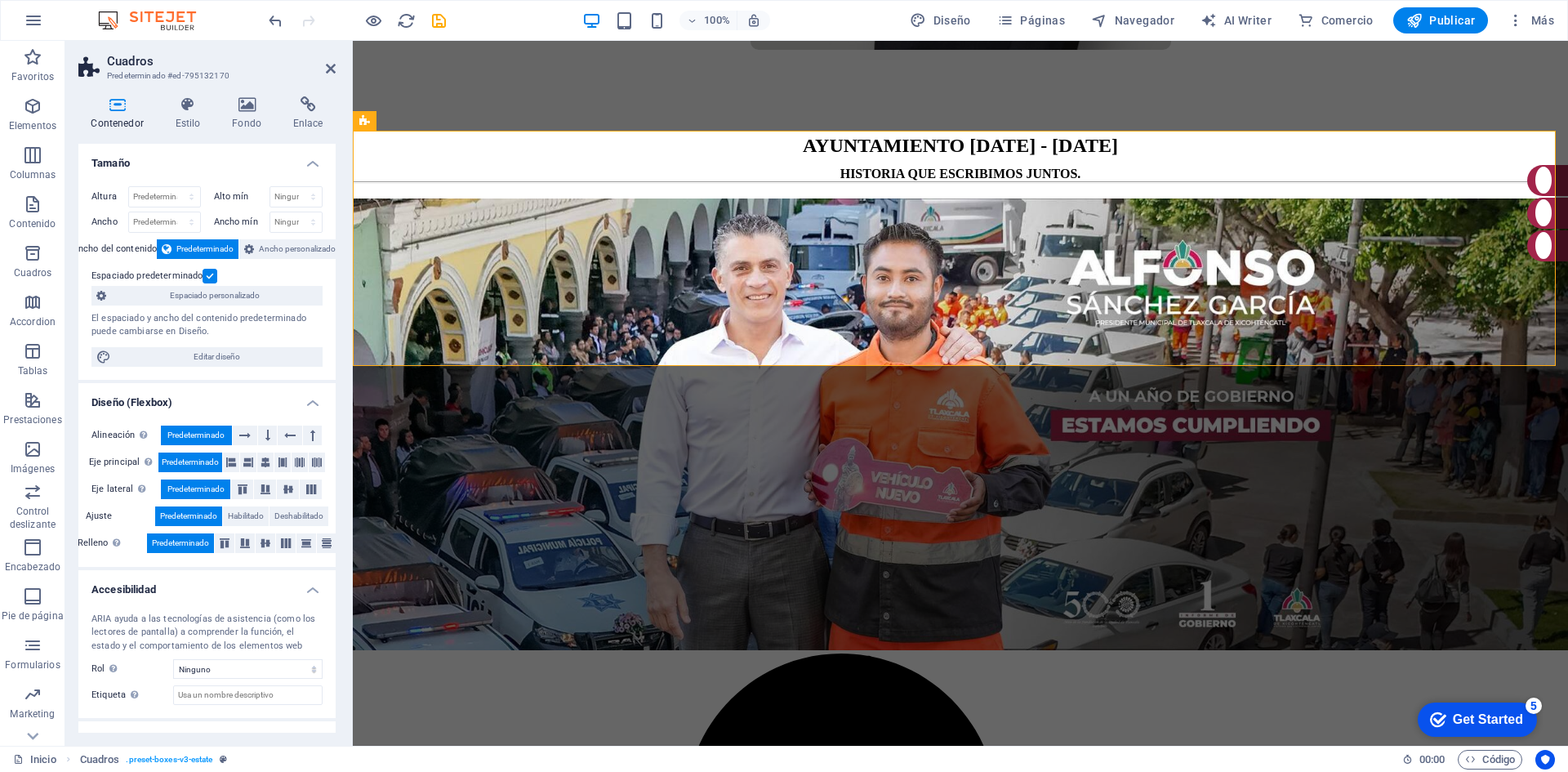
click at [210, 278] on label at bounding box center [209, 276] width 15 height 15
click at [0, 0] on input "Espaciado predeterminado" at bounding box center [0, 0] width 0 height 0
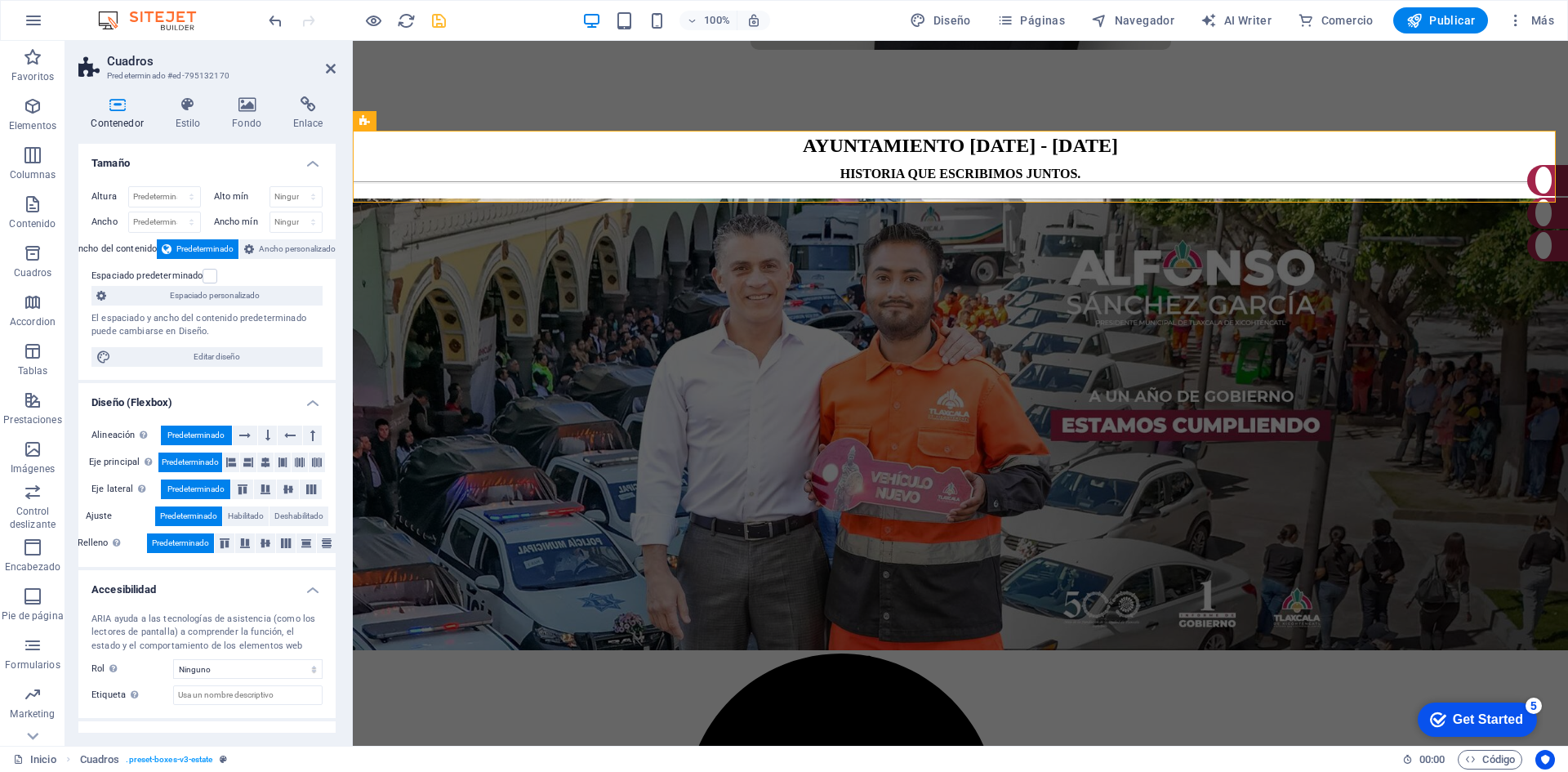
click at [437, 25] on icon "save" at bounding box center [438, 20] width 19 height 19
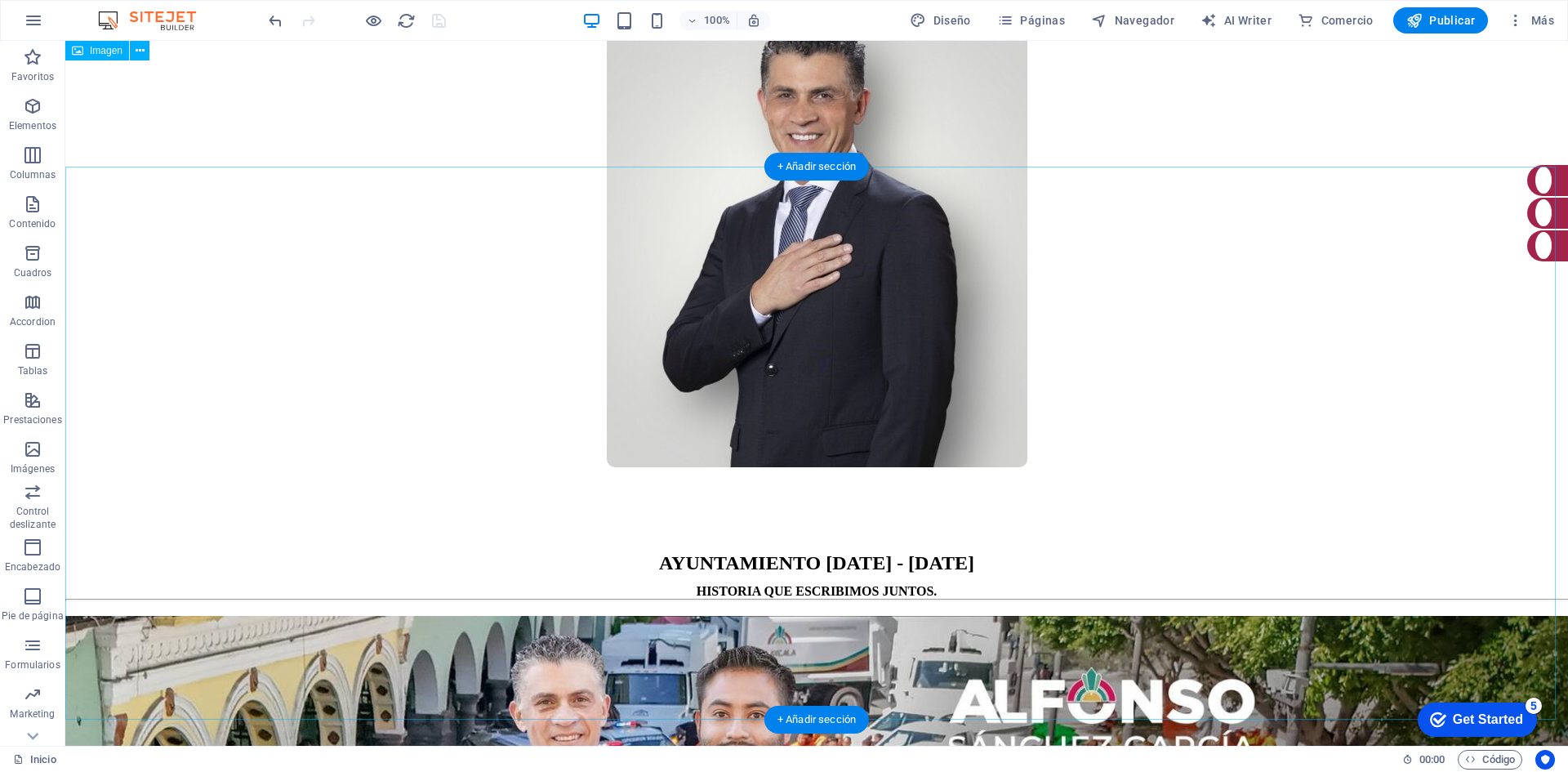
scroll to position [653, 0]
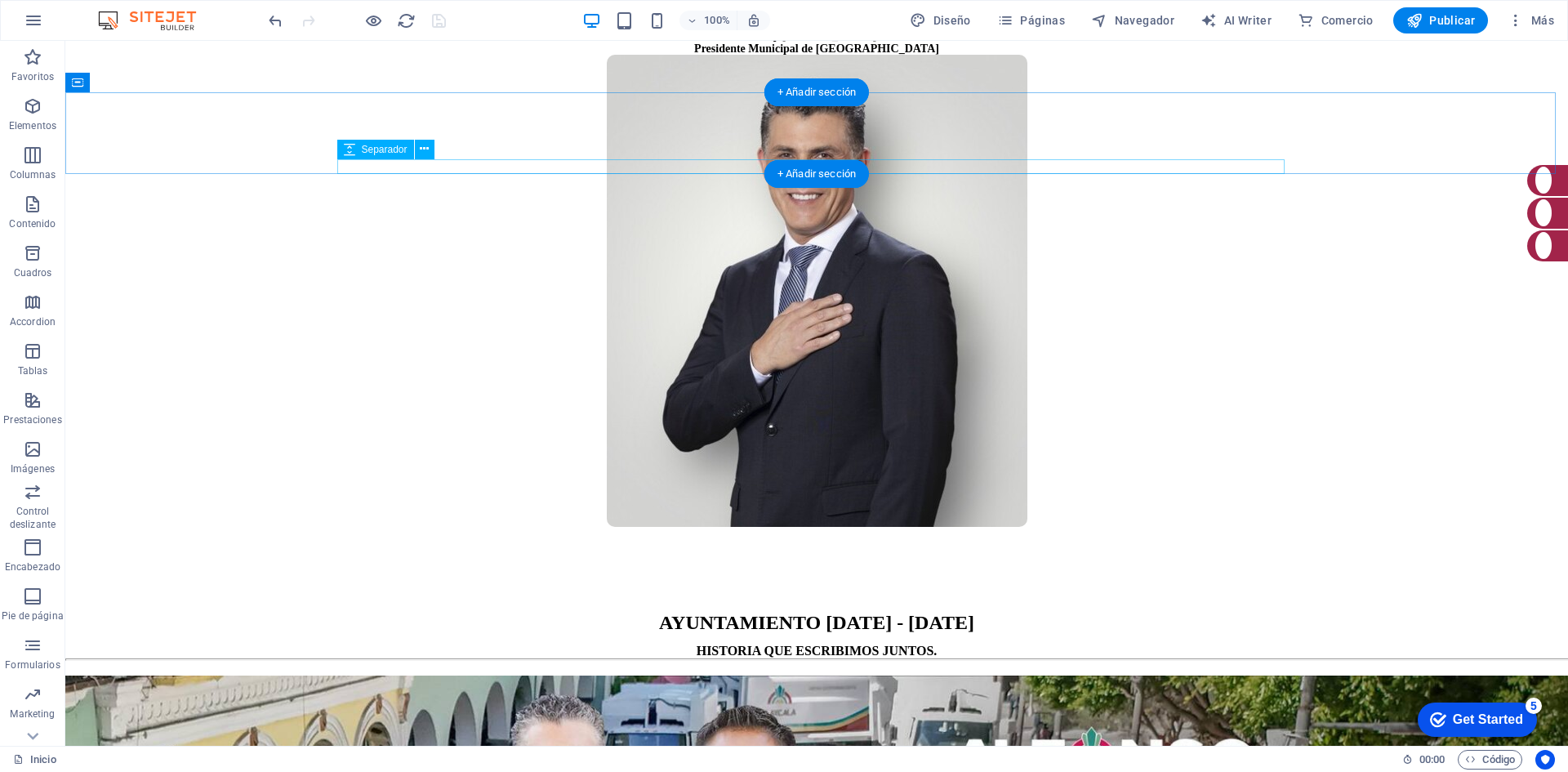
click at [943, 660] on div at bounding box center [817, 667] width 1503 height 15
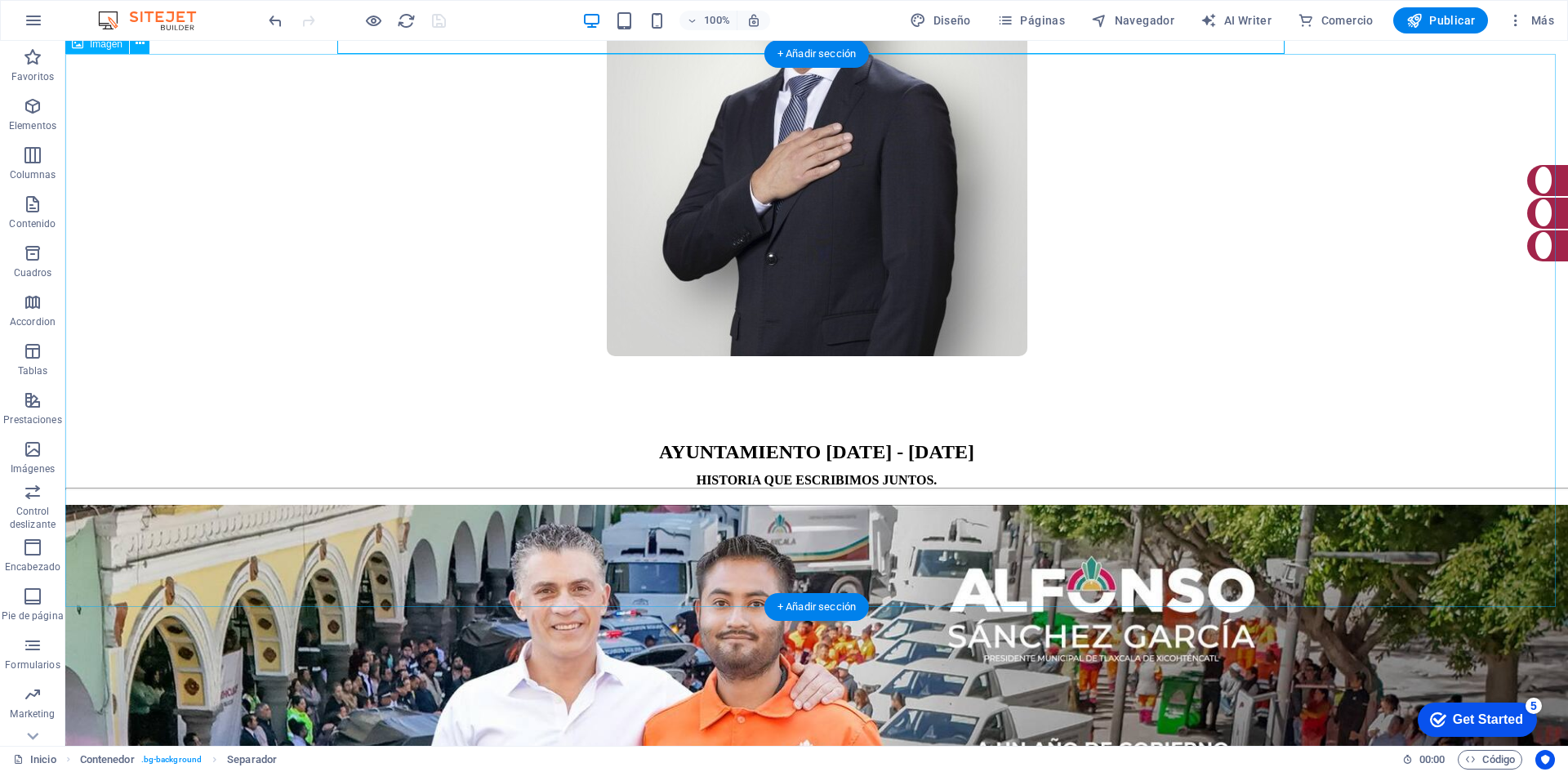
scroll to position [980, 0]
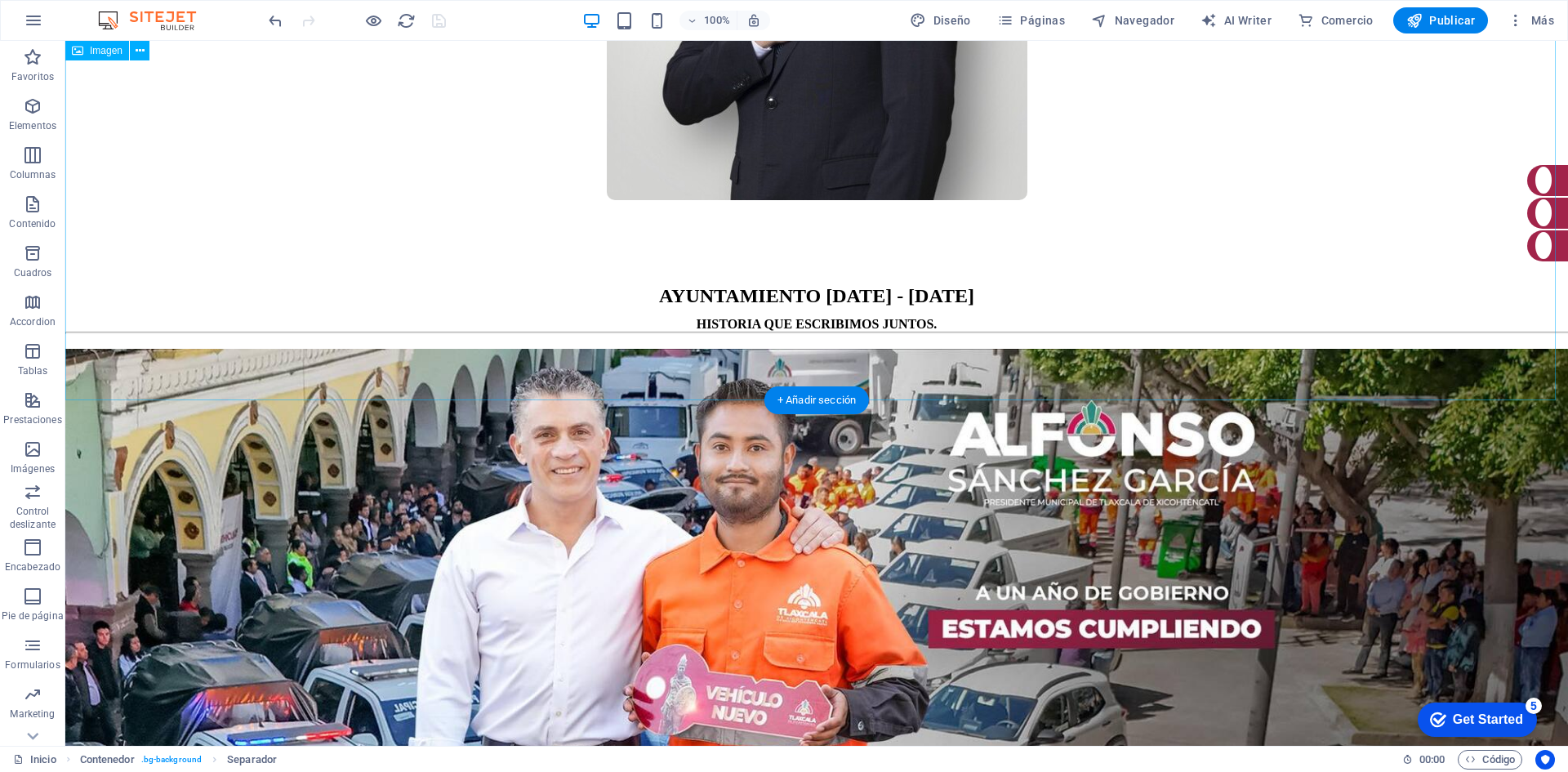
click at [927, 375] on figure at bounding box center [817, 629] width 1503 height 561
click at [982, 382] on figure at bounding box center [817, 629] width 1503 height 561
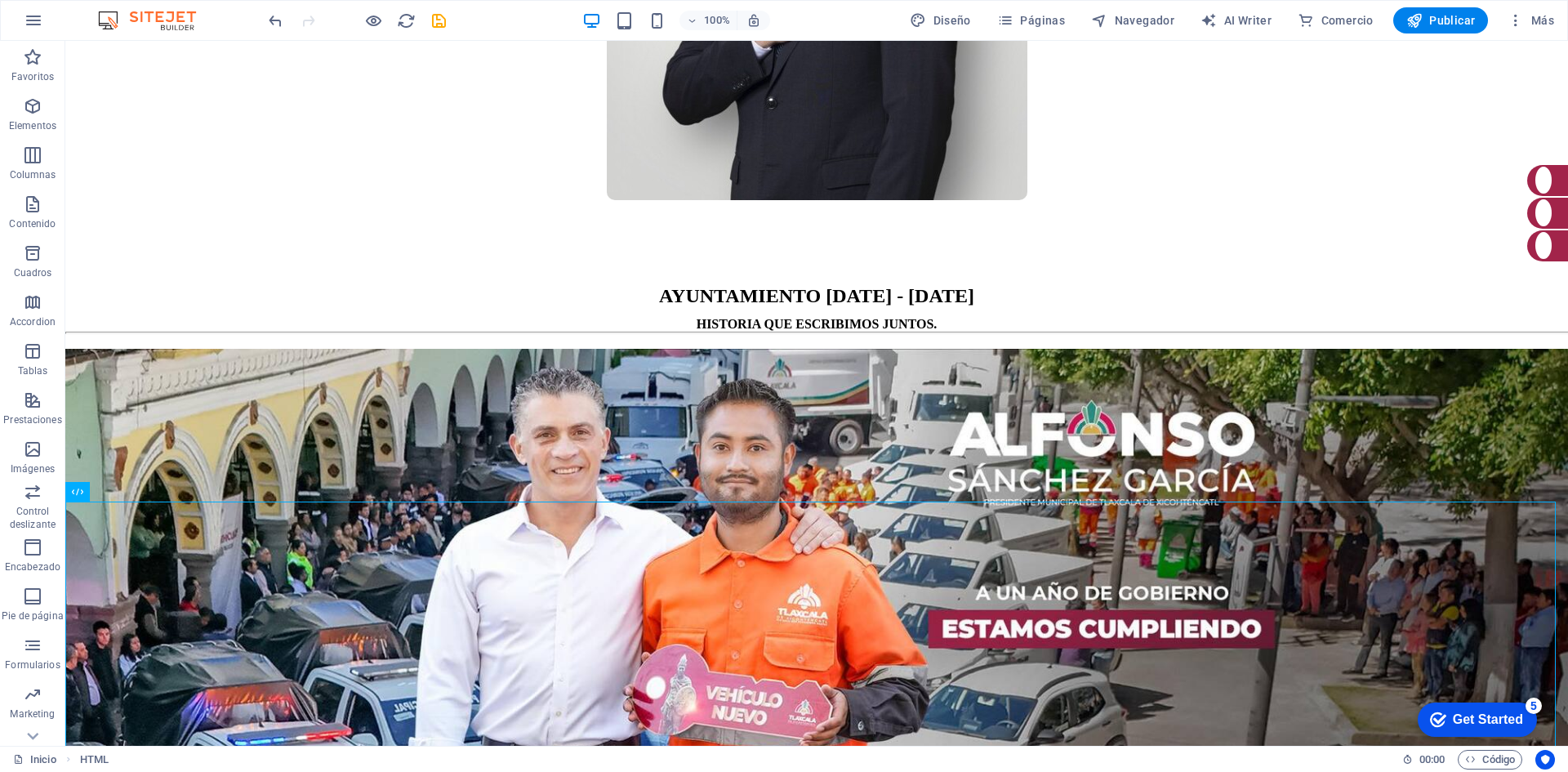
click at [431, 23] on icon "save" at bounding box center [438, 20] width 19 height 19
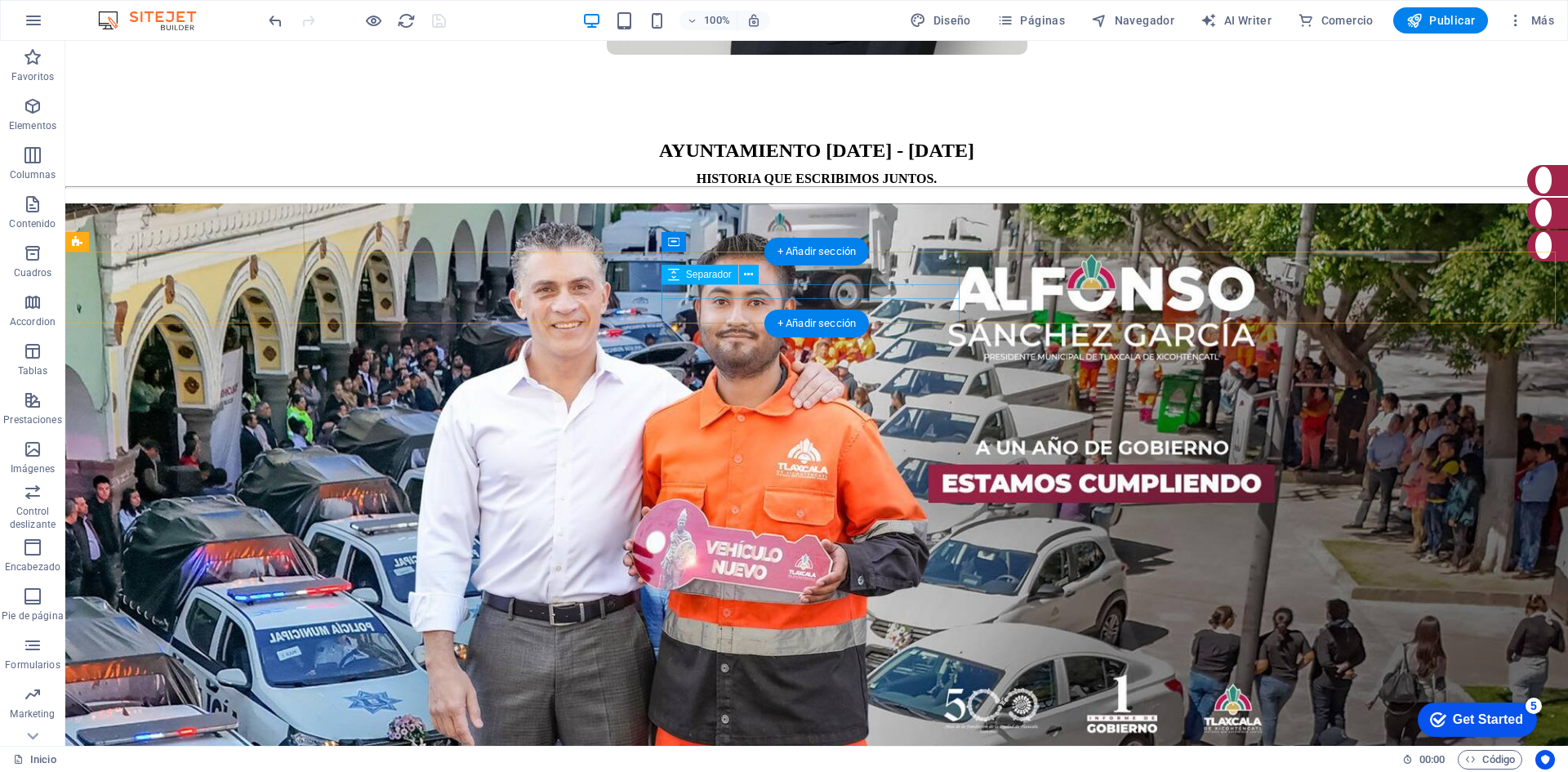
scroll to position [1144, 0]
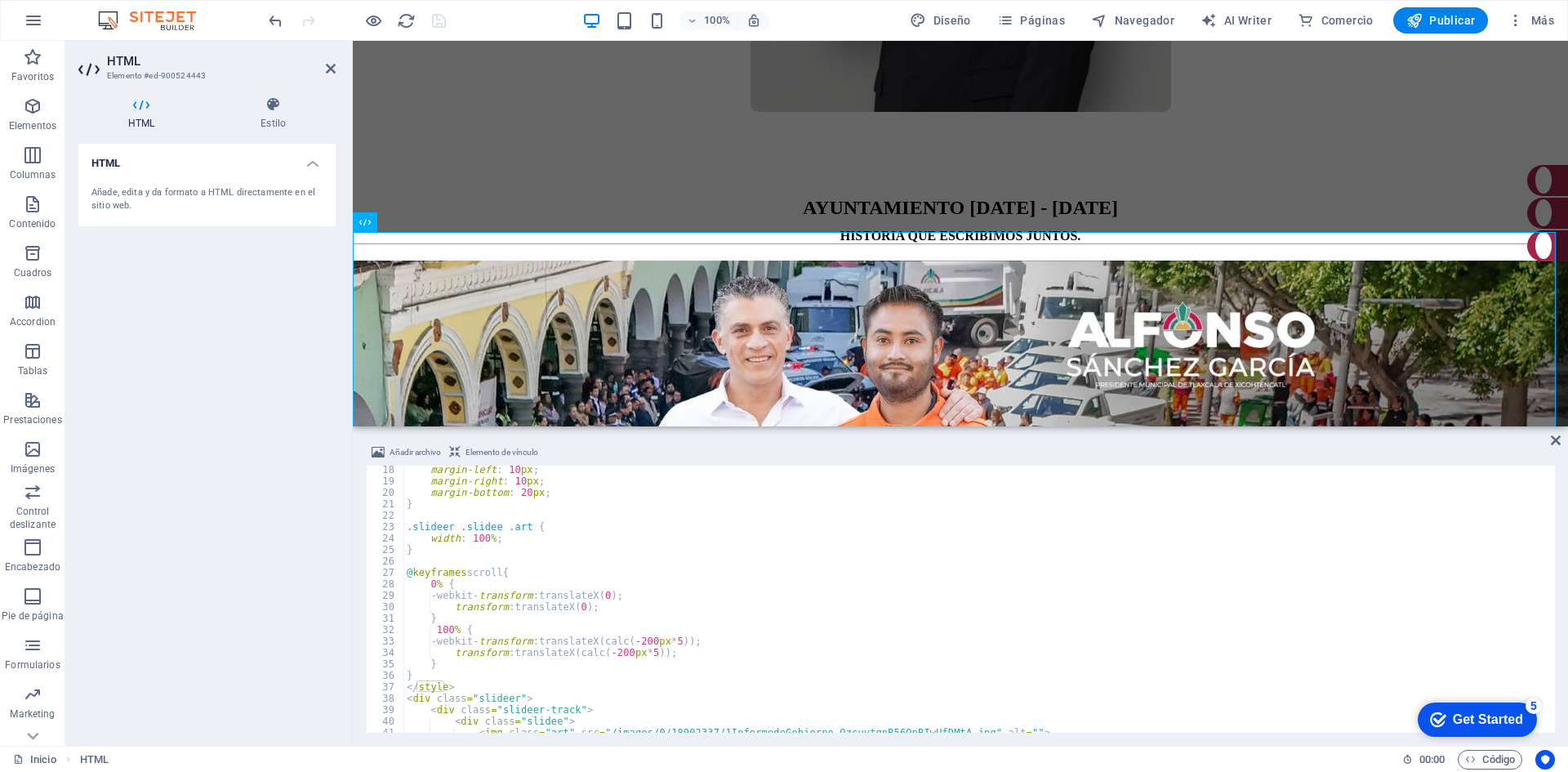
scroll to position [196, 0]
click at [696, 640] on div "margin-left : 10 px ; margin-right : 10 px ; margin-bottom : 20 px ; } .slideer…" at bounding box center [977, 609] width 1149 height 290
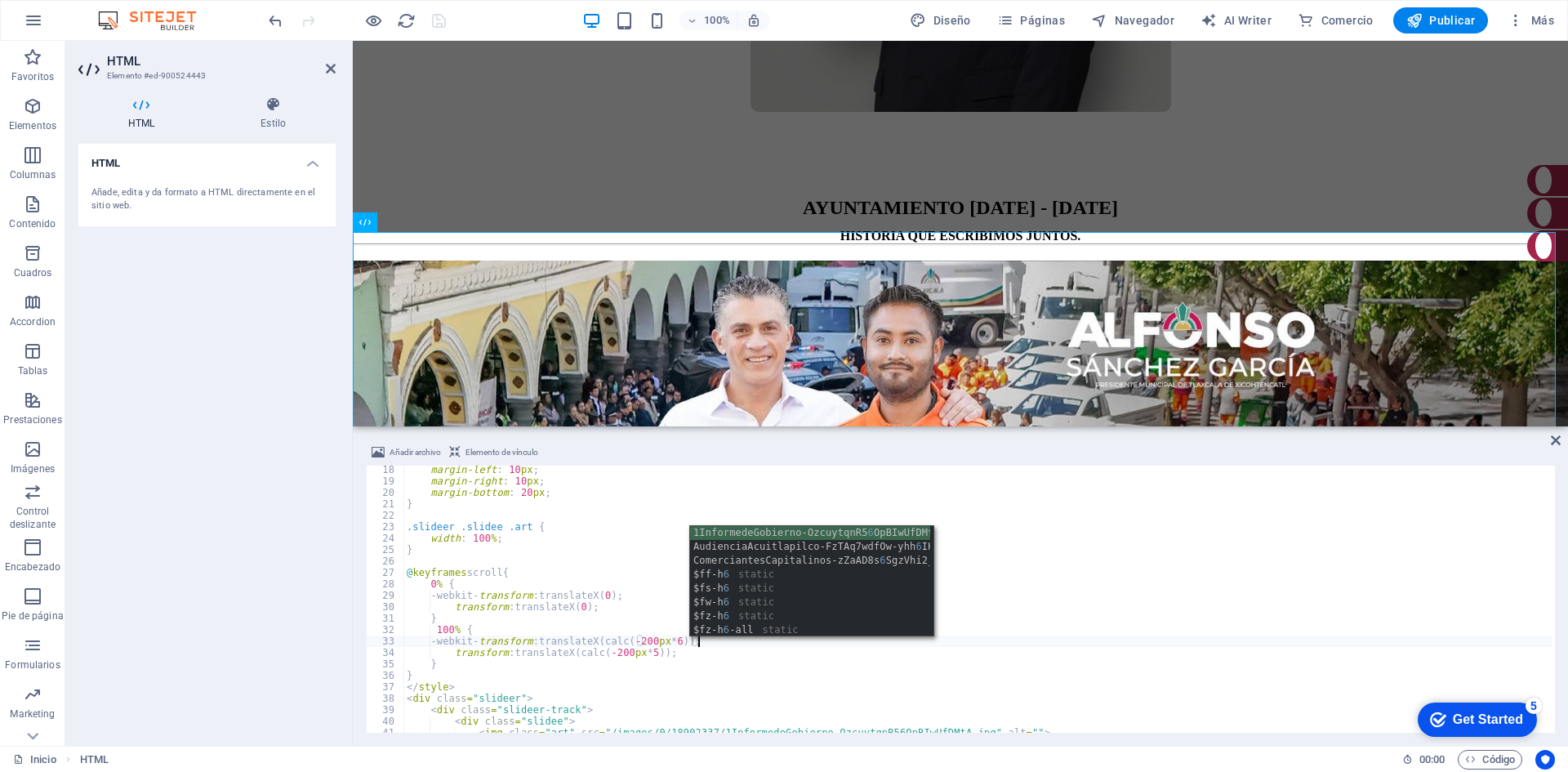
scroll to position [0, 24]
click at [653, 651] on div "margin-left : 10 px ; margin-right : 10 px ; margin-bottom : 20 px ; } .slideer…" at bounding box center [977, 609] width 1149 height 290
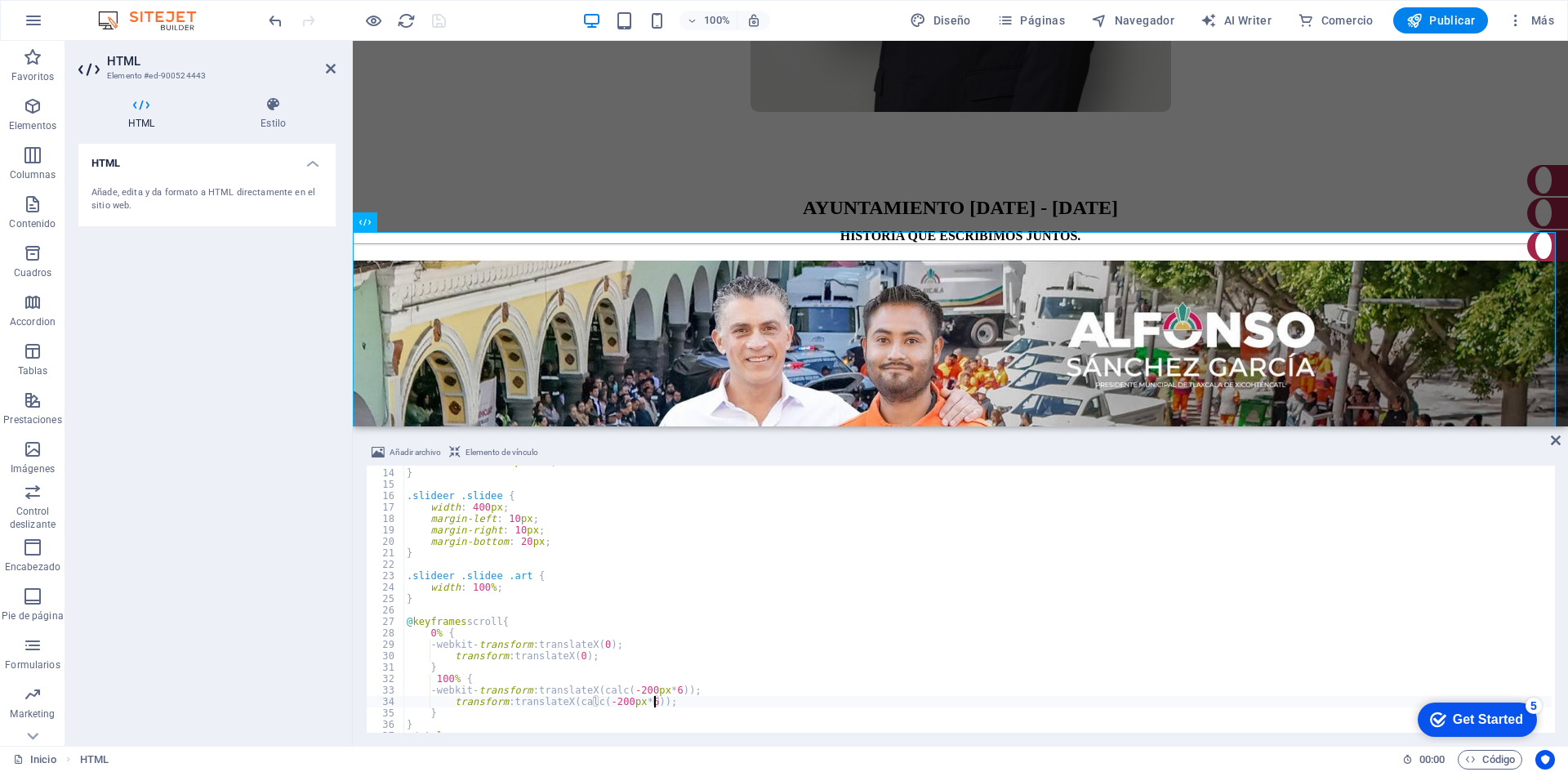
scroll to position [0, 0]
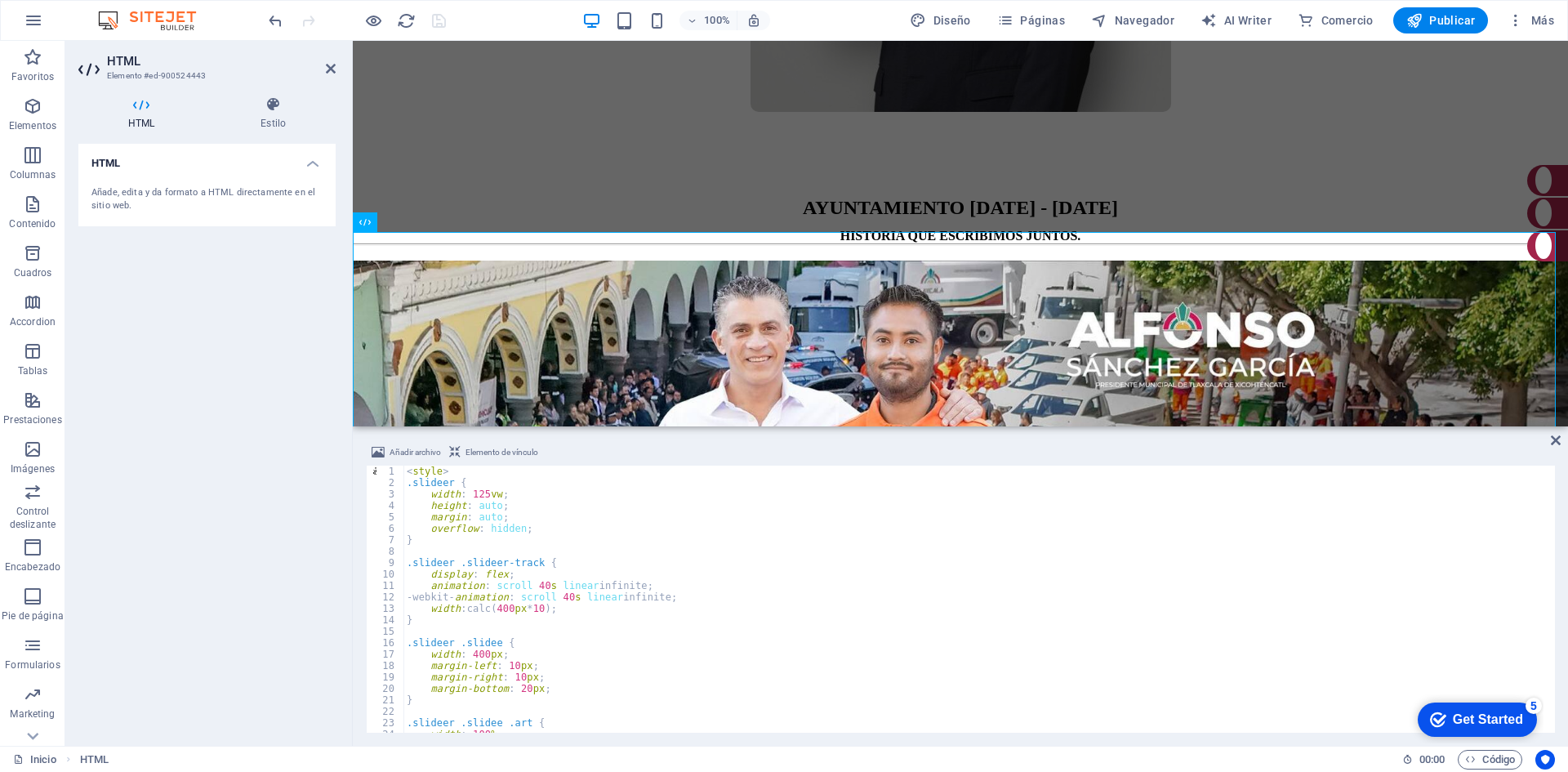
click at [548, 610] on div "< style > .slideer { width : 125 vw ; height : auto ; margin : auto ; overflow …" at bounding box center [977, 610] width 1149 height 290
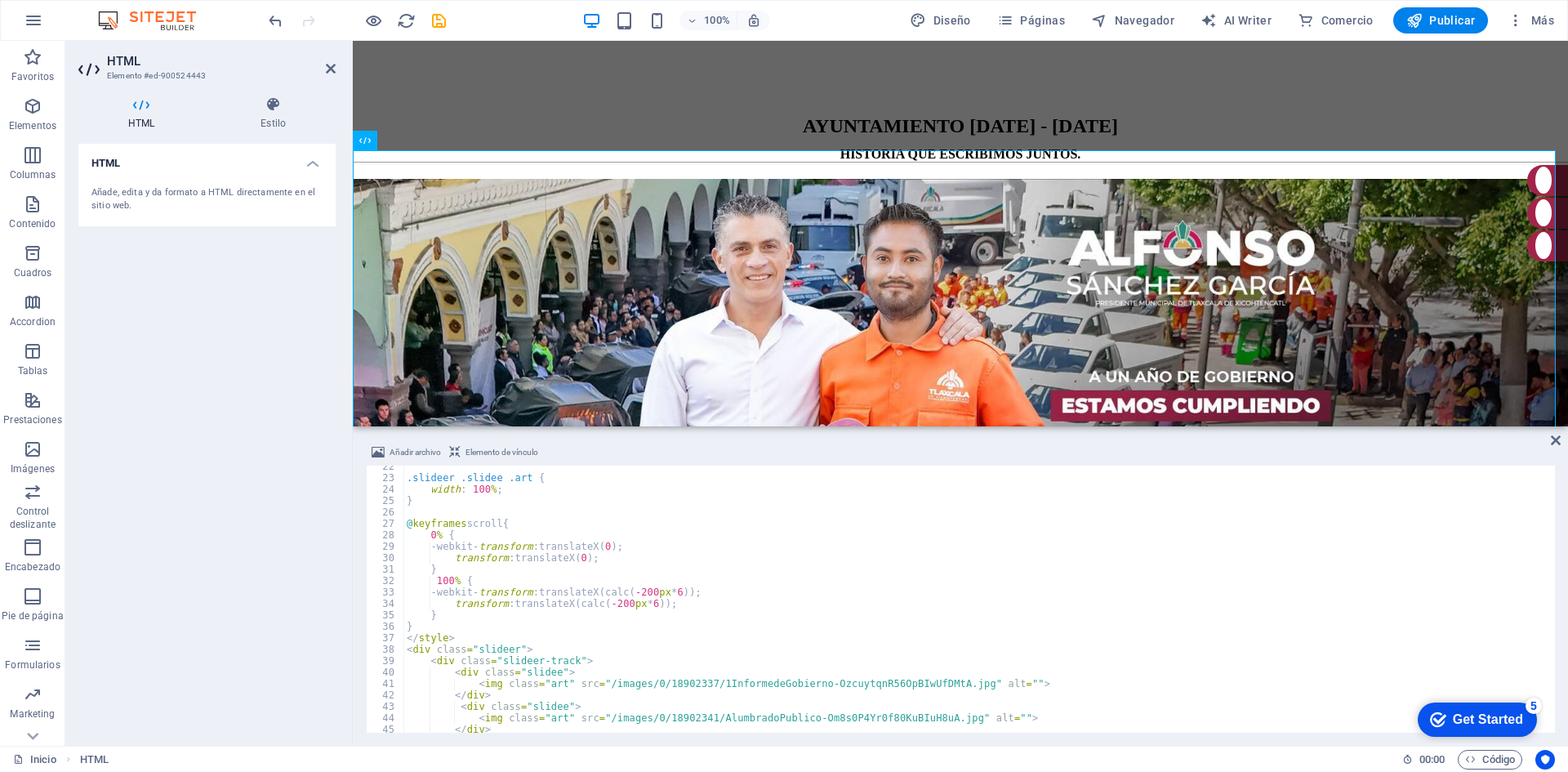
scroll to position [396, 0]
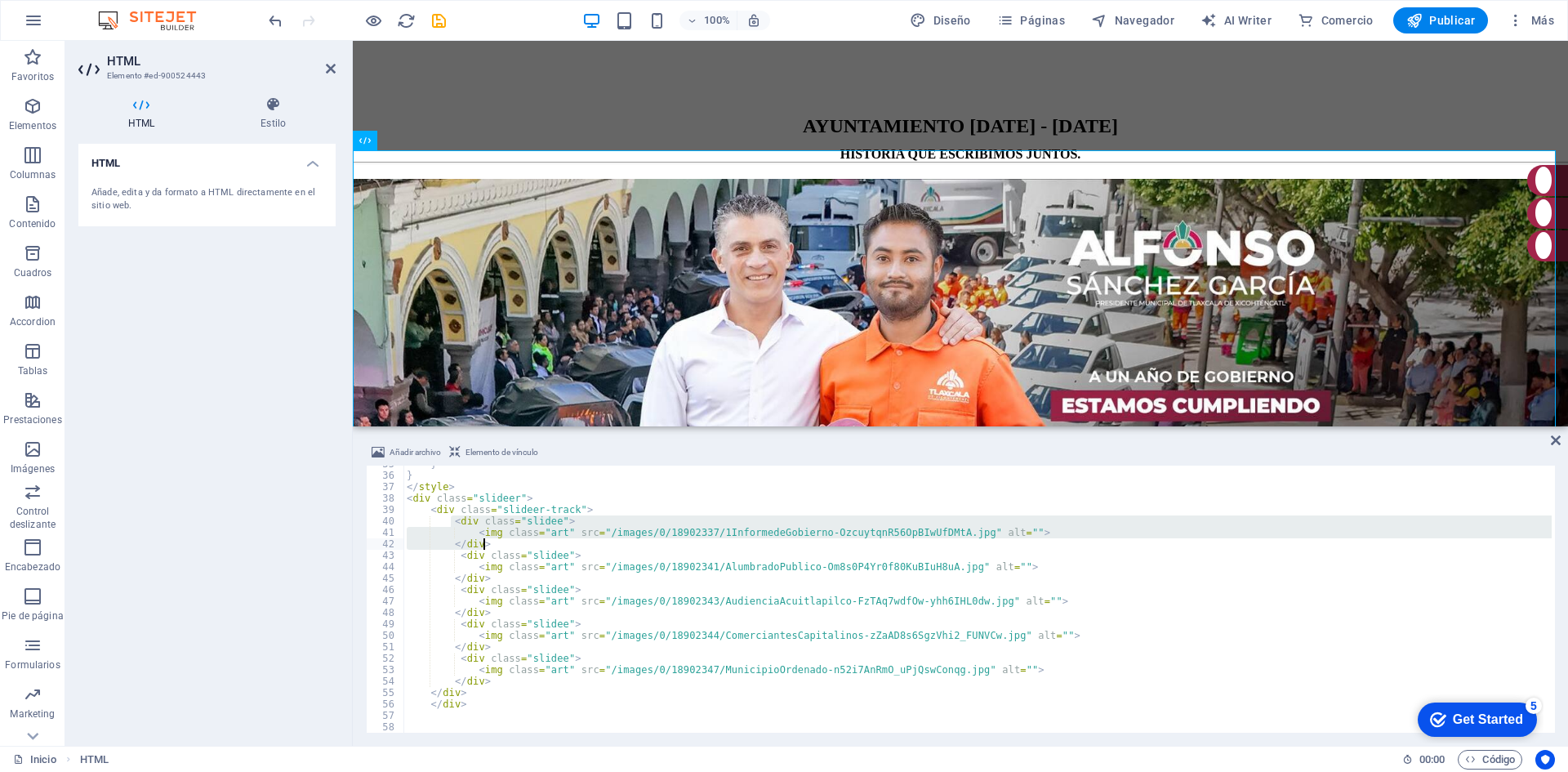
drag, startPoint x: 451, startPoint y: 524, endPoint x: 483, endPoint y: 542, distance: 36.7
click at [483, 542] on div "} } </ style > < div class = "slideer" > < div class = "slideer-track" > < div …" at bounding box center [977, 603] width 1149 height 290
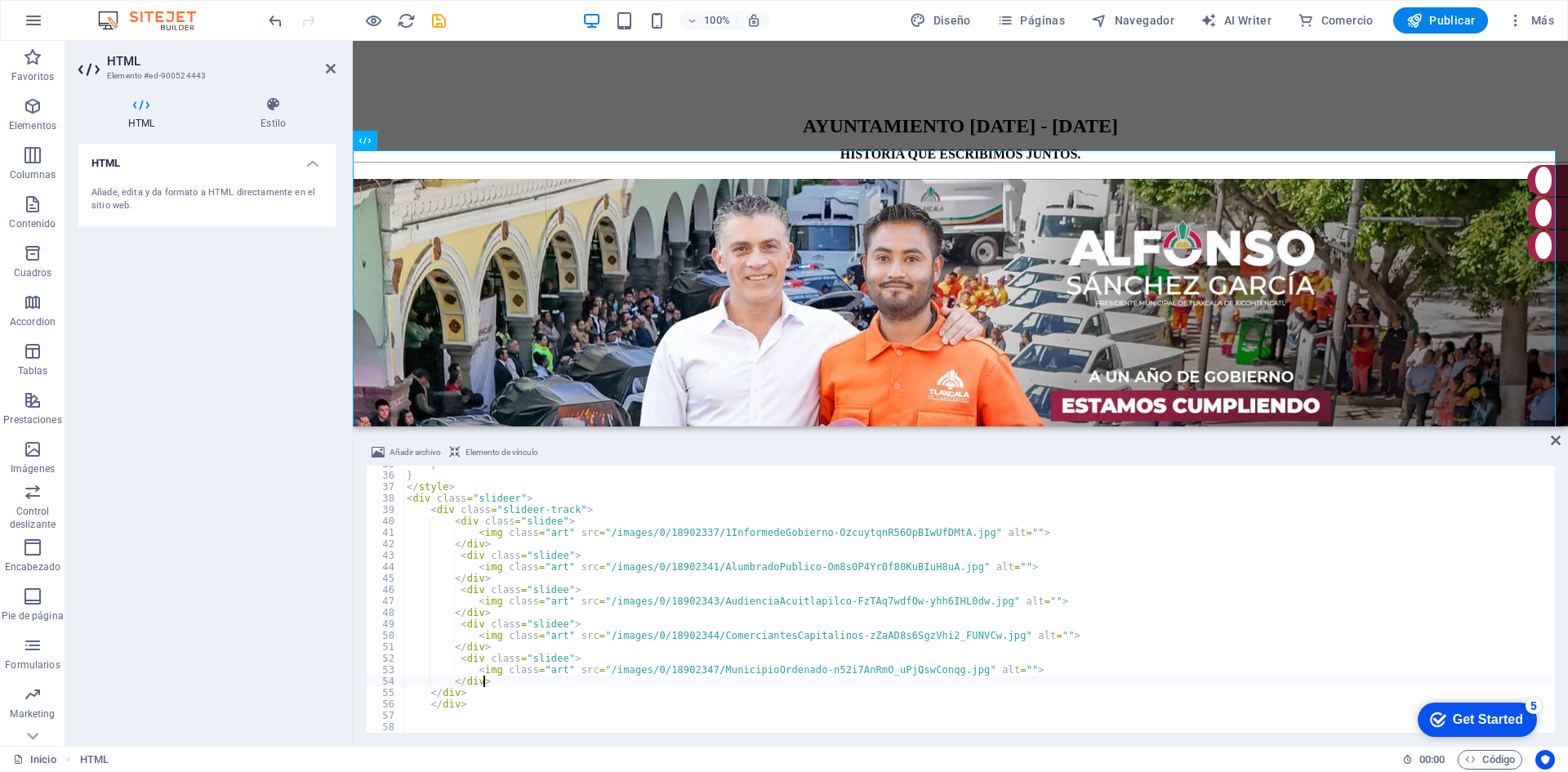
click at [493, 680] on div "} } </ style > < div class = "slideer" > < div class = "slideer-track" > < div …" at bounding box center [977, 603] width 1149 height 290
type textarea "</div>"
paste textarea "</div>"
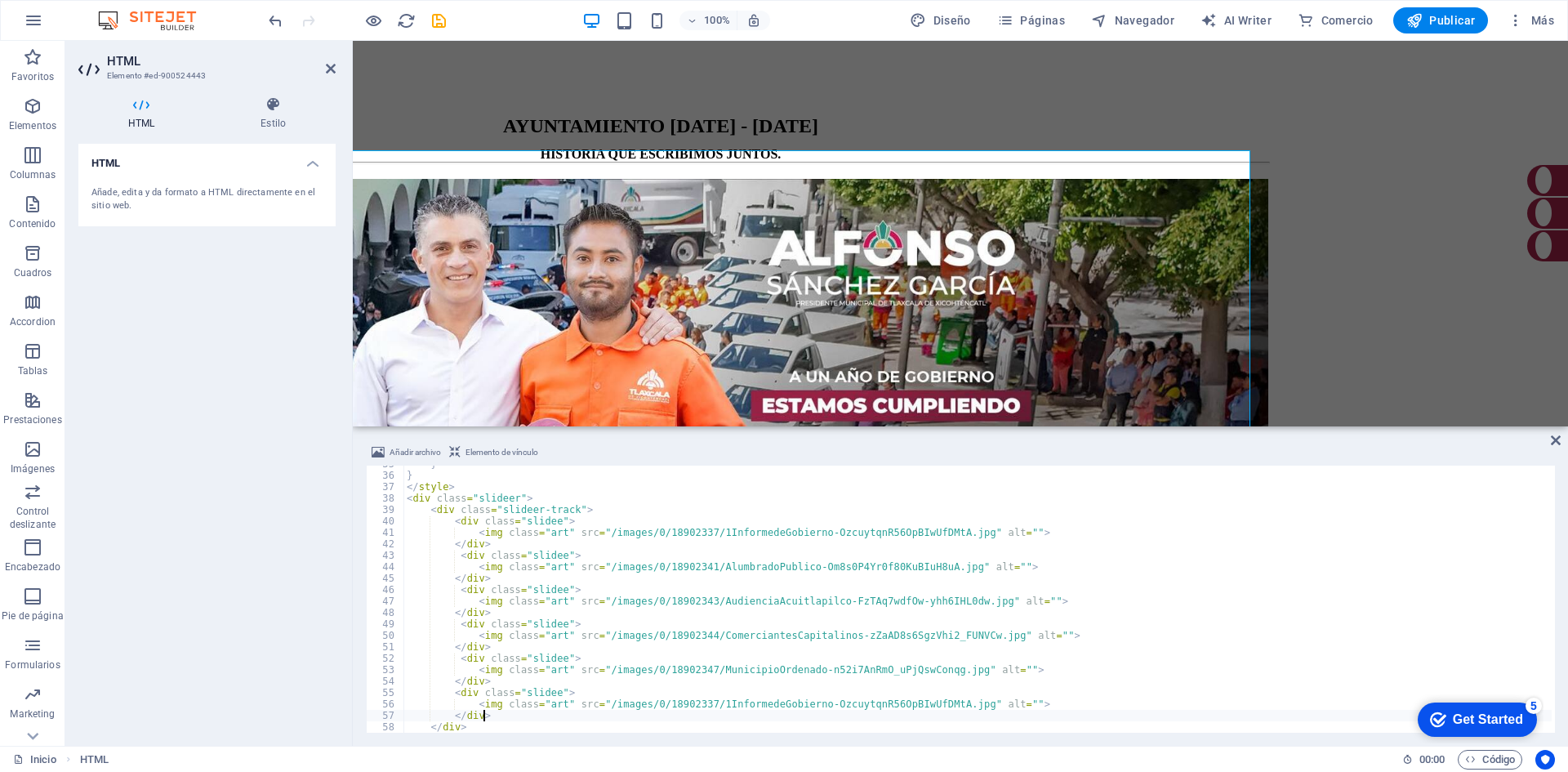
scroll to position [1163, 316]
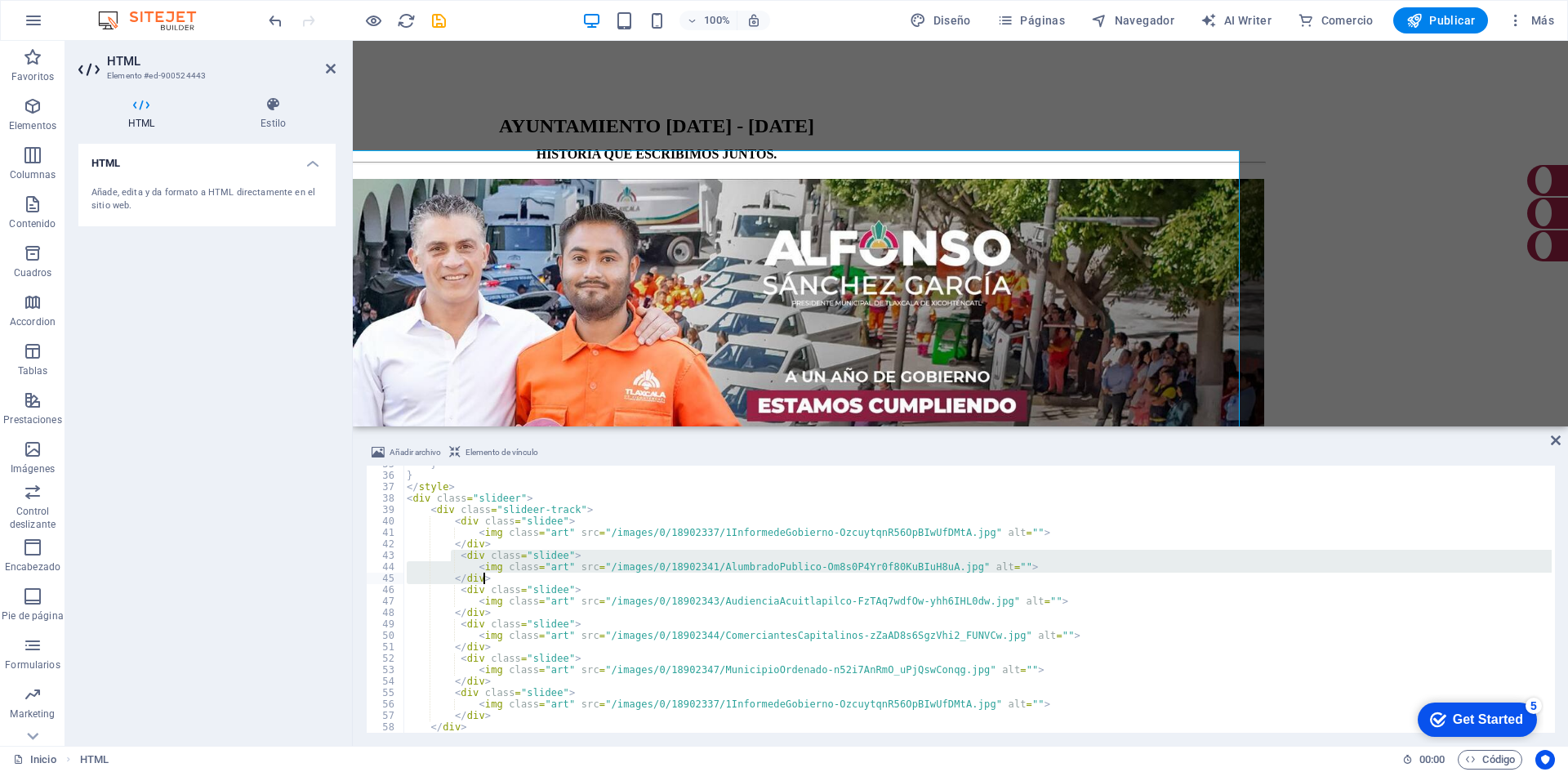
drag, startPoint x: 453, startPoint y: 555, endPoint x: 492, endPoint y: 579, distance: 45.8
click at [492, 579] on div "} } </ style > < div class = "slideer" > < div class = "slideer-track" > < div …" at bounding box center [977, 603] width 1149 height 290
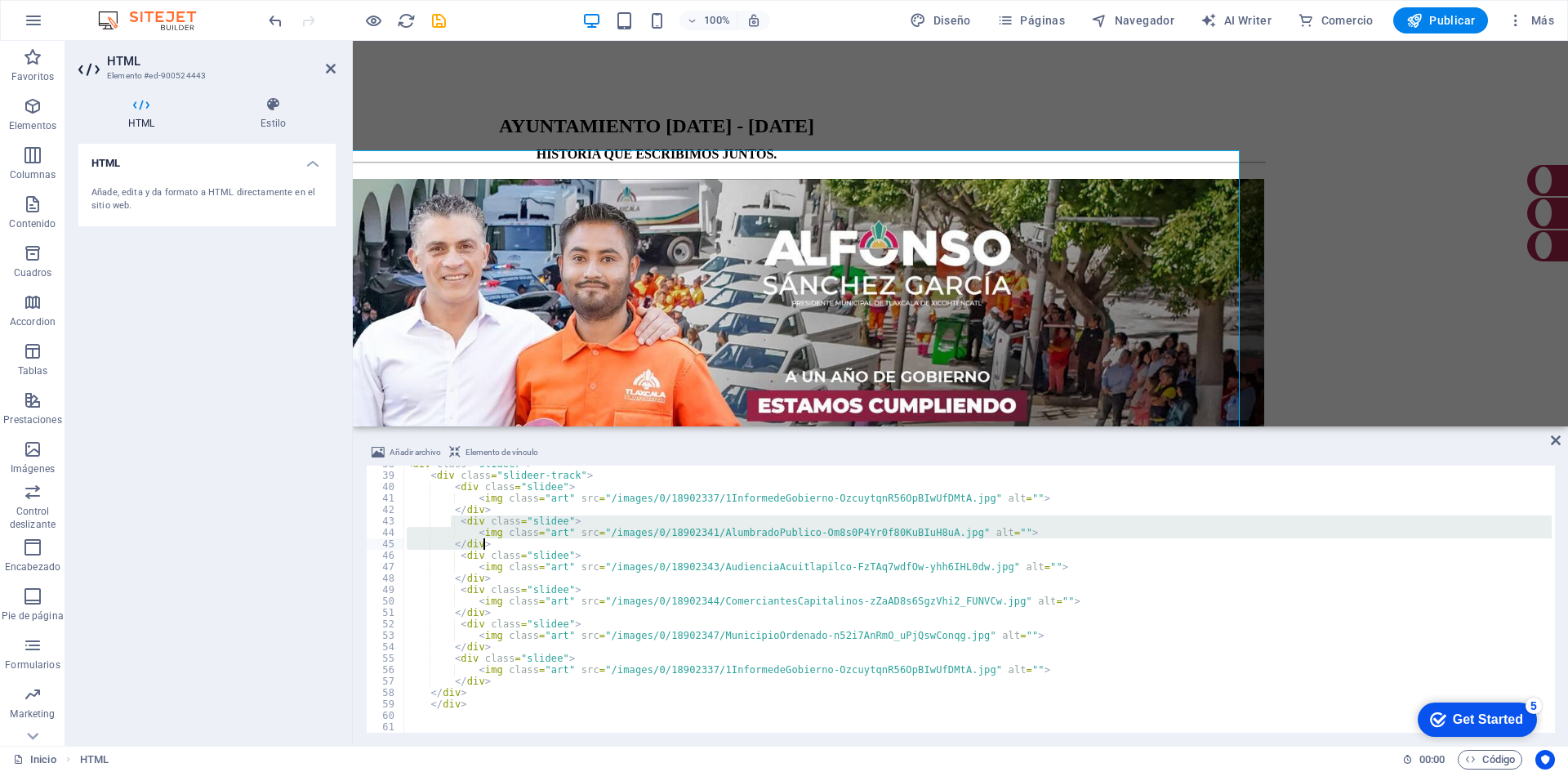
scroll to position [430, 0]
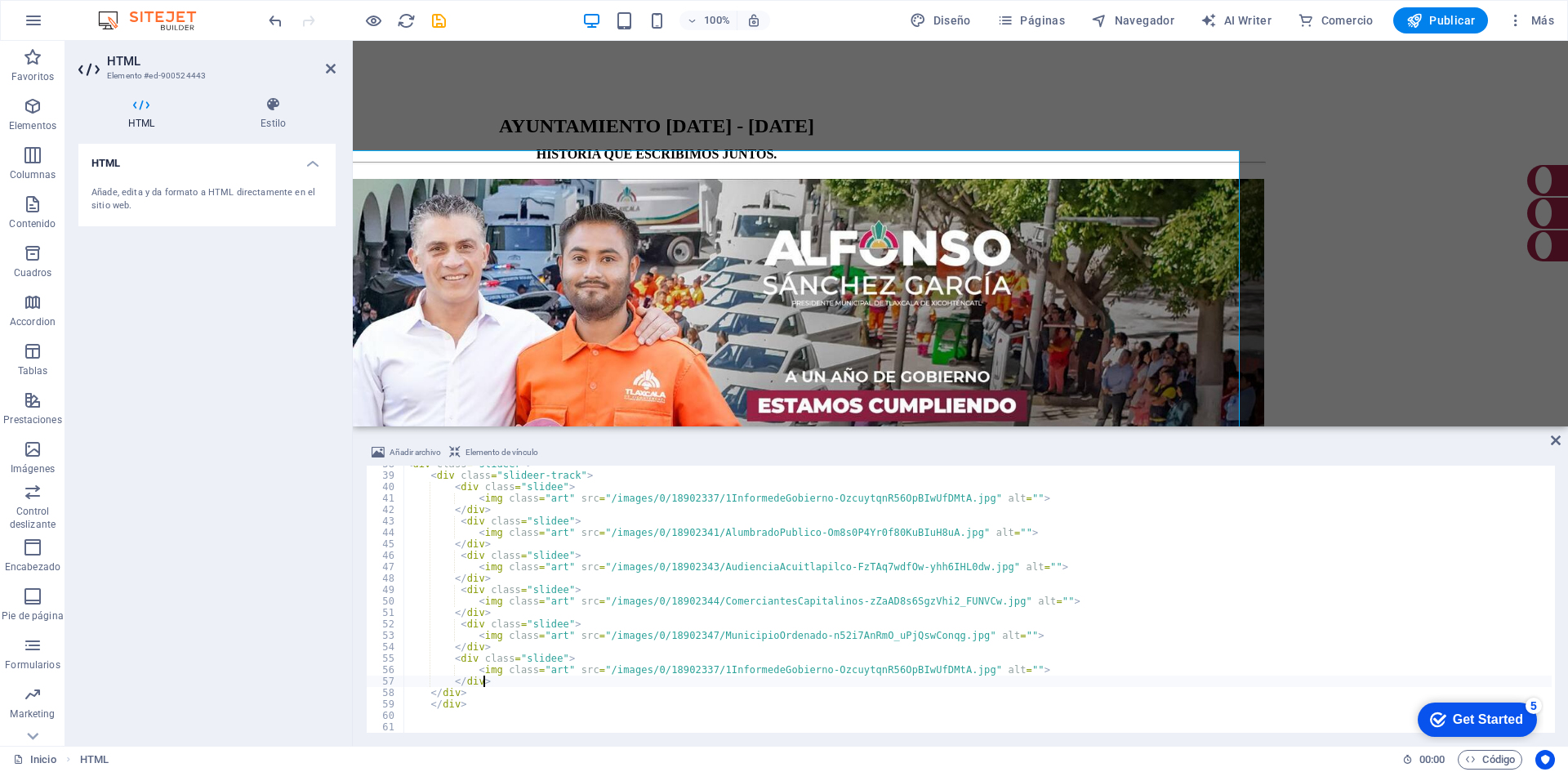
click at [494, 680] on div "< div class = "slideer" > < div class = "slideer-track" > < div class = "slidee…" at bounding box center [977, 603] width 1149 height 290
type textarea "</div>"
paste textarea "</div>"
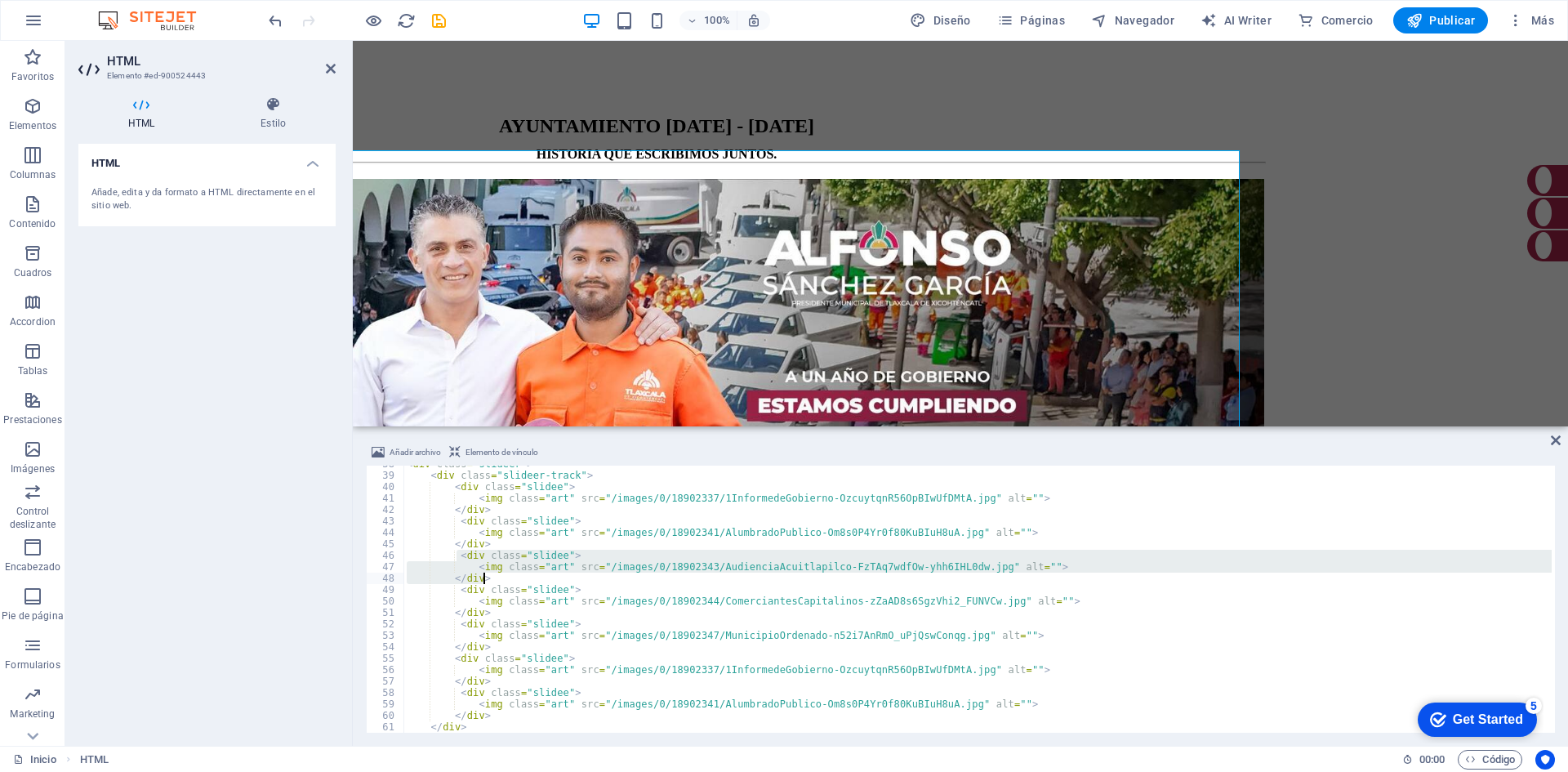
drag, startPoint x: 456, startPoint y: 558, endPoint x: 483, endPoint y: 573, distance: 30.9
click at [483, 573] on div "< div class = "slideer" > < div class = "slideer-track" > < div class = "slidee…" at bounding box center [977, 603] width 1149 height 290
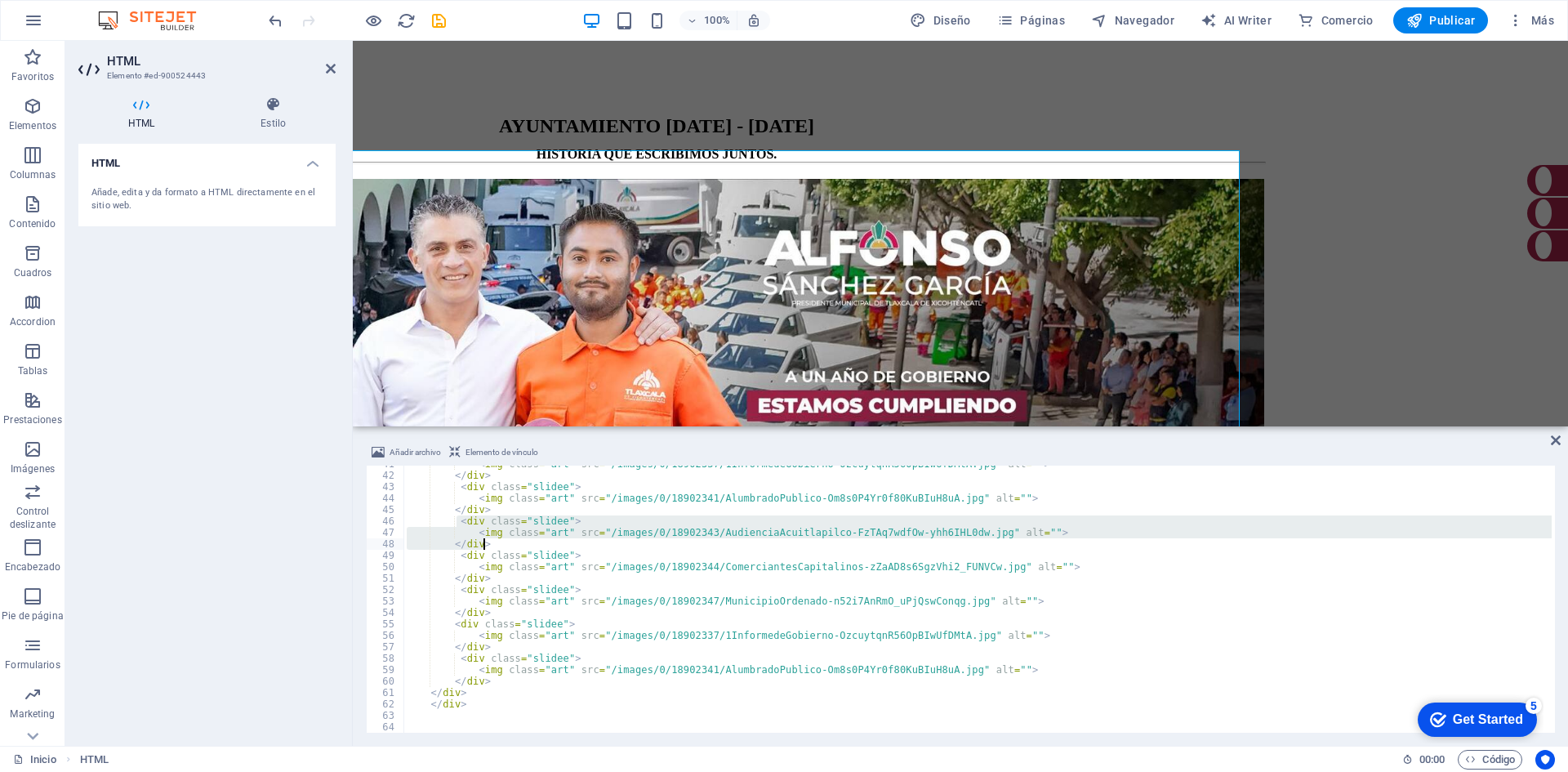
scroll to position [465, 0]
click at [499, 686] on div "< img class = "art" src = "/images/0/18902337/1InformedeGobierno-OzcuytqnR56OpB…" at bounding box center [977, 603] width 1149 height 290
type textarea "</div>"
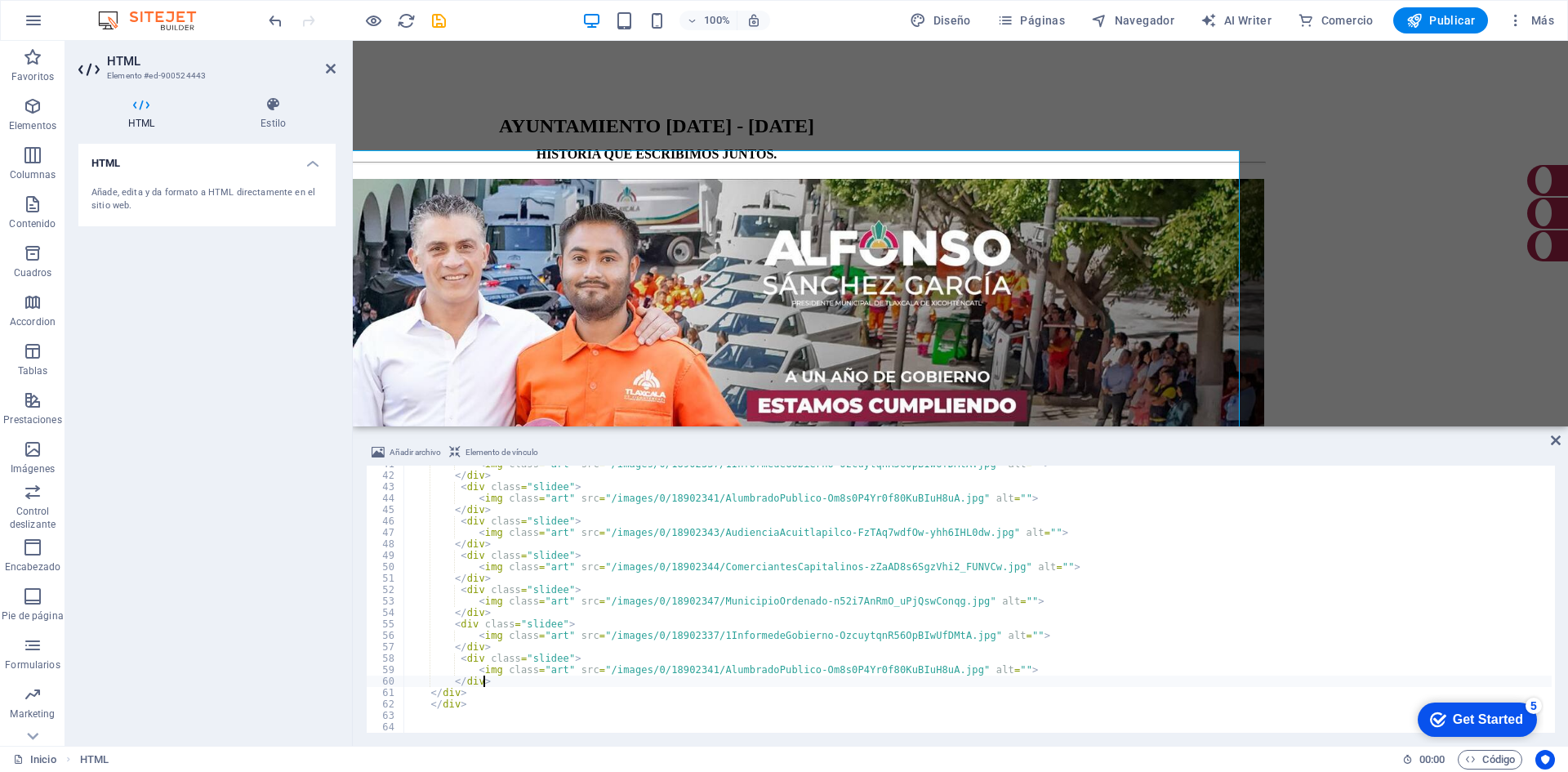
paste textarea "</div>"
type textarea "</div>"
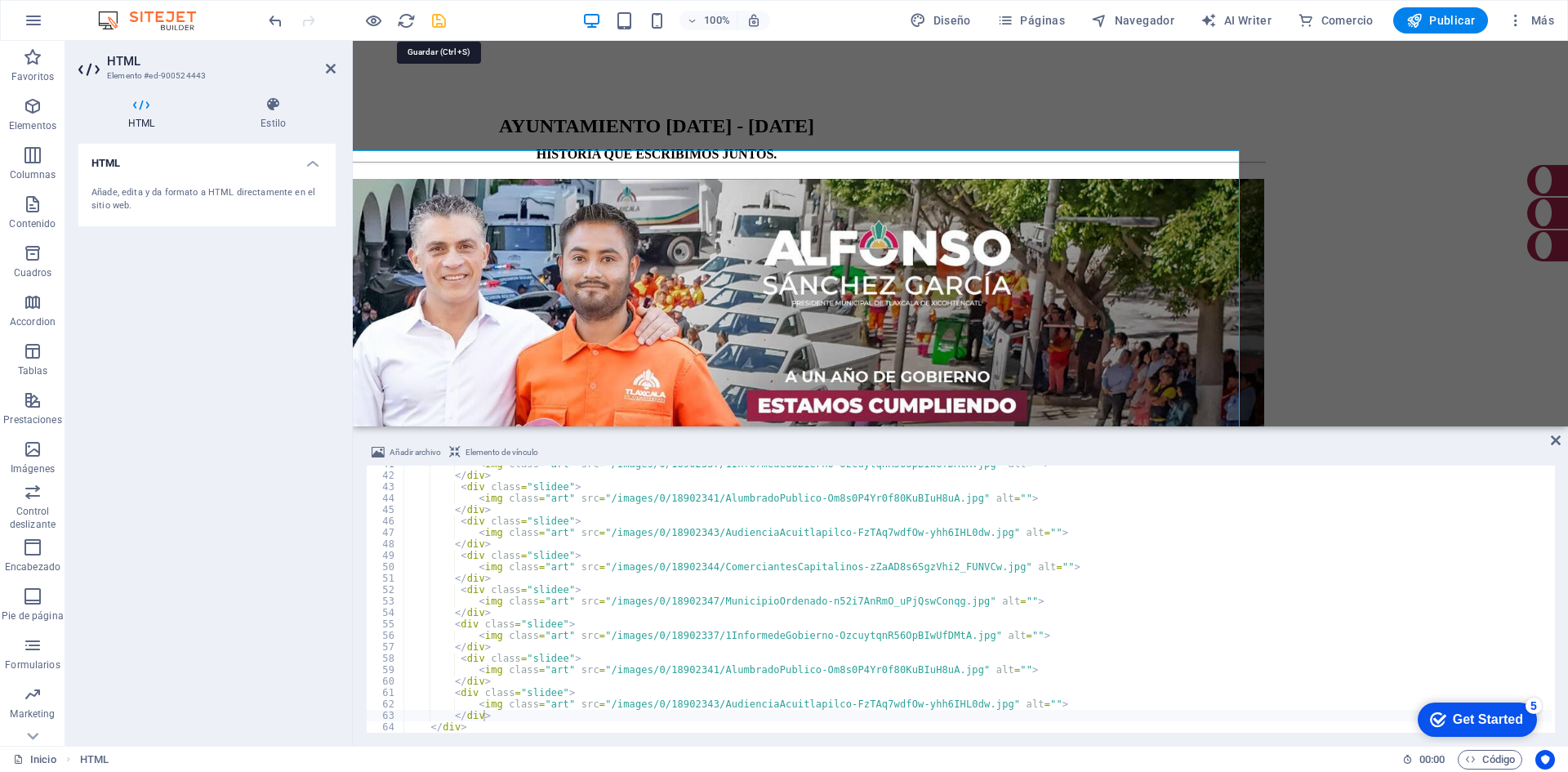
click at [440, 26] on icon "save" at bounding box center [438, 20] width 19 height 19
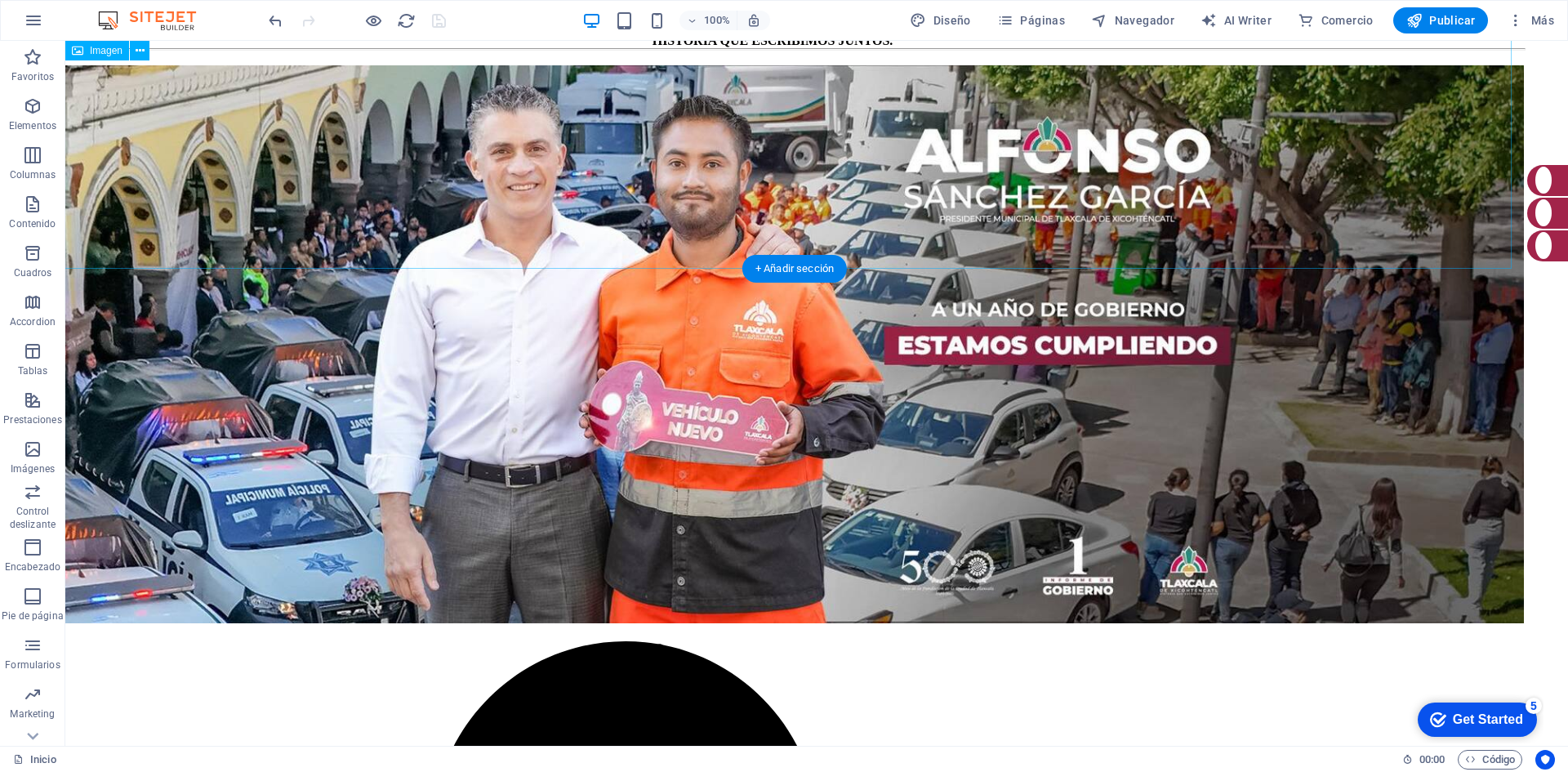
scroll to position [1307, 44]
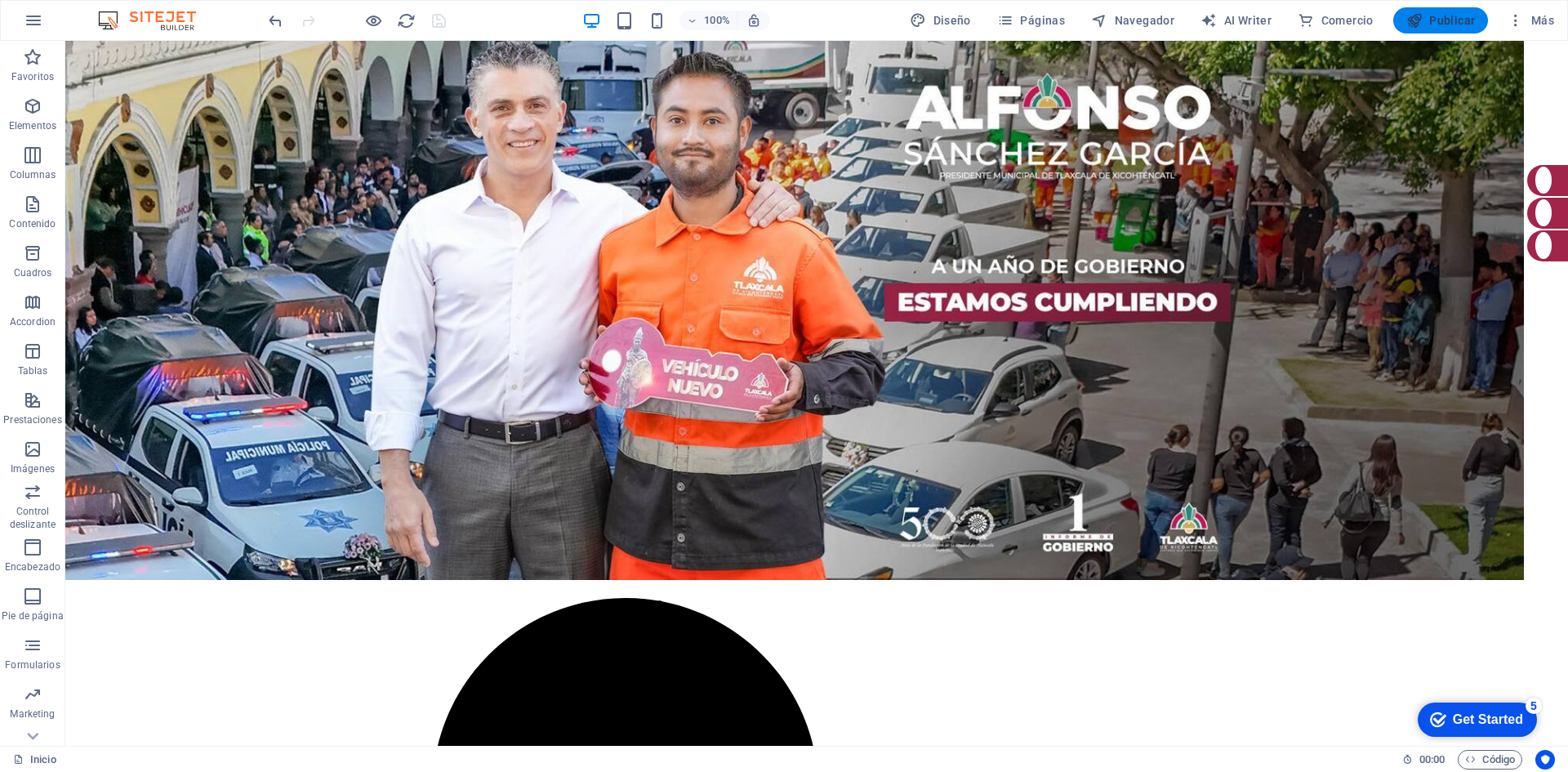
click at [1428, 21] on span "Publicar" at bounding box center [1441, 20] width 70 height 16
